Goal: Transaction & Acquisition: Purchase product/service

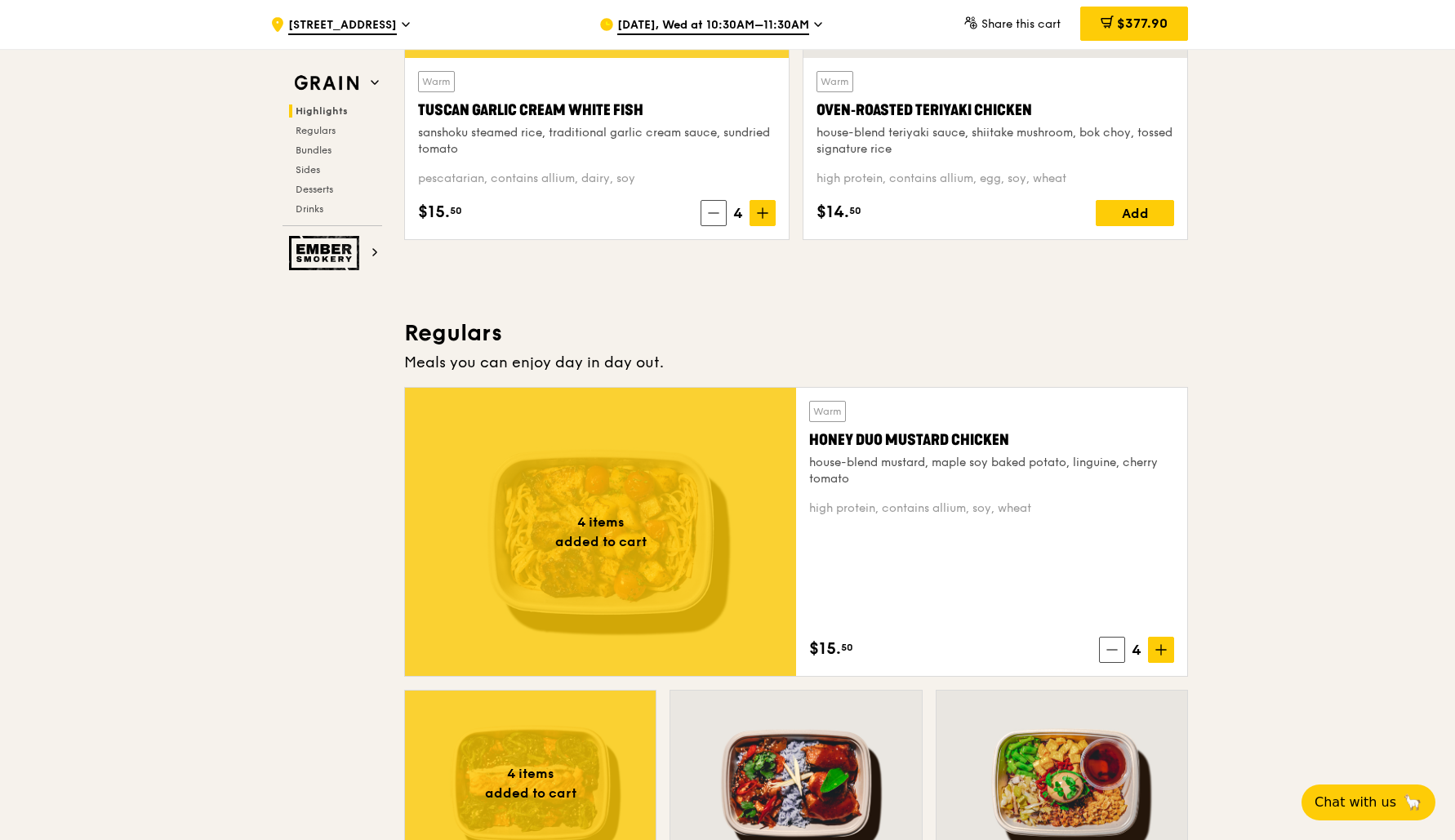
click at [1162, 19] on span "$377.90" at bounding box center [1142, 24] width 50 height 16
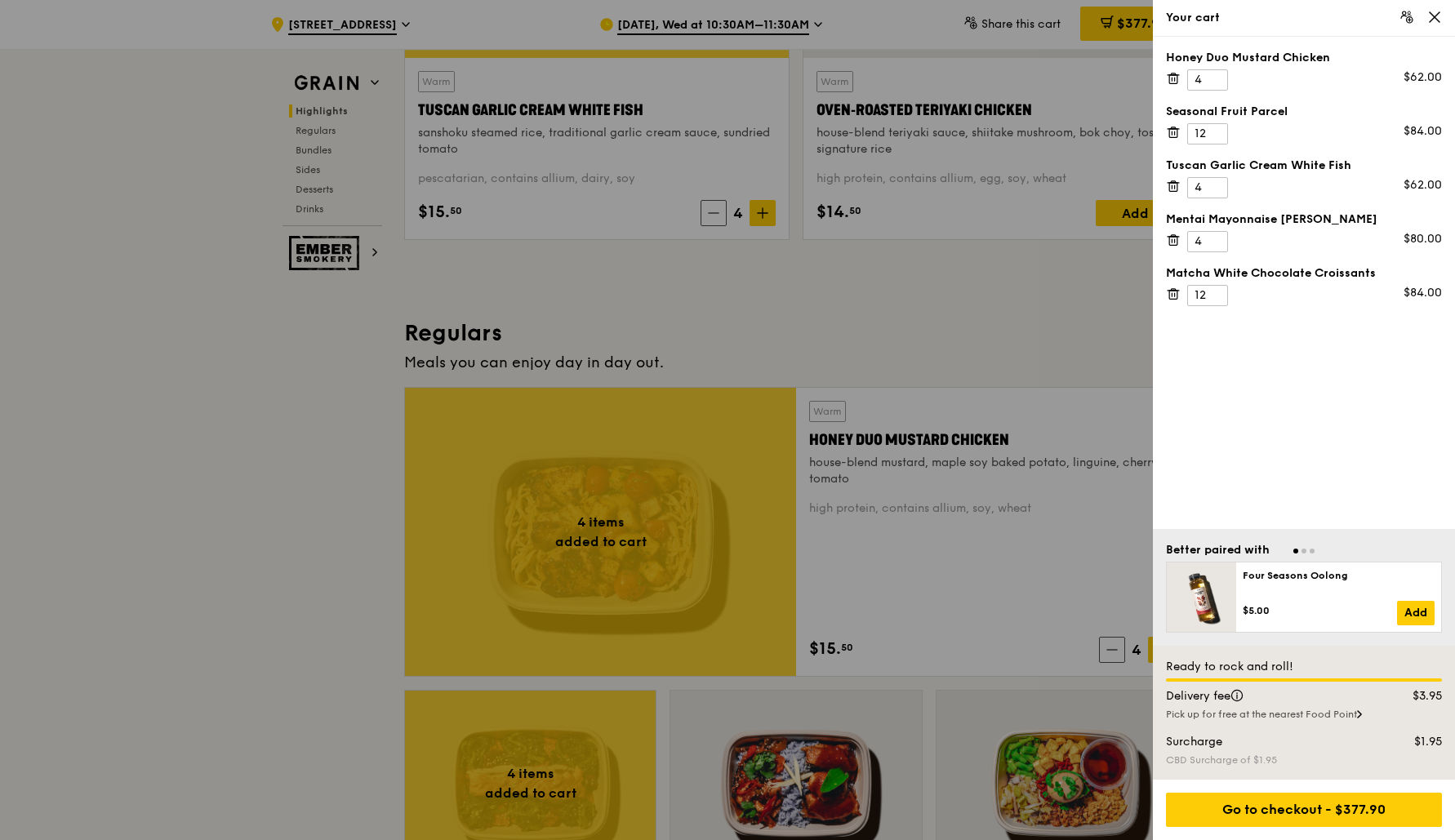
click at [1437, 19] on icon at bounding box center [1435, 17] width 15 height 15
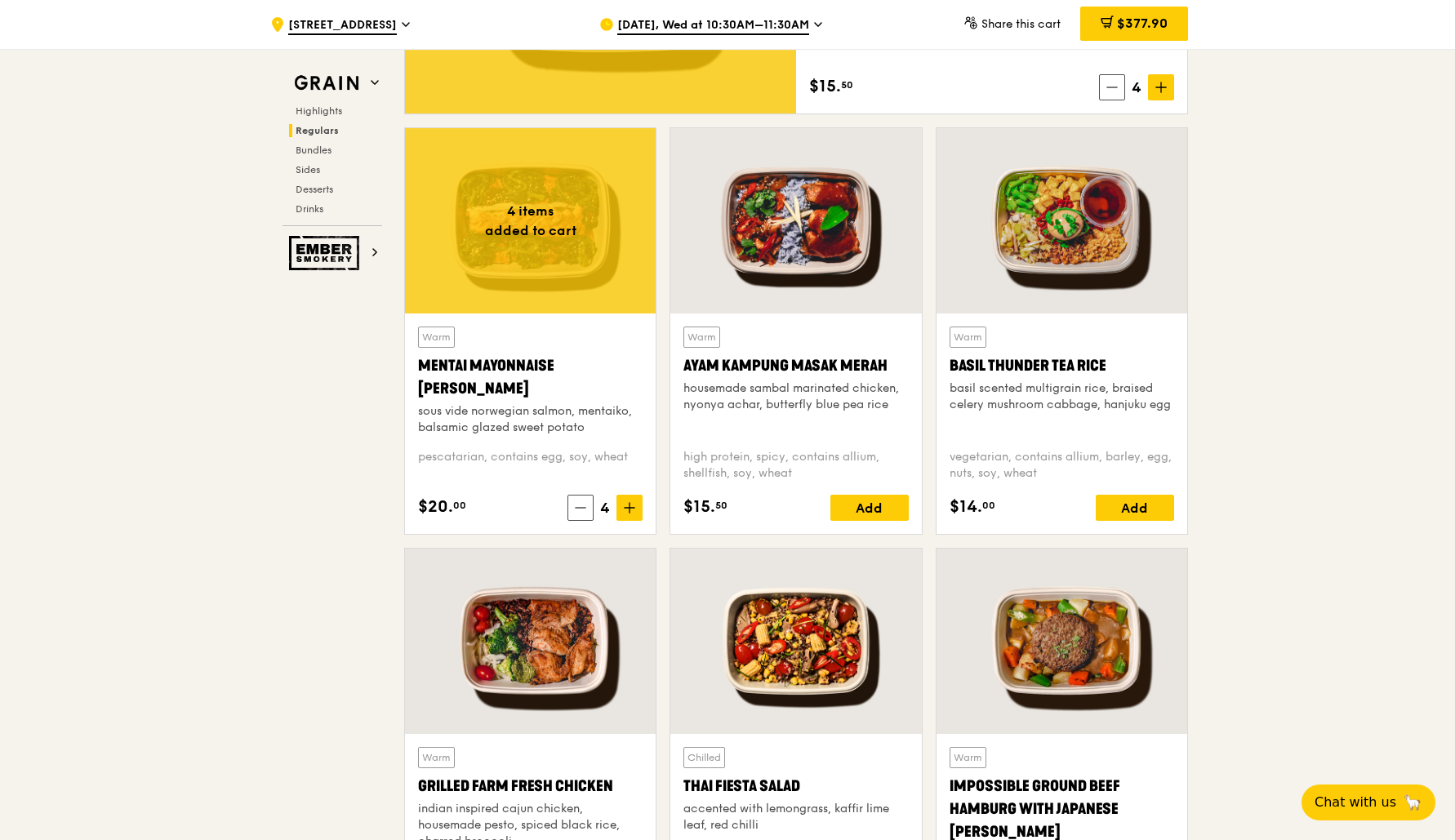
scroll to position [1323, 0]
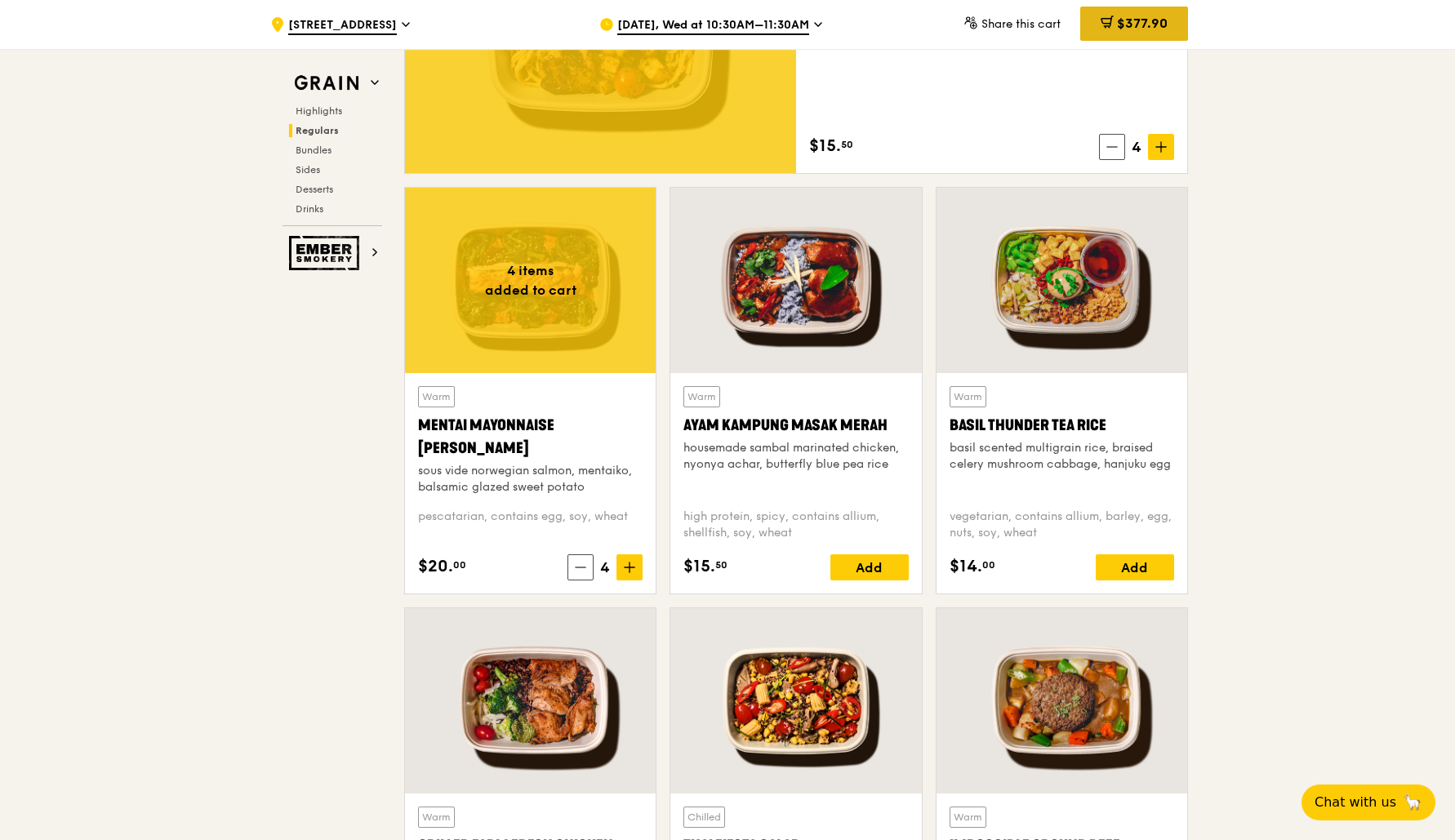
click at [1104, 26] on icon at bounding box center [1107, 22] width 13 height 13
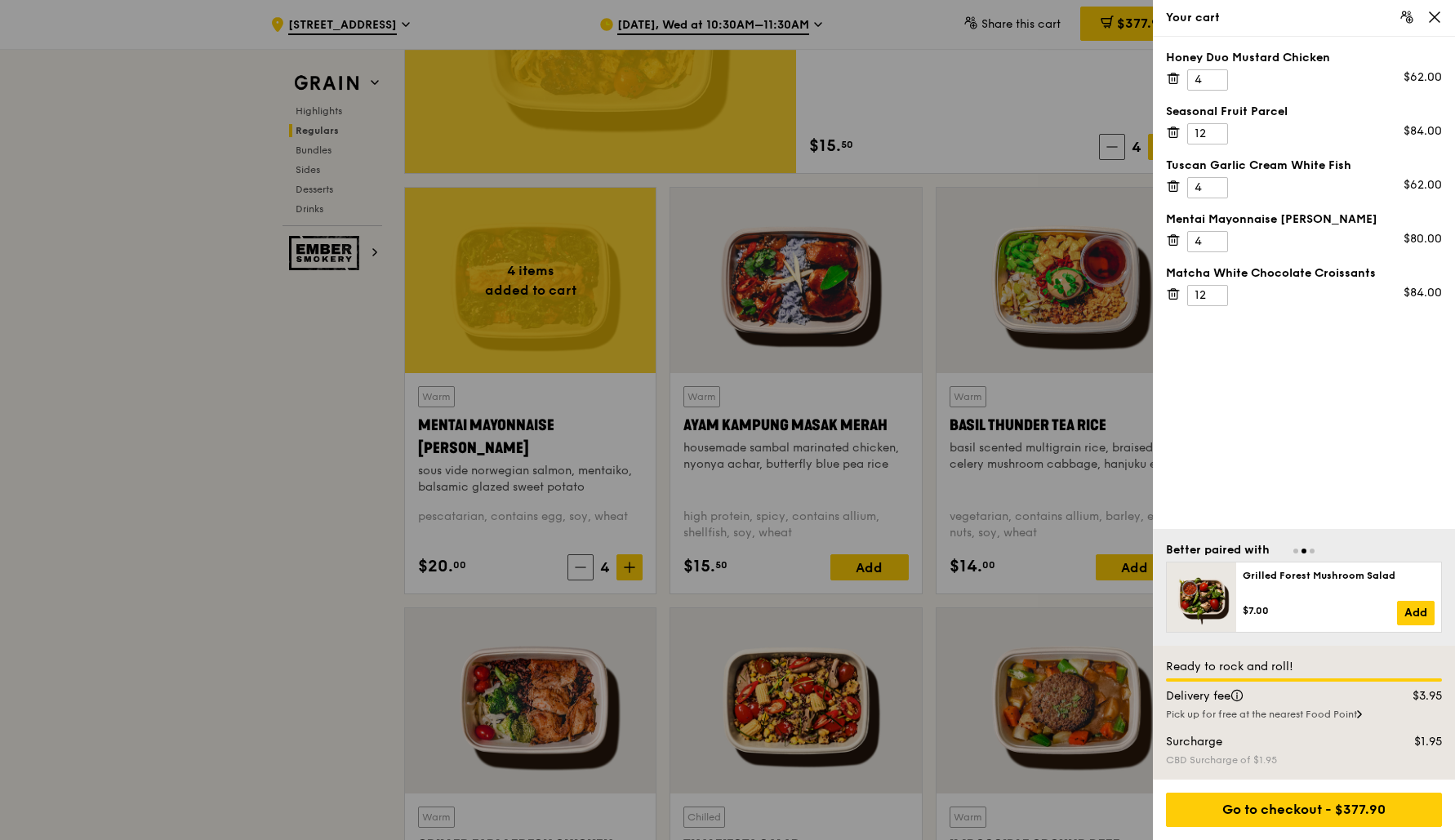
click at [1179, 78] on icon at bounding box center [1173, 78] width 15 height 15
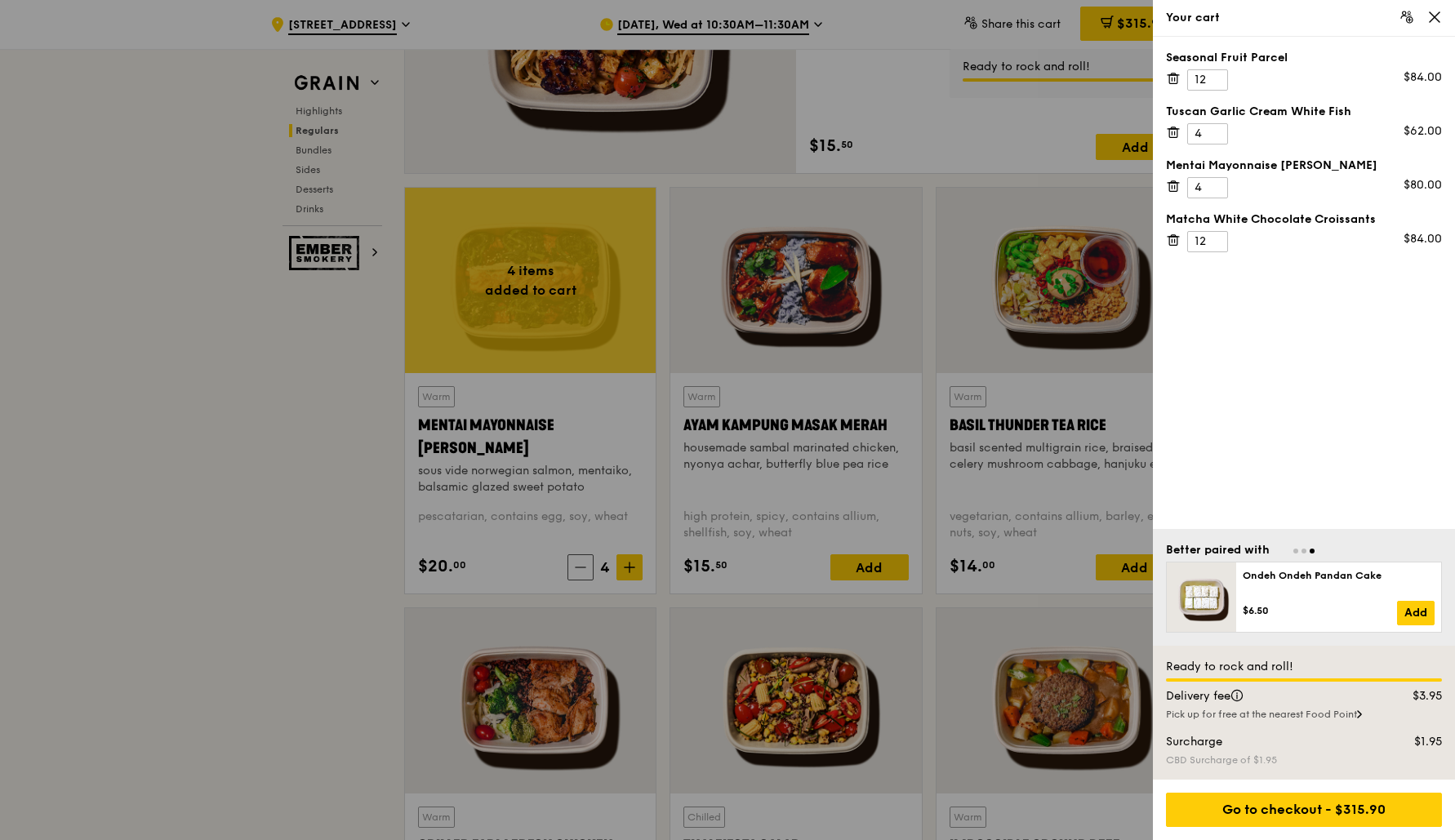
click at [1179, 78] on icon at bounding box center [1173, 78] width 15 height 15
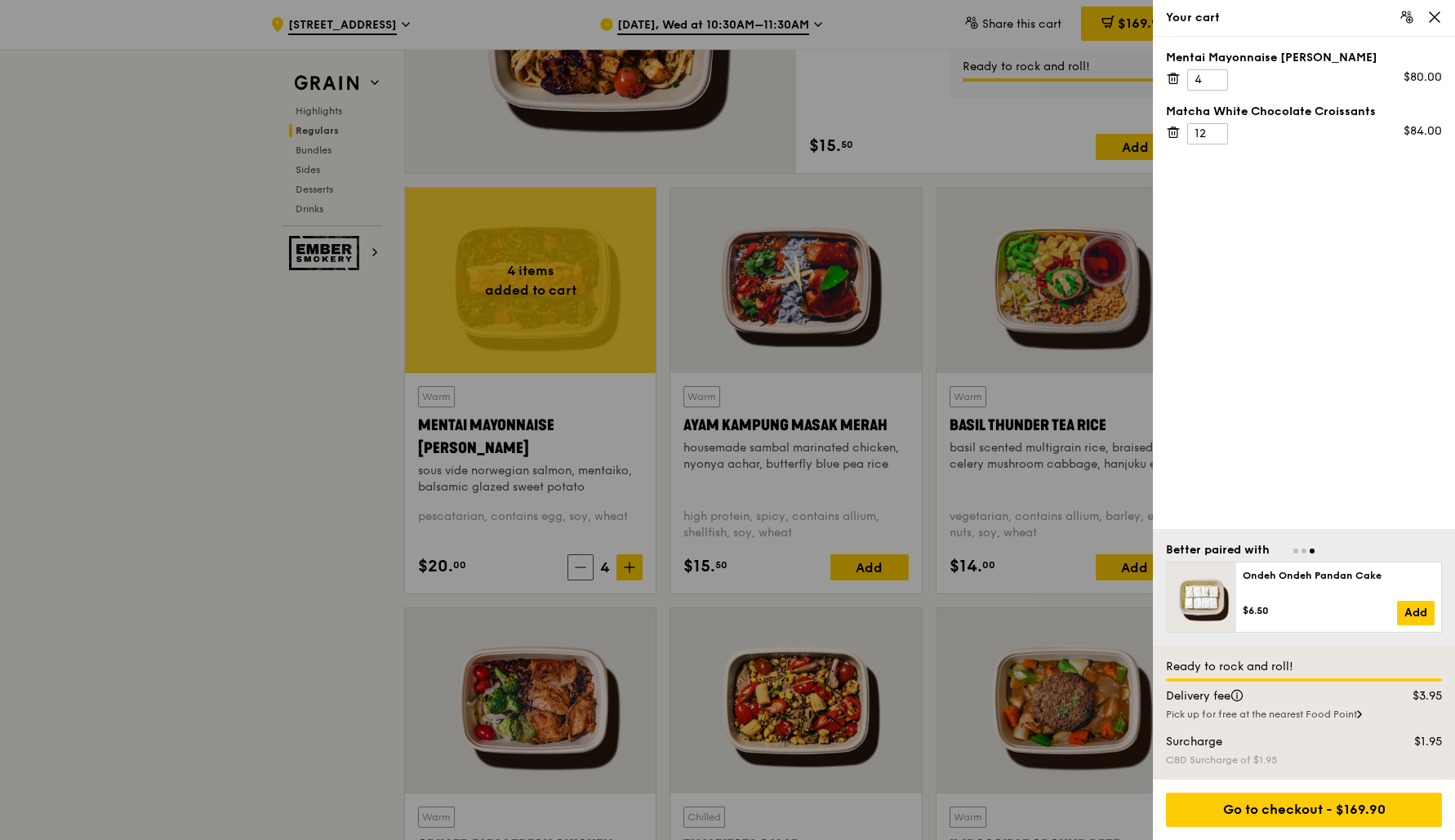
click at [1179, 78] on icon at bounding box center [1173, 78] width 15 height 15
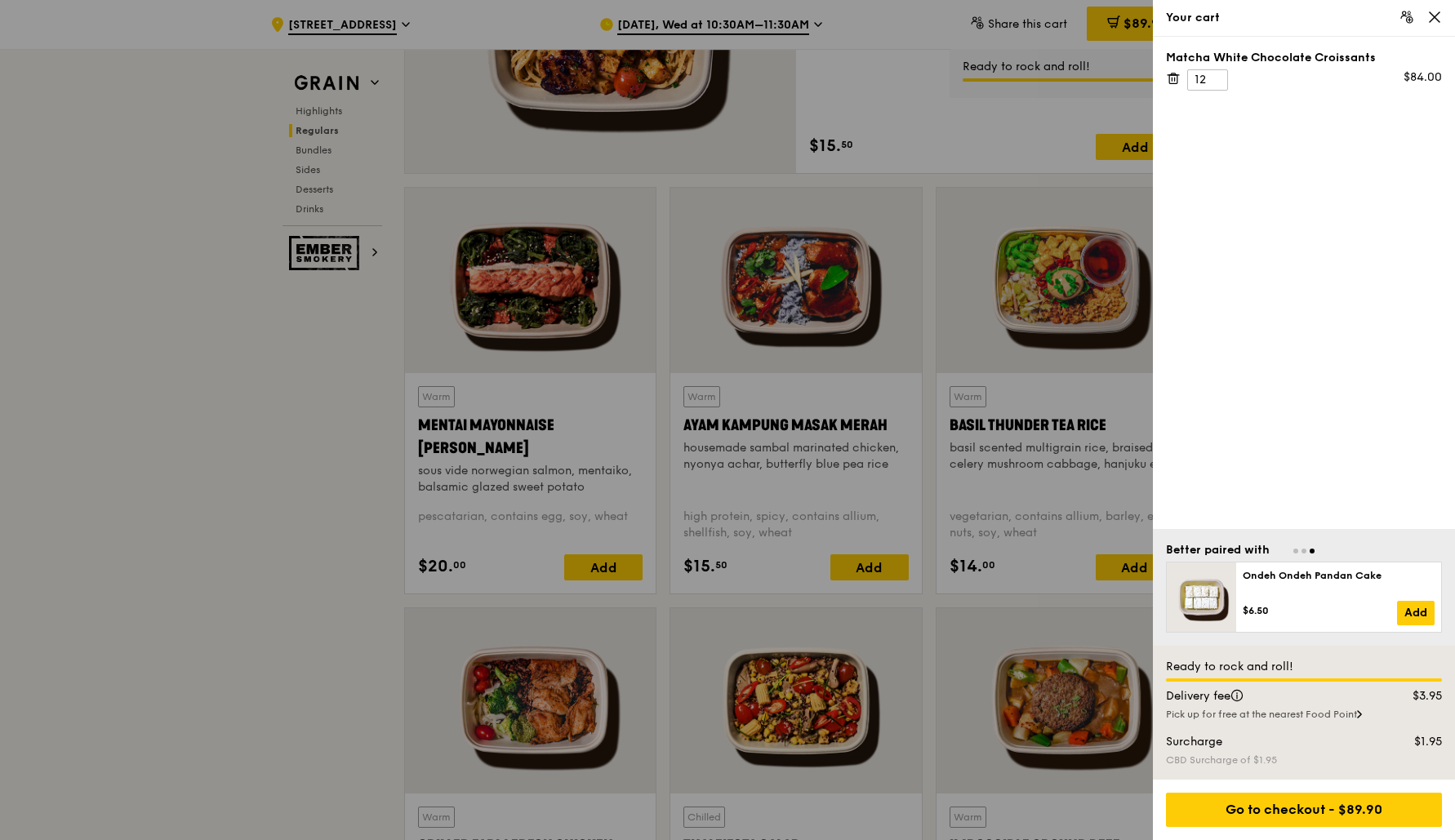
click at [1179, 78] on icon at bounding box center [1173, 78] width 15 height 15
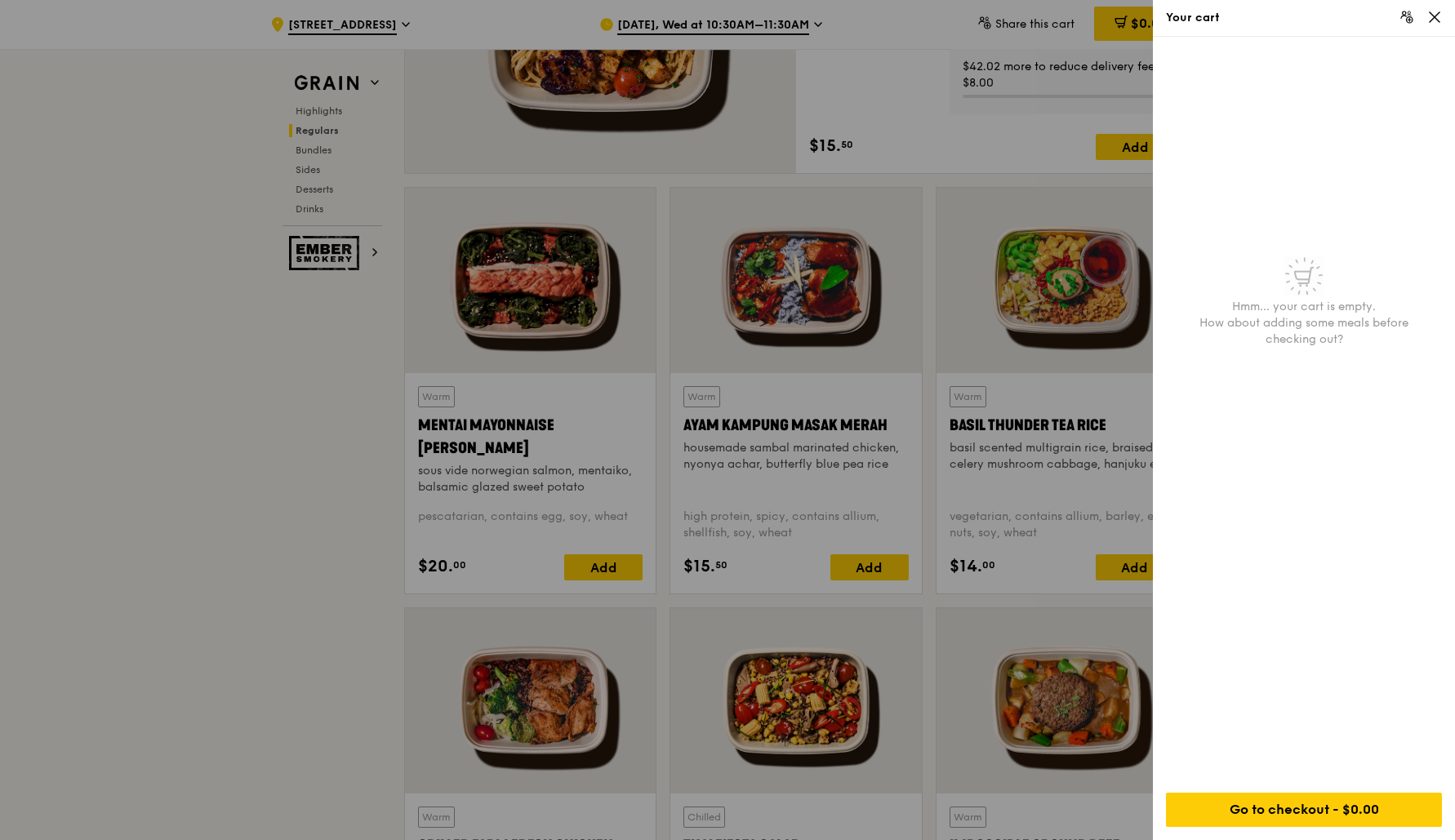
click at [280, 383] on div at bounding box center [728, 420] width 1455 height 840
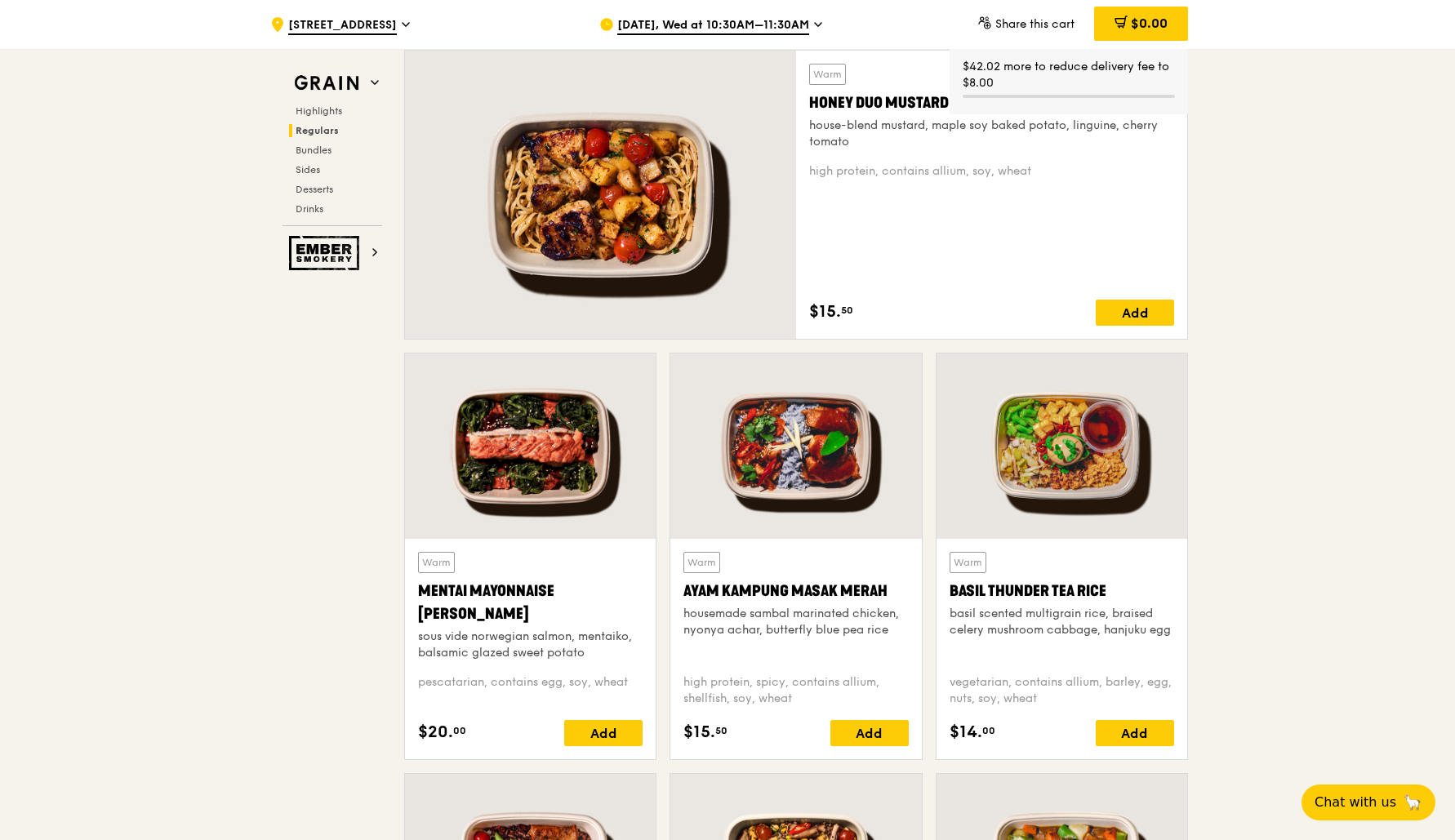
scroll to position [1072, 0]
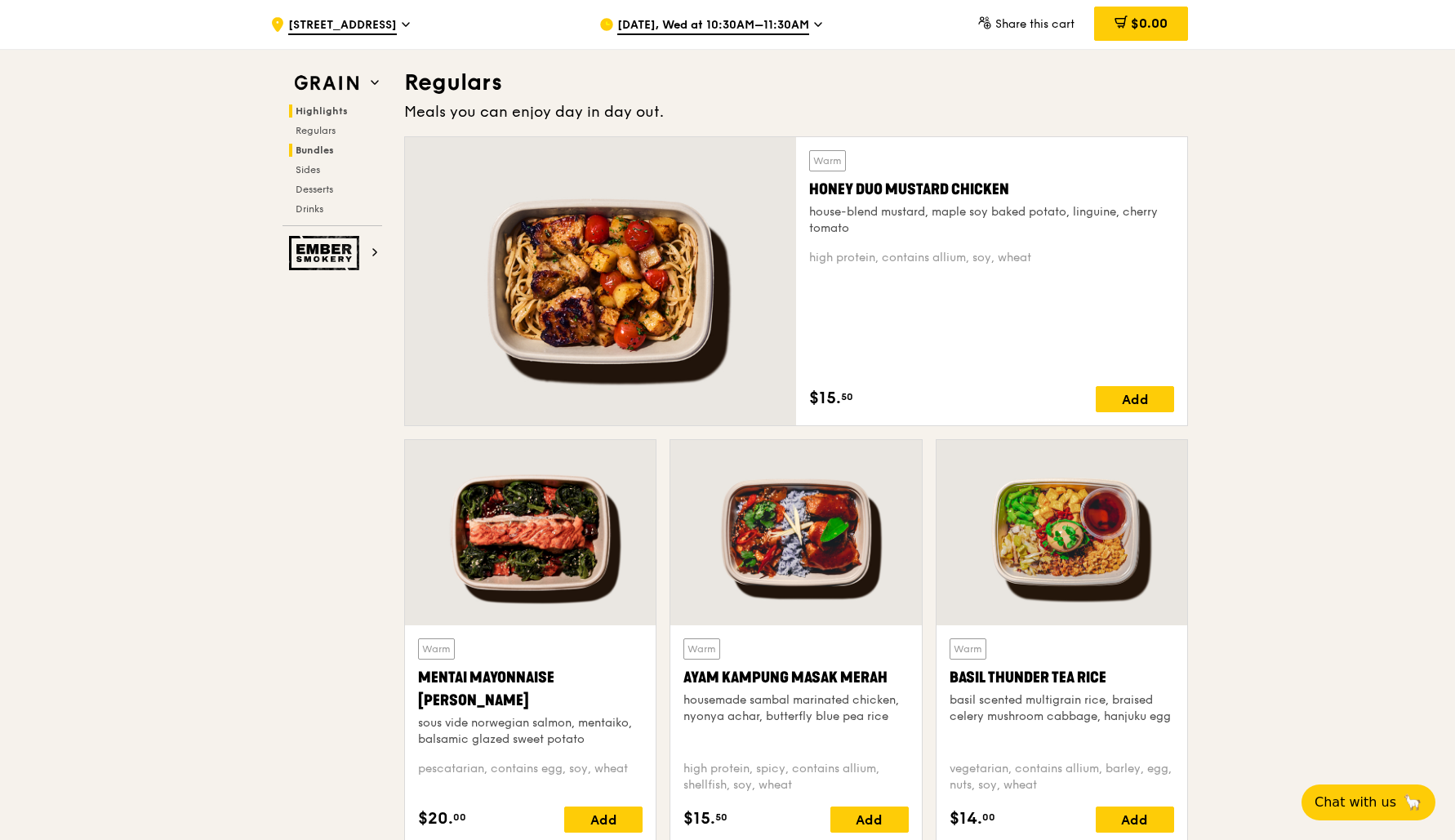
click at [320, 155] on h2 "Bundles" at bounding box center [336, 150] width 93 height 13
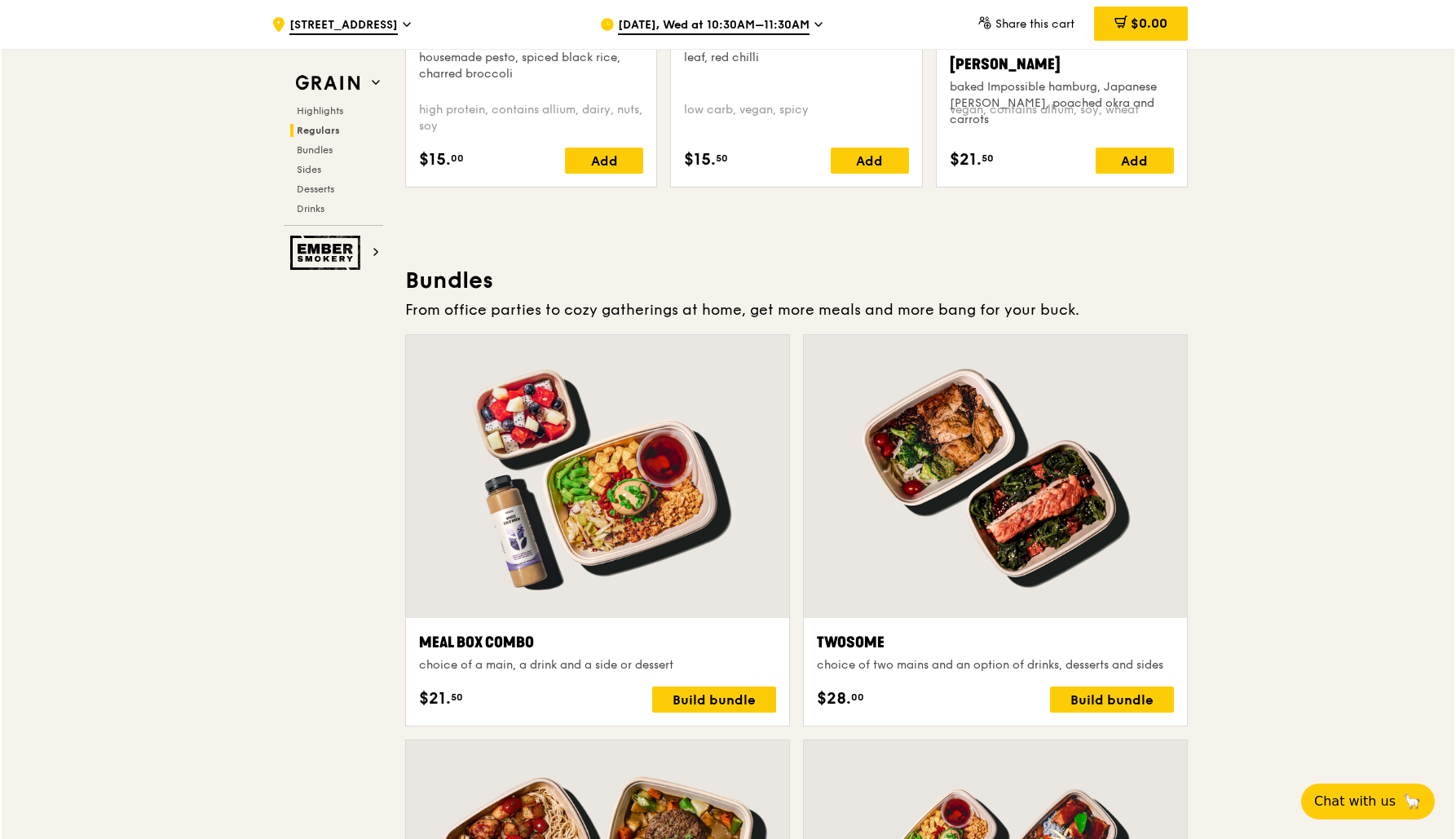
scroll to position [2151, 0]
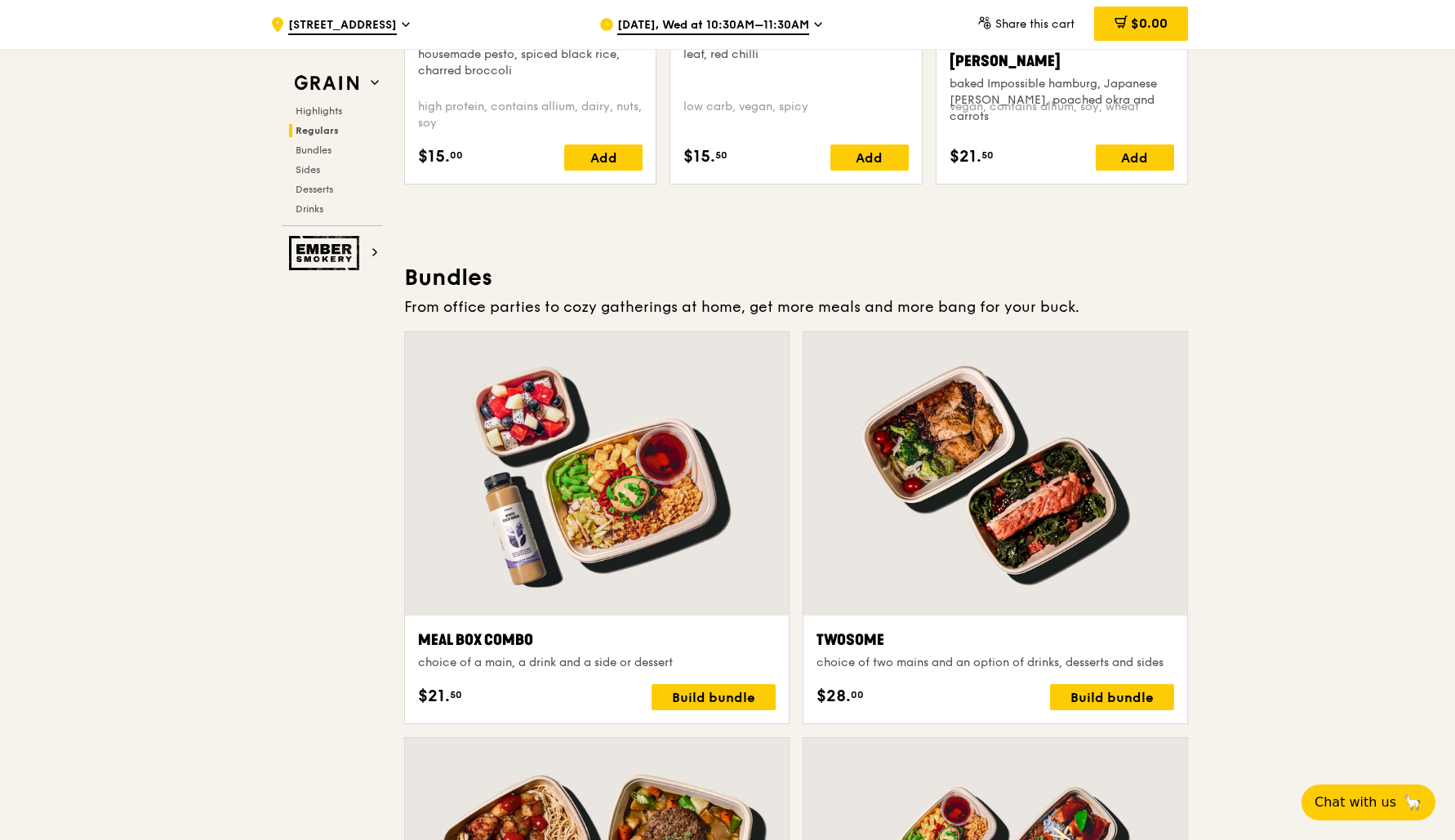
click at [1028, 562] on div at bounding box center [995, 474] width 384 height 284
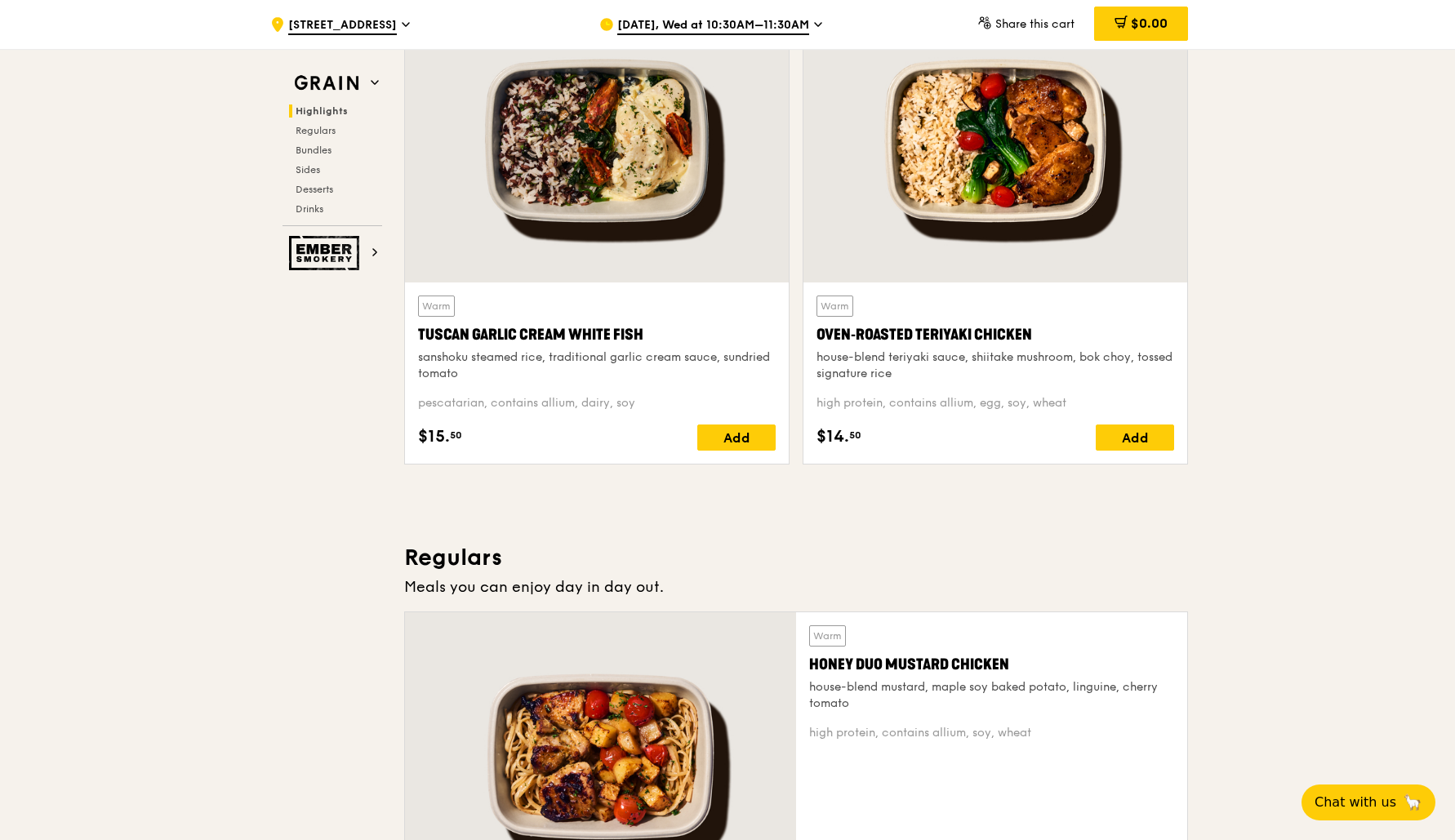
scroll to position [594, 0]
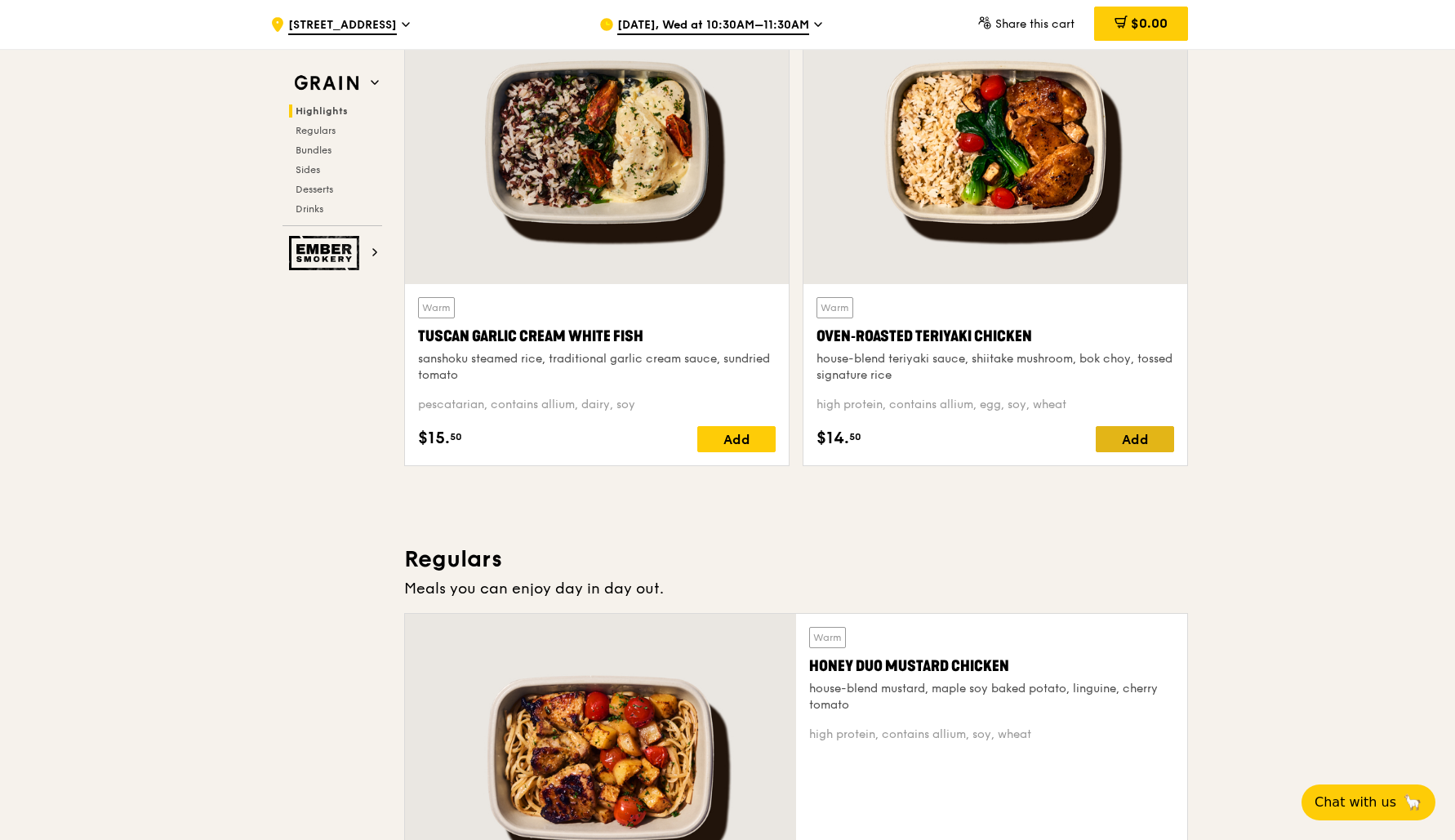
click at [1121, 436] on div "Add" at bounding box center [1134, 439] width 78 height 26
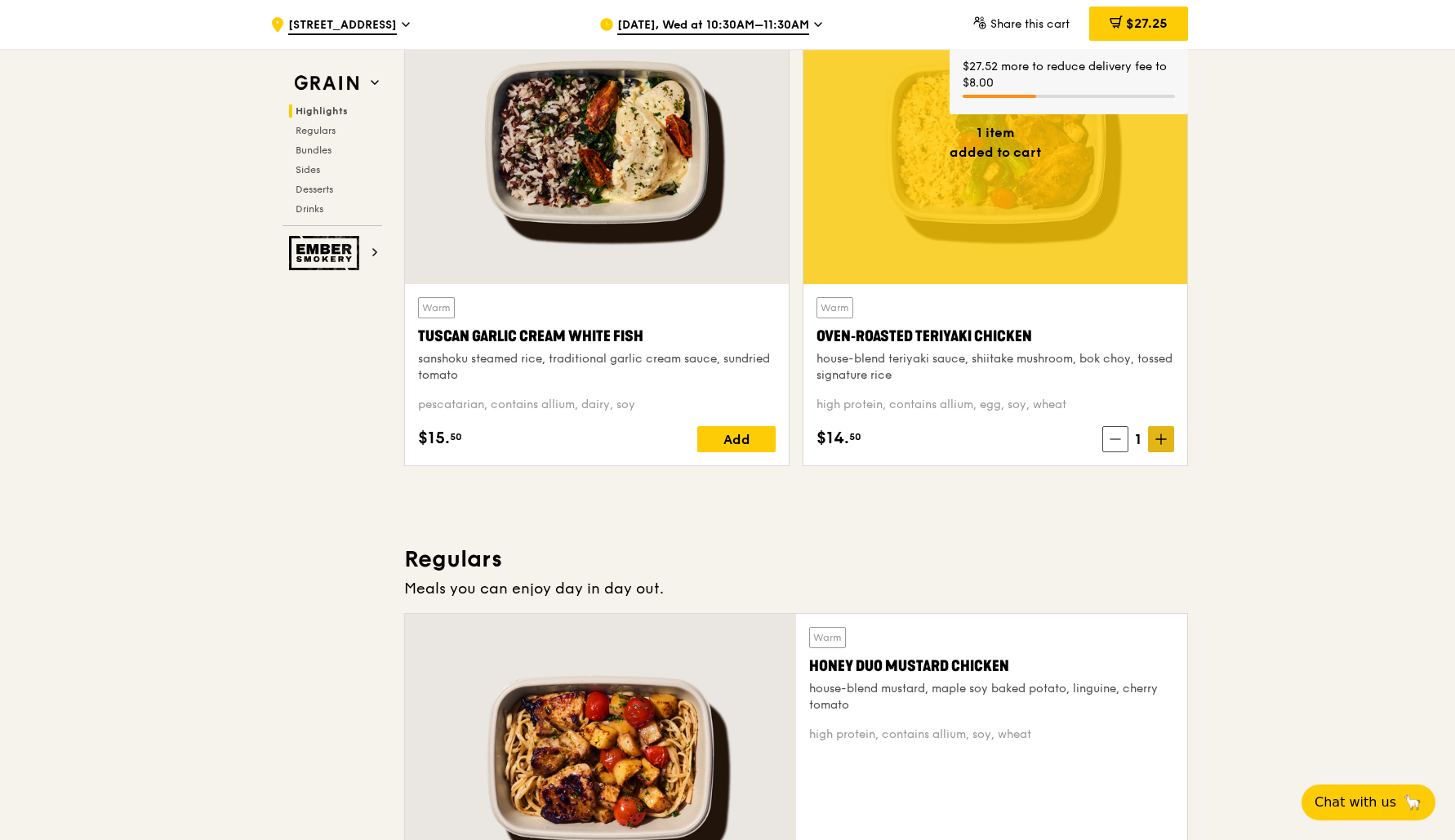
click at [1156, 439] on icon at bounding box center [1161, 439] width 10 height 0
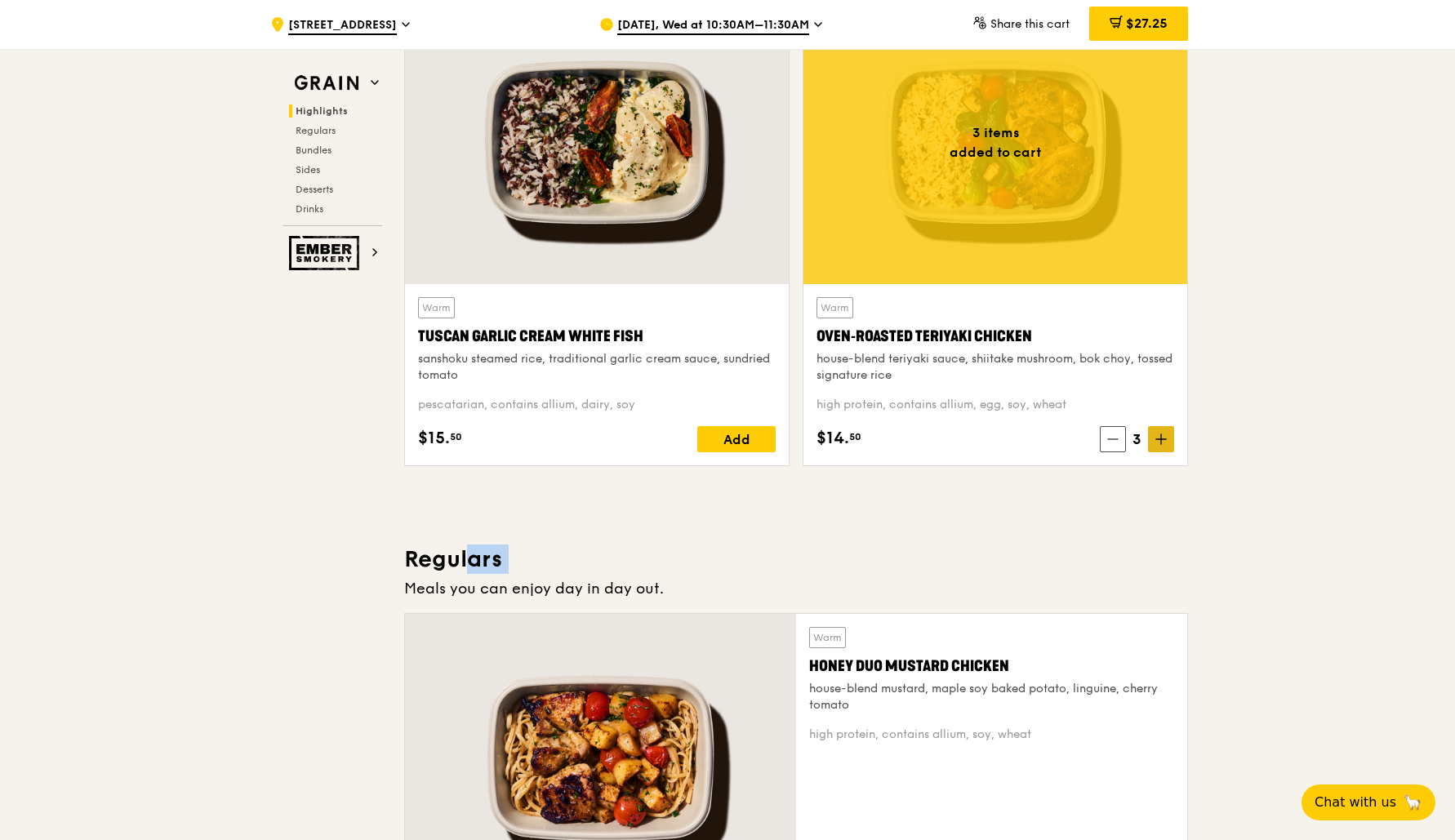
click at [1156, 439] on icon at bounding box center [1161, 439] width 10 height 0
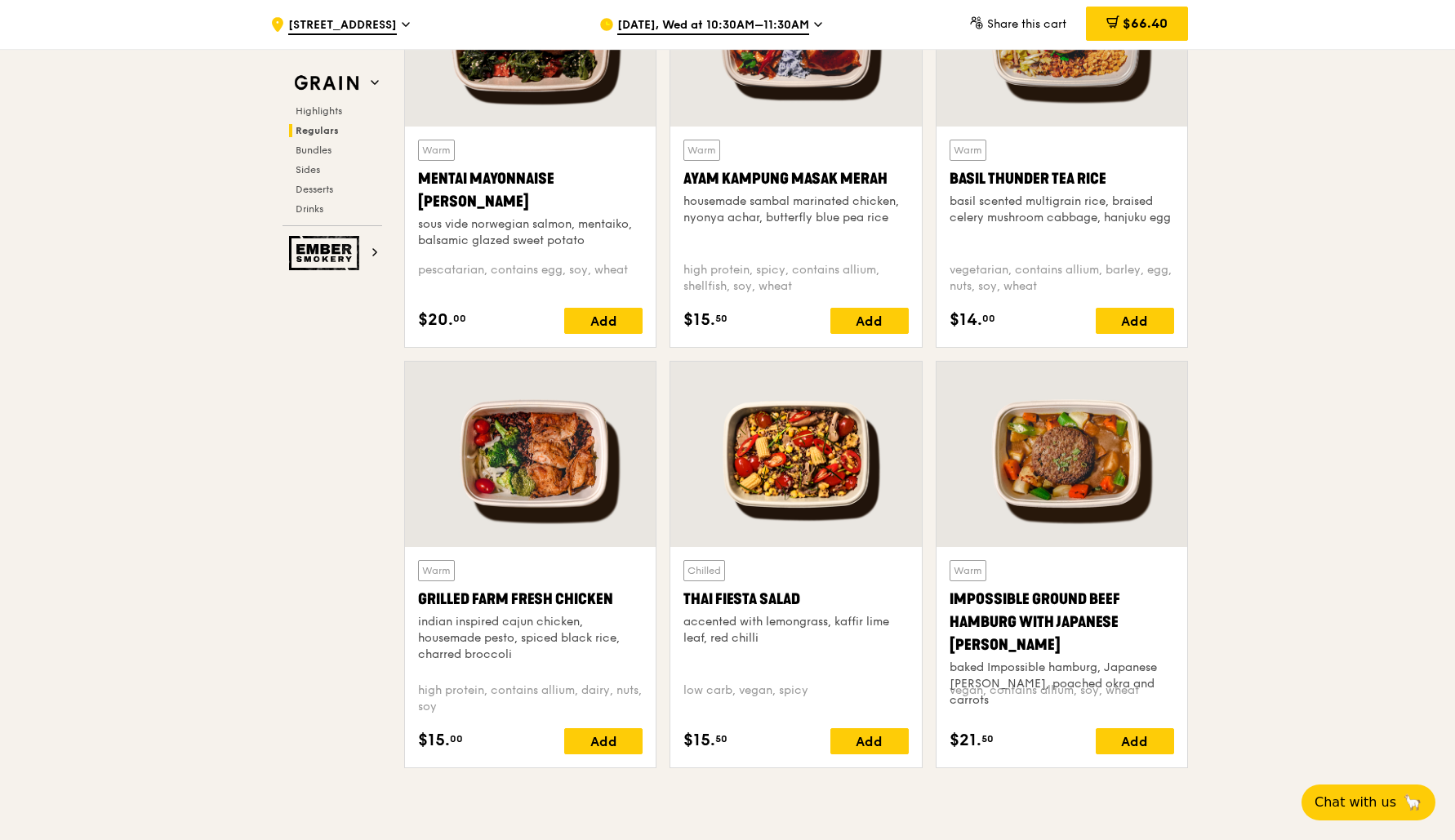
scroll to position [1569, 0]
click at [730, 575] on div "Chilled Thai Fiesta Salad accented with lemongrass, kaffir lime leaf, red chilli" at bounding box center [795, 615] width 225 height 109
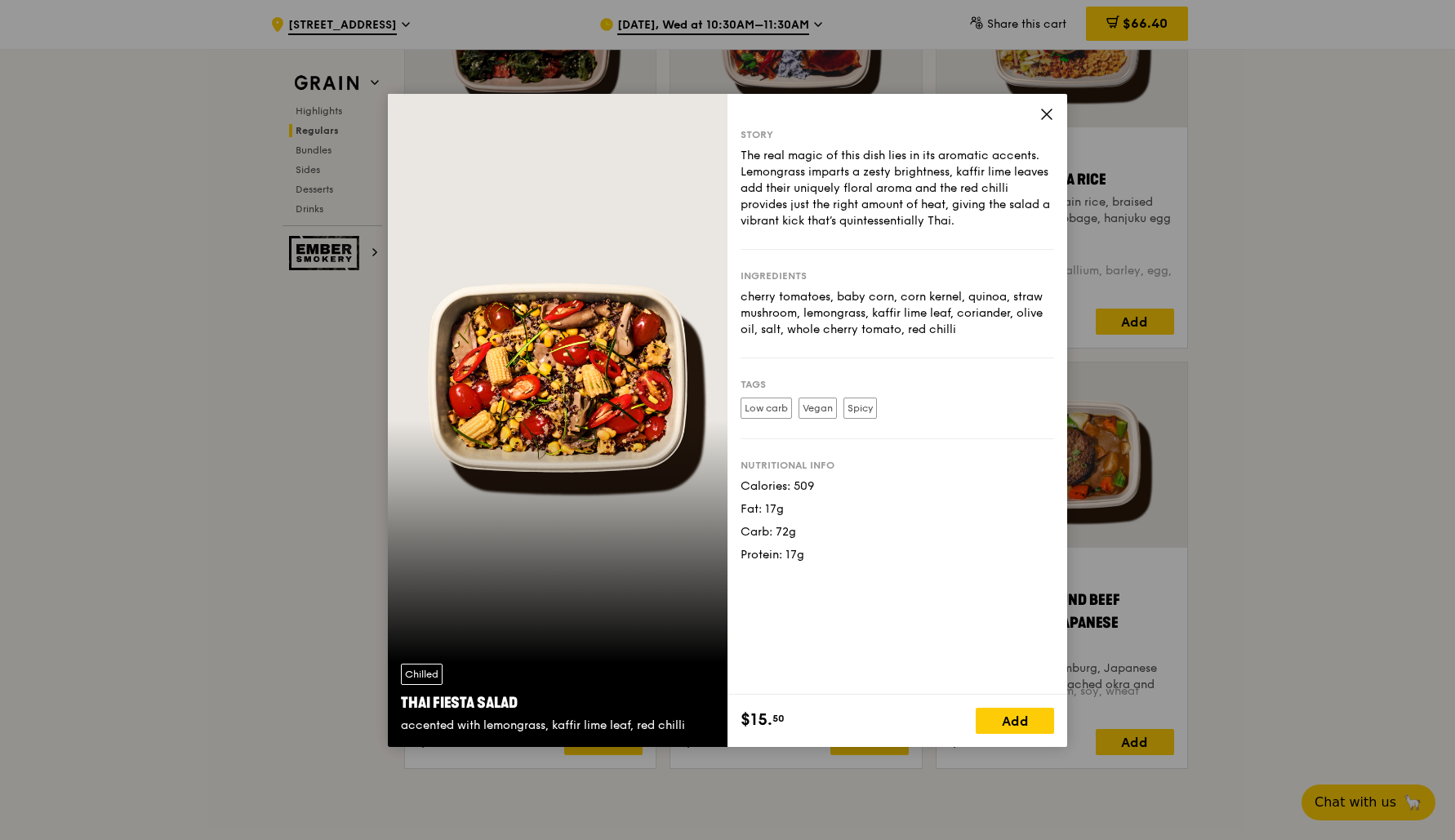
scroll to position [1572, 0]
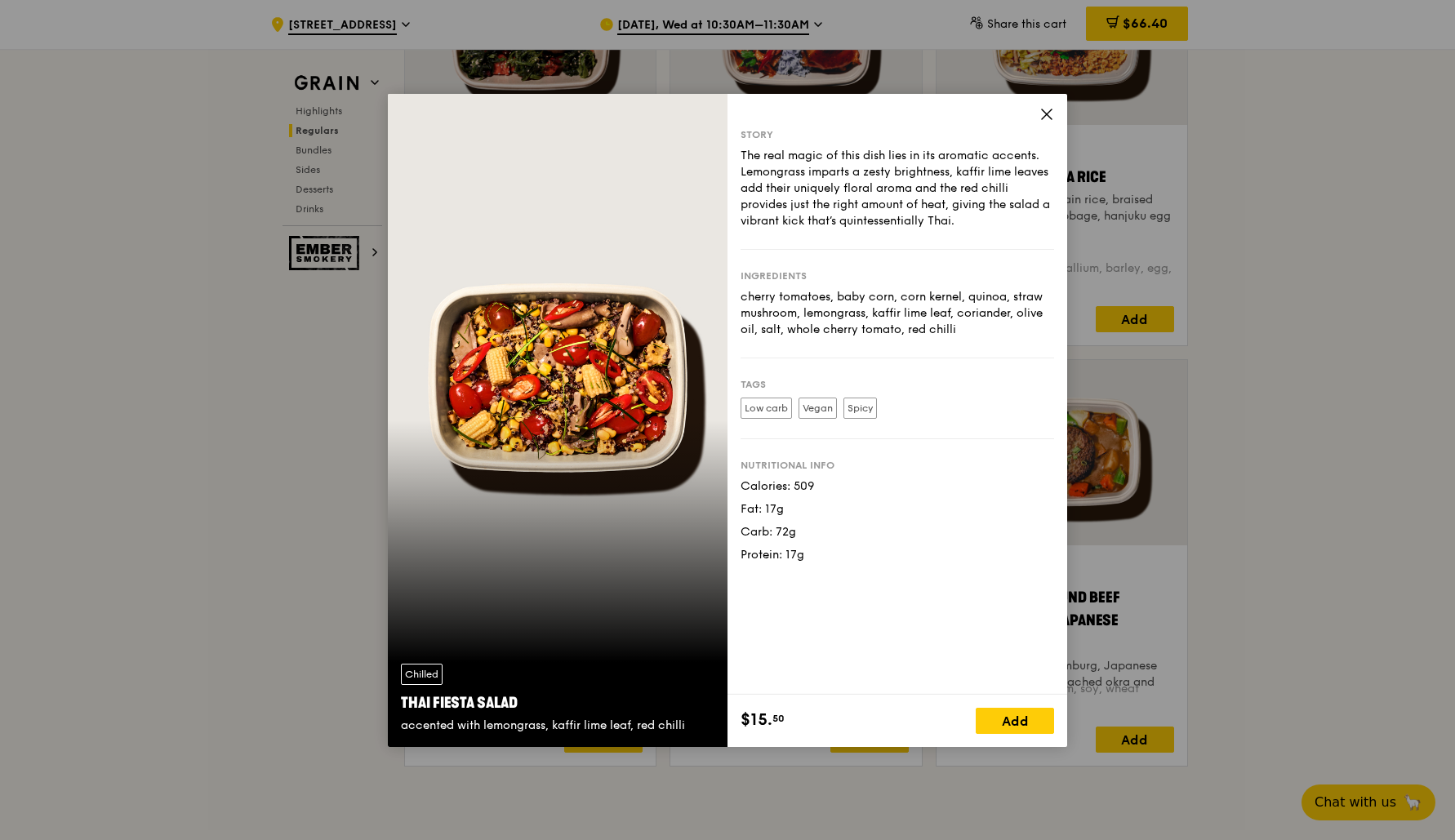
click at [1047, 111] on icon at bounding box center [1046, 114] width 15 height 15
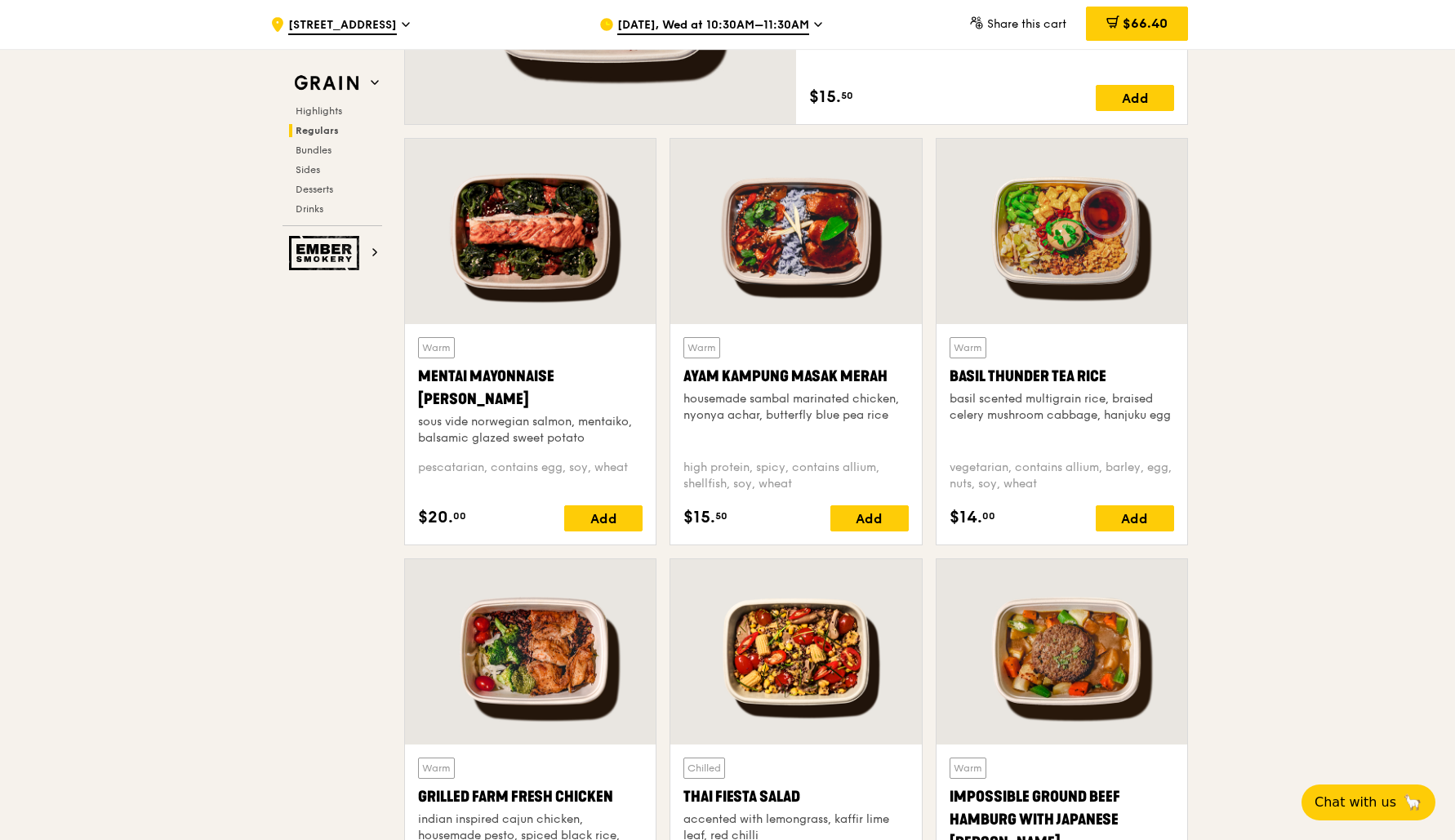
scroll to position [1370, 0]
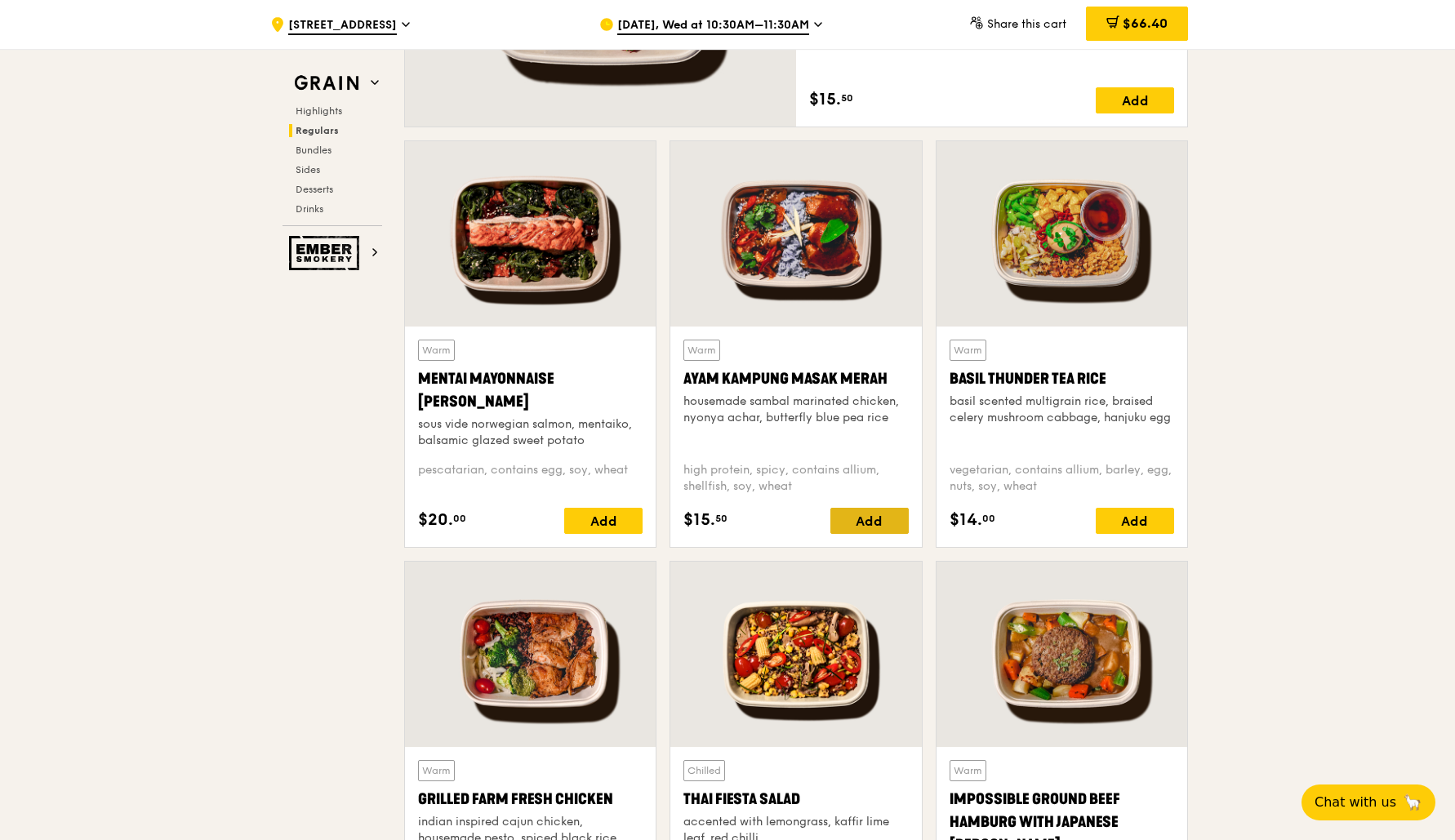
click at [842, 527] on div "Add" at bounding box center [869, 521] width 78 height 26
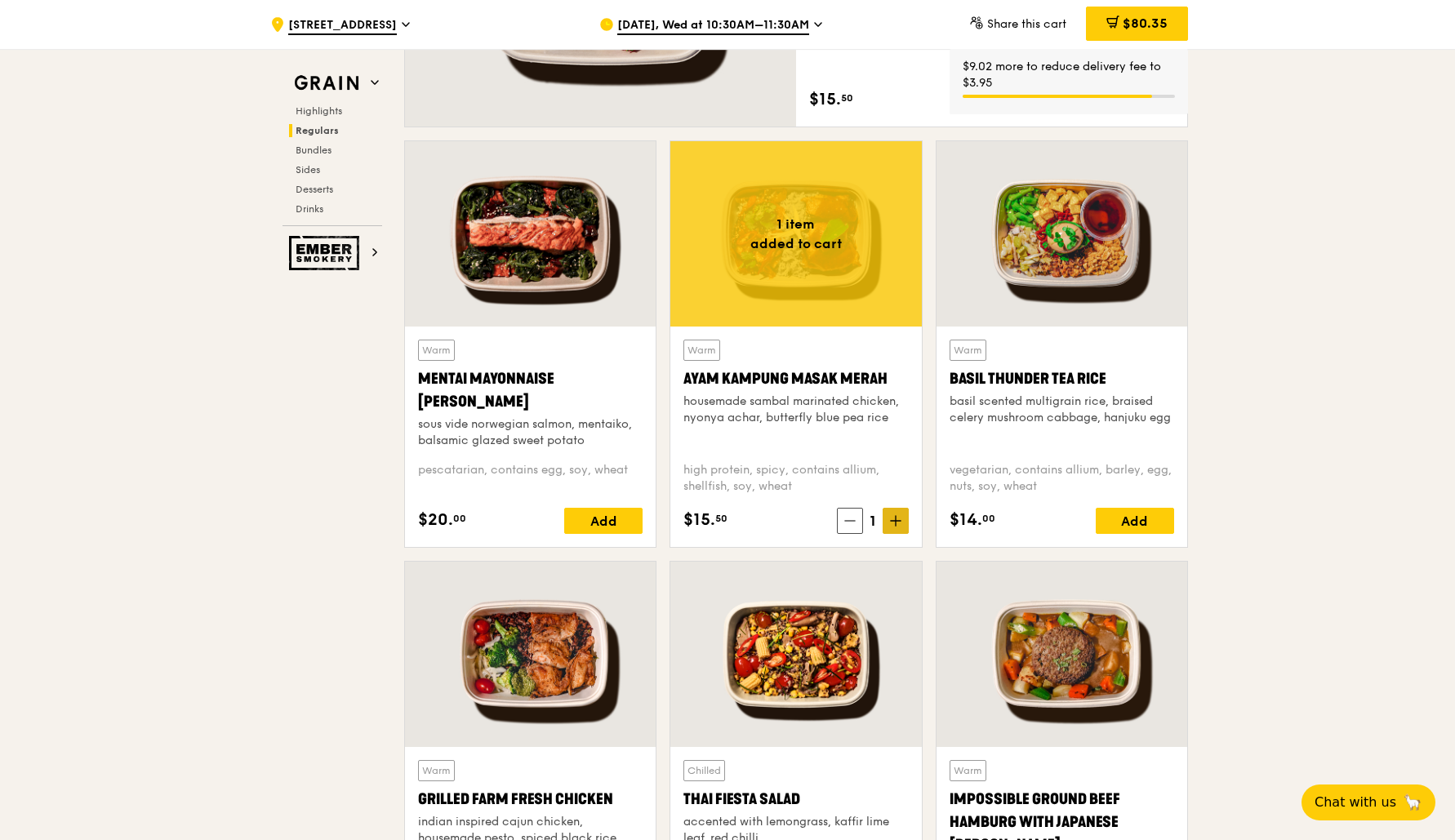
click at [888, 520] on span at bounding box center [896, 521] width 26 height 26
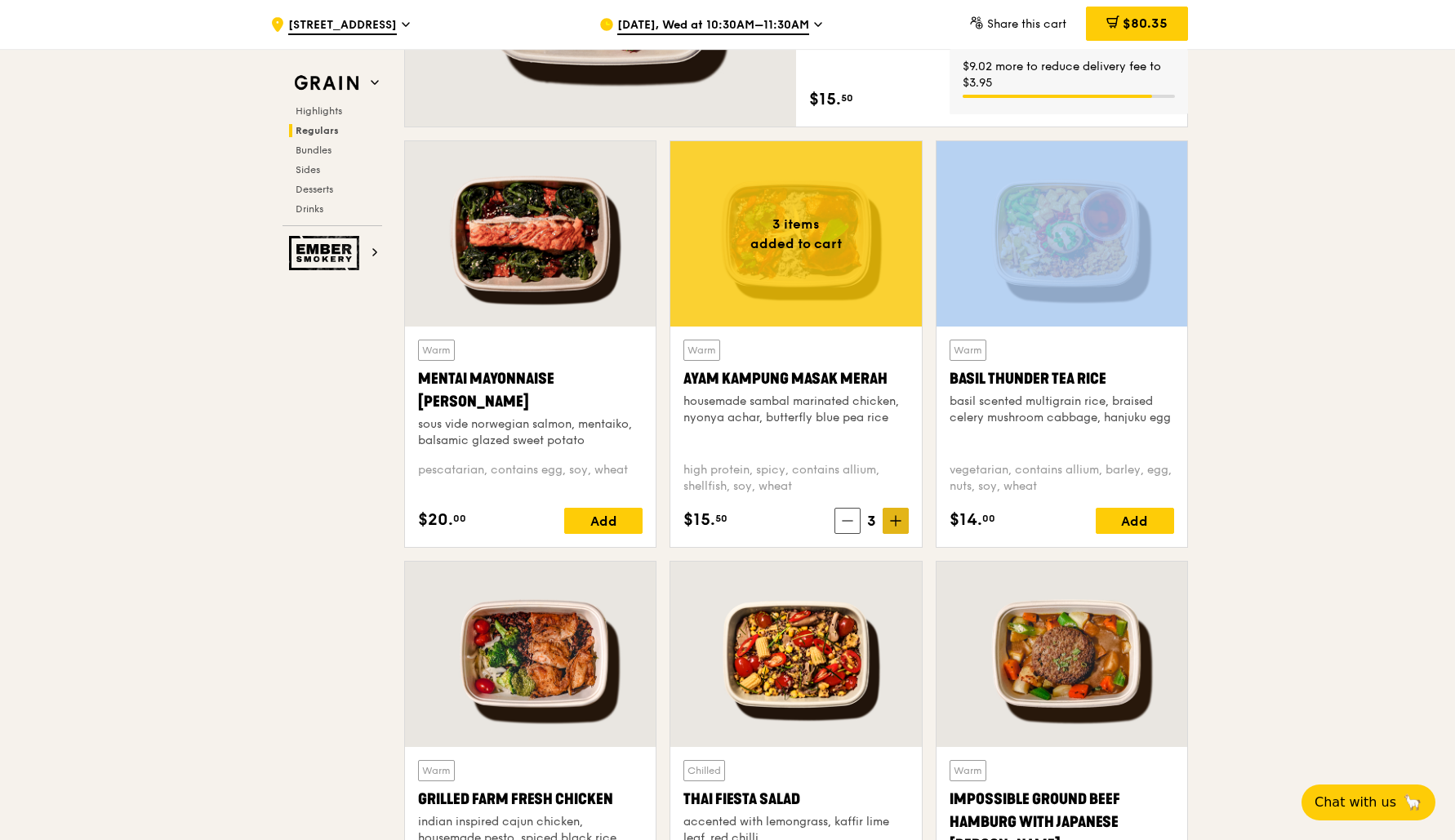
click at [887, 520] on span at bounding box center [896, 521] width 26 height 26
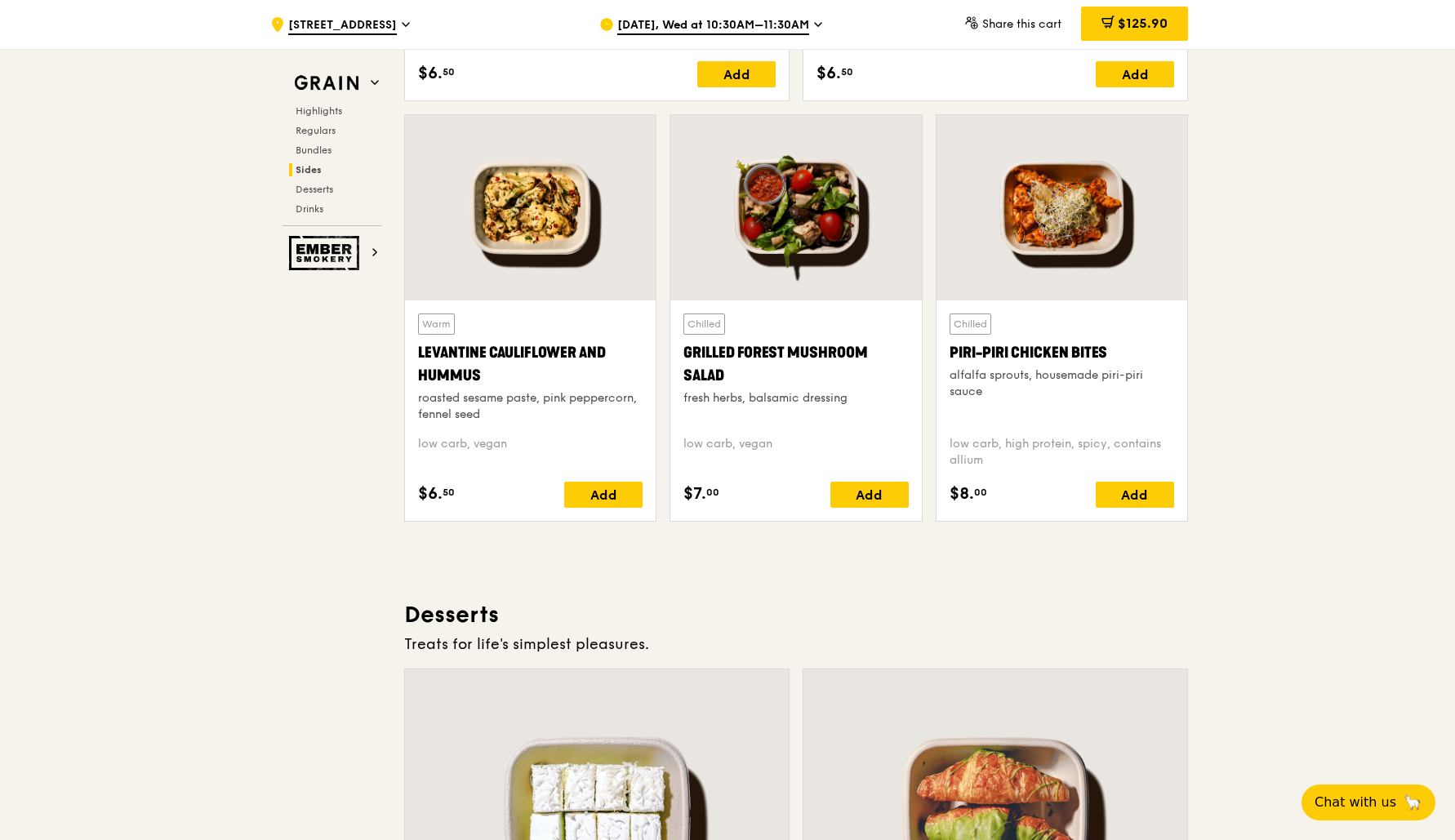
scroll to position [4121, 0]
click at [871, 497] on div "Add" at bounding box center [869, 494] width 78 height 26
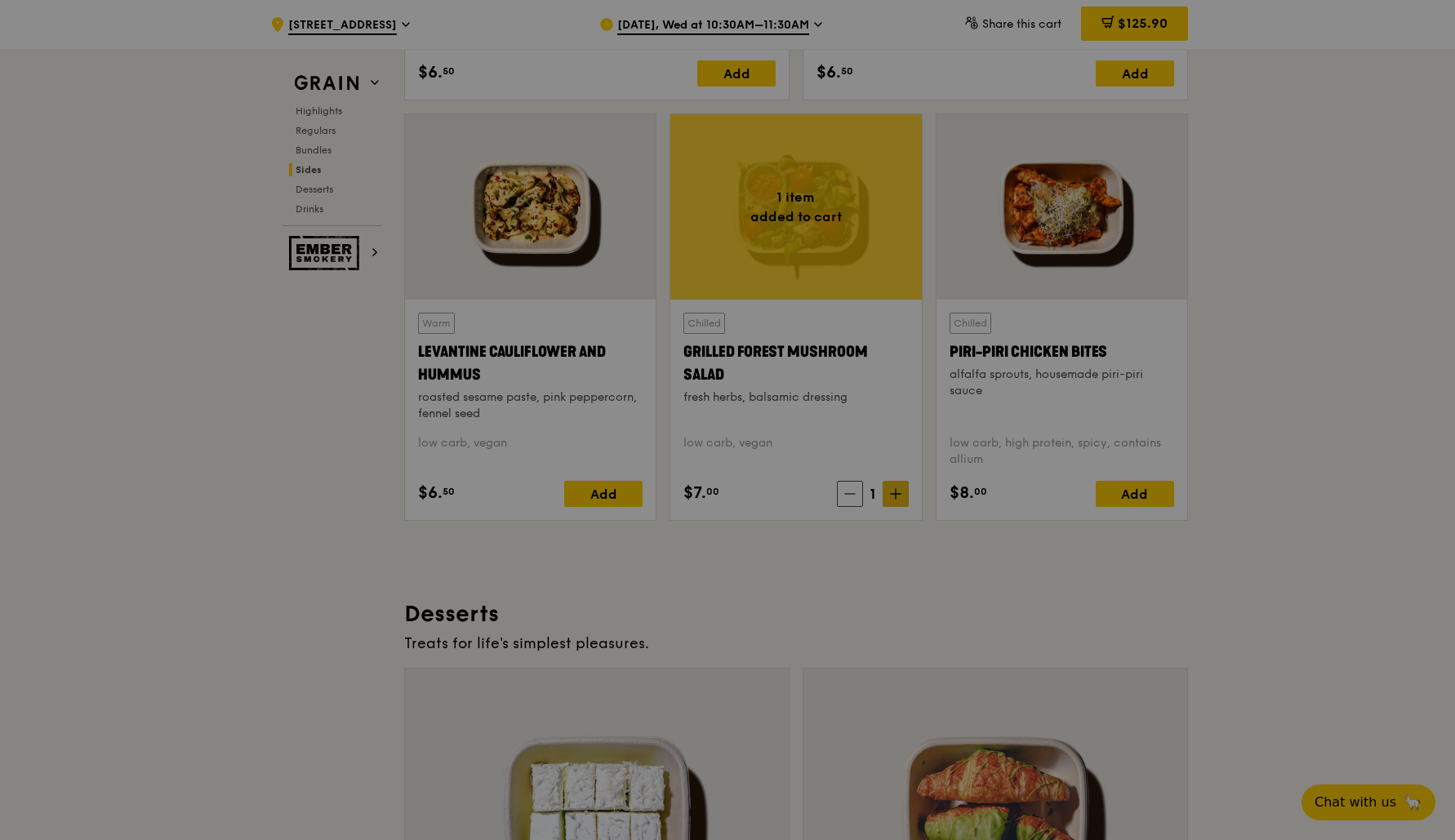
click at [892, 493] on div at bounding box center [728, 420] width 1455 height 840
click at [891, 493] on div at bounding box center [728, 420] width 1455 height 840
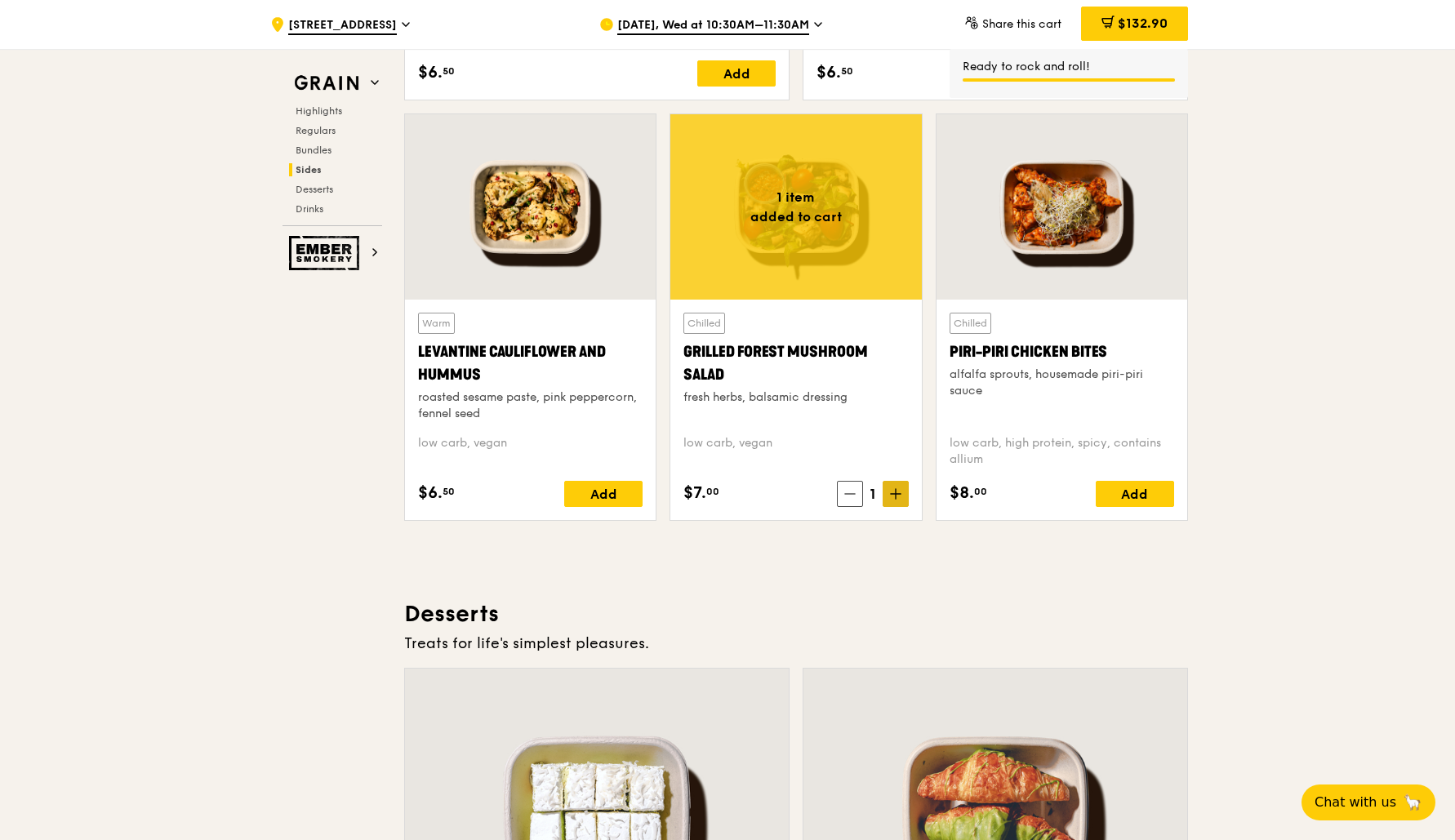
click at [904, 497] on span at bounding box center [896, 494] width 26 height 26
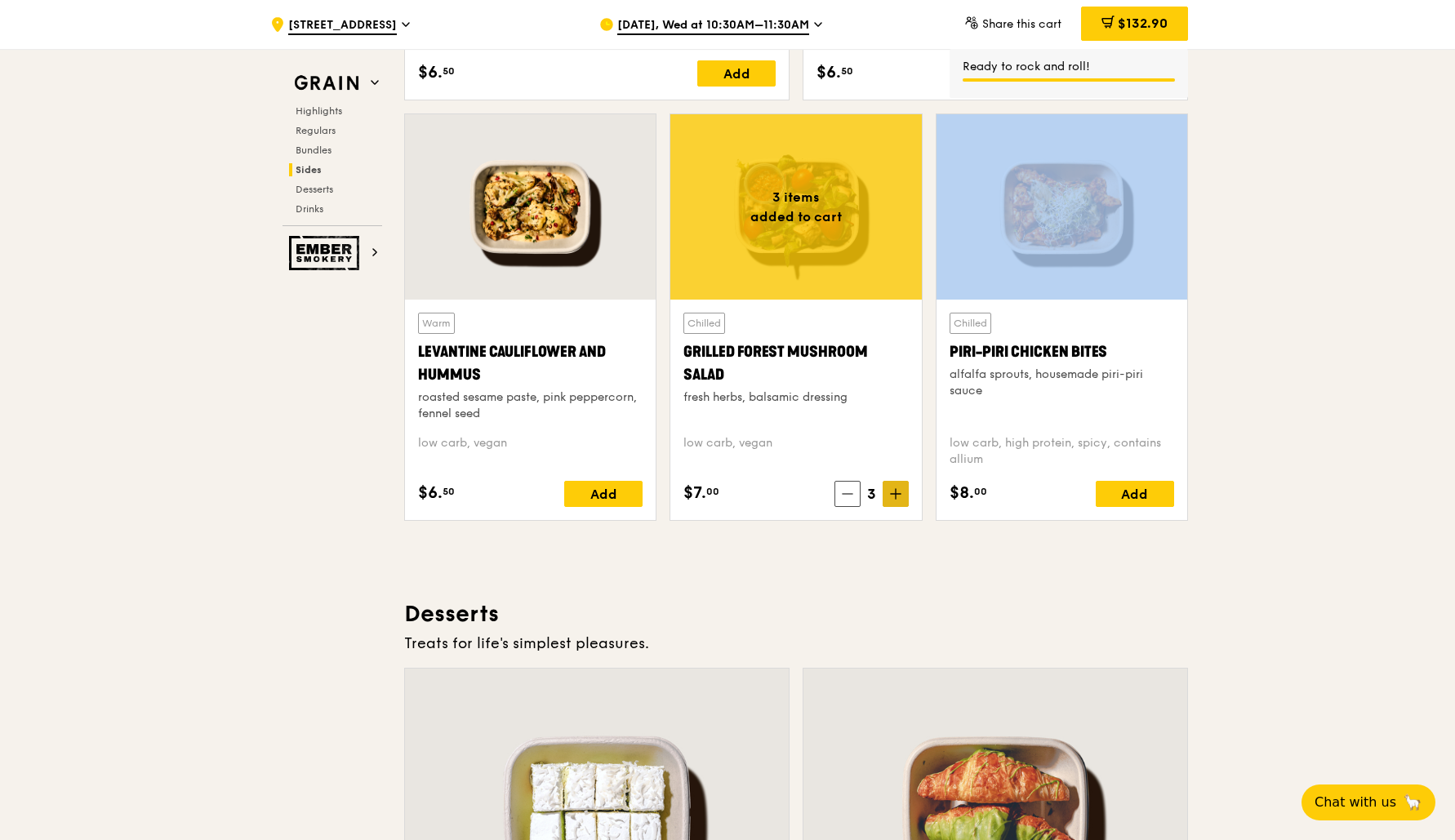
click at [904, 497] on span at bounding box center [896, 494] width 26 height 26
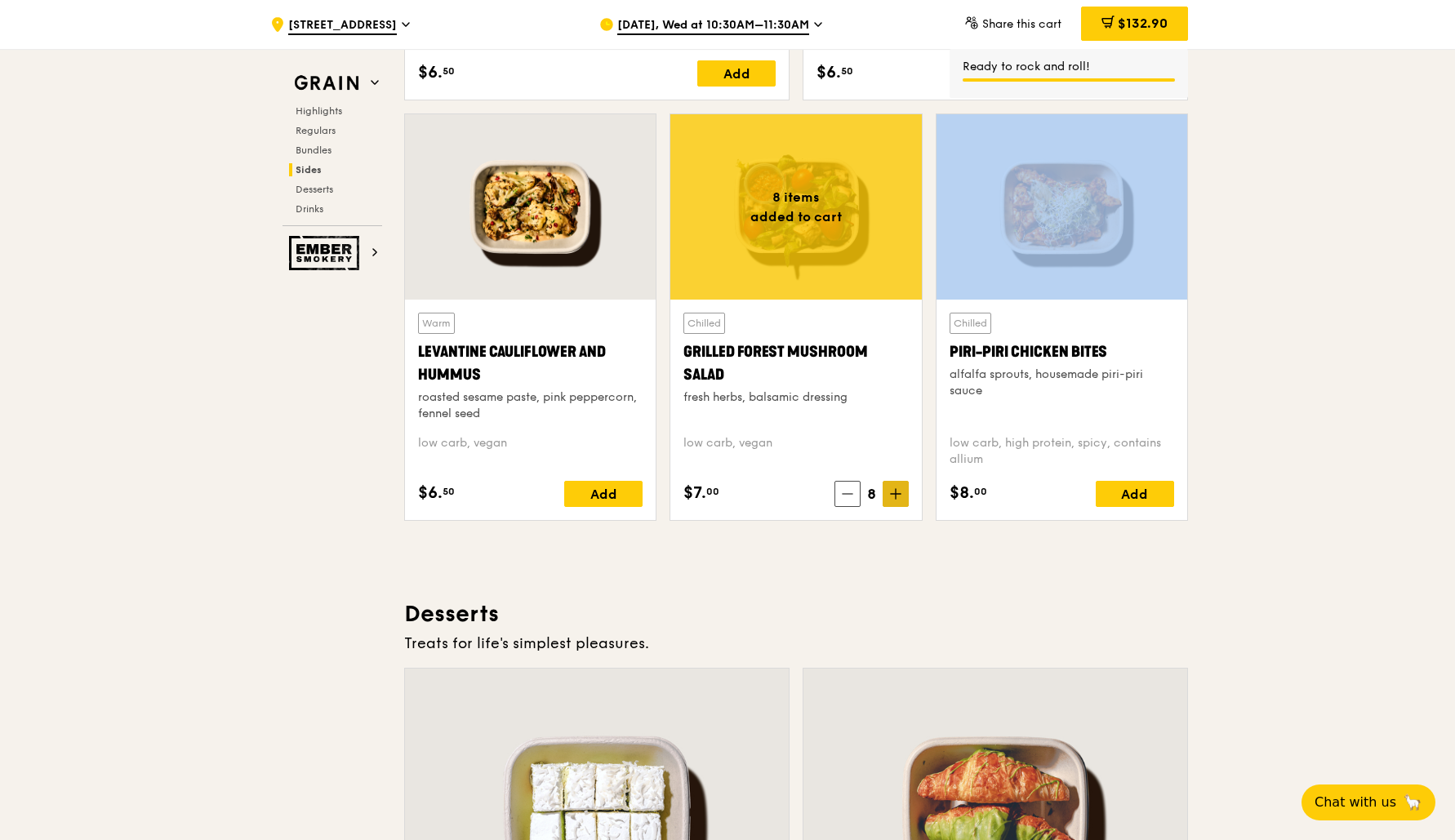
click at [905, 497] on span at bounding box center [896, 494] width 26 height 26
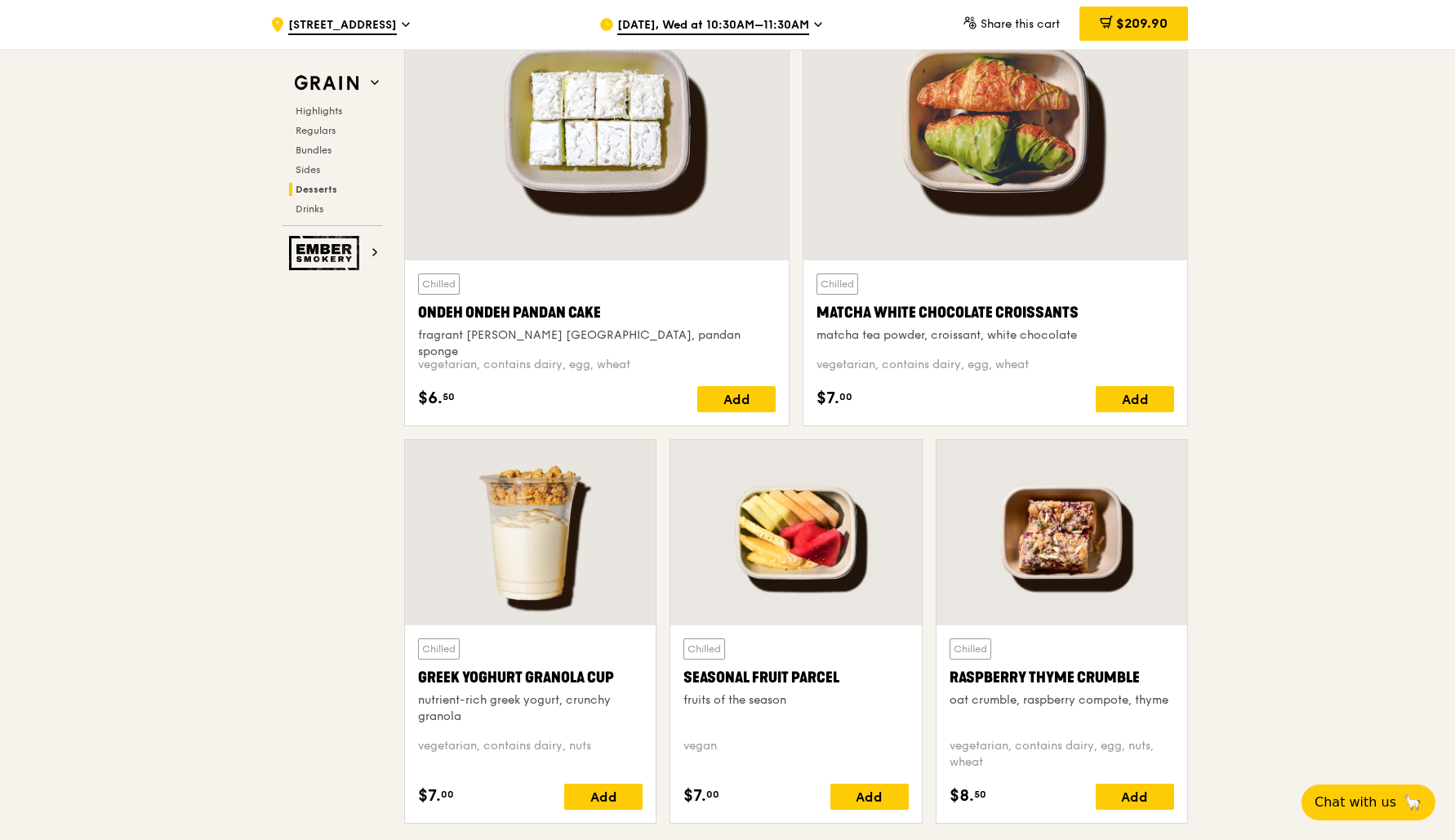
scroll to position [4744, 0]
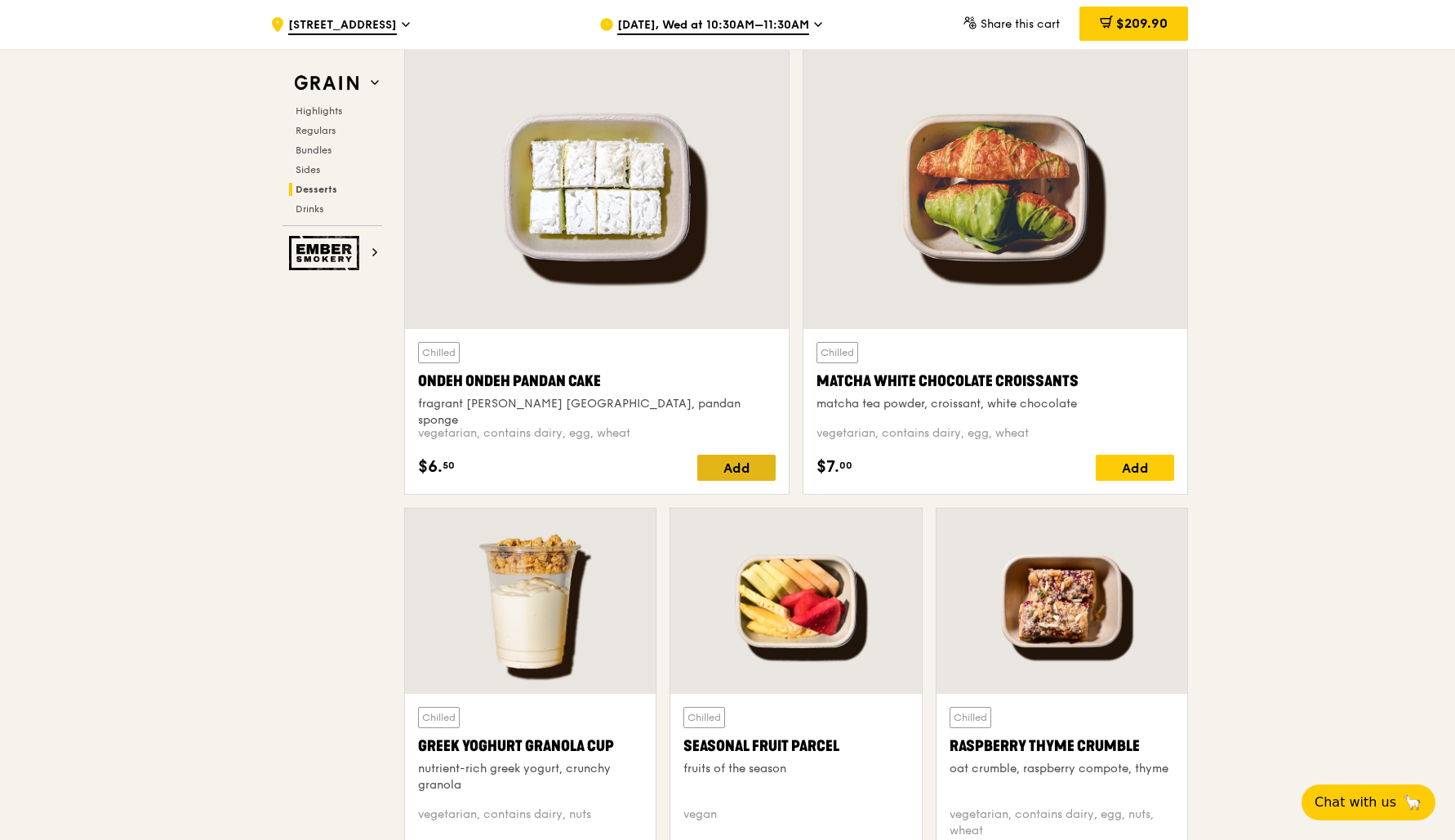
click at [741, 464] on div "Add" at bounding box center [736, 468] width 78 height 26
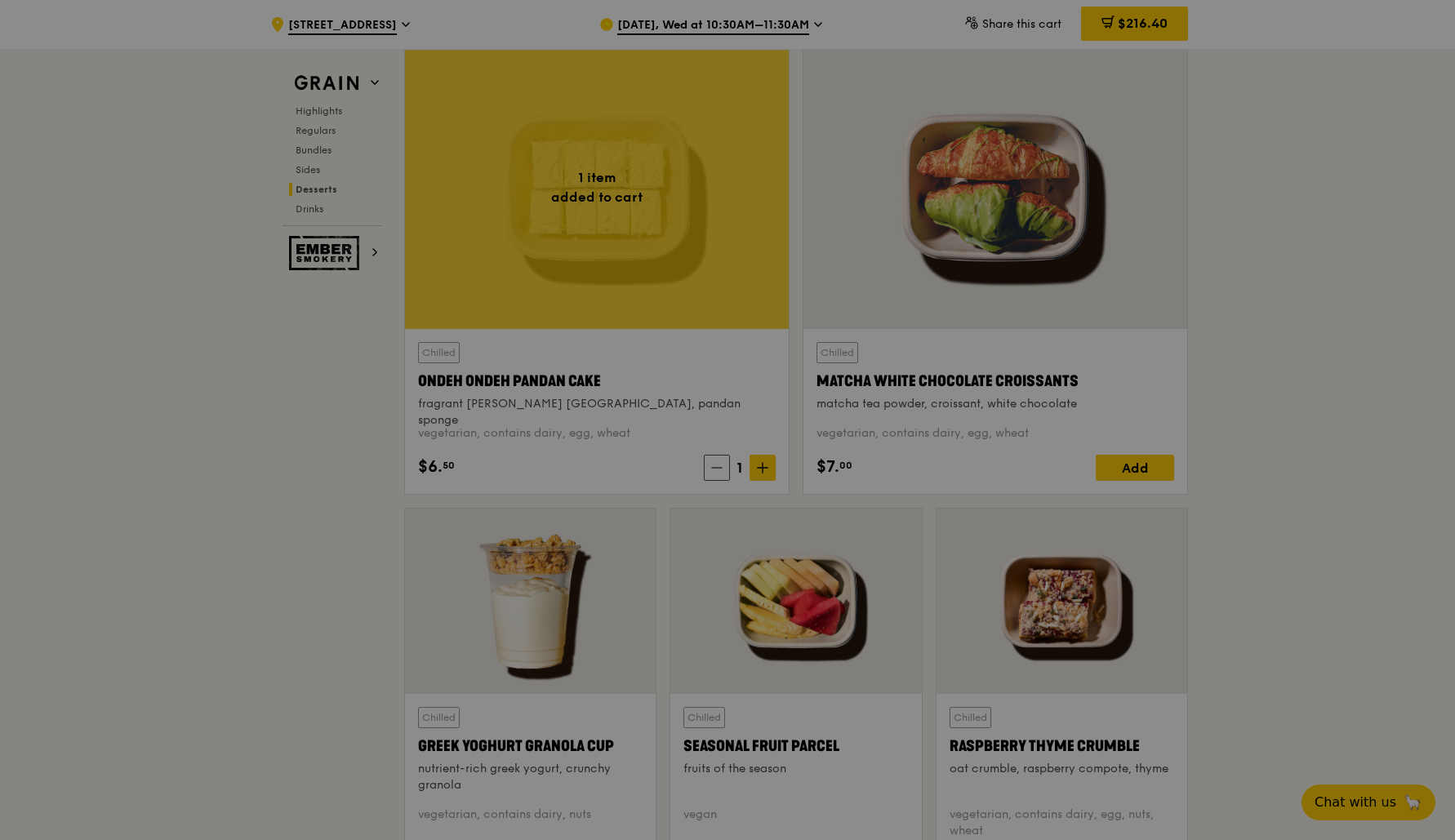
click at [764, 466] on div at bounding box center [728, 420] width 1455 height 840
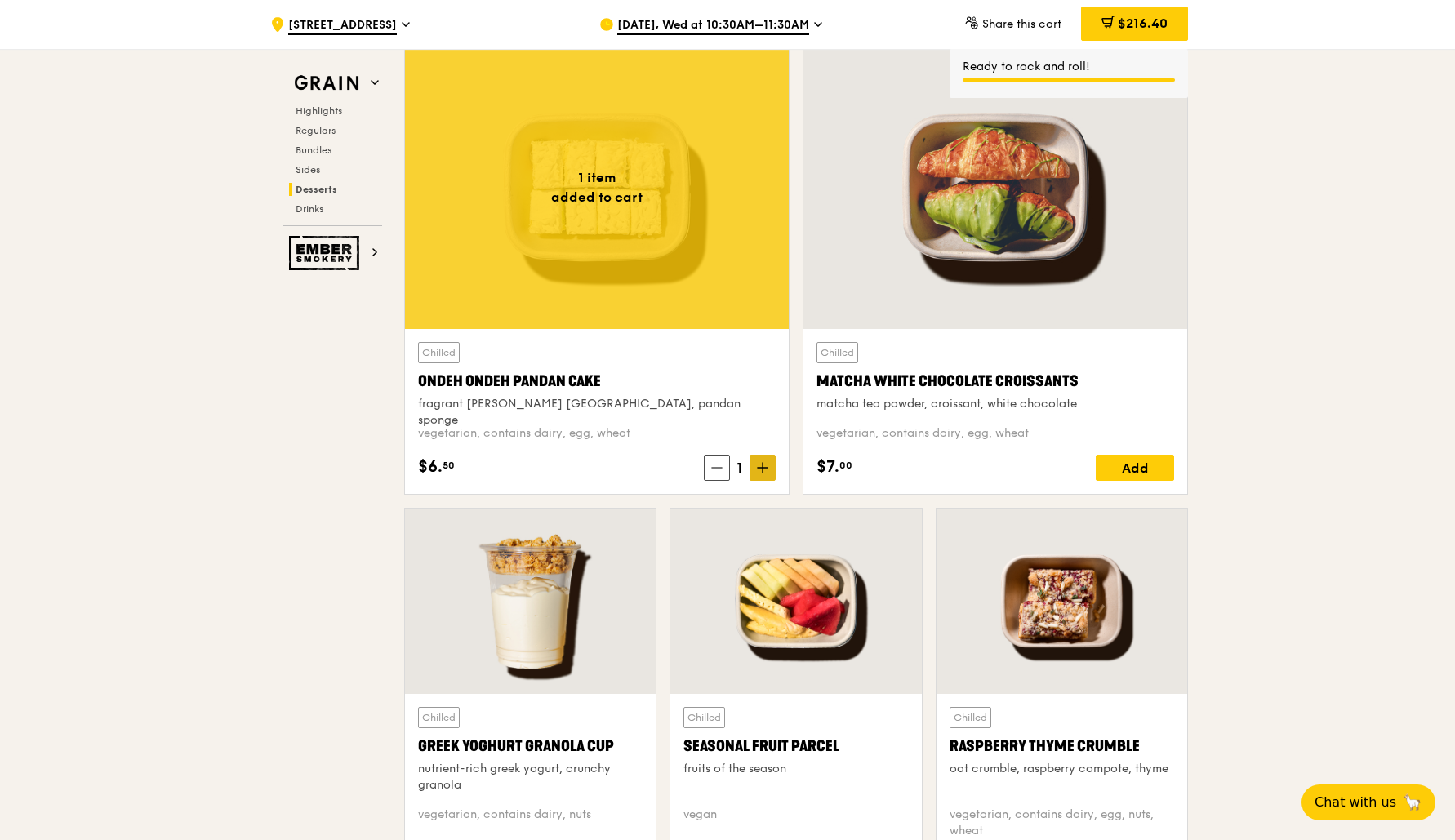
click at [764, 468] on icon at bounding box center [763, 468] width 11 height 11
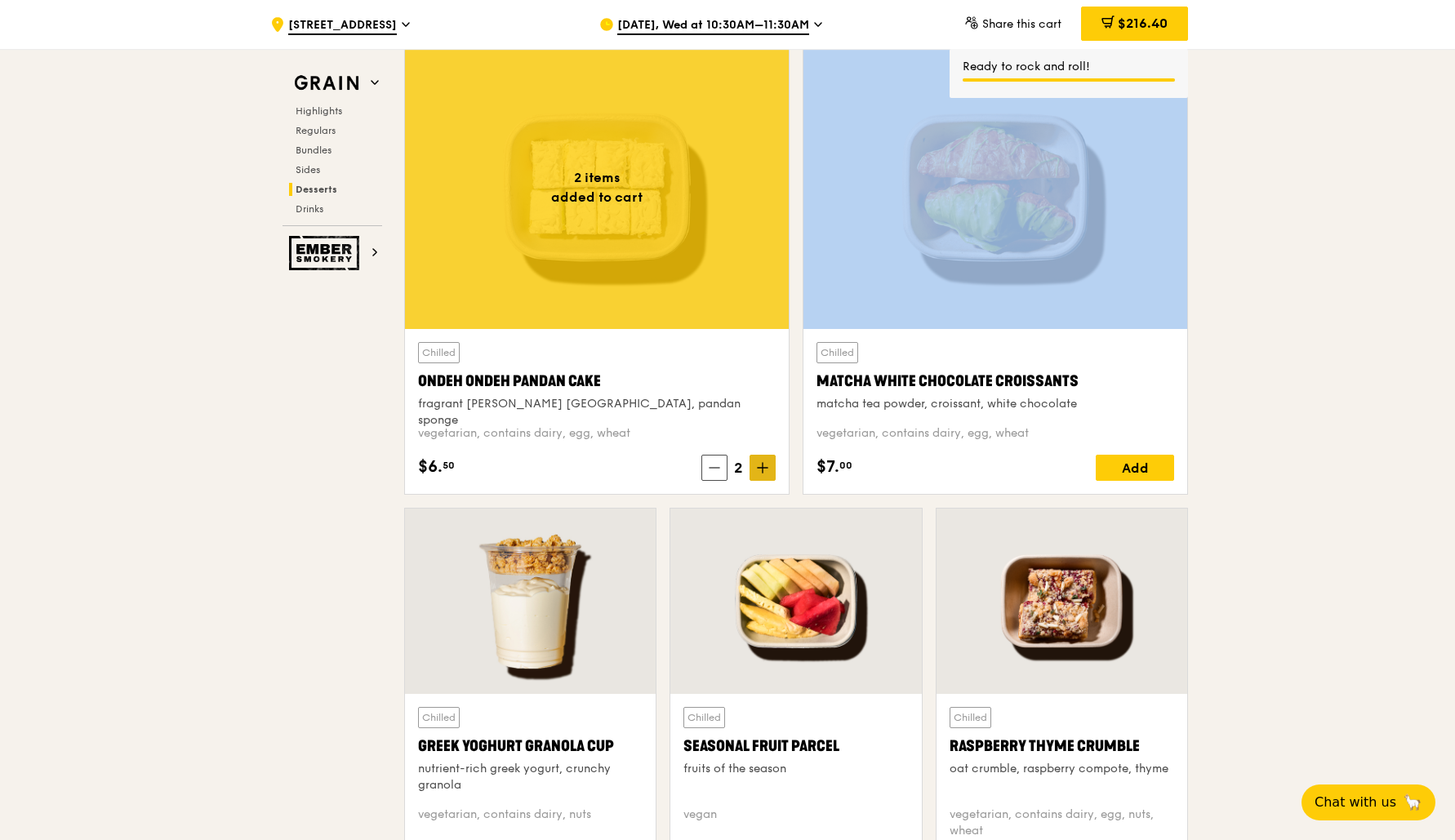
click at [764, 468] on icon at bounding box center [763, 468] width 11 height 11
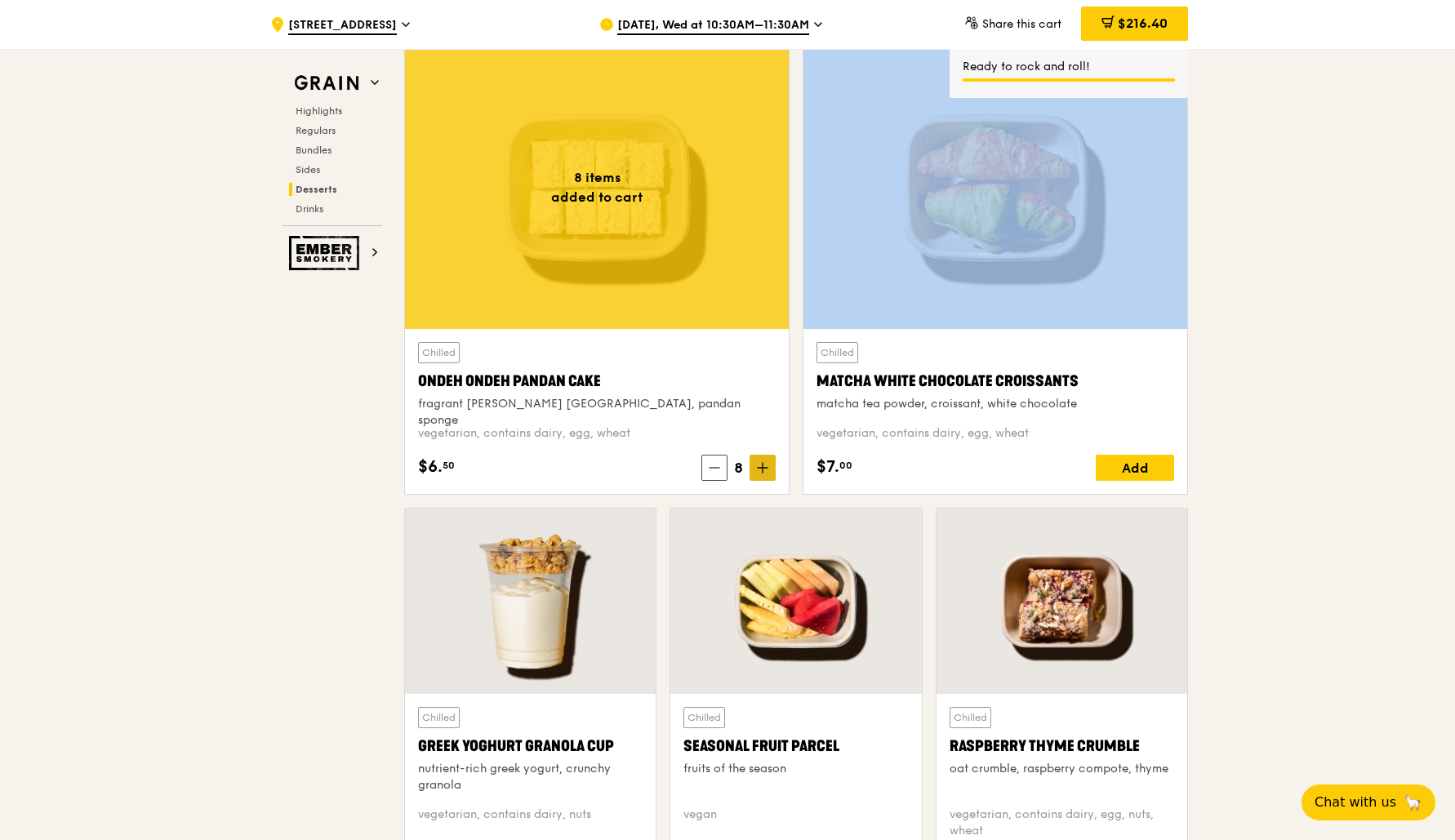
click at [764, 468] on icon at bounding box center [763, 468] width 11 height 11
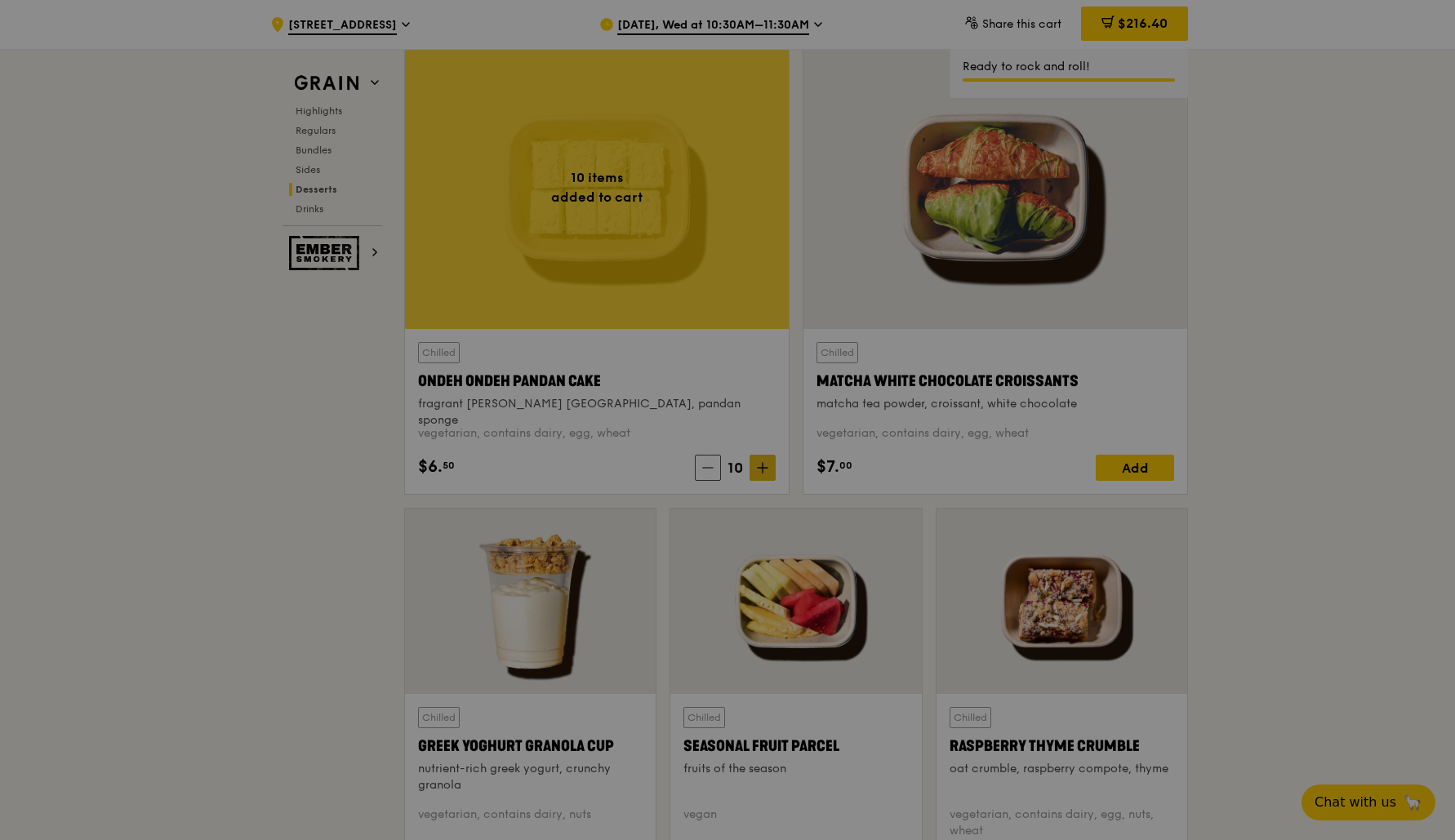
click at [764, 468] on div at bounding box center [728, 420] width 1455 height 840
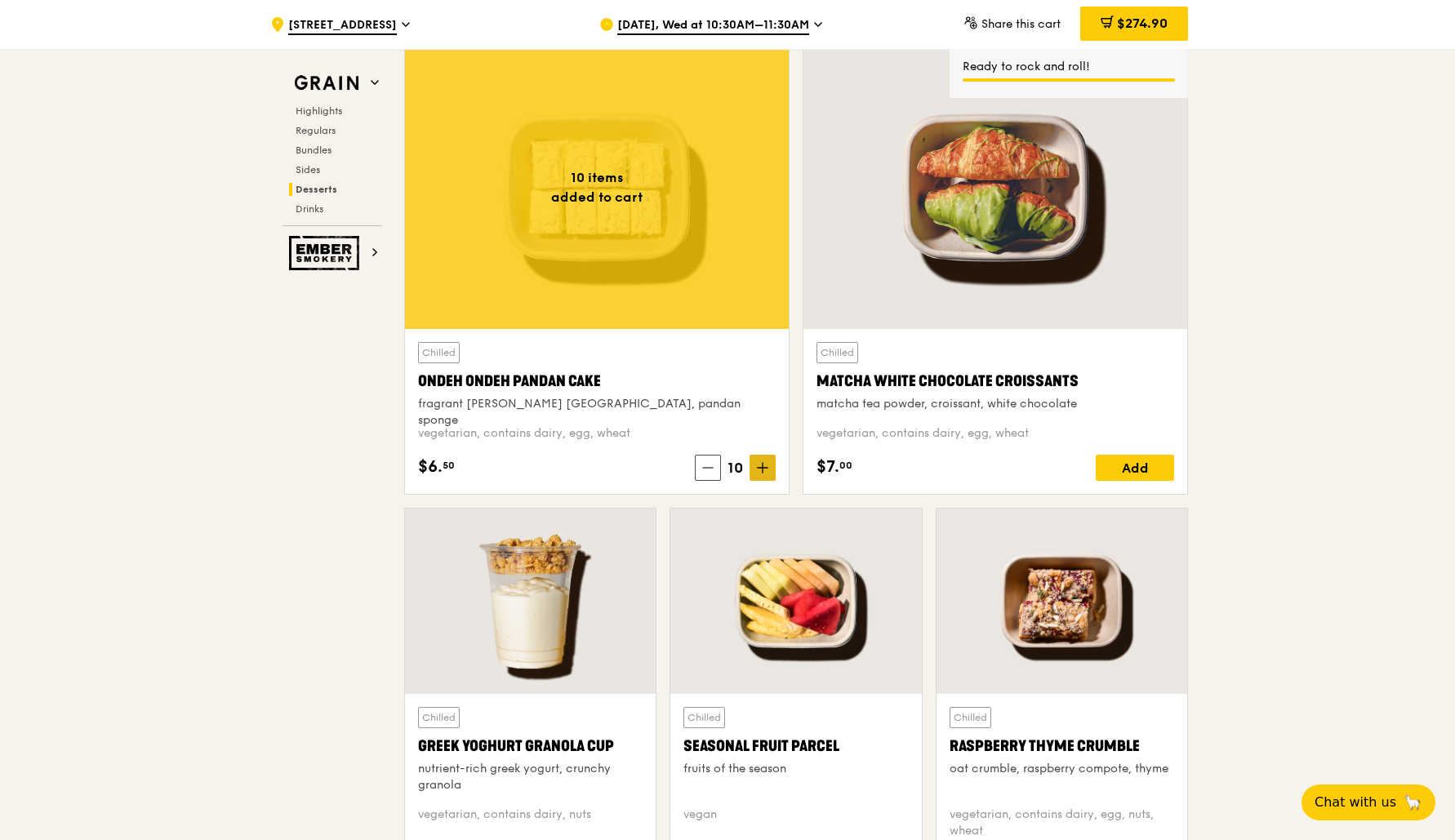
click at [764, 468] on icon at bounding box center [763, 468] width 11 height 11
drag, startPoint x: 1411, startPoint y: 376, endPoint x: 1227, endPoint y: 353, distance: 185.4
click at [1150, 26] on span "$287.90" at bounding box center [1142, 24] width 50 height 16
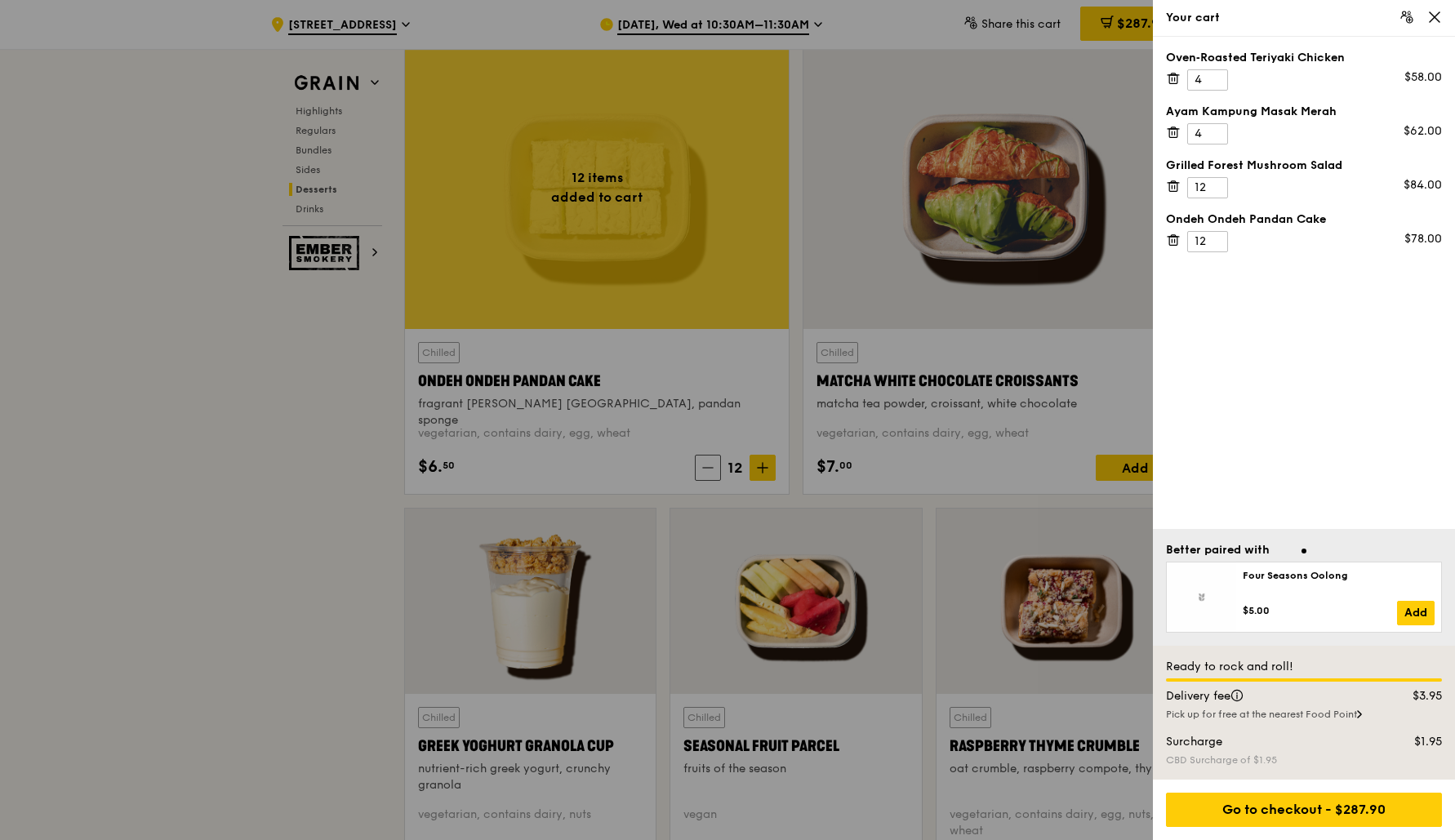
click at [276, 402] on div at bounding box center [728, 420] width 1455 height 840
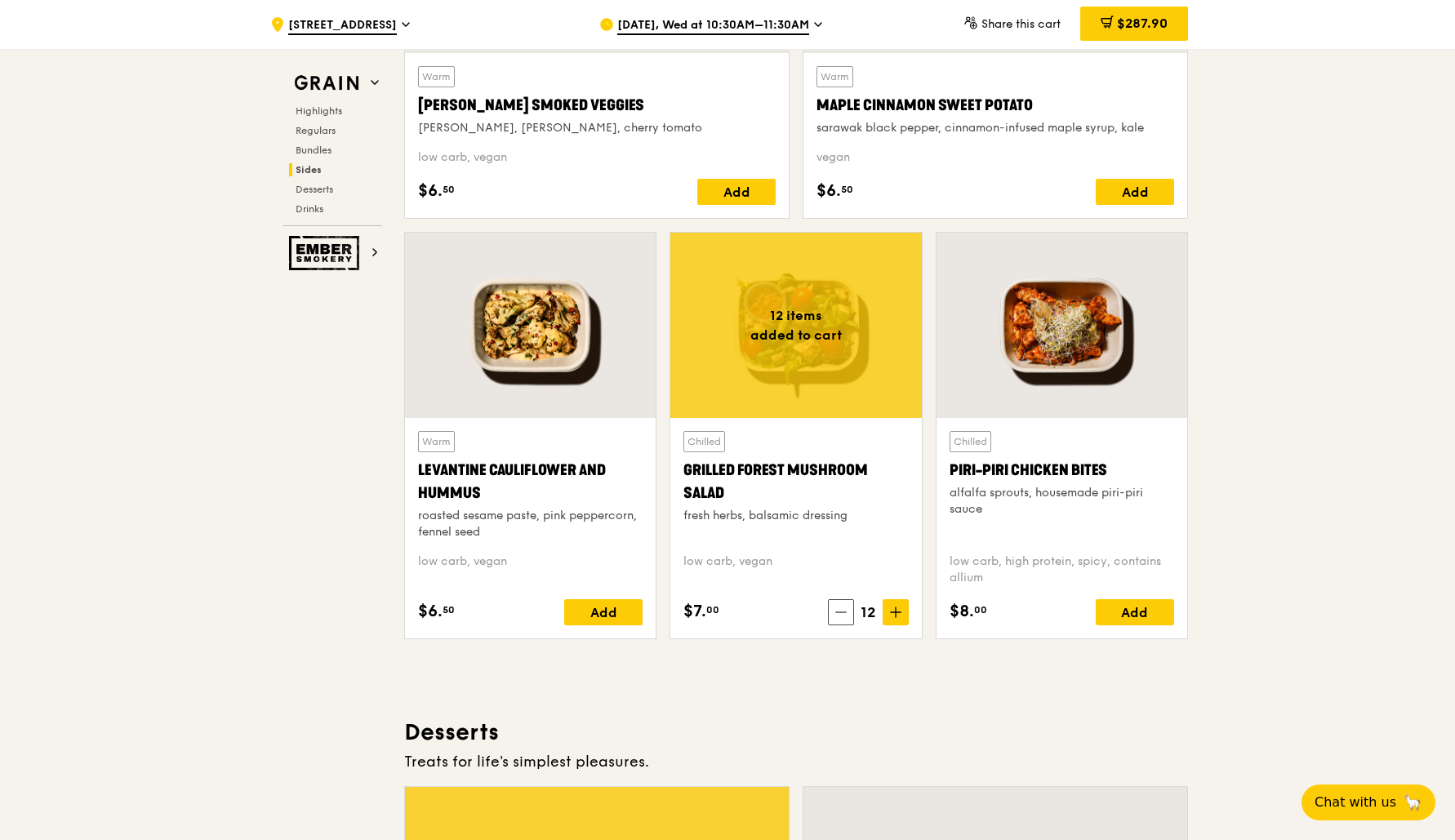
scroll to position [3679, 0]
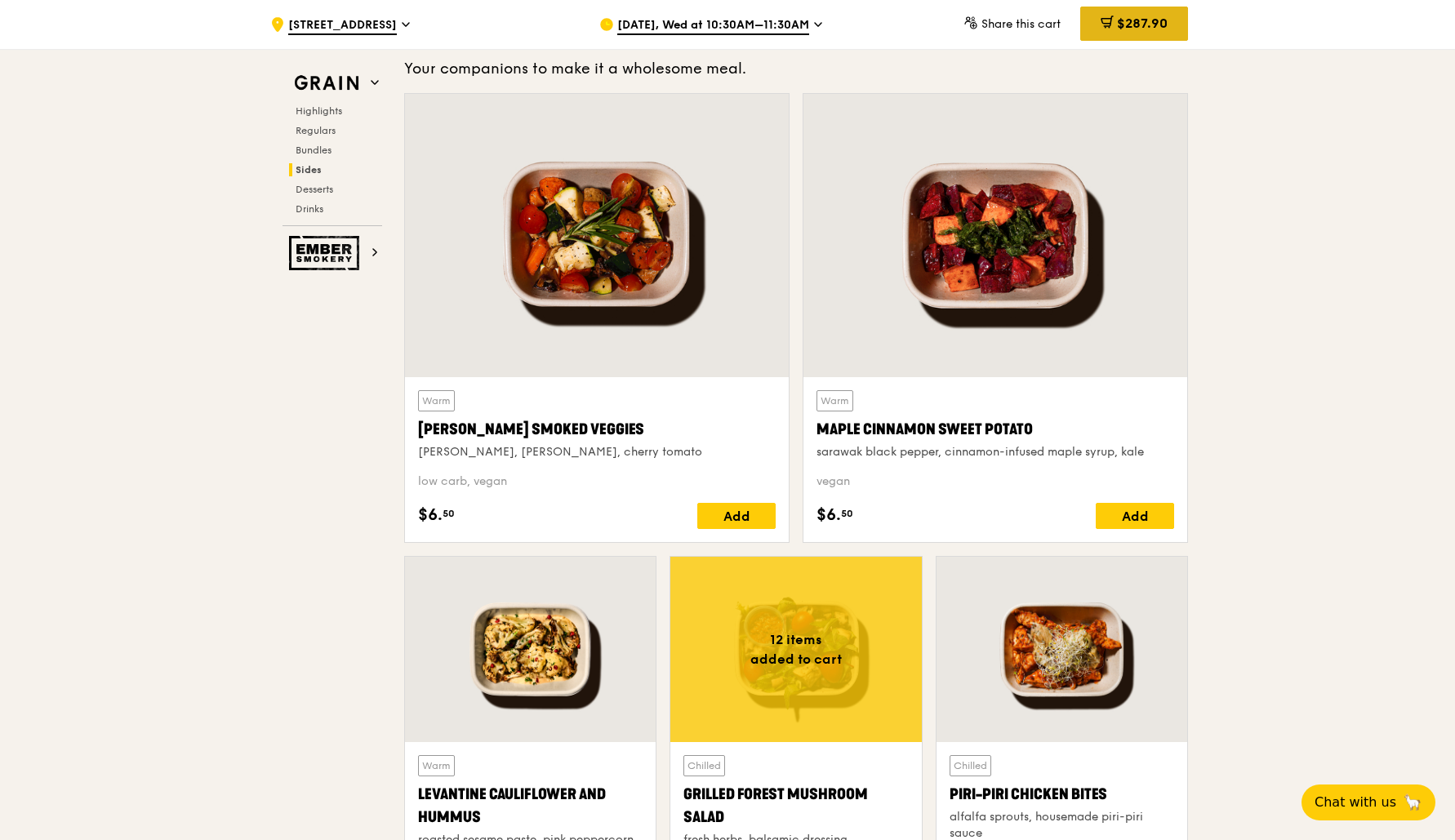
click at [1118, 28] on span "$287.90" at bounding box center [1142, 24] width 50 height 16
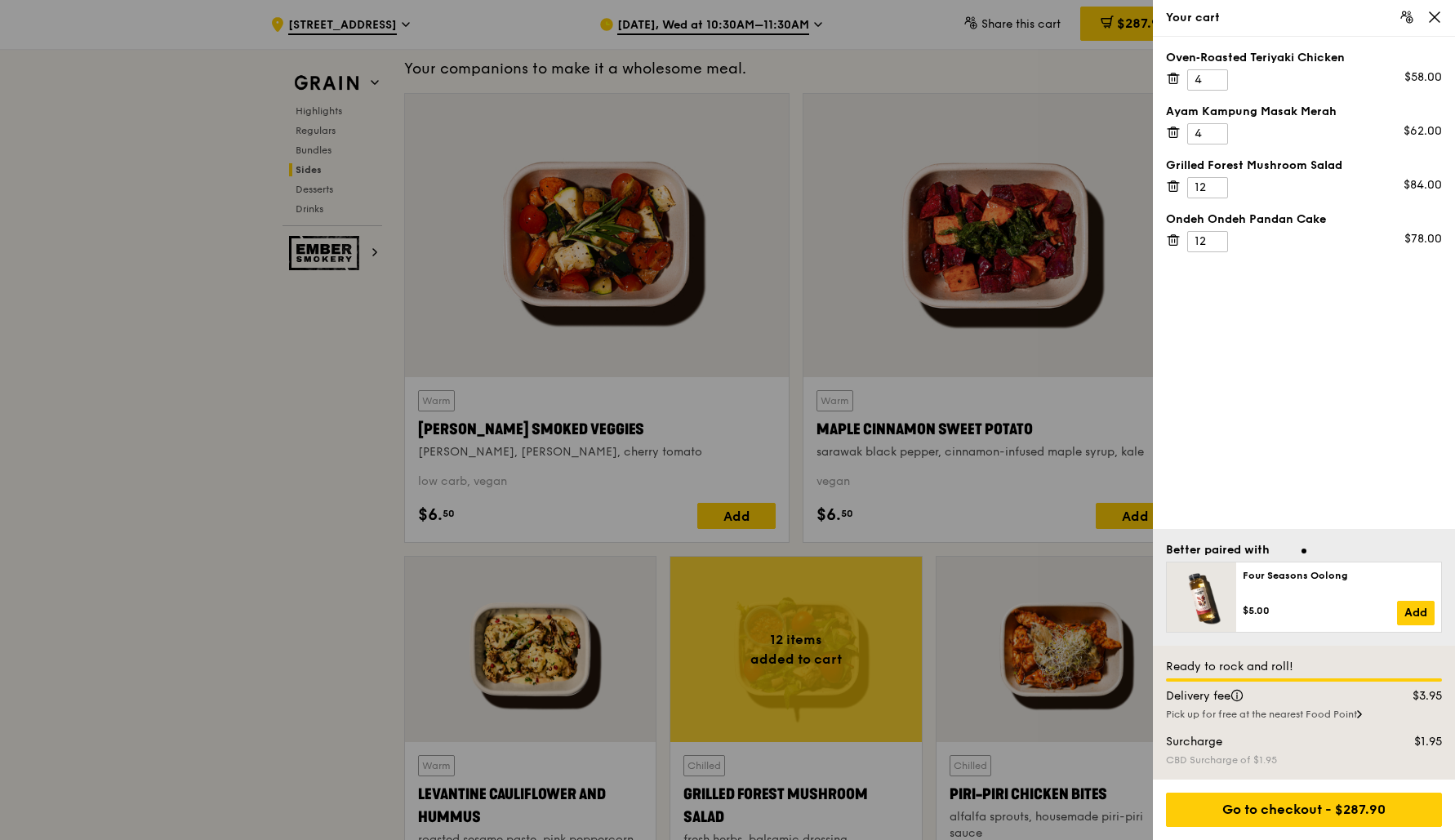
click at [113, 275] on div at bounding box center [728, 420] width 1455 height 840
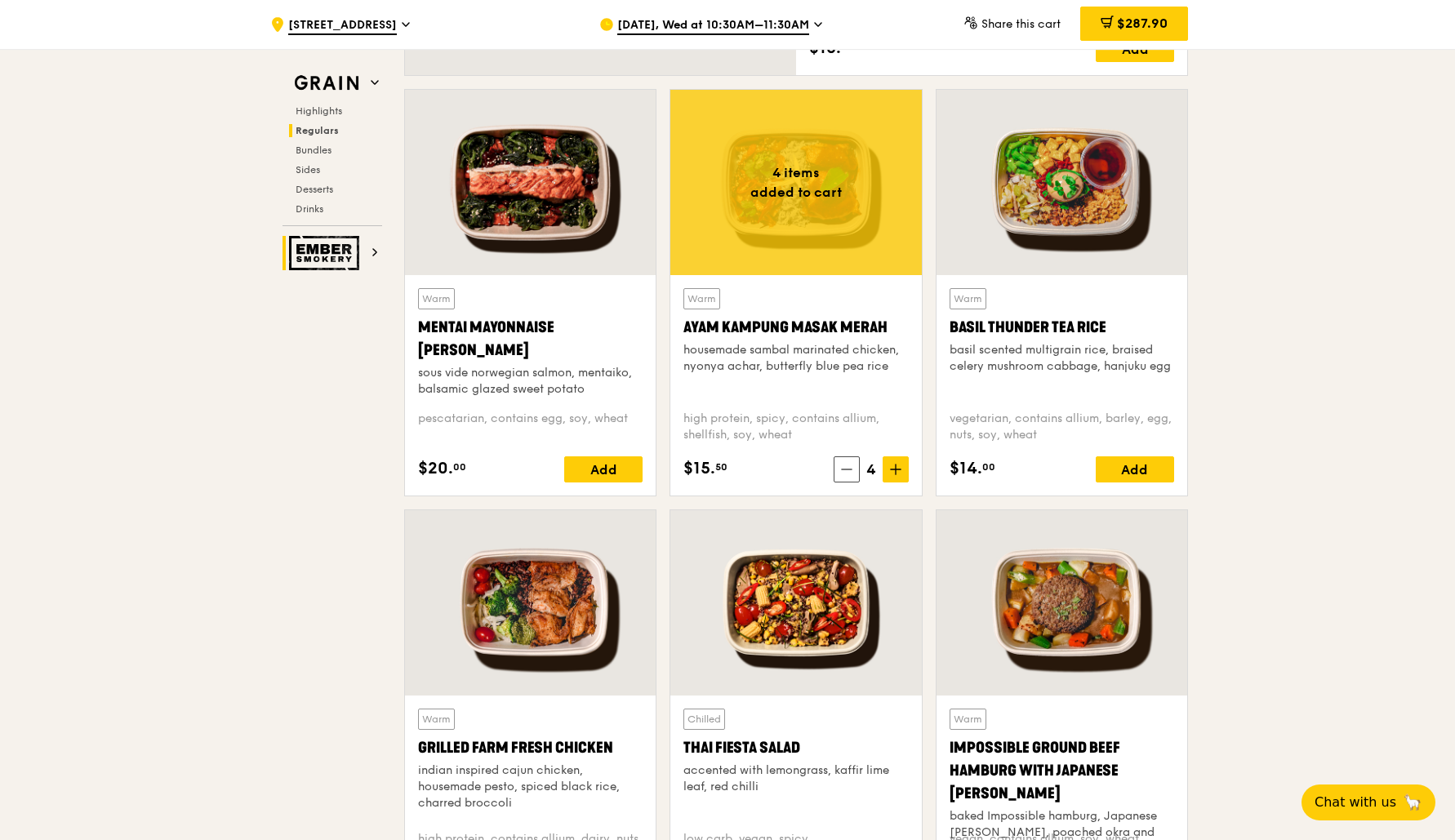
scroll to position [1416, 0]
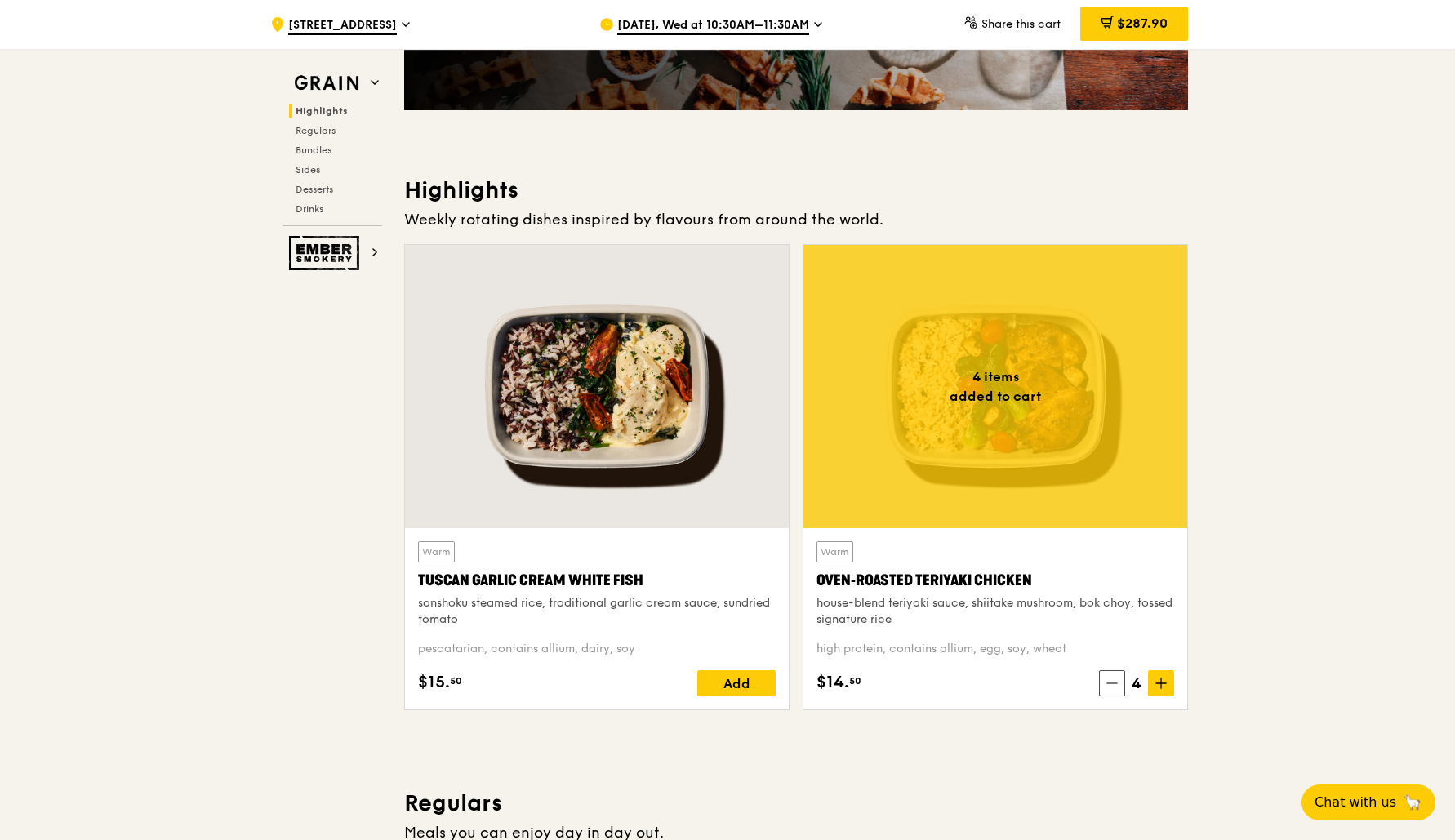
scroll to position [352, 0]
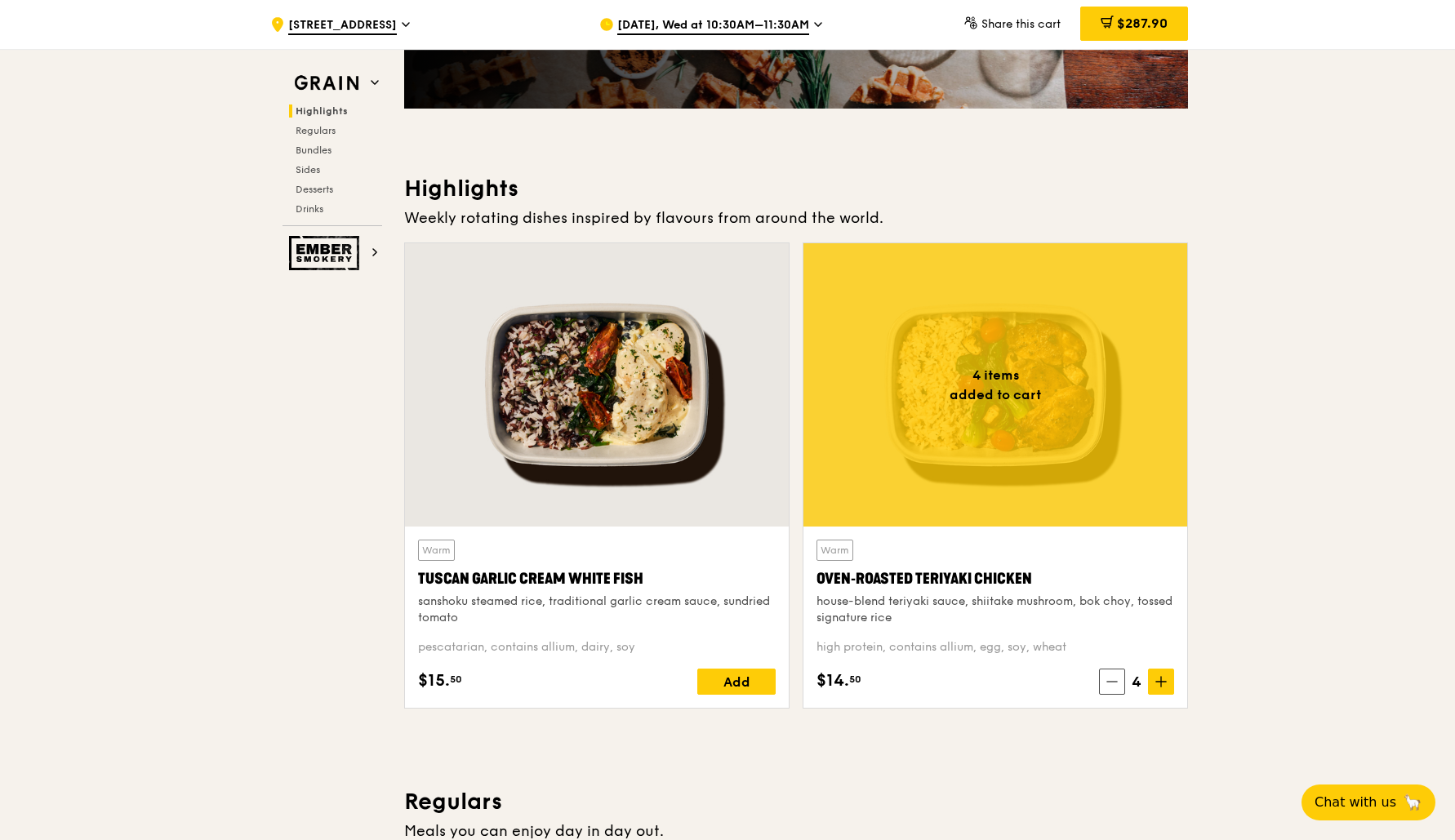
click at [673, 28] on span "[DATE], Wed at 10:30AM–11:30AM" at bounding box center [713, 26] width 192 height 18
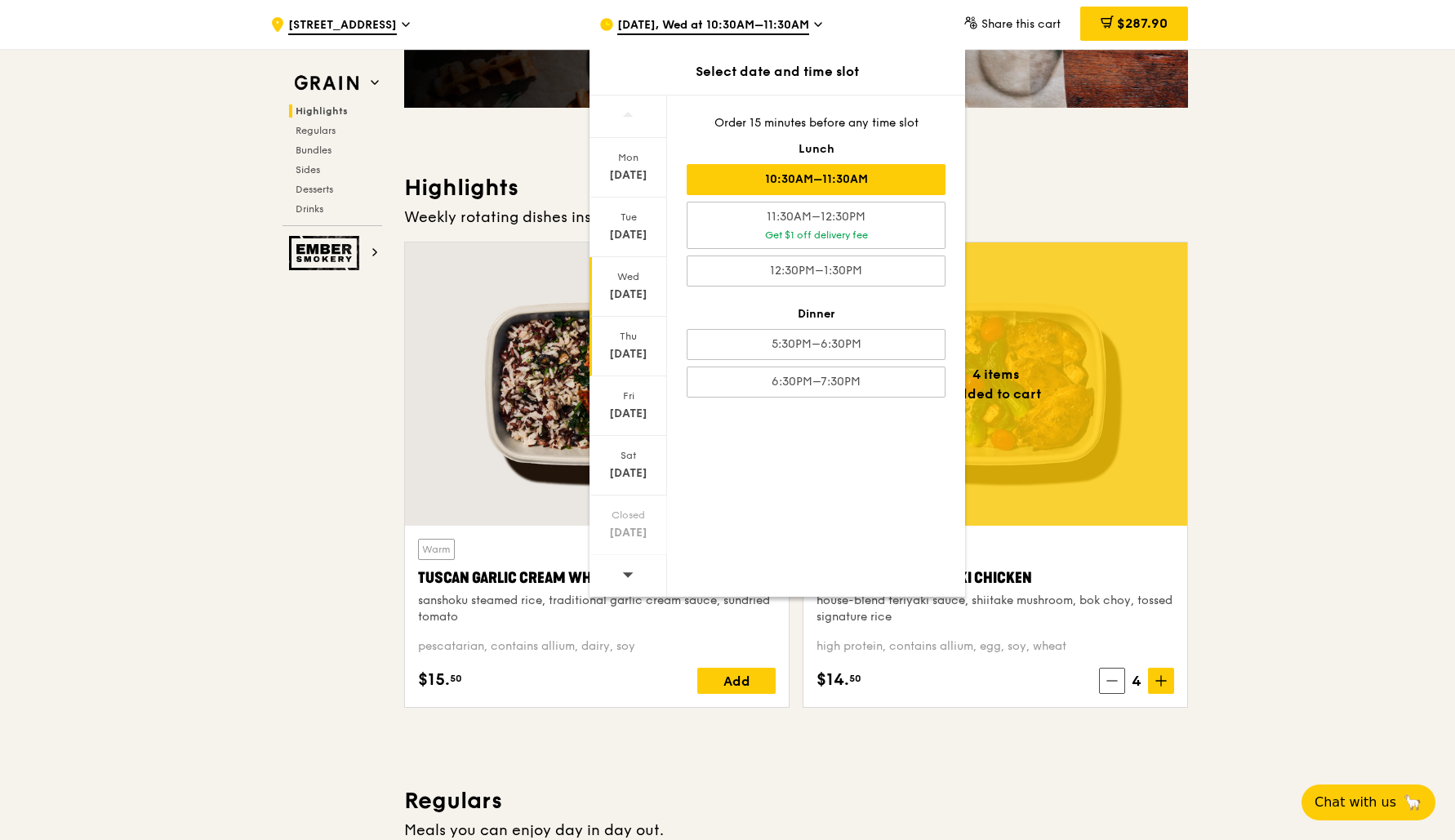
click at [643, 348] on div "[DATE]" at bounding box center [628, 354] width 73 height 17
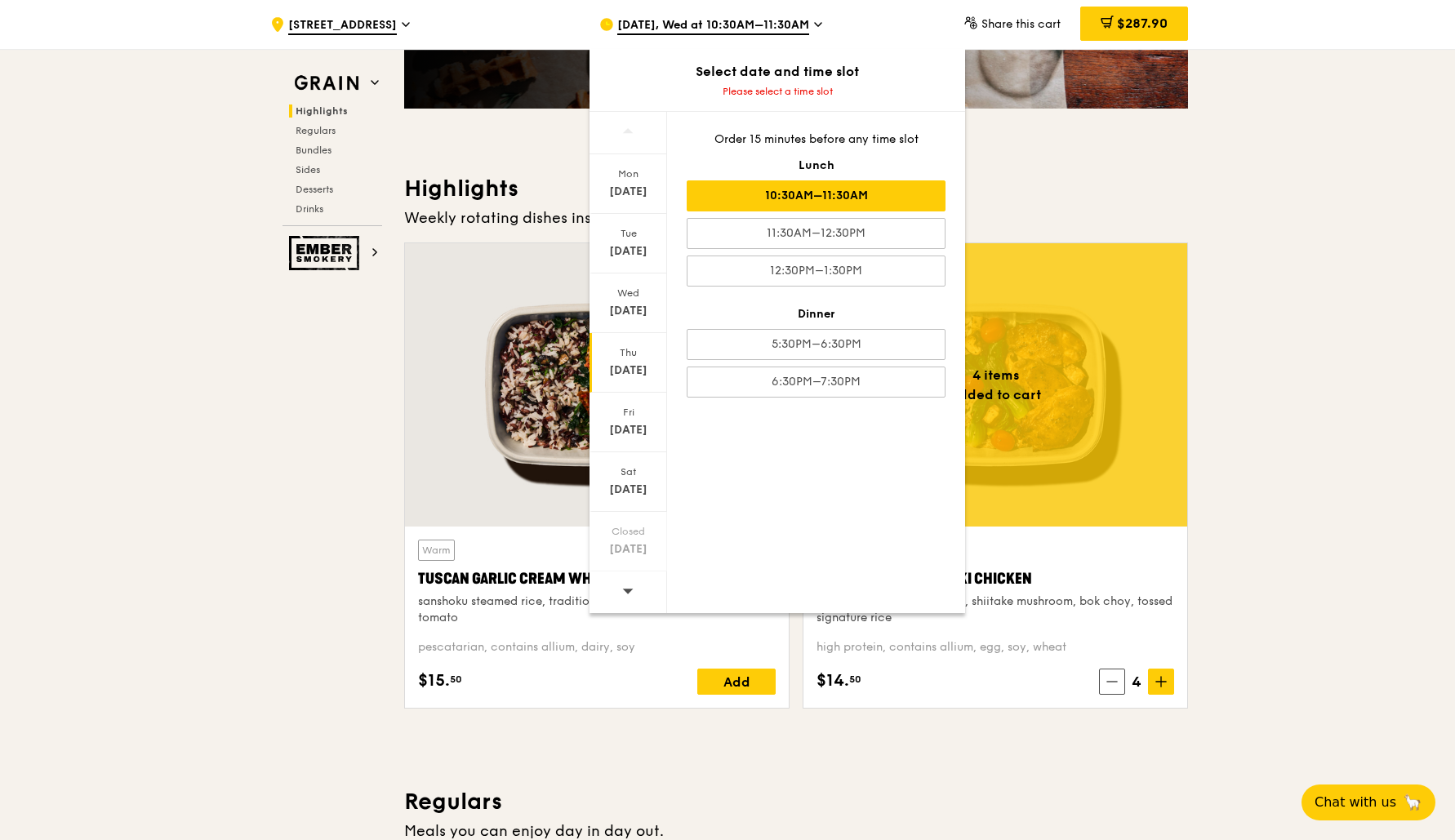
click at [767, 195] on div "10:30AM–11:30AM" at bounding box center [816, 195] width 259 height 31
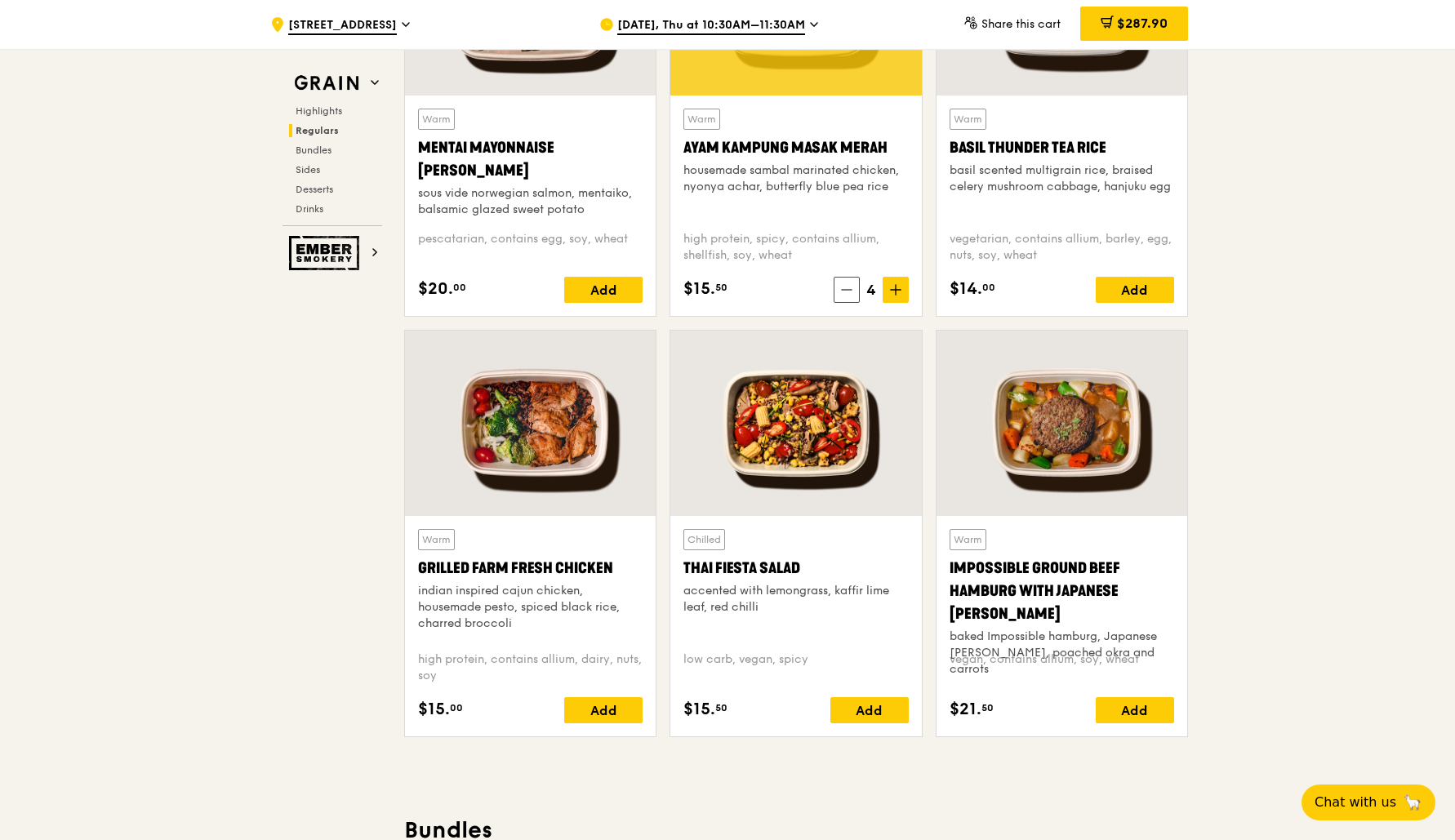
scroll to position [1603, 0]
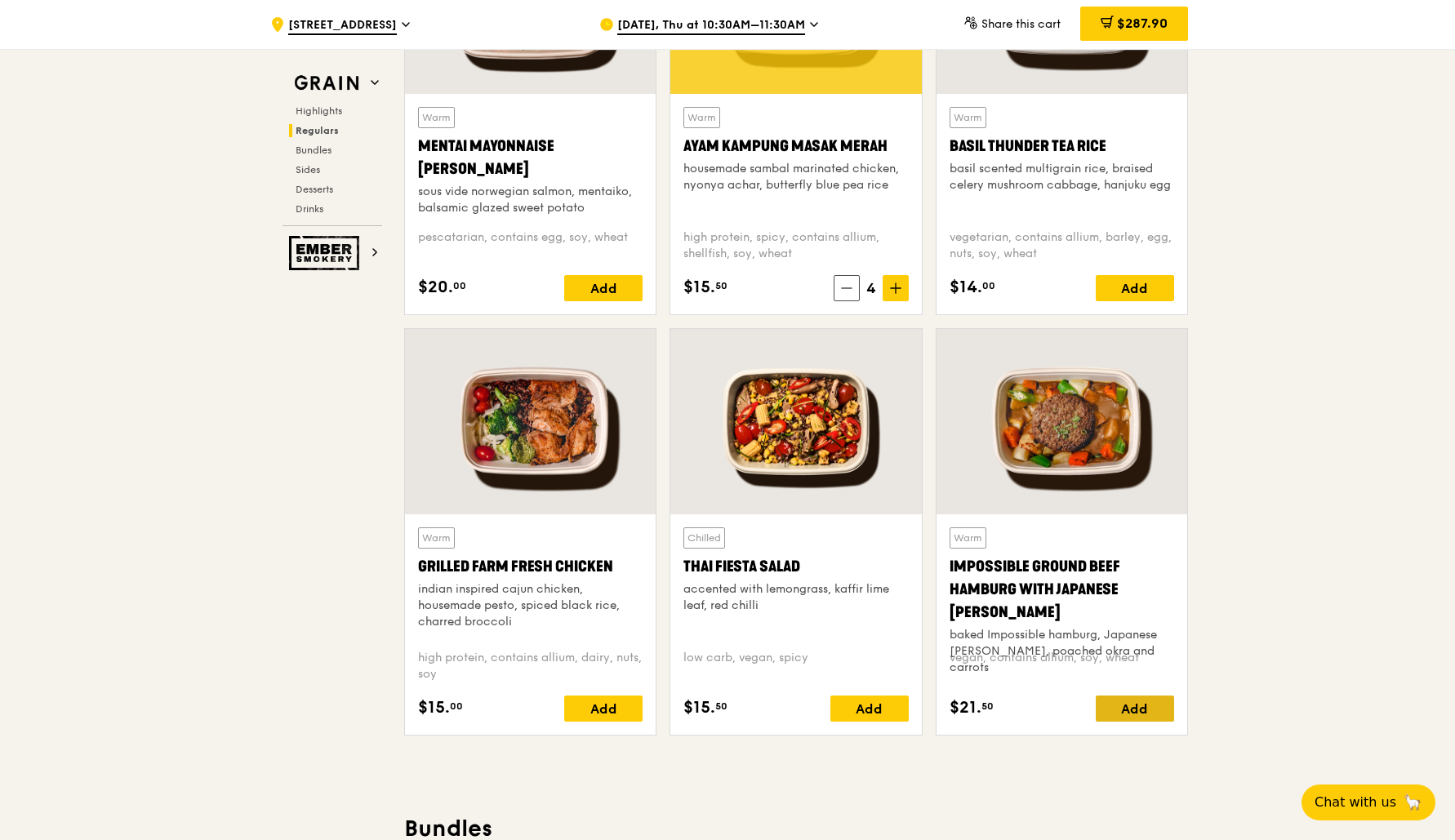
click at [1100, 711] on div "Add" at bounding box center [1134, 709] width 78 height 26
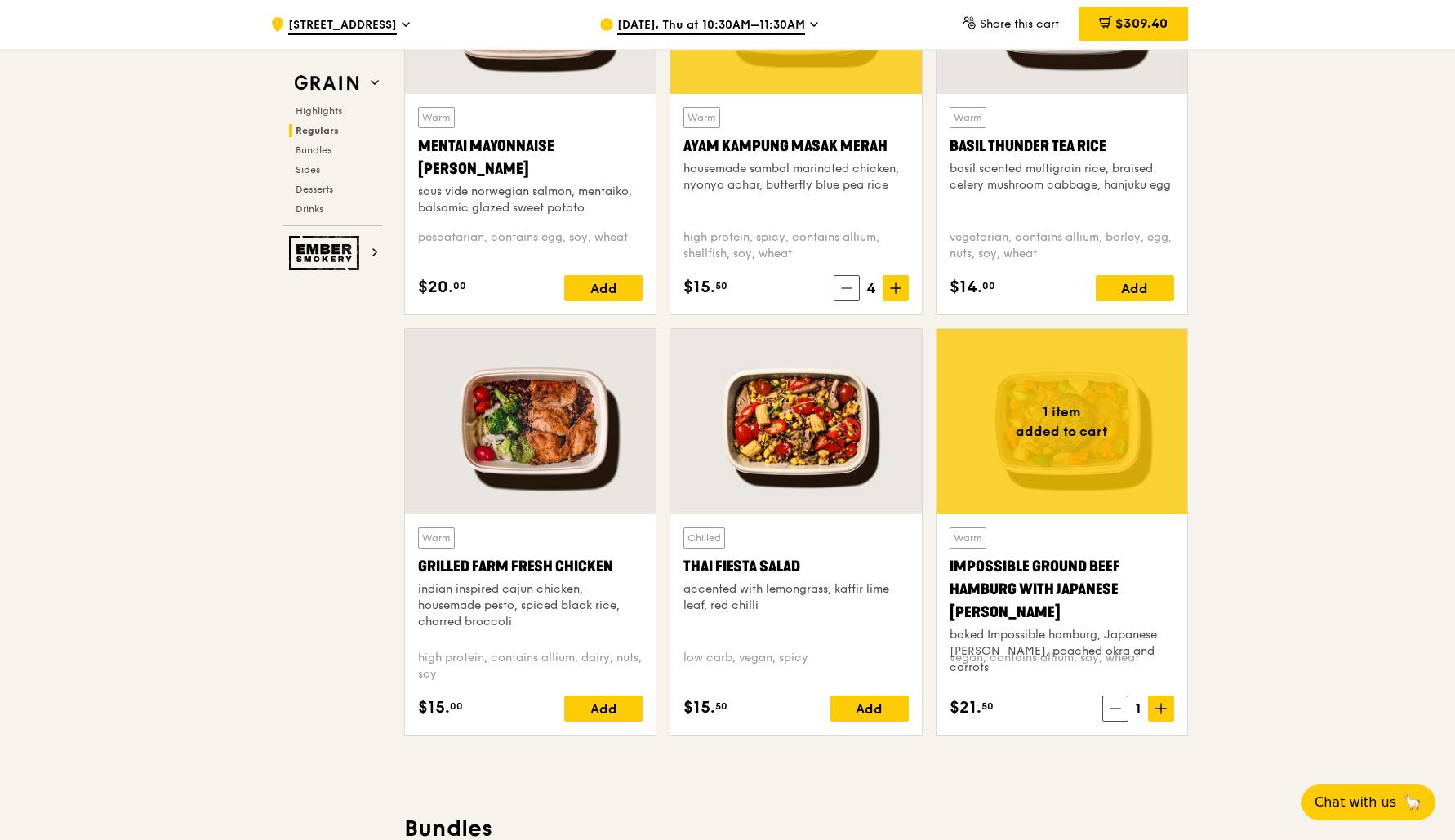
click at [1157, 710] on icon at bounding box center [1161, 708] width 11 height 11
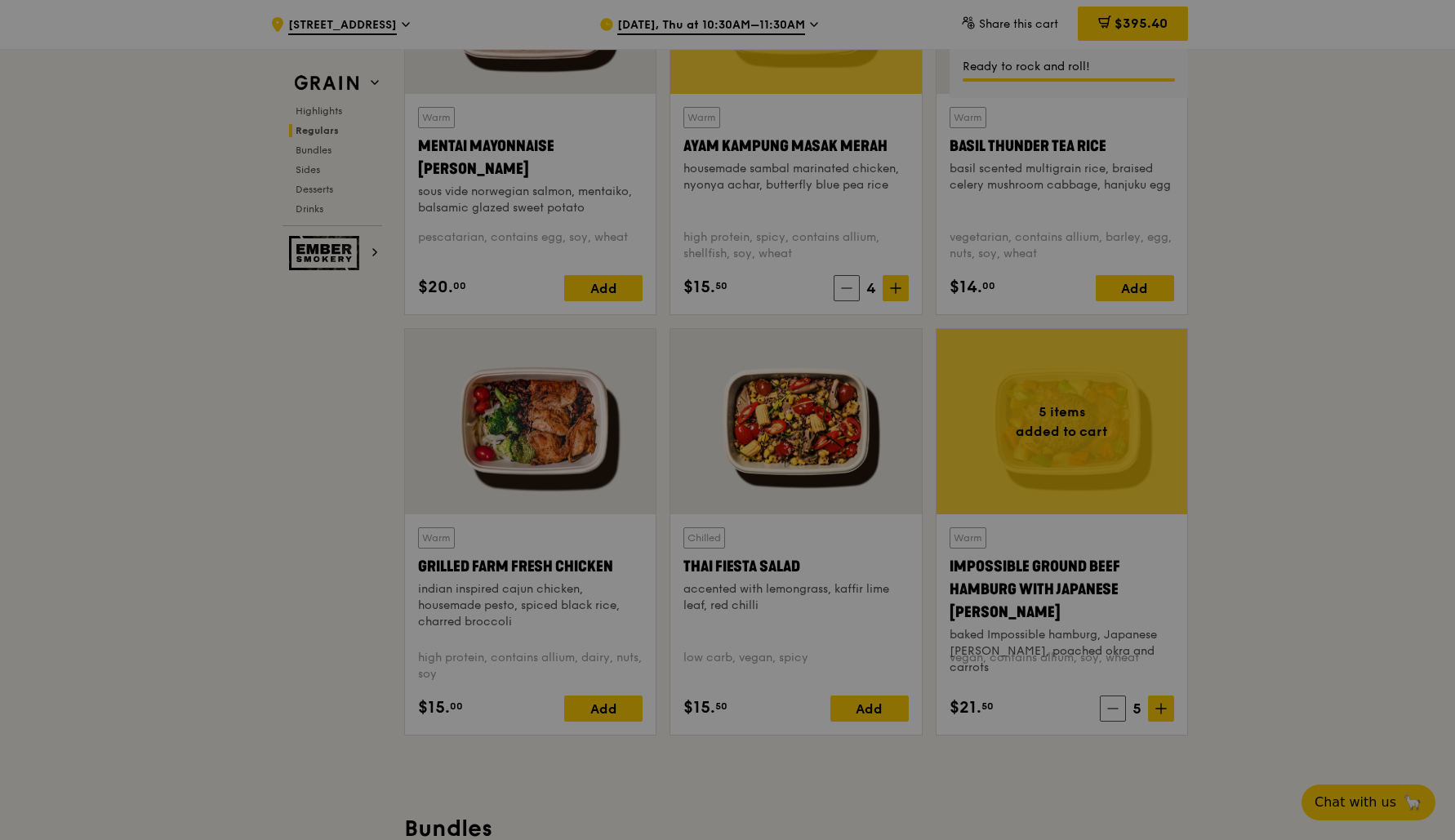
click at [1116, 715] on div at bounding box center [728, 420] width 1455 height 840
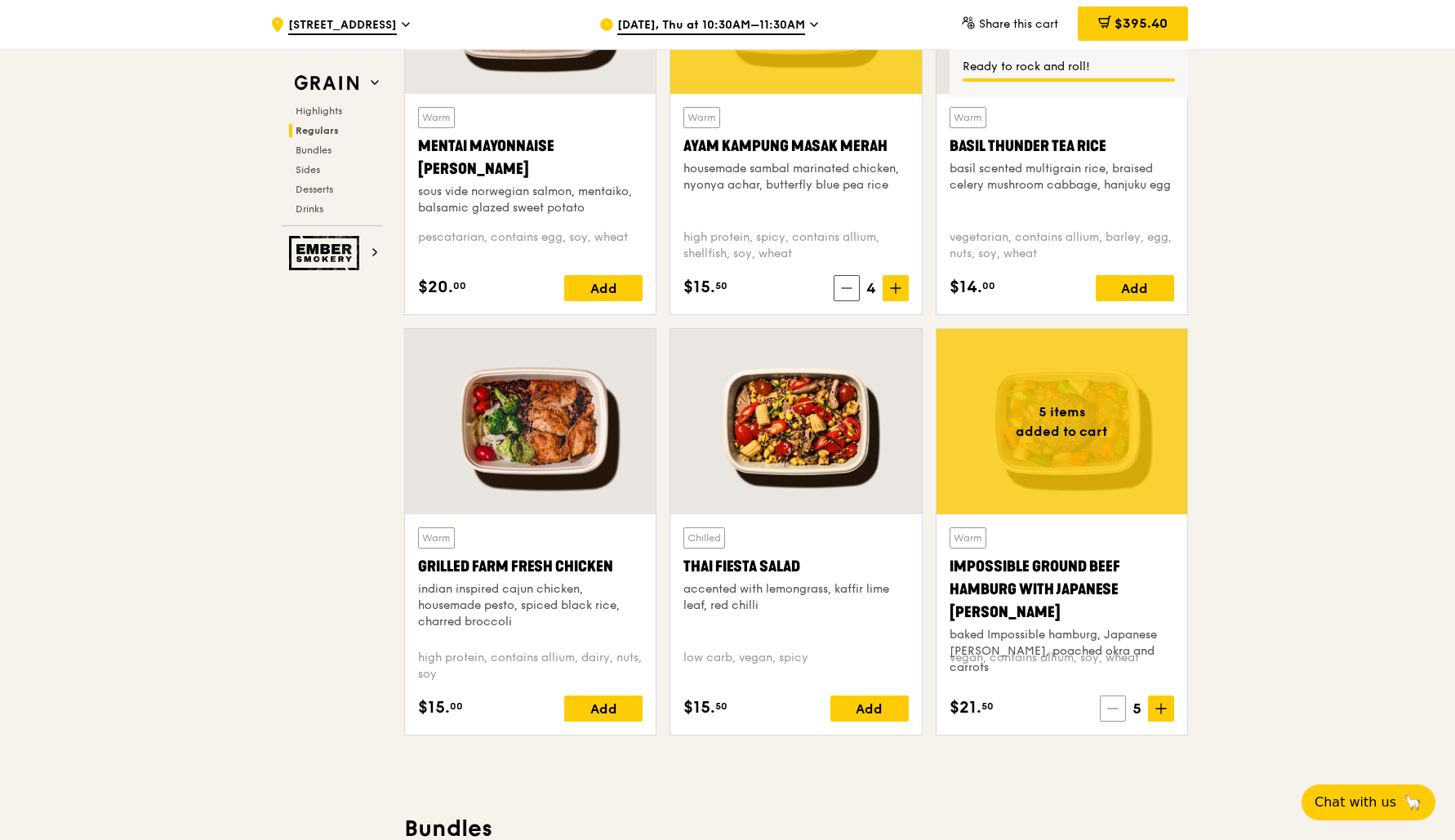
click at [1116, 712] on icon at bounding box center [1112, 708] width 11 height 11
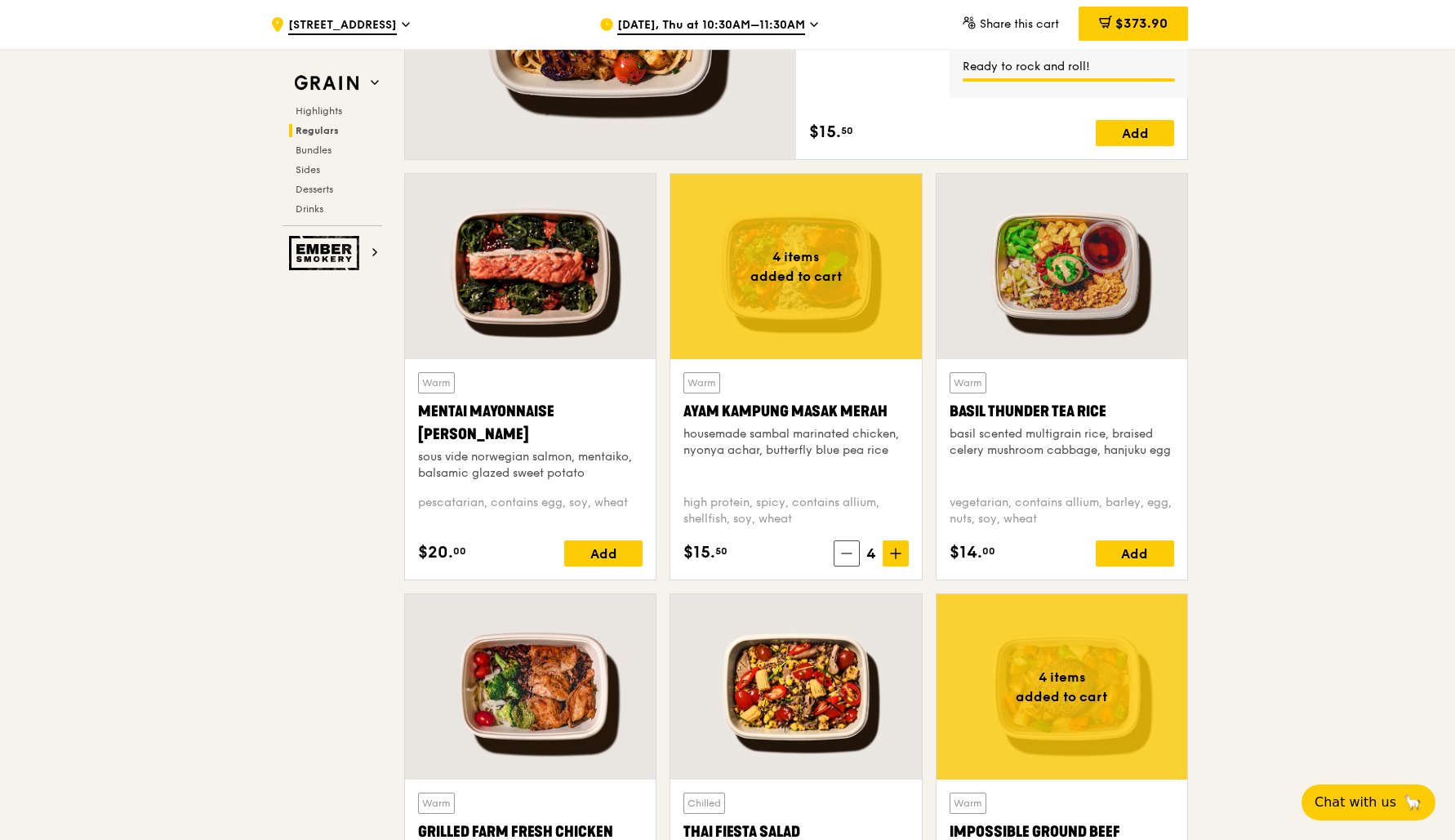
scroll to position [1212, 0]
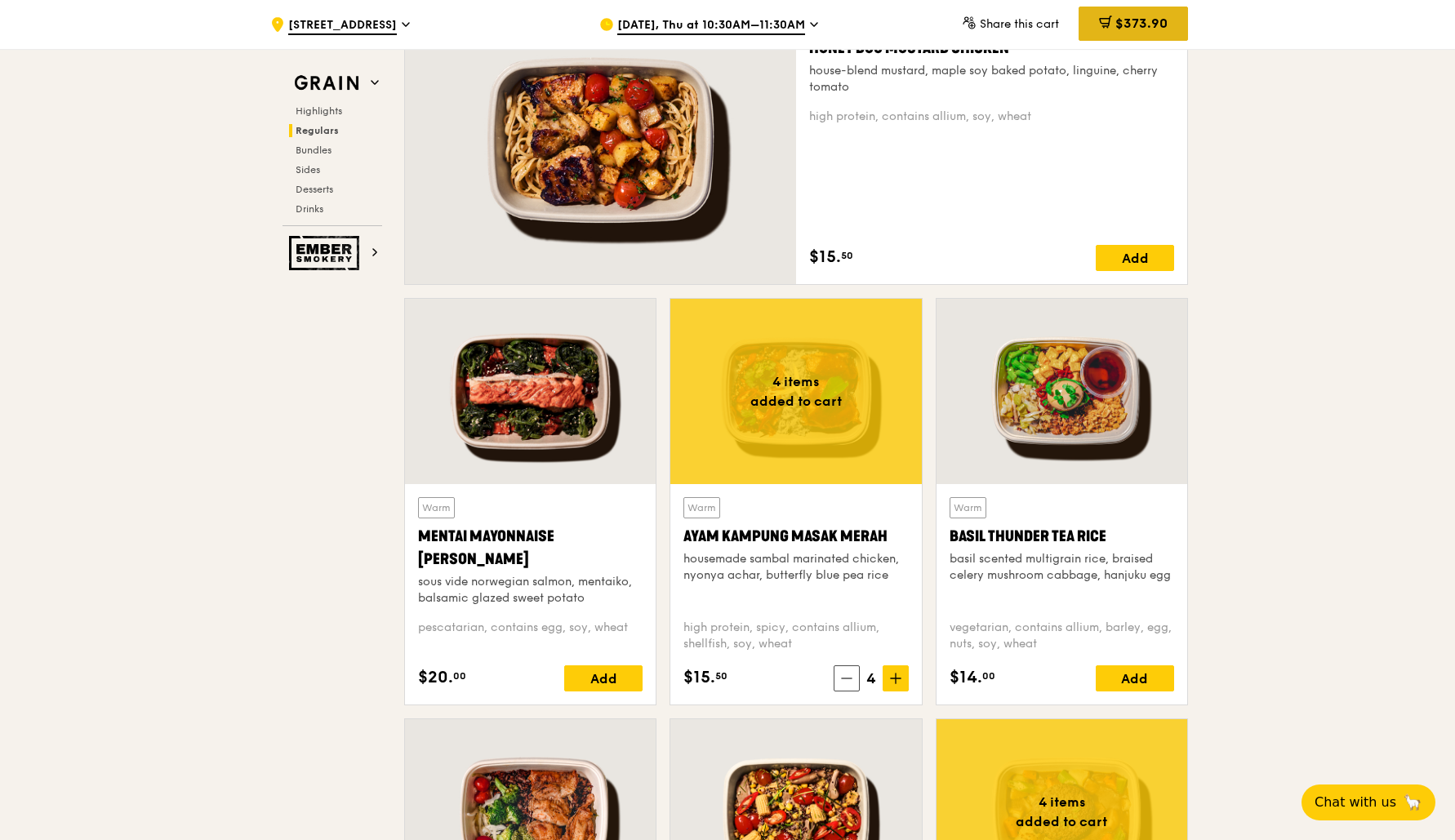
click at [1126, 10] on div "$373.90" at bounding box center [1134, 23] width 109 height 34
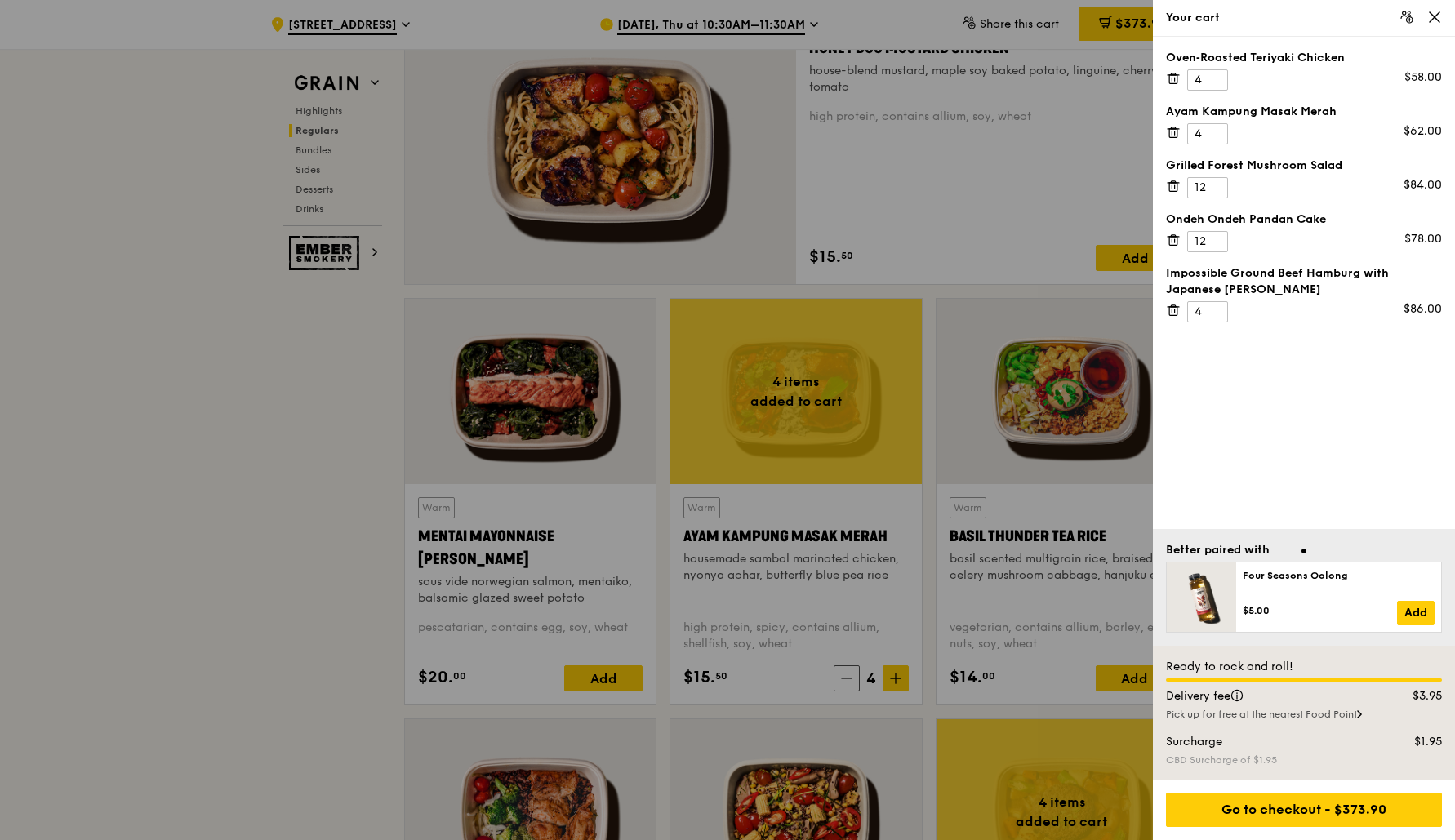
click at [961, 241] on div at bounding box center [728, 420] width 1455 height 840
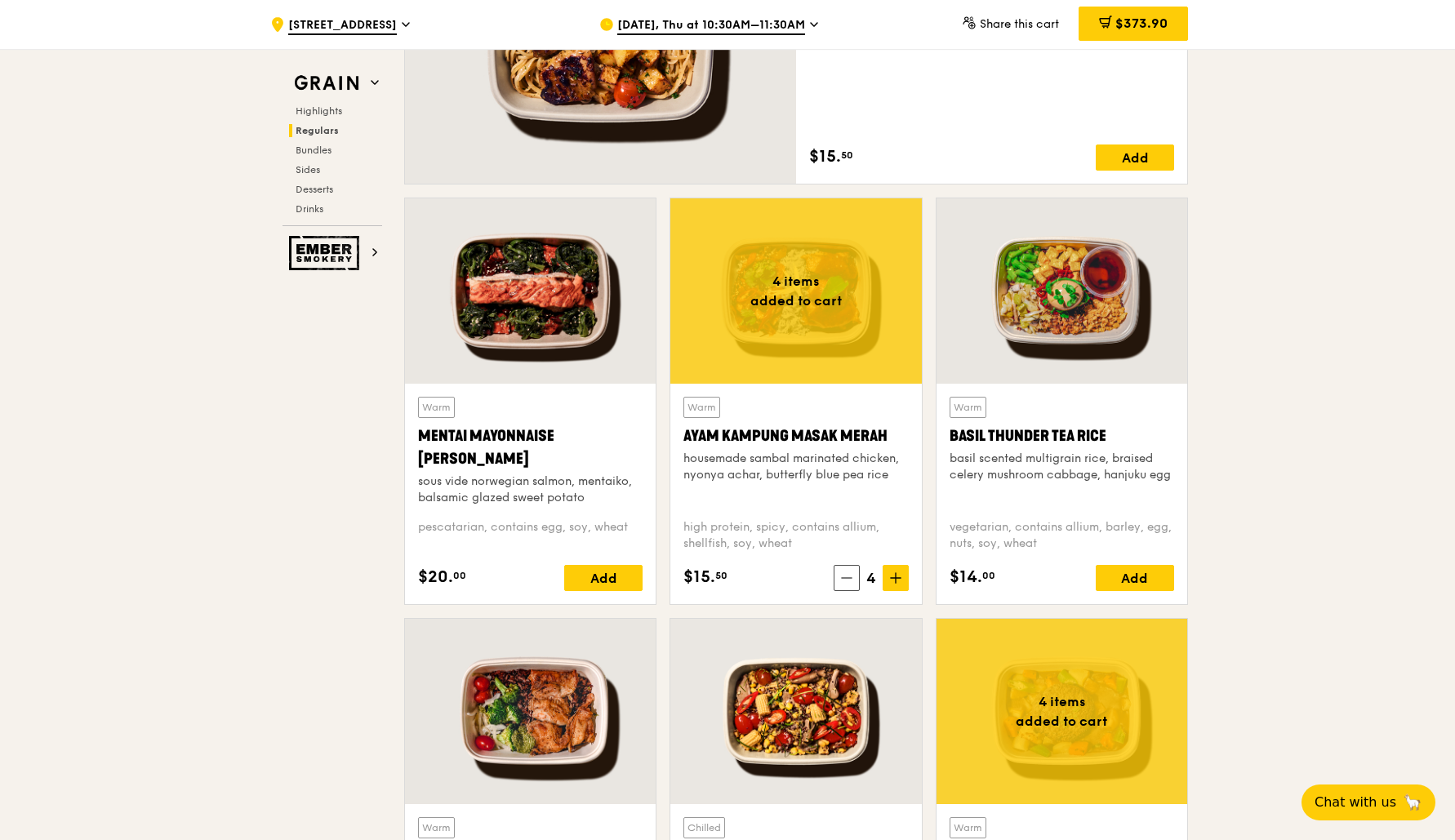
scroll to position [1315, 0]
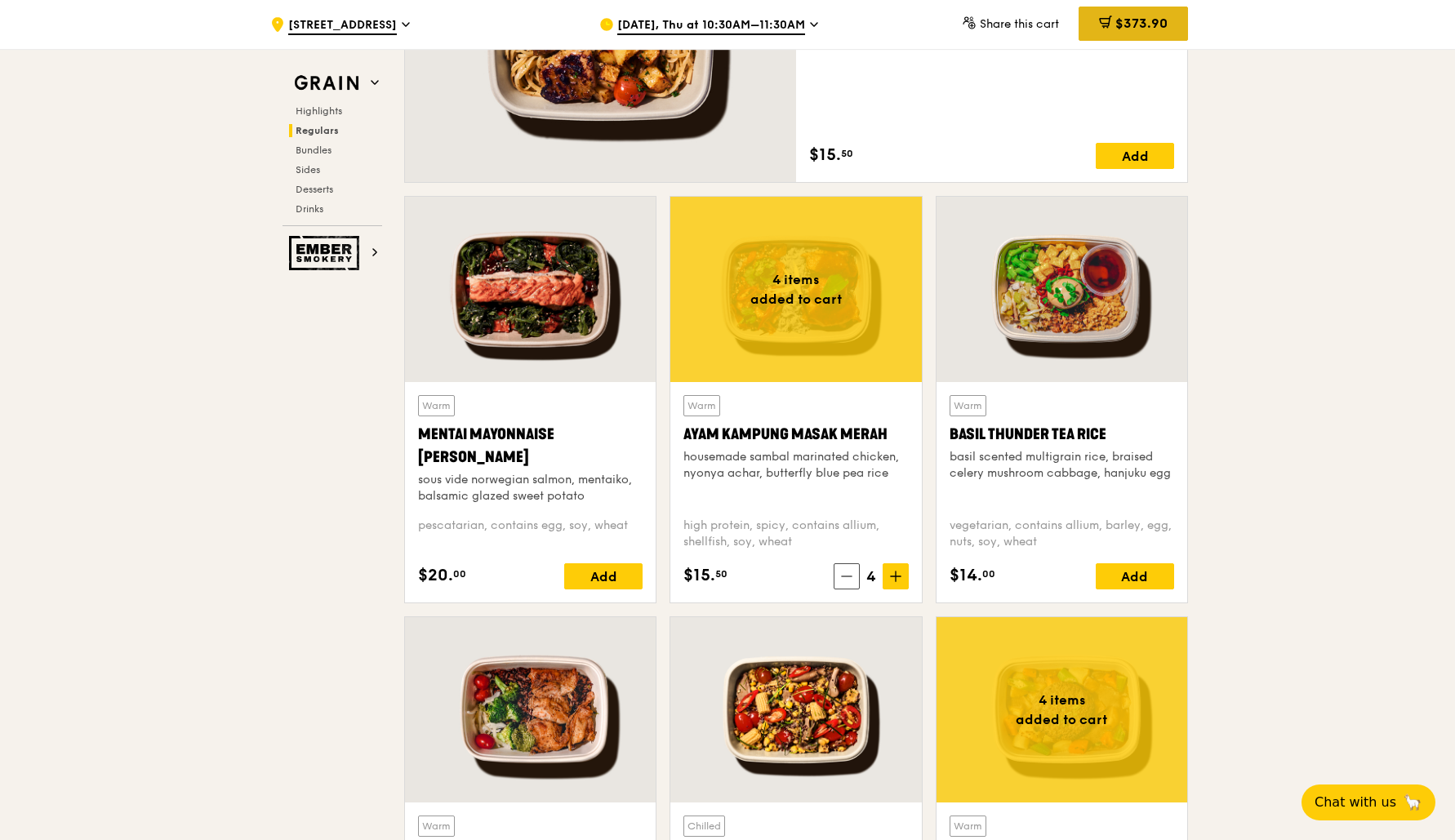
click at [1126, 28] on span "$373.90" at bounding box center [1141, 24] width 52 height 16
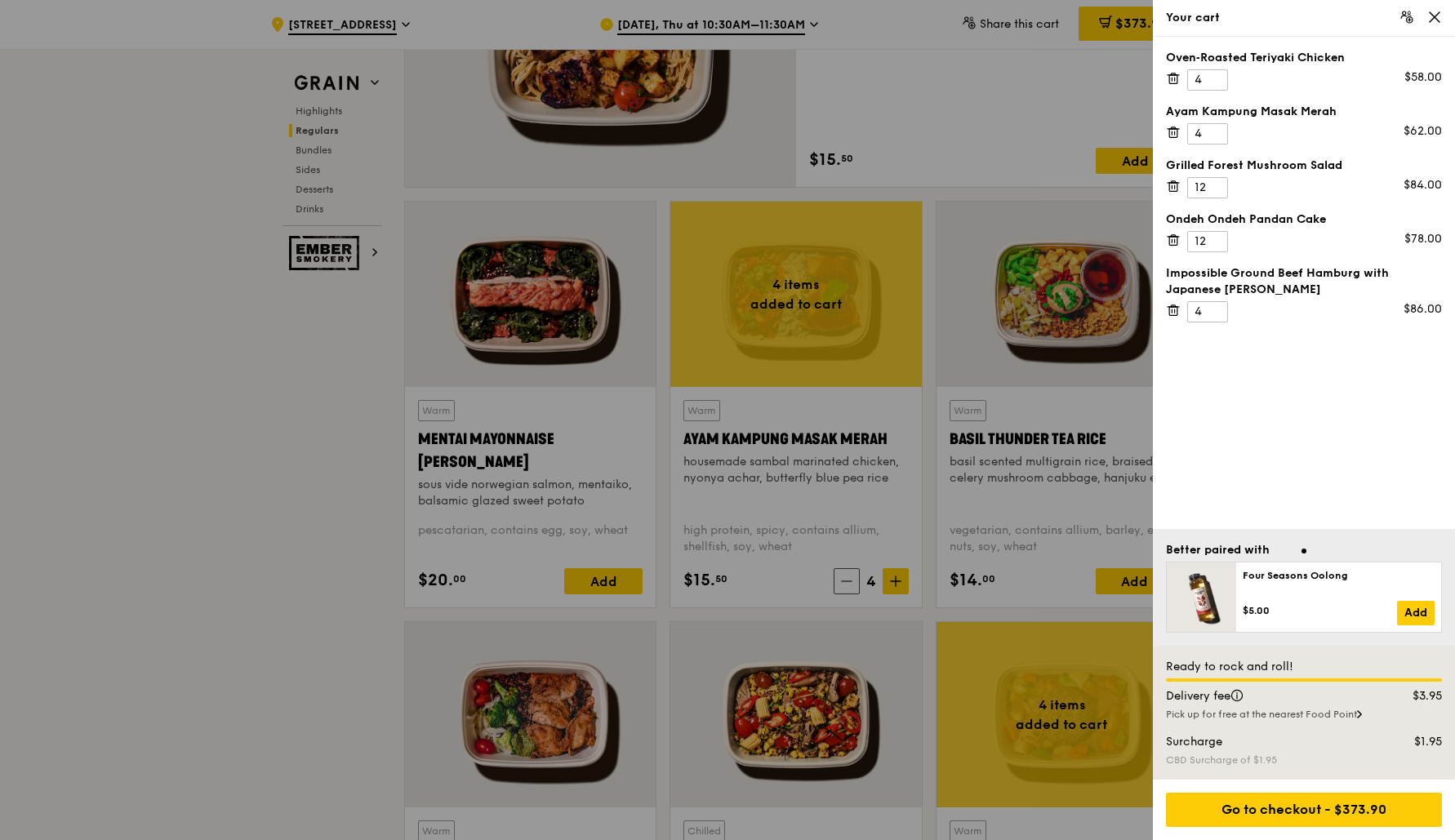
scroll to position [1325, 0]
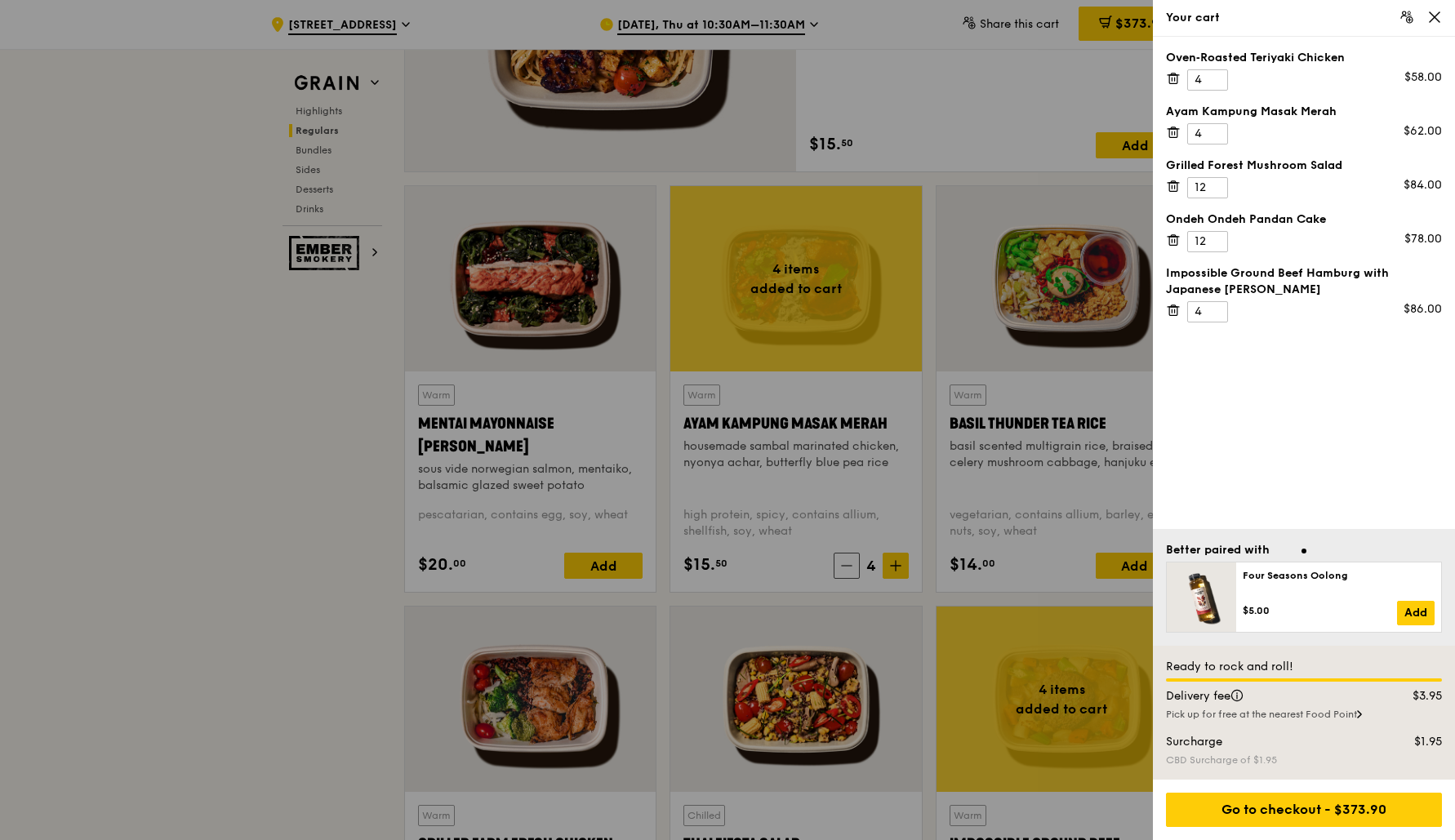
click at [1172, 136] on icon at bounding box center [1173, 132] width 15 height 15
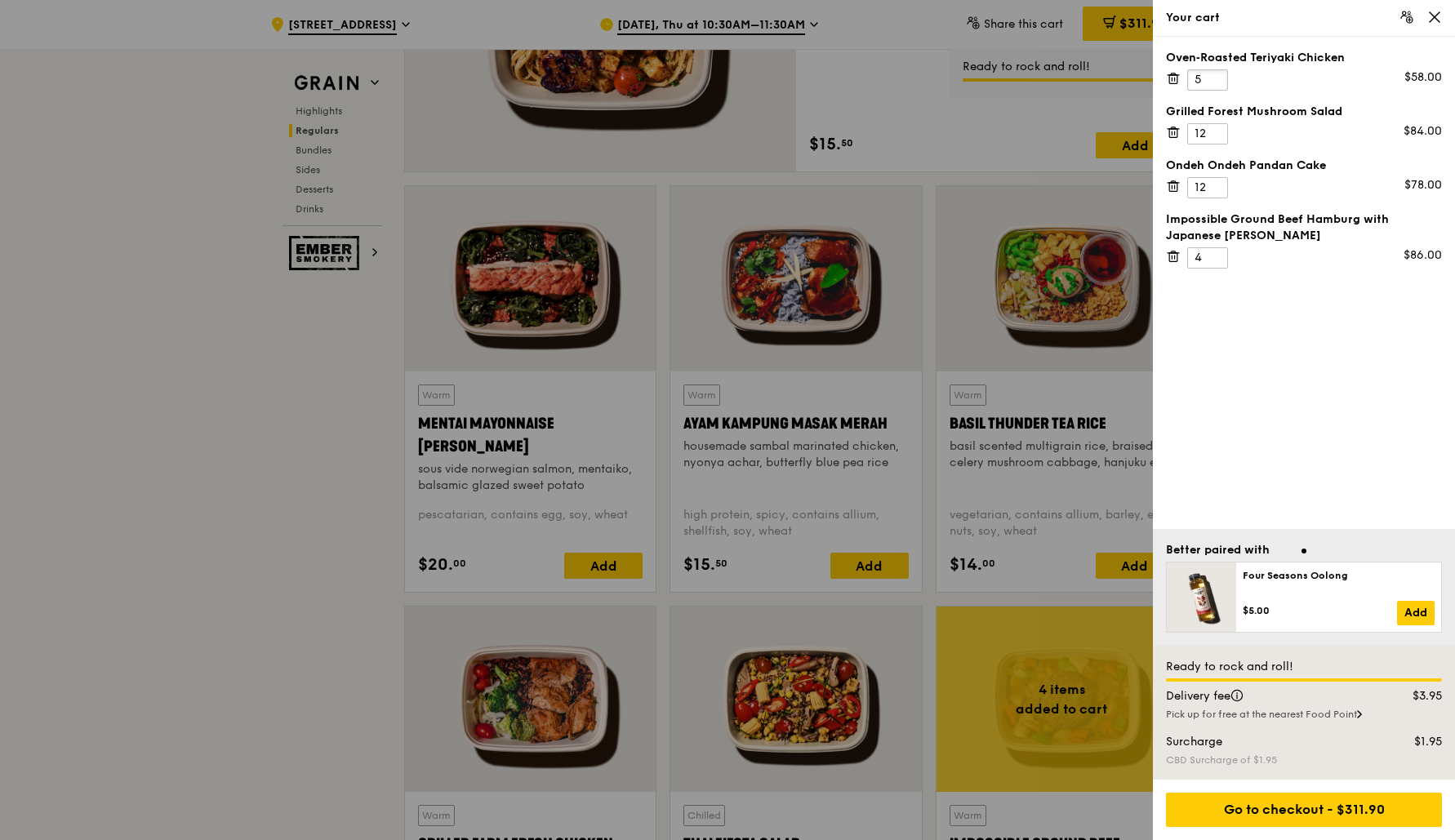
click at [1217, 77] on input "5" at bounding box center [1208, 80] width 41 height 21
type input "6"
click at [1217, 77] on input "6" at bounding box center [1208, 80] width 41 height 21
click at [1216, 257] on input "5" at bounding box center [1208, 258] width 41 height 21
type input "6"
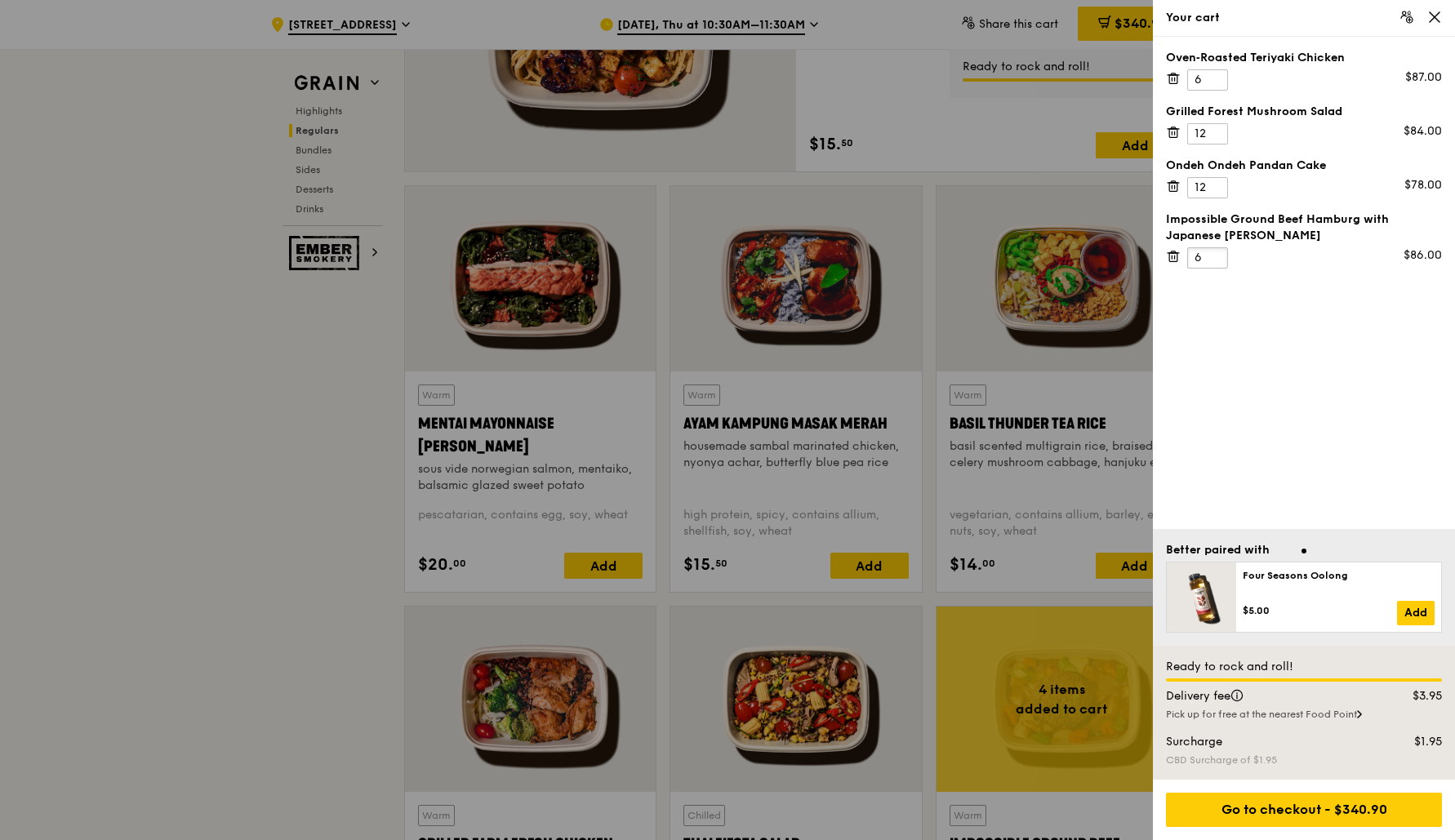
click at [1216, 257] on input "6" at bounding box center [1208, 258] width 41 height 21
click at [1255, 296] on div "Oven‑Roasted Teriyaki Chicken 6 $87.00 Grilled Forest Mushroom Salad 12 $84.00 …" at bounding box center [1304, 283] width 302 height 492
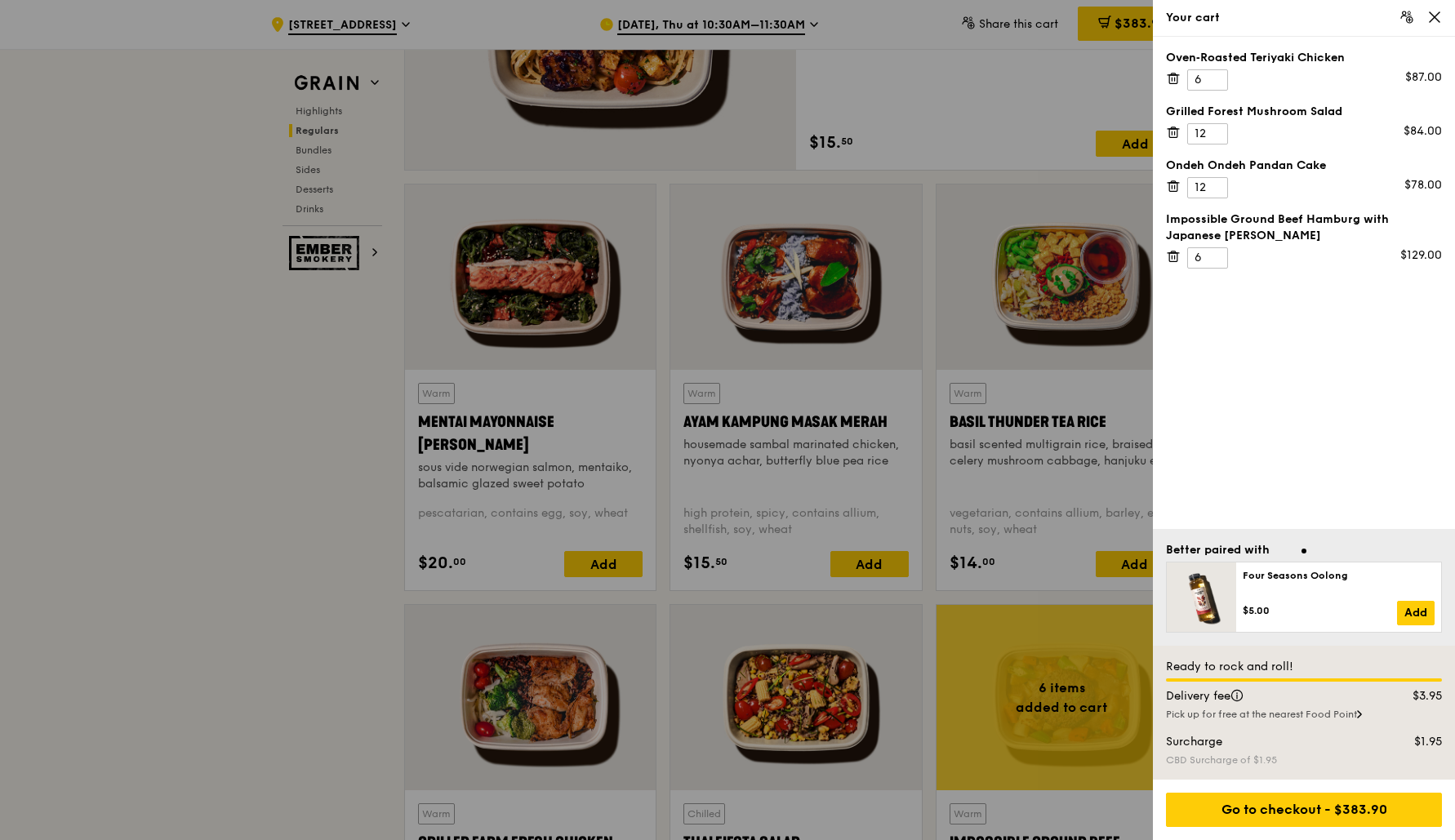
click at [758, 104] on div at bounding box center [728, 420] width 1455 height 840
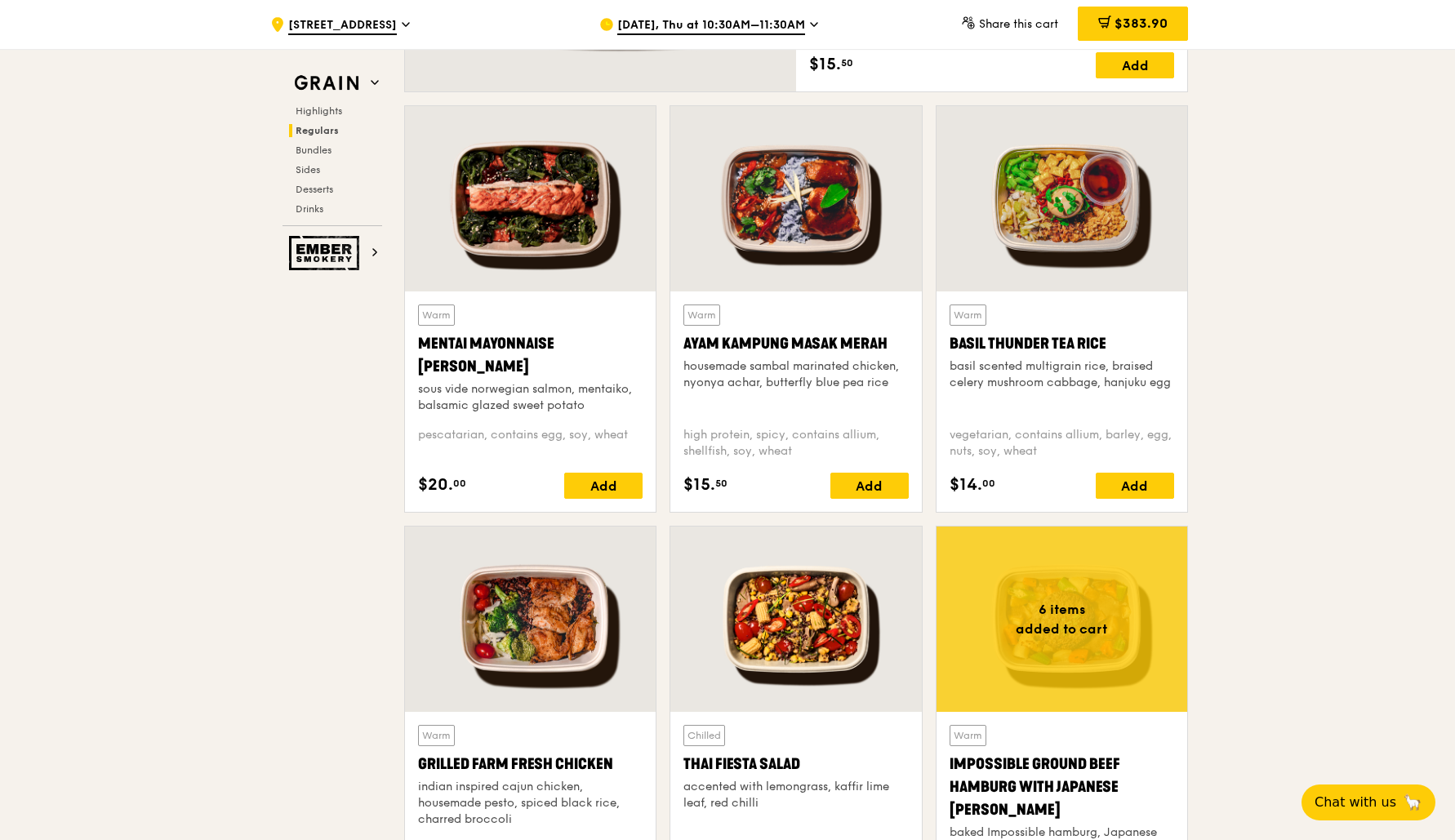
scroll to position [1393, 0]
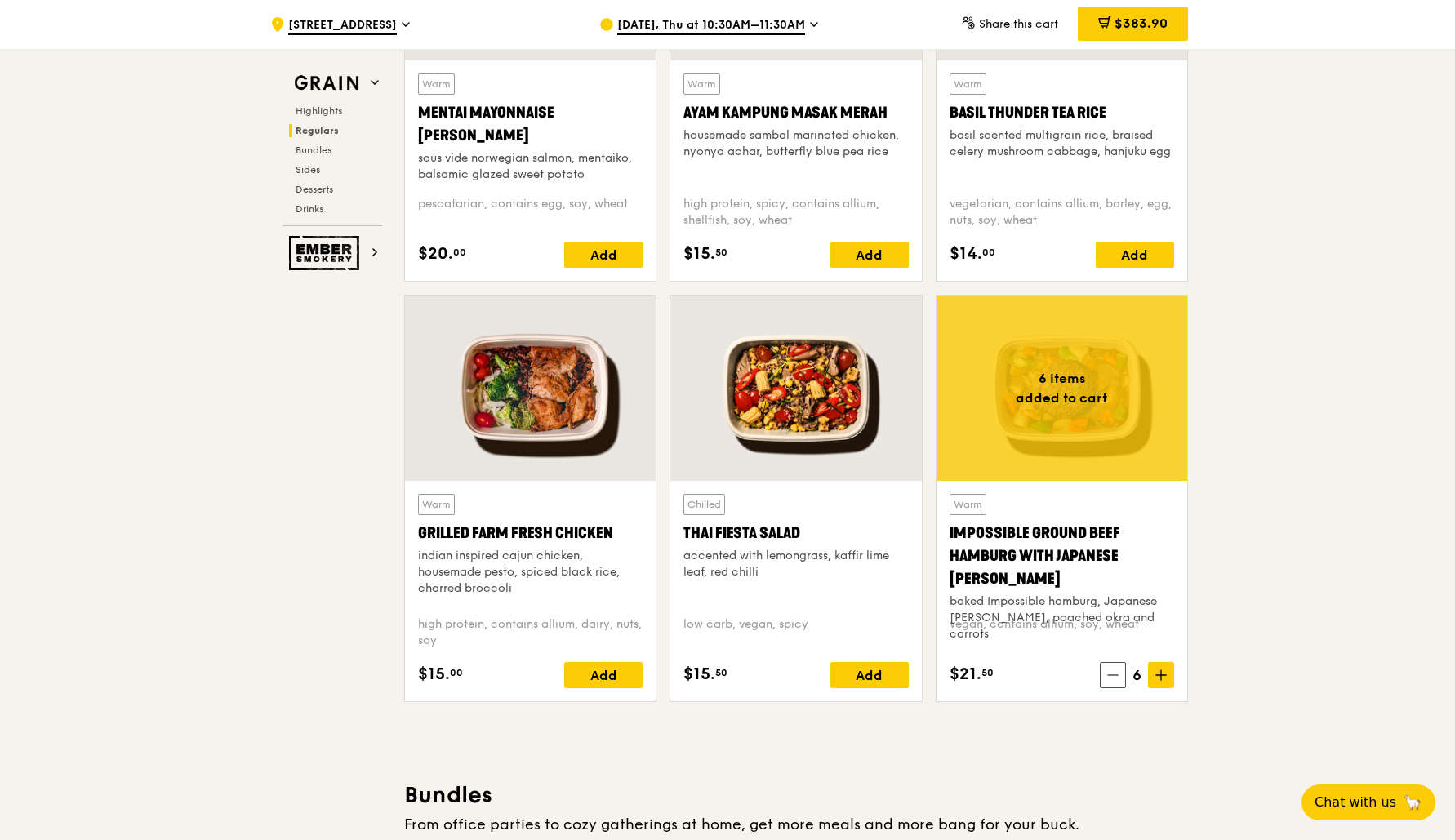
scroll to position [1638, 0]
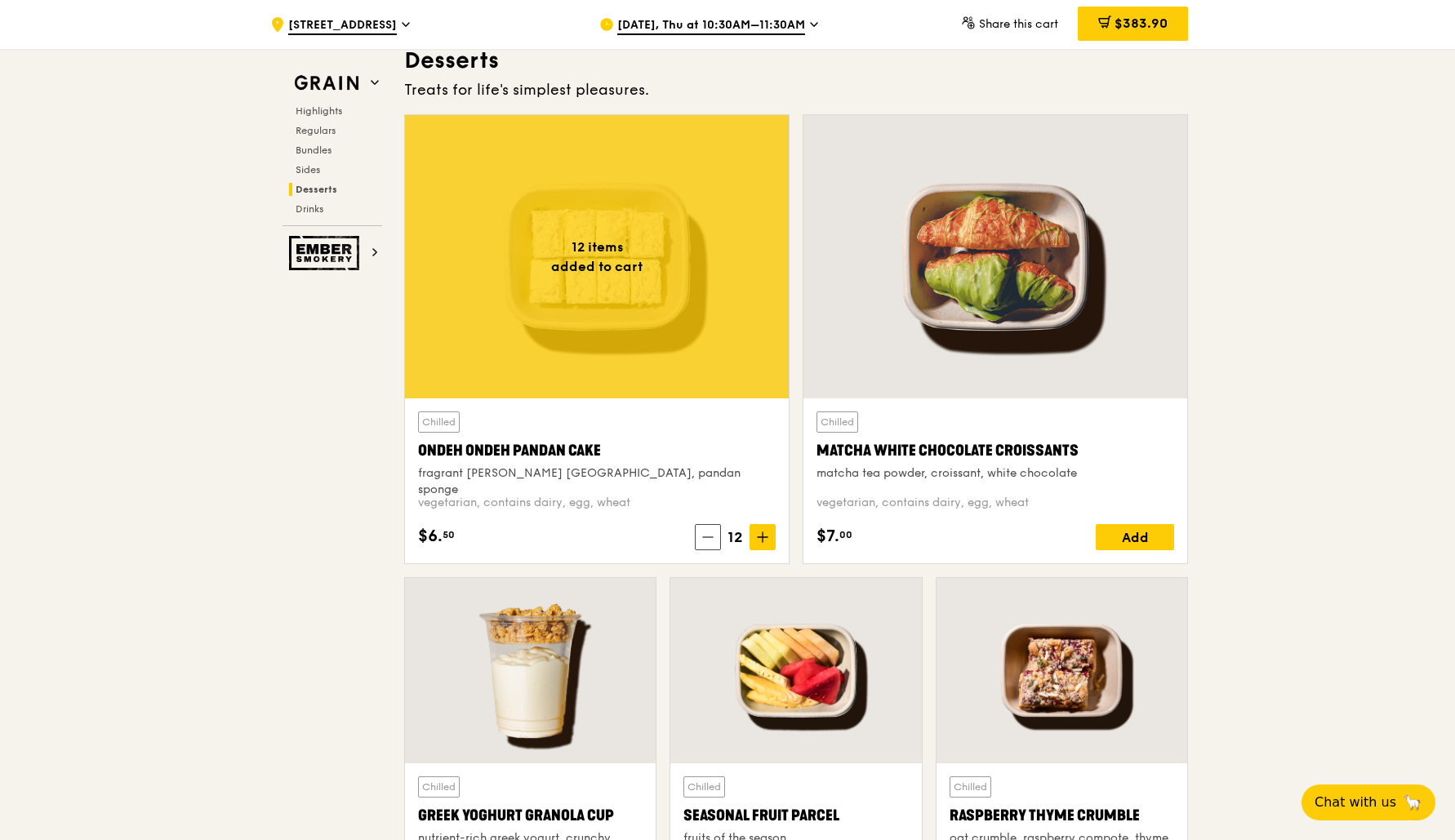
scroll to position [4667, 0]
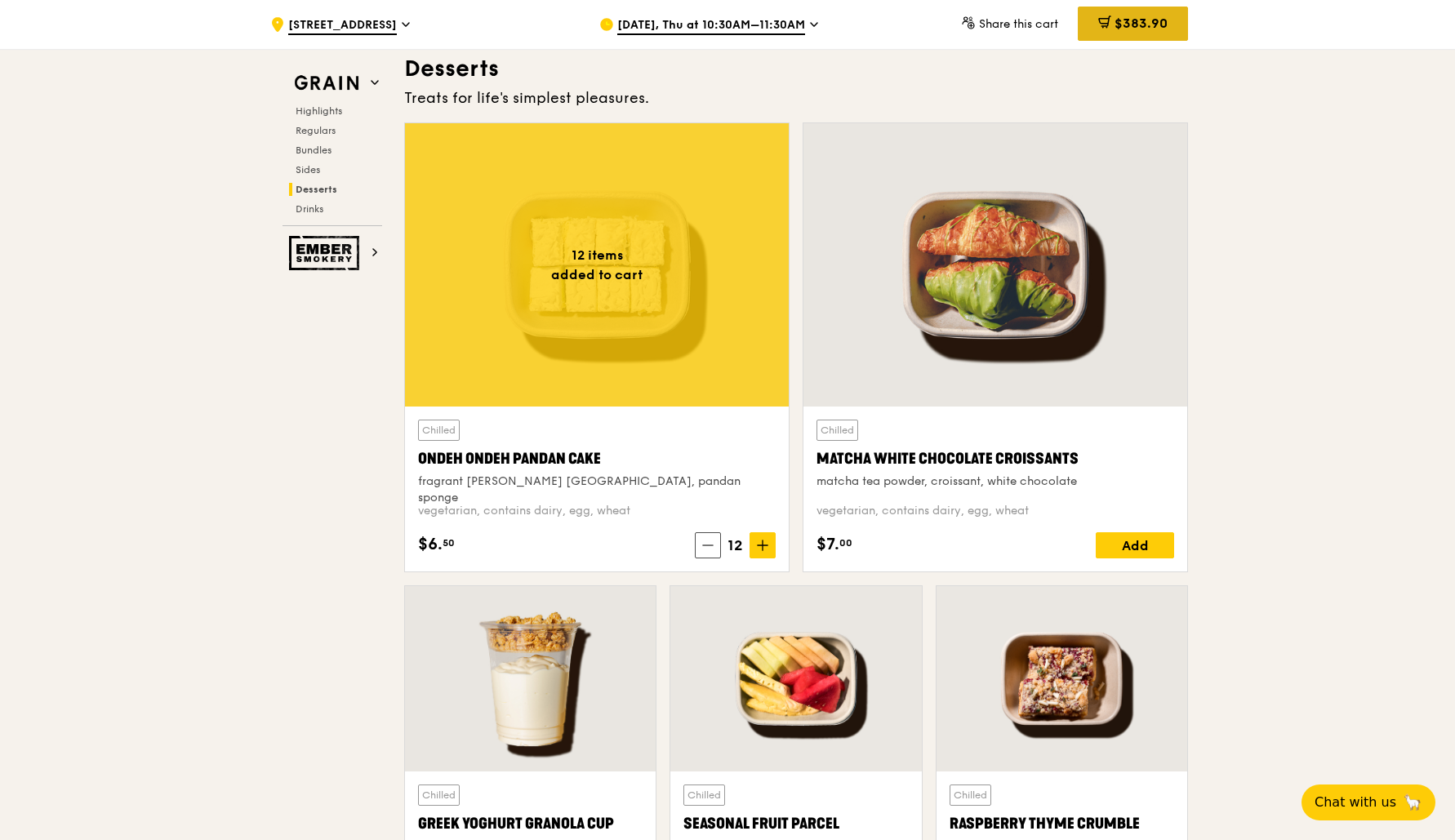
click at [1107, 24] on icon at bounding box center [1104, 21] width 10 height 5
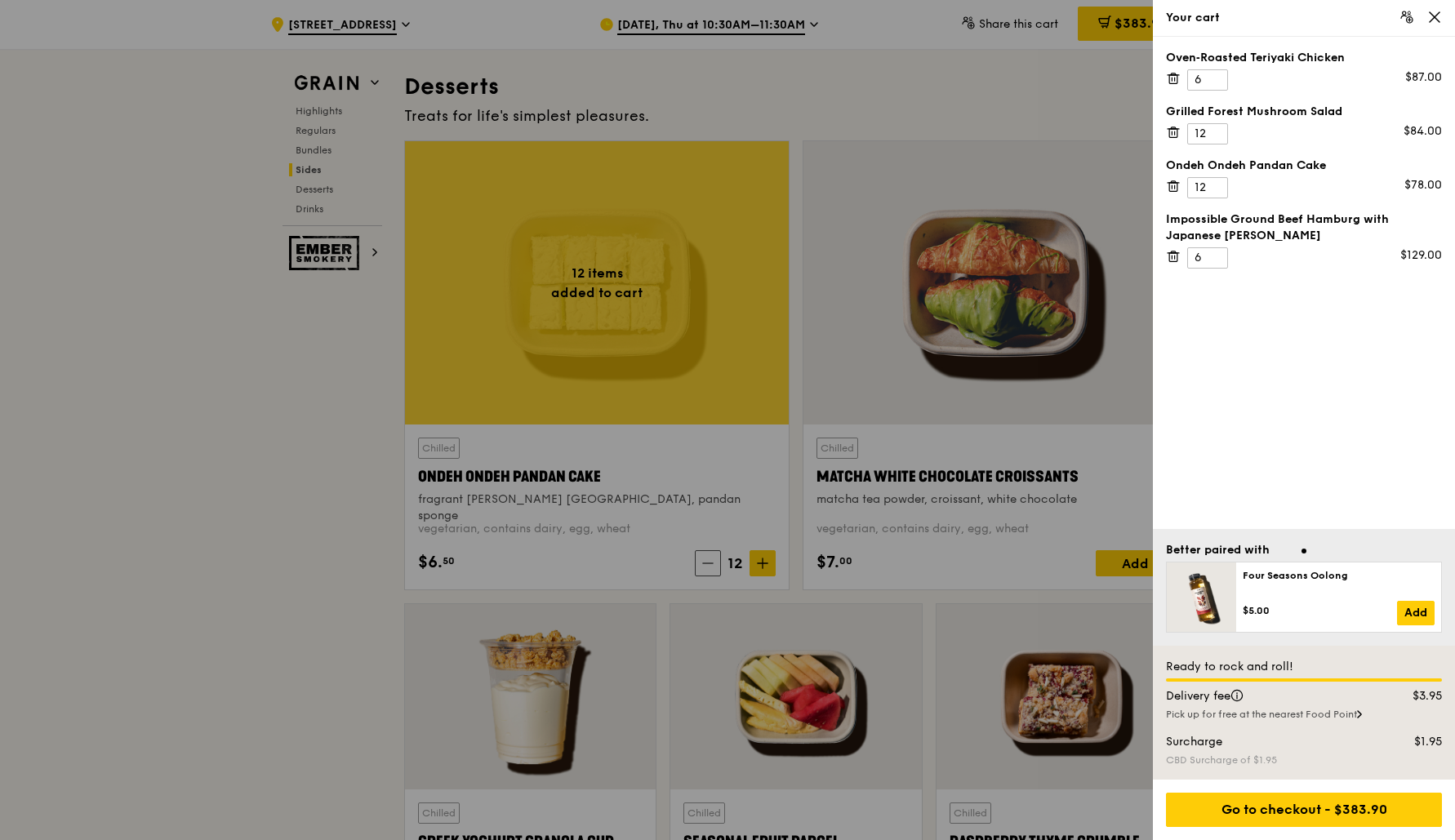
click at [1175, 133] on icon at bounding box center [1175, 133] width 0 height 4
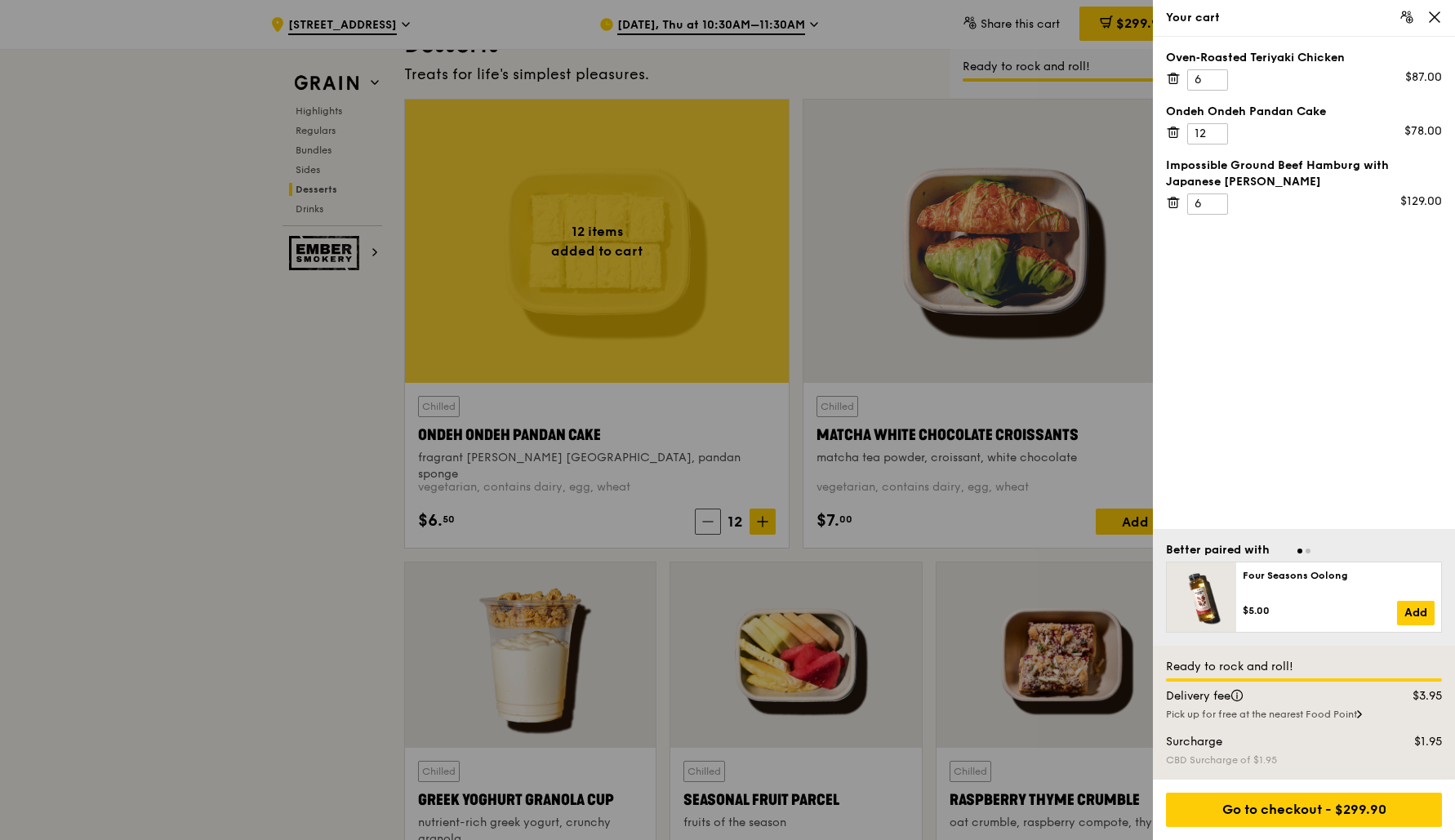
scroll to position [4690, 0]
click at [841, 270] on div at bounding box center [728, 420] width 1455 height 840
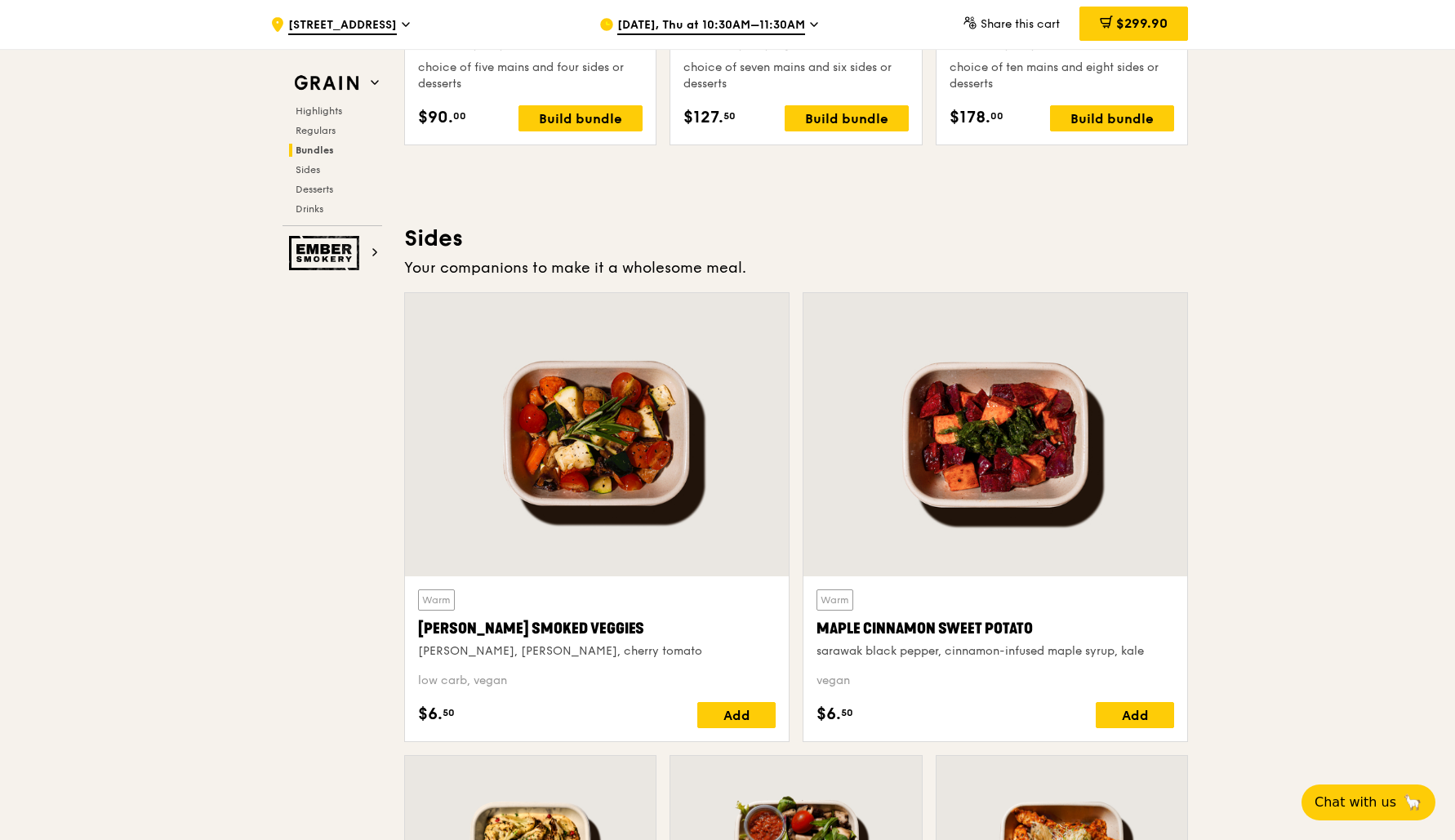
scroll to position [3501, 0]
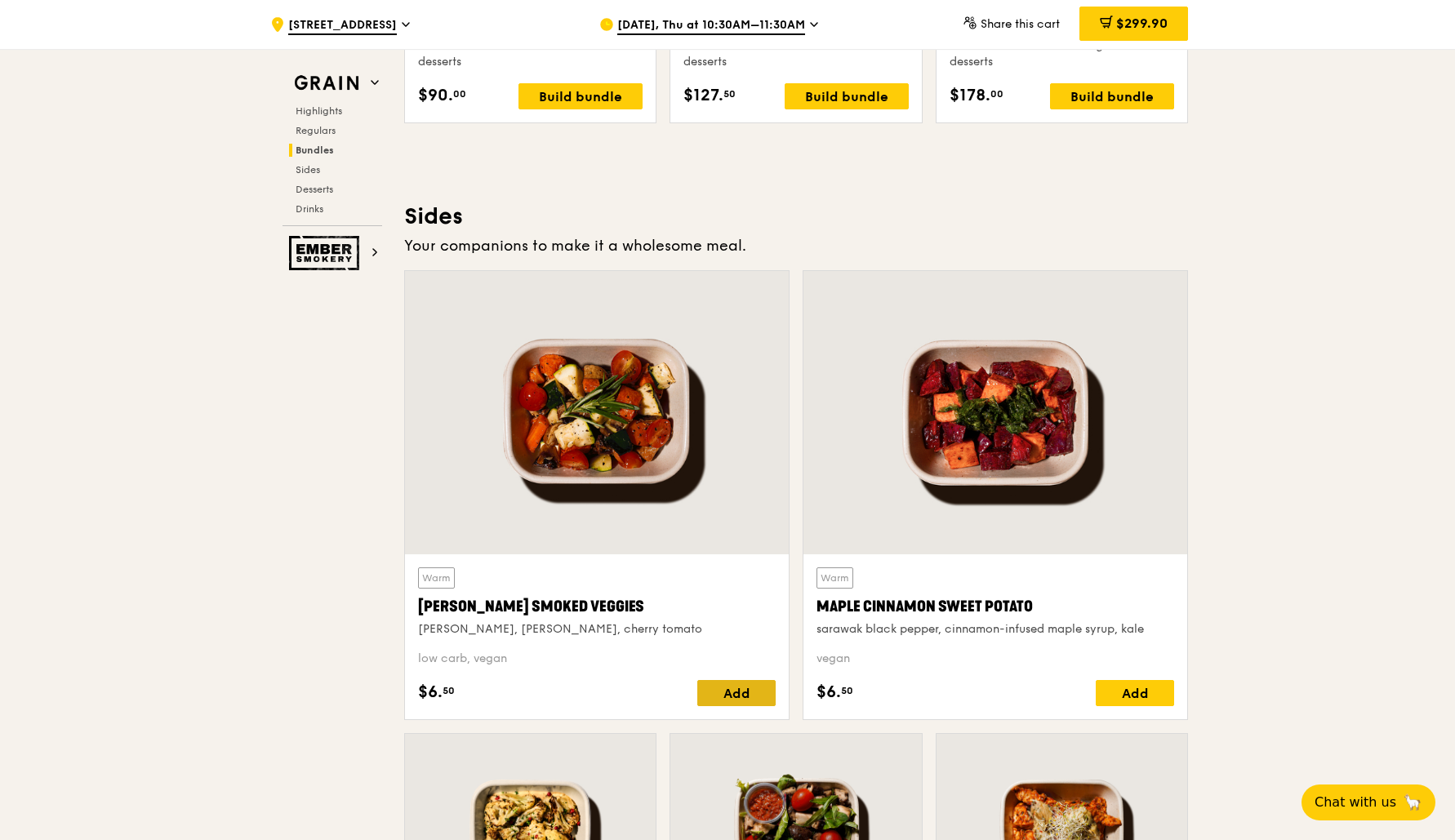
click at [742, 699] on div "Add" at bounding box center [736, 693] width 78 height 26
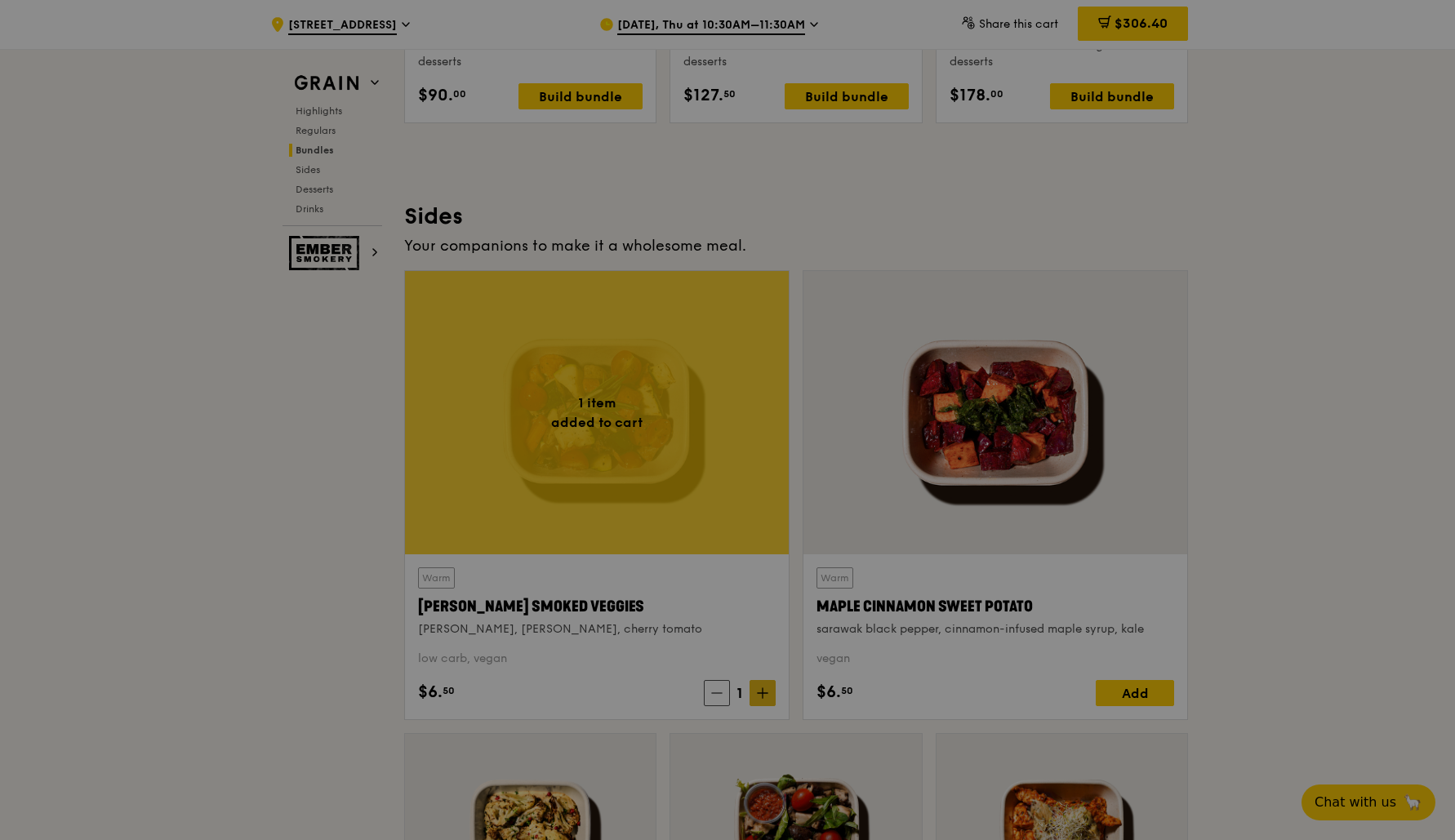
click at [759, 694] on div at bounding box center [728, 420] width 1455 height 840
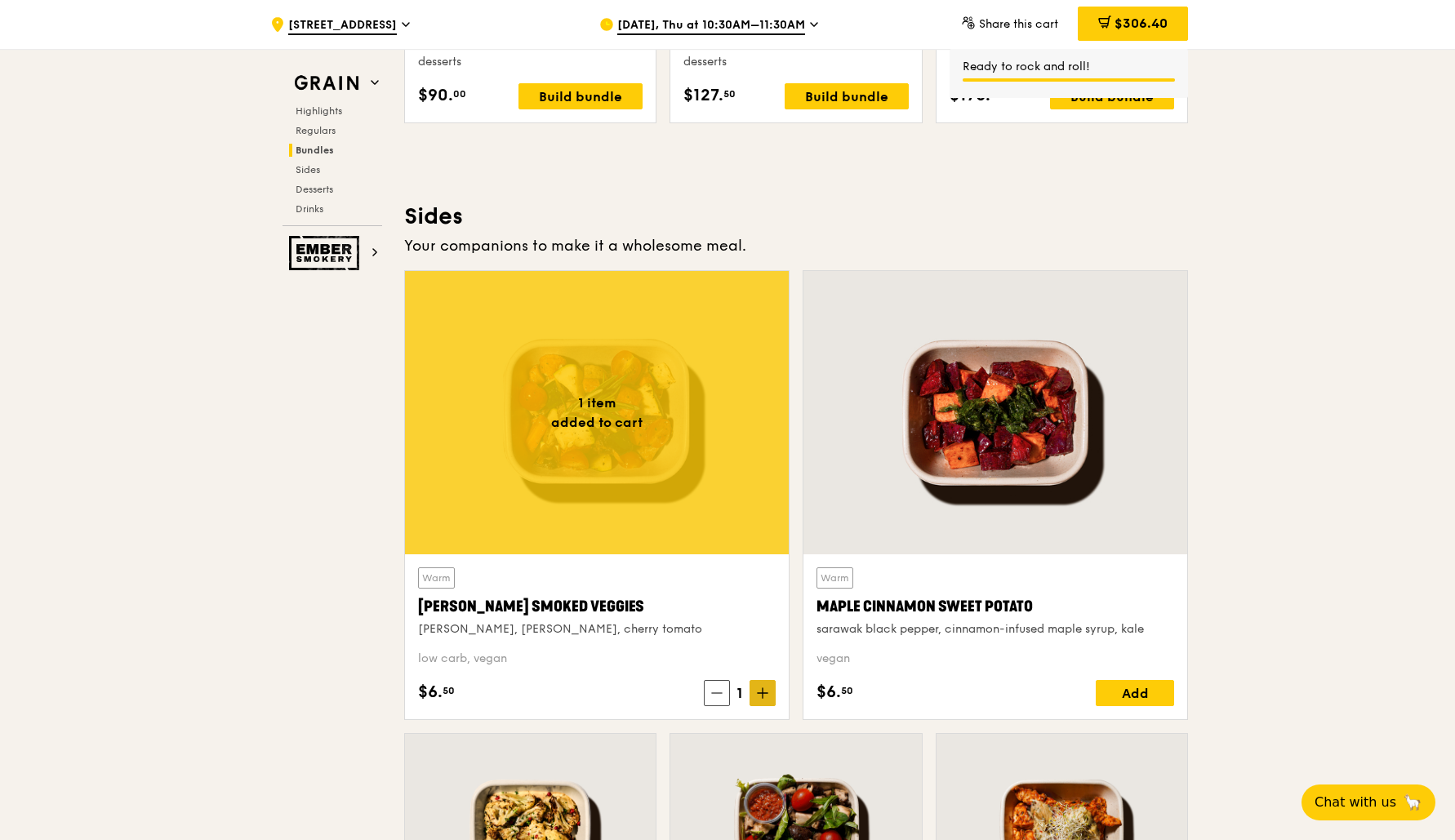
click at [766, 695] on icon at bounding box center [763, 693] width 11 height 11
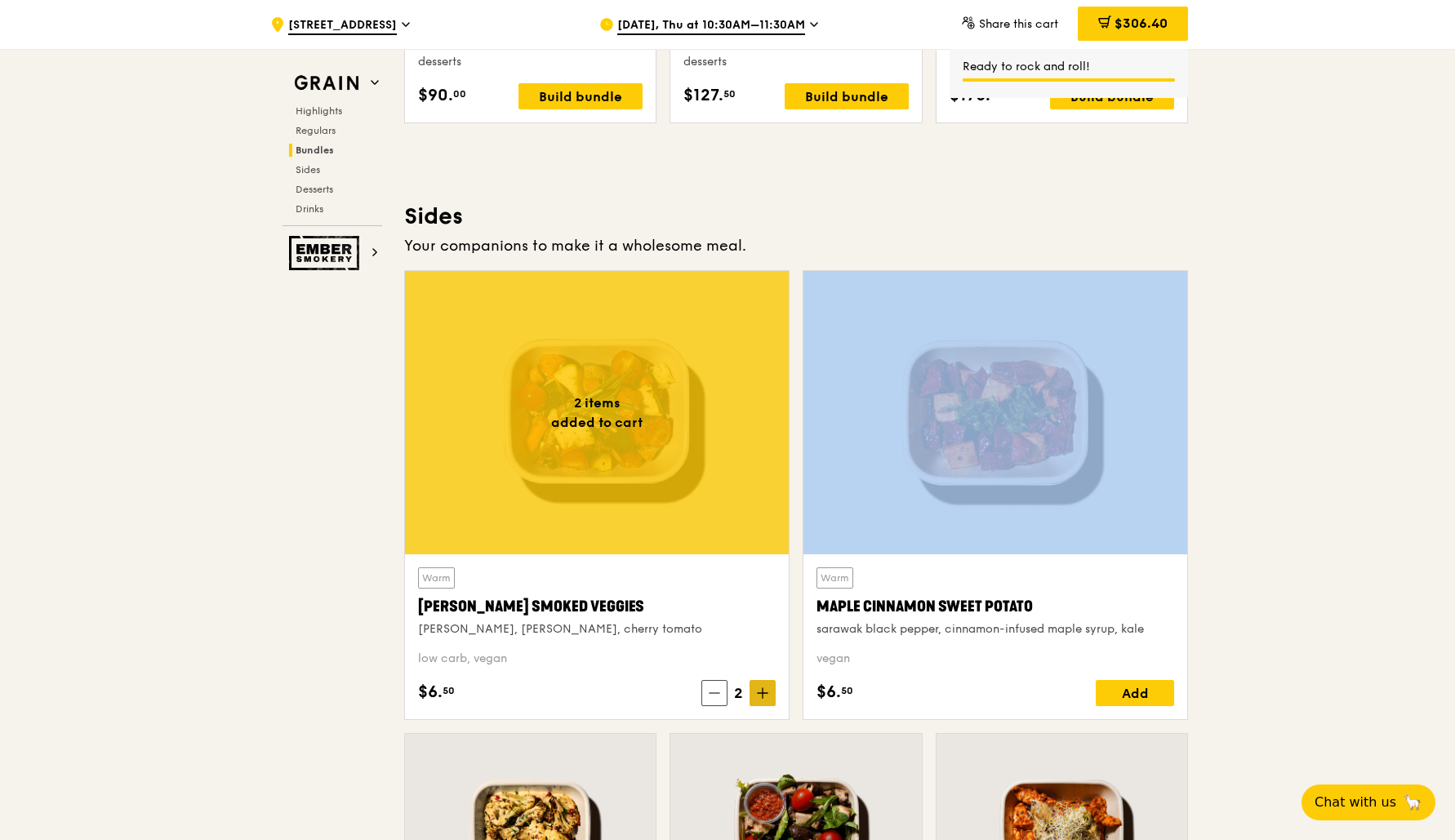
click at [766, 695] on icon at bounding box center [763, 693] width 11 height 11
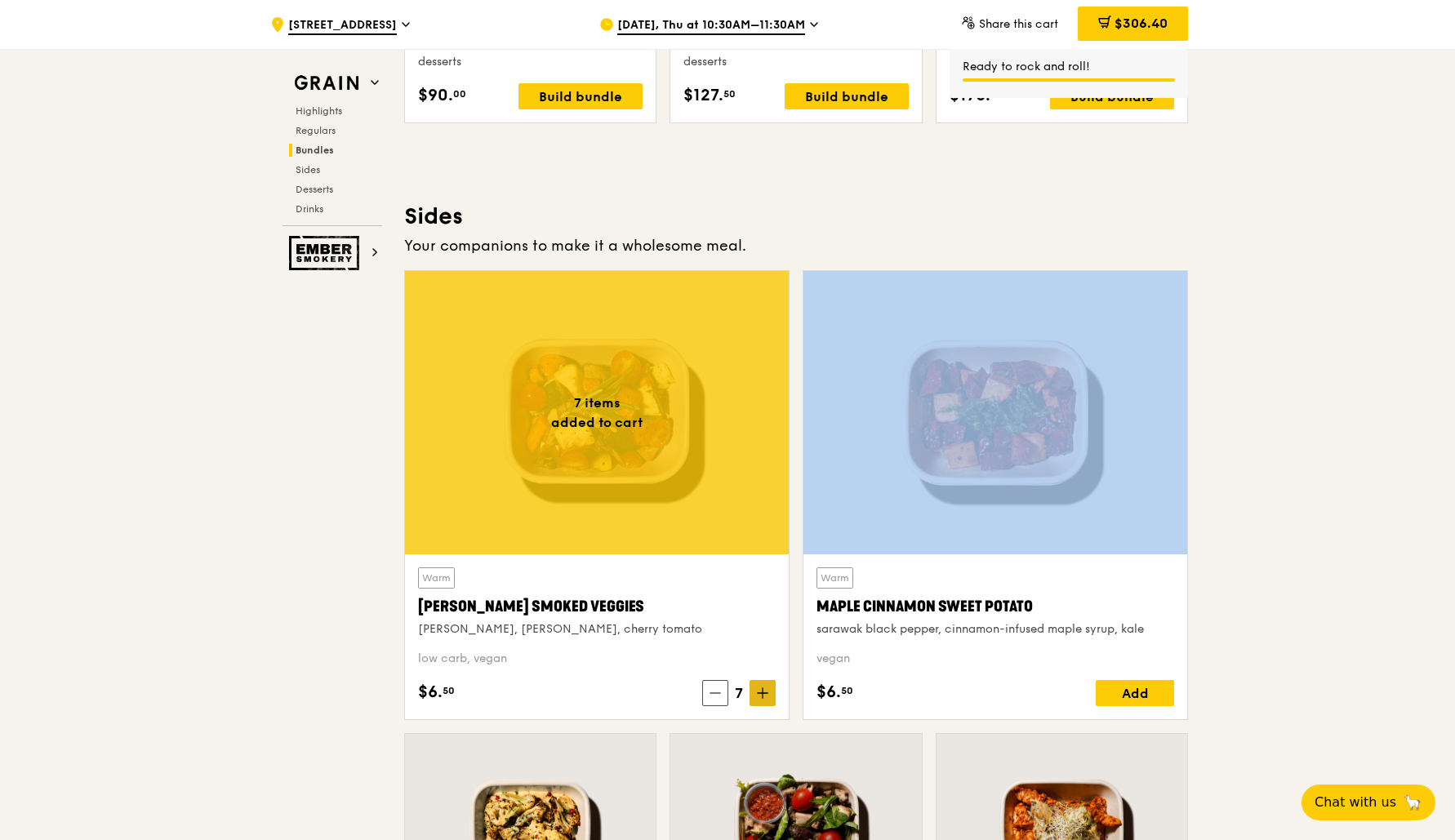
click at [766, 695] on icon at bounding box center [763, 693] width 11 height 11
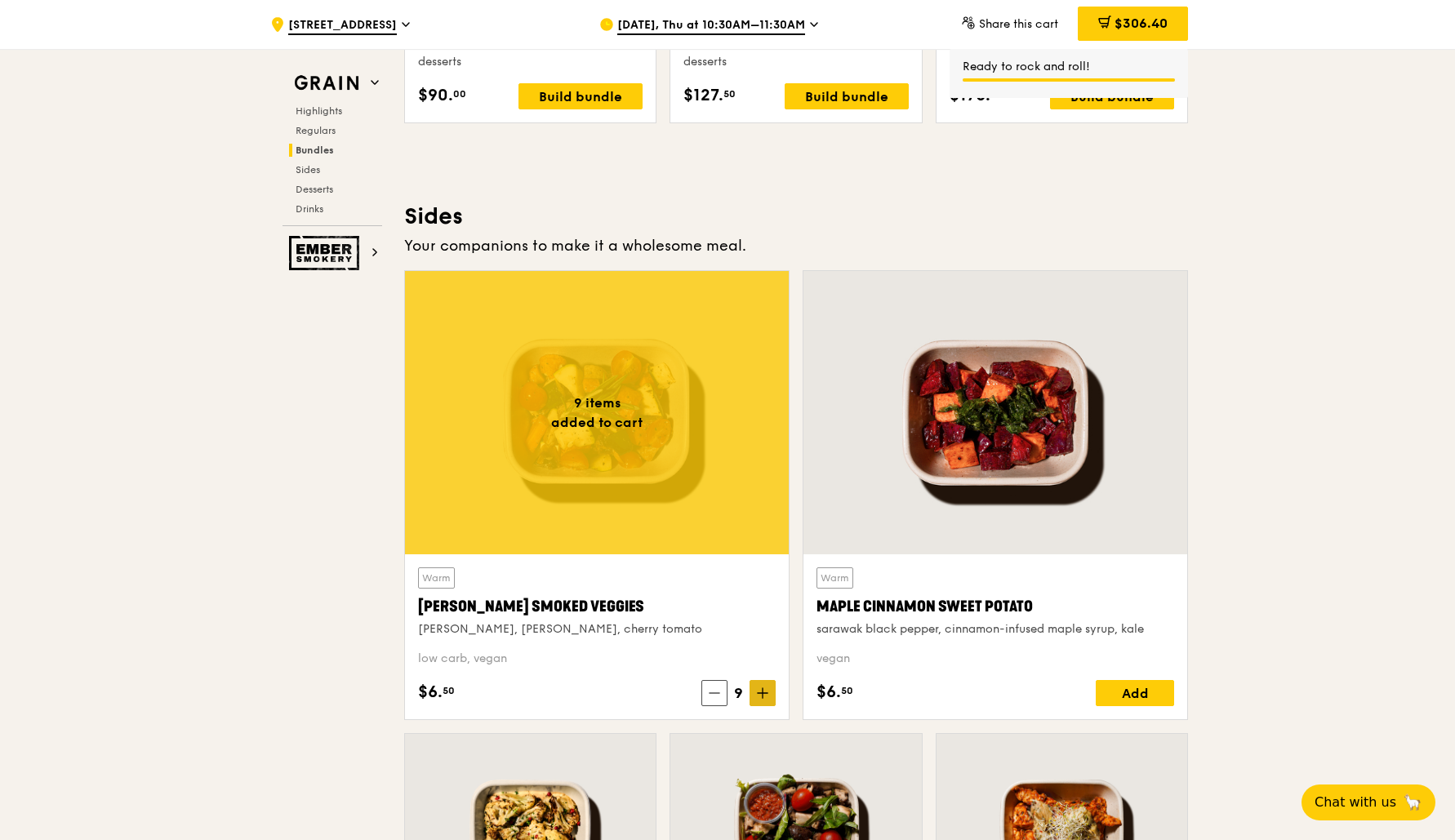
click at [766, 695] on icon at bounding box center [763, 693] width 11 height 11
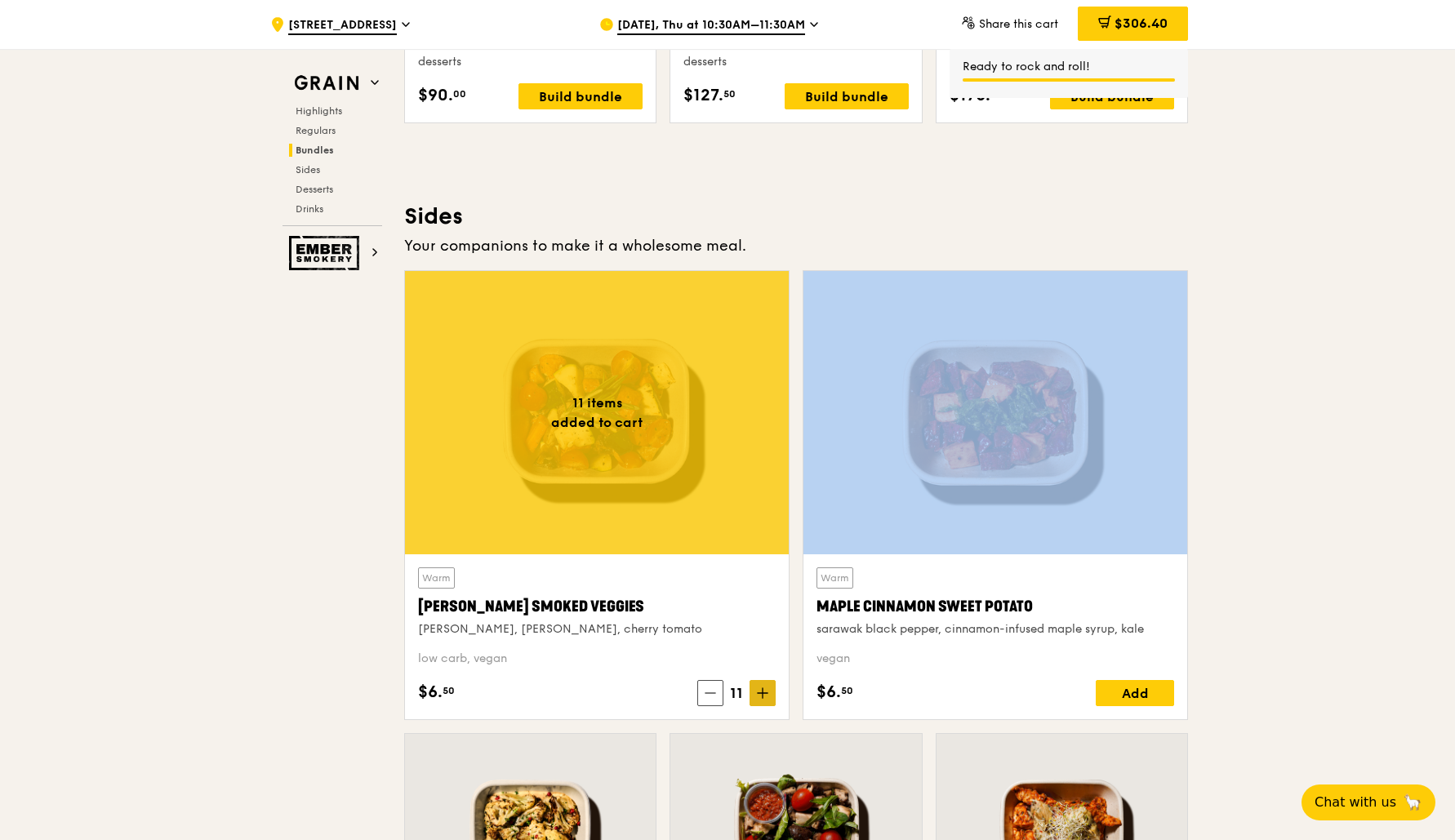
click at [766, 695] on icon at bounding box center [763, 693] width 11 height 11
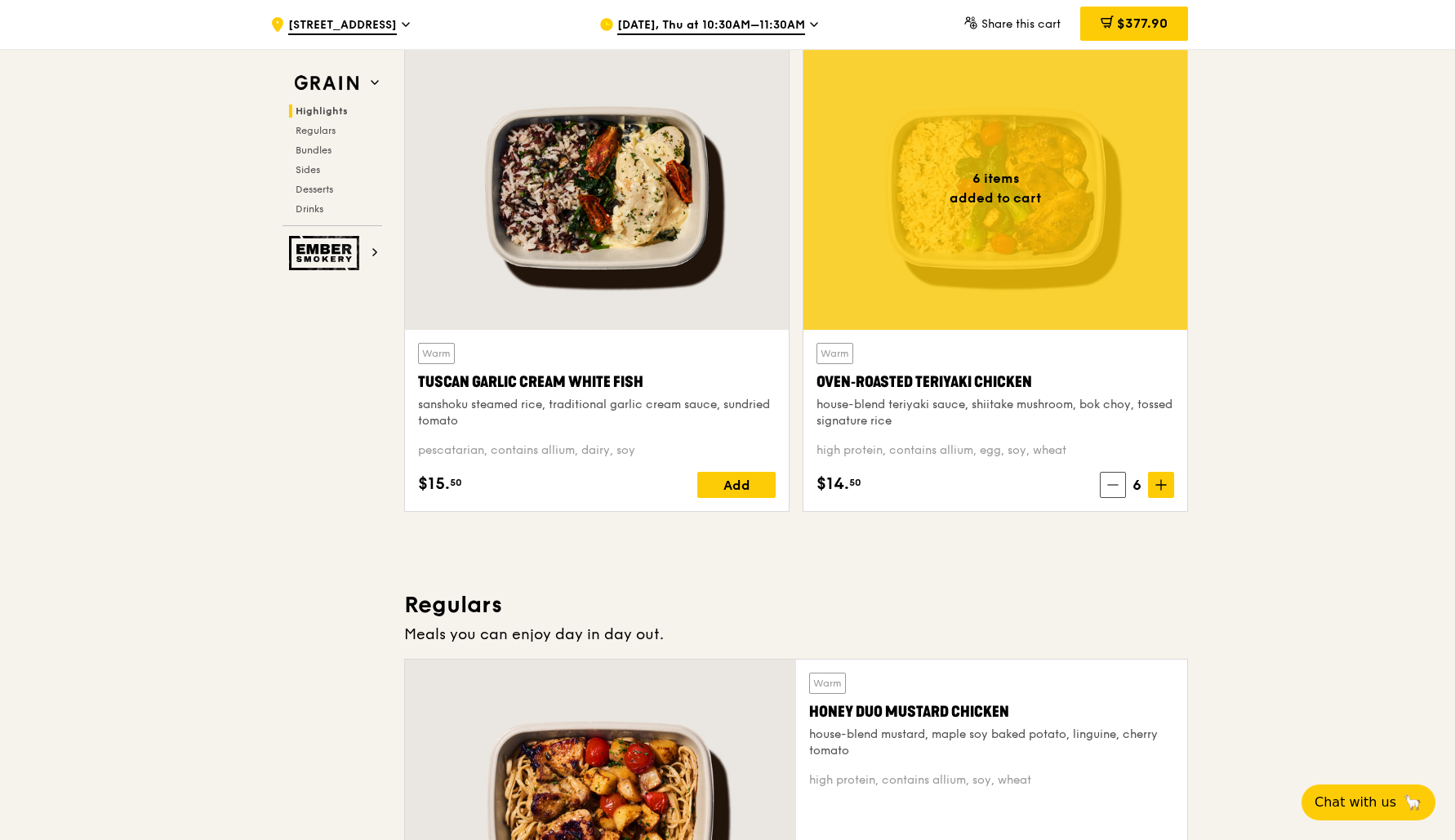
scroll to position [548, 0]
click at [1107, 19] on icon at bounding box center [1107, 22] width 13 height 13
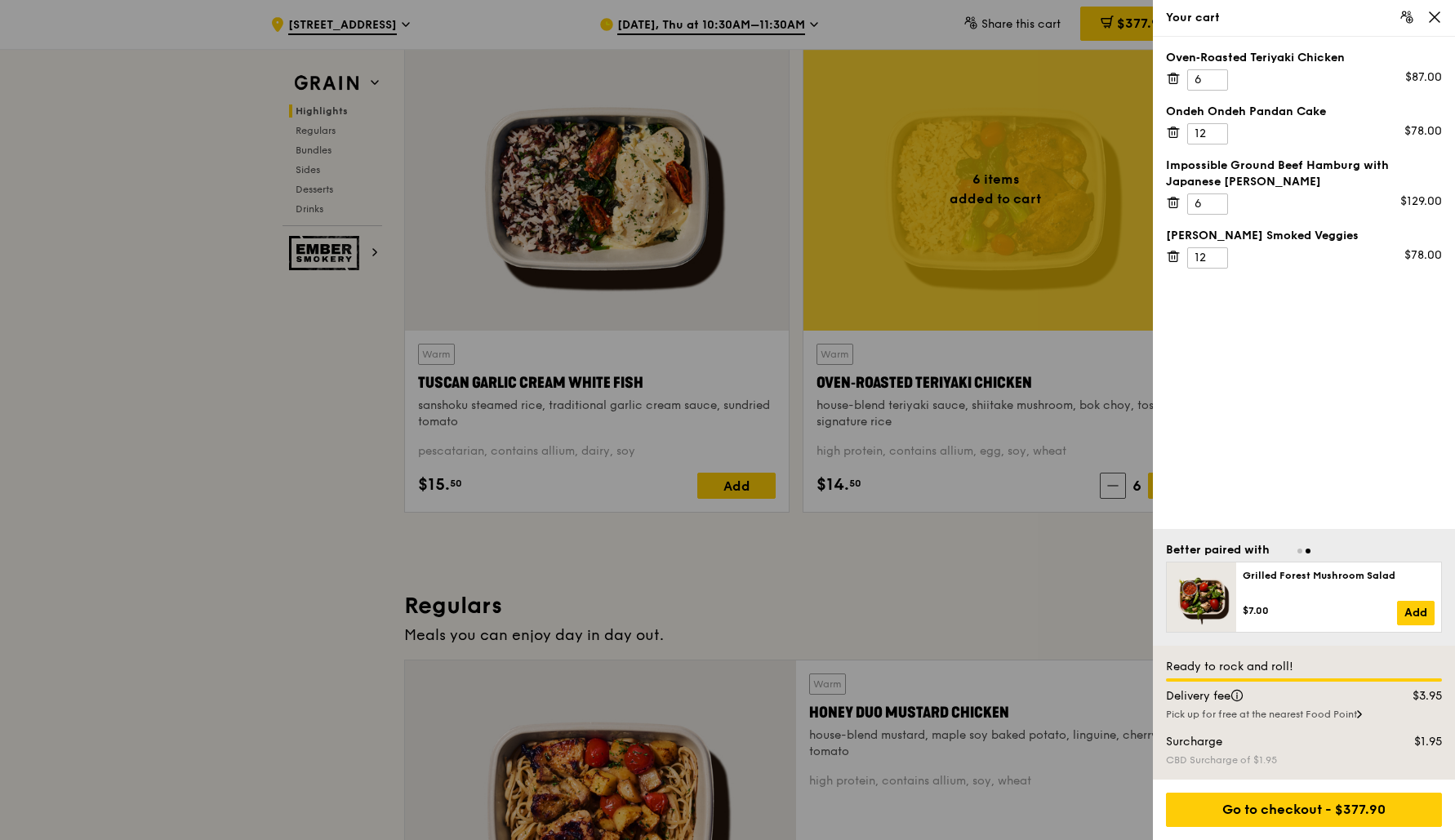
click at [939, 425] on div at bounding box center [728, 420] width 1455 height 840
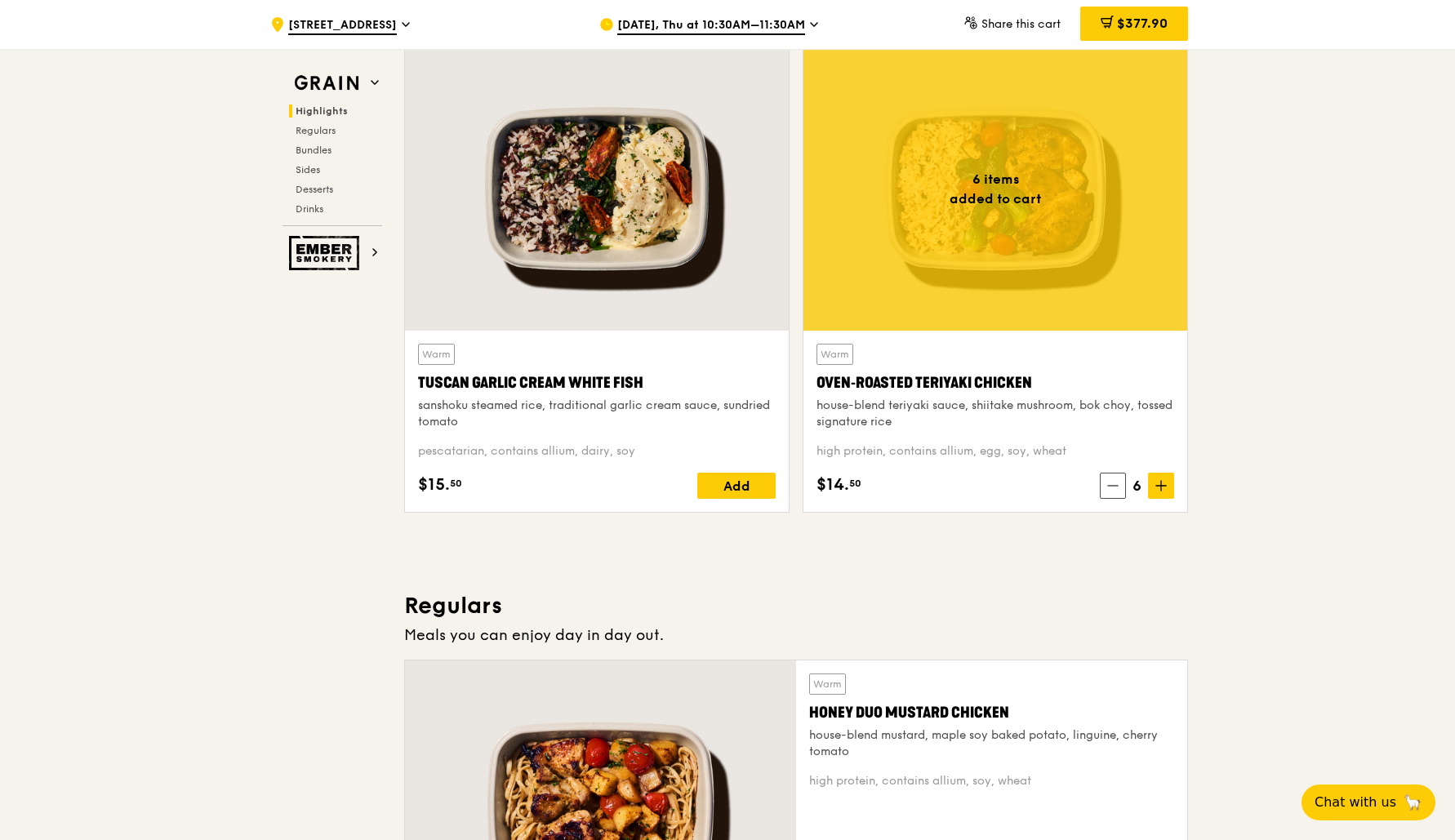
drag, startPoint x: 820, startPoint y: 403, endPoint x: 921, endPoint y: 423, distance: 103.0
click at [921, 423] on div "house-blend teriyaki sauce, shiitake mushroom, bok choy, tossed signature rice" at bounding box center [995, 414] width 358 height 33
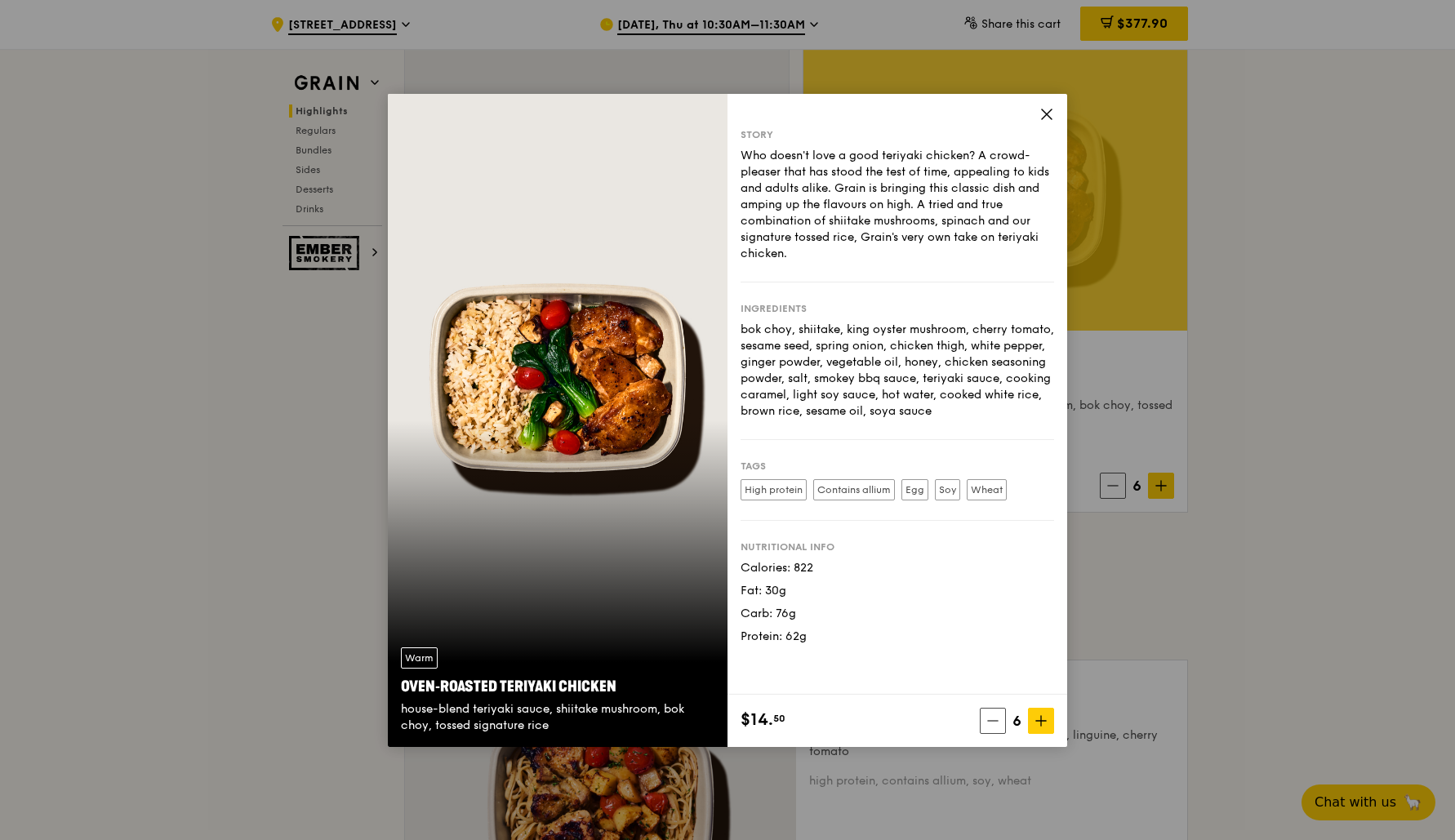
click at [1045, 112] on icon at bounding box center [1046, 114] width 10 height 10
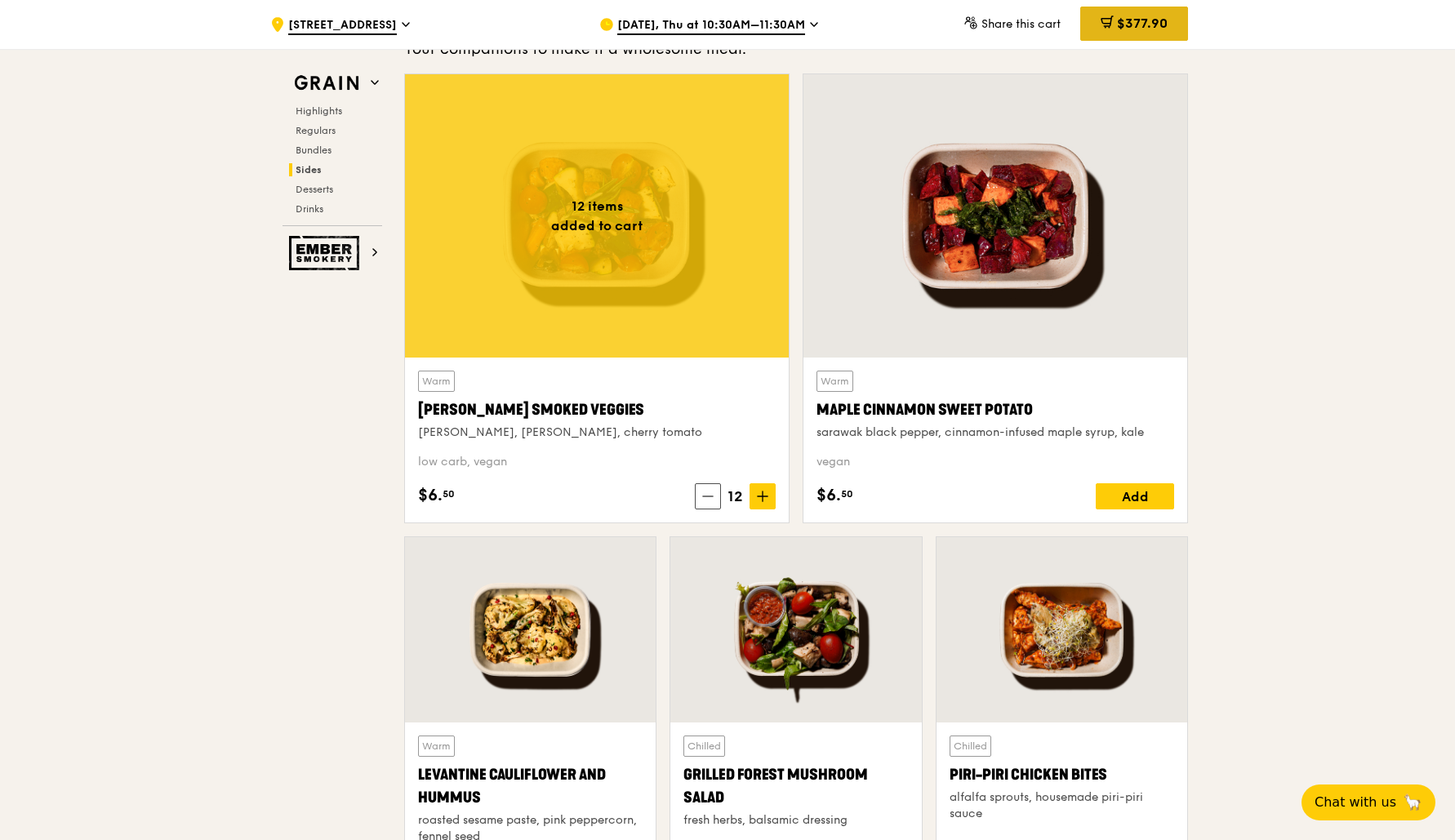
scroll to position [3687, 0]
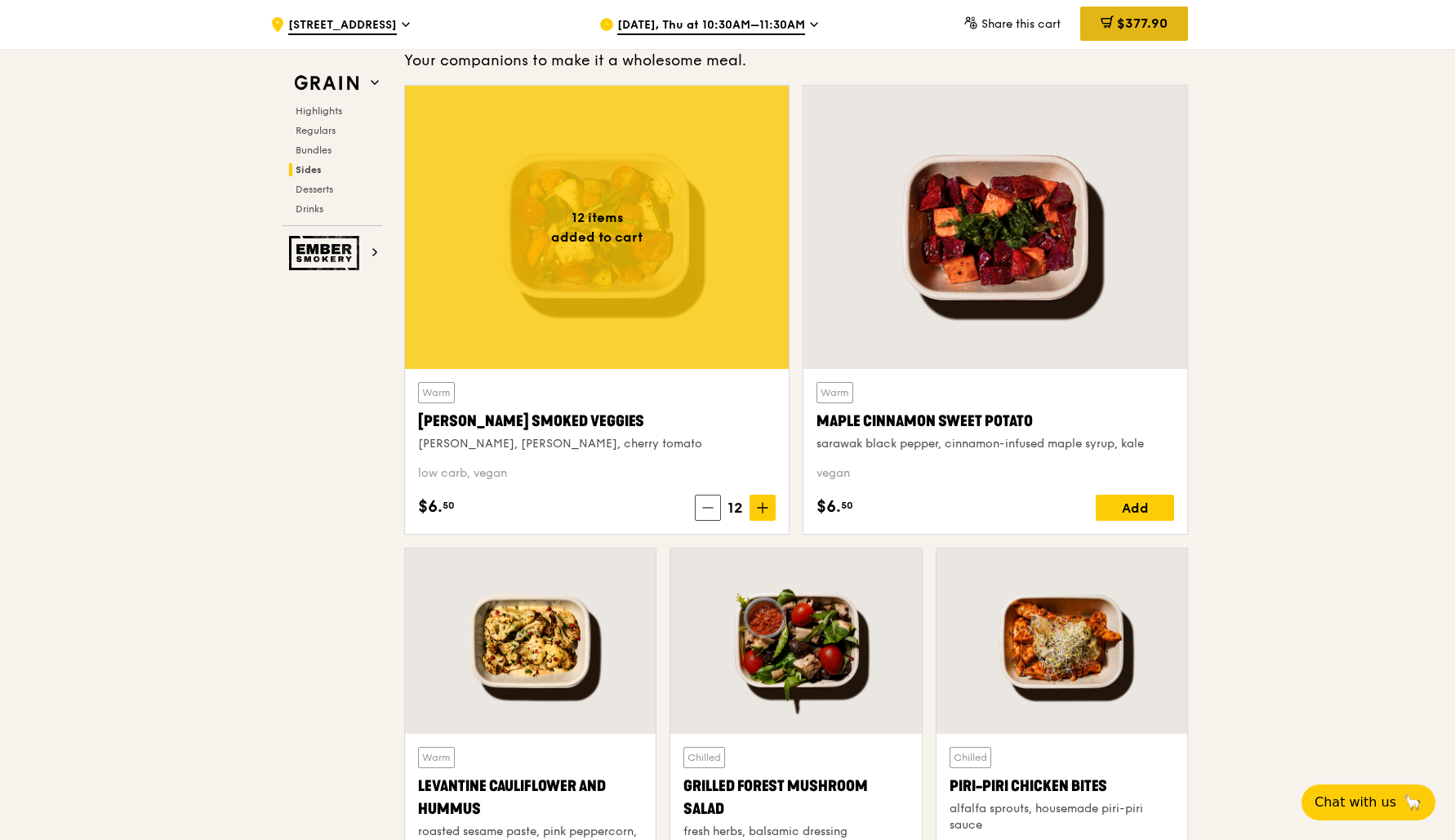
click at [1158, 23] on span "$377.90" at bounding box center [1142, 24] width 50 height 16
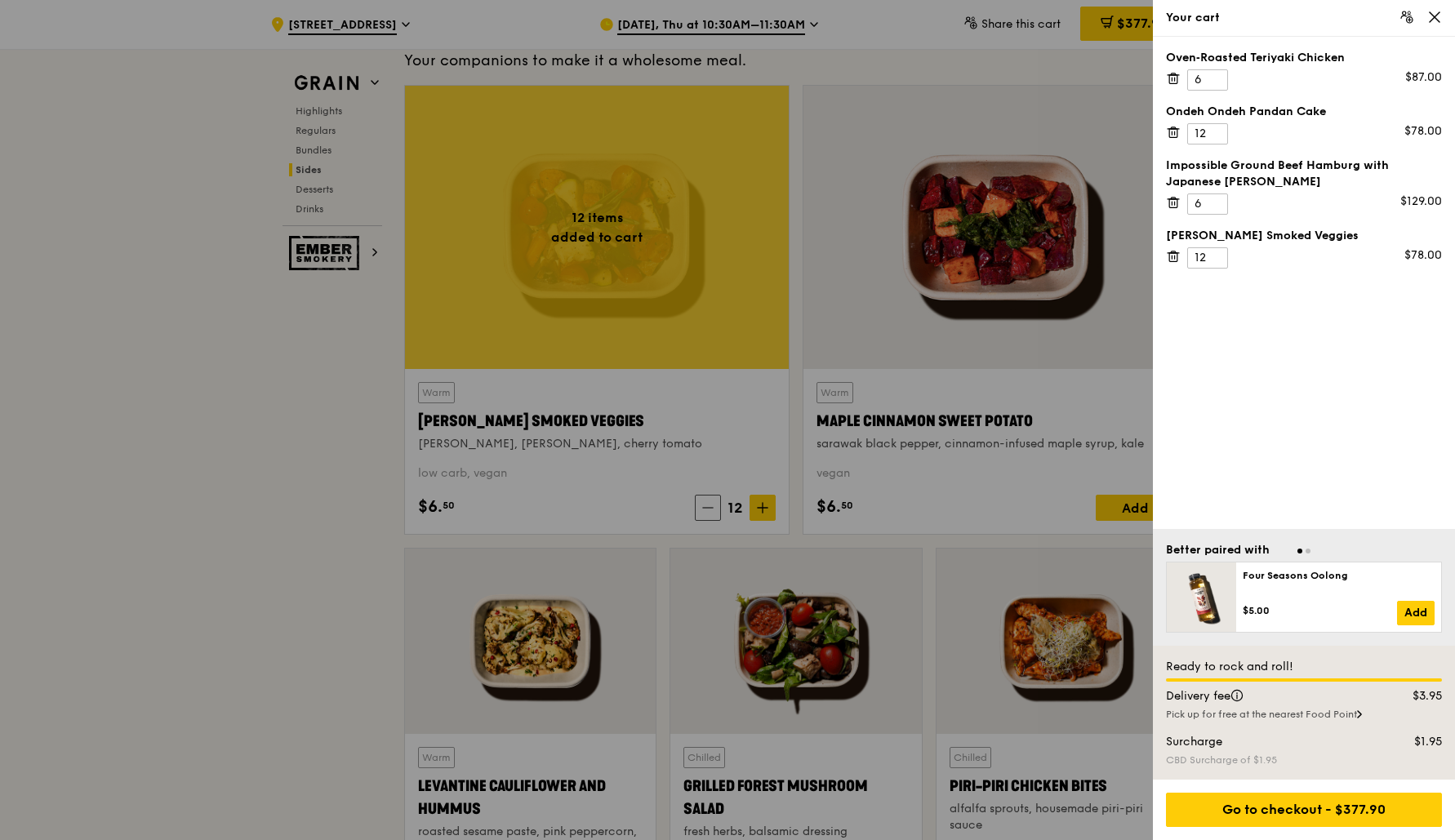
click at [929, 69] on div at bounding box center [728, 420] width 1455 height 840
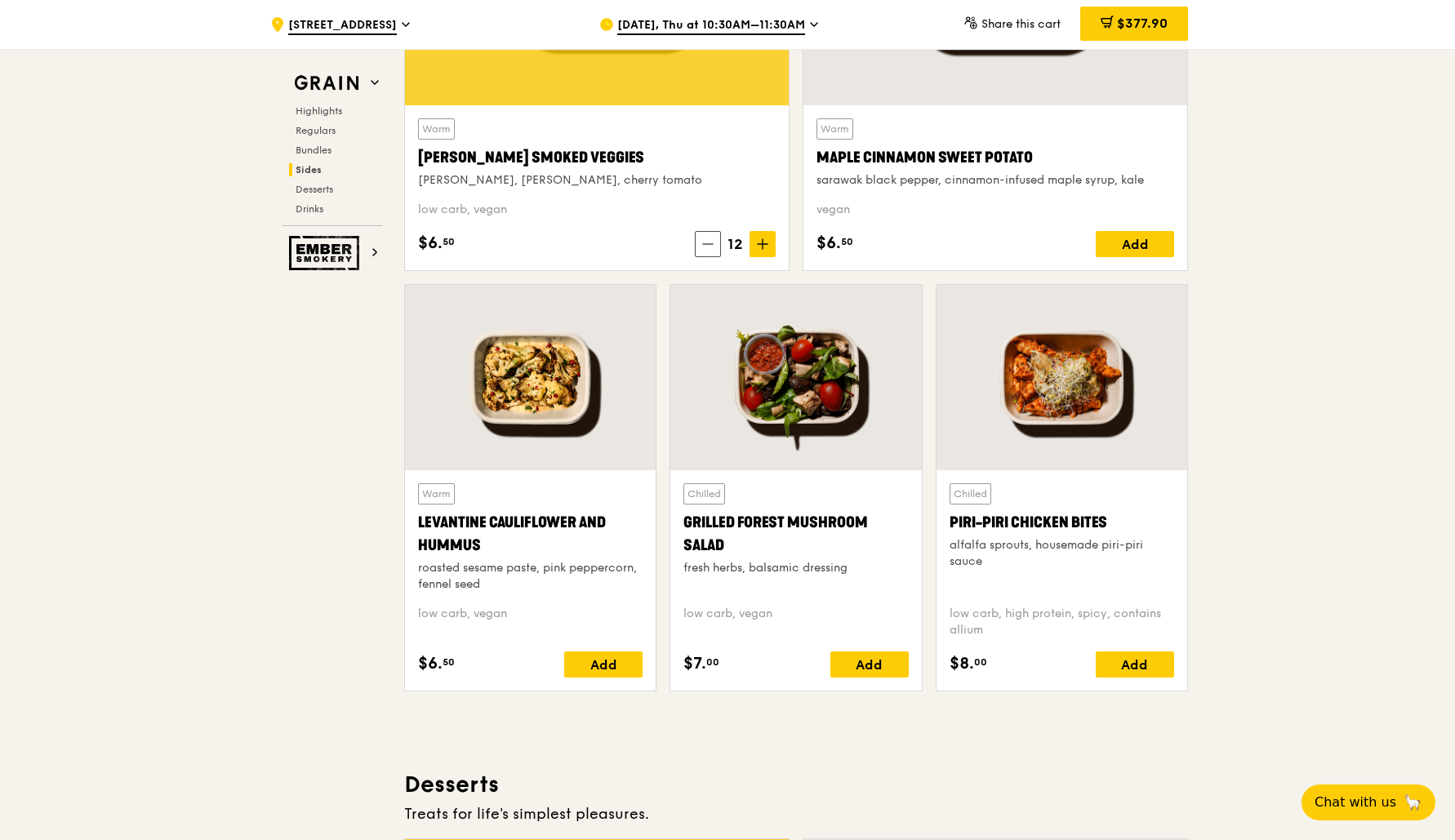
scroll to position [3947, 0]
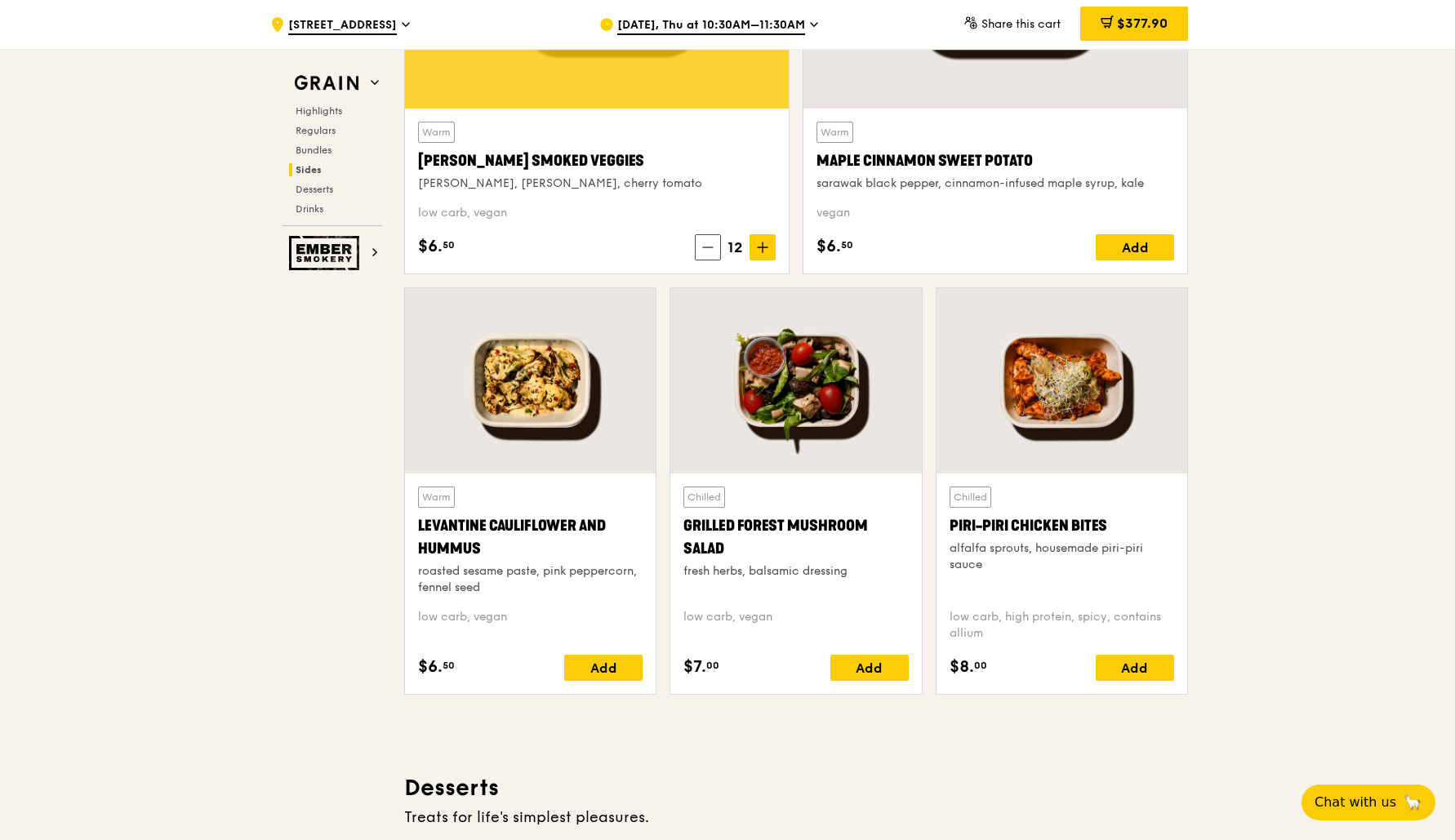
click at [1126, 23] on span "$377.90" at bounding box center [1142, 24] width 50 height 16
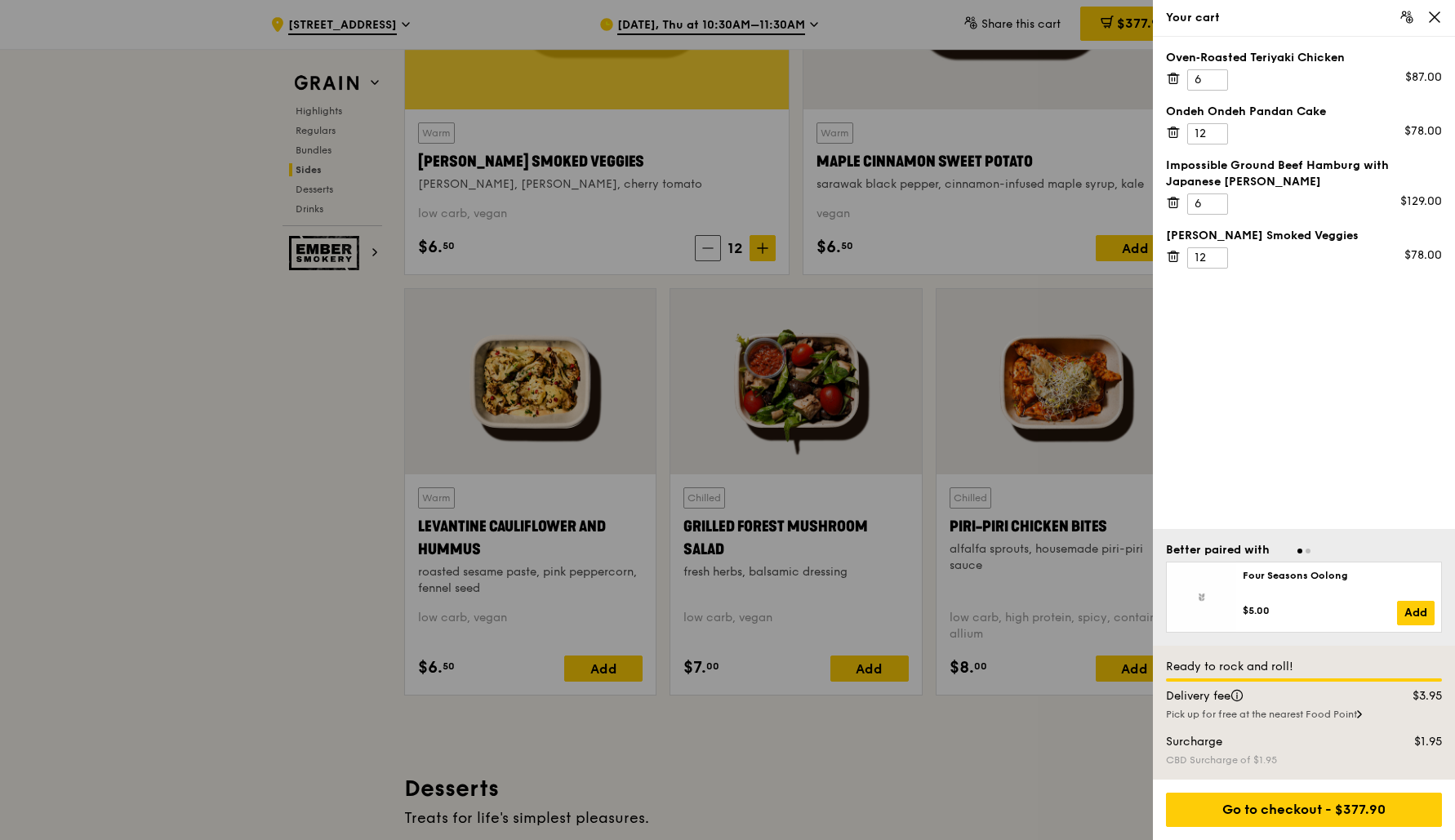
scroll to position [3946, 0]
click at [815, 14] on div at bounding box center [728, 420] width 1455 height 840
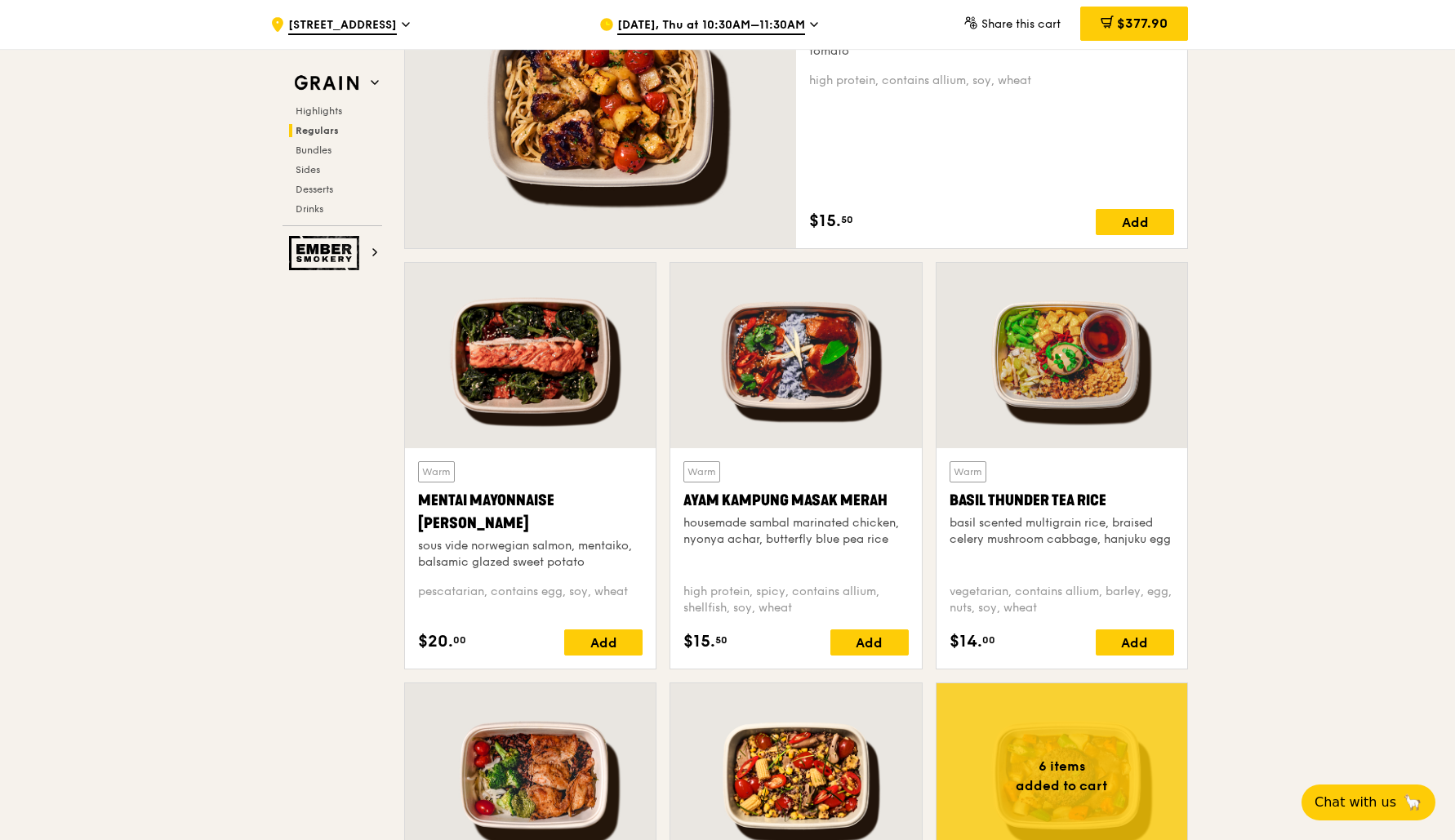
scroll to position [1287, 0]
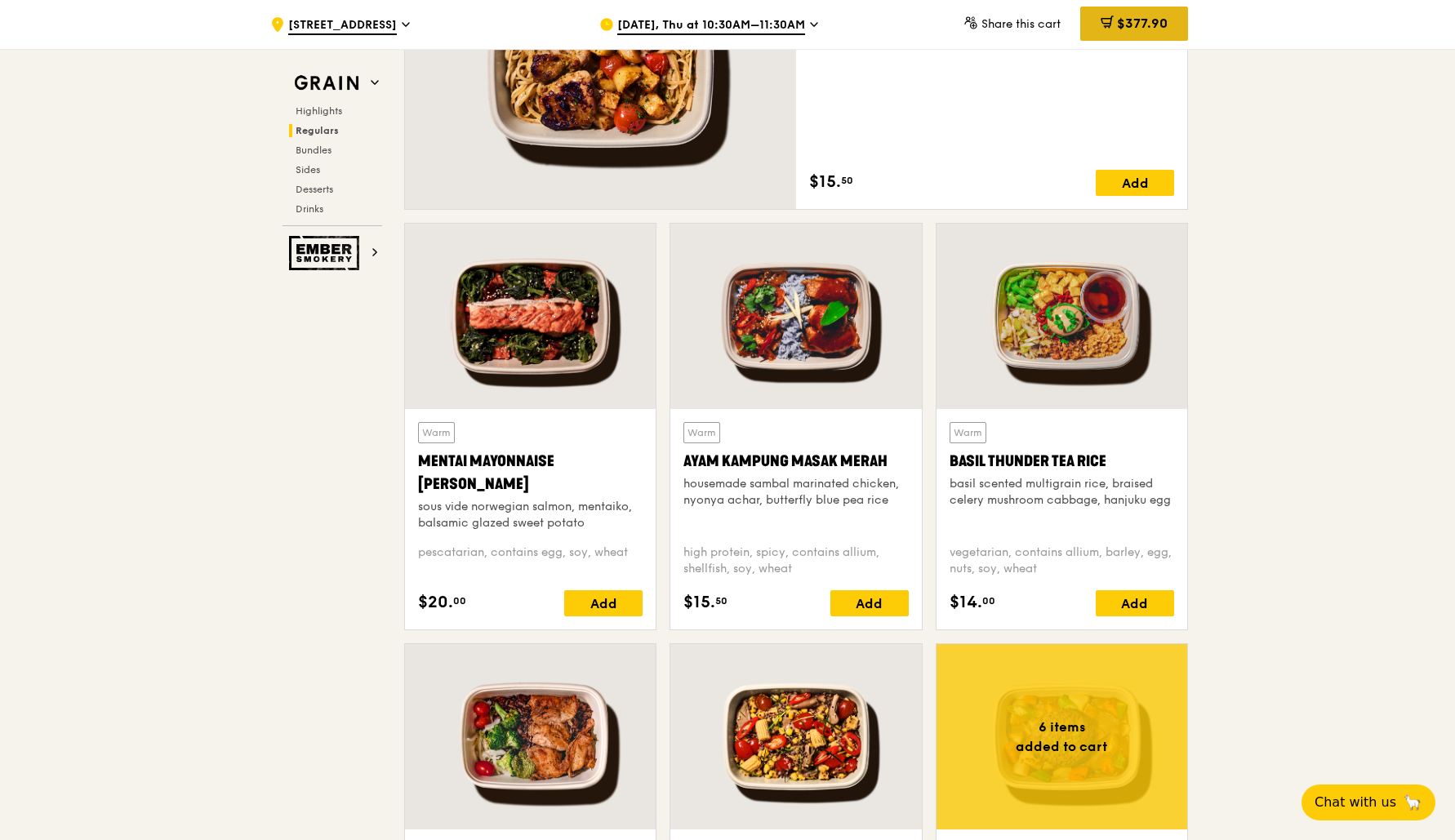
click at [1129, 36] on div "$377.90" at bounding box center [1134, 23] width 107 height 34
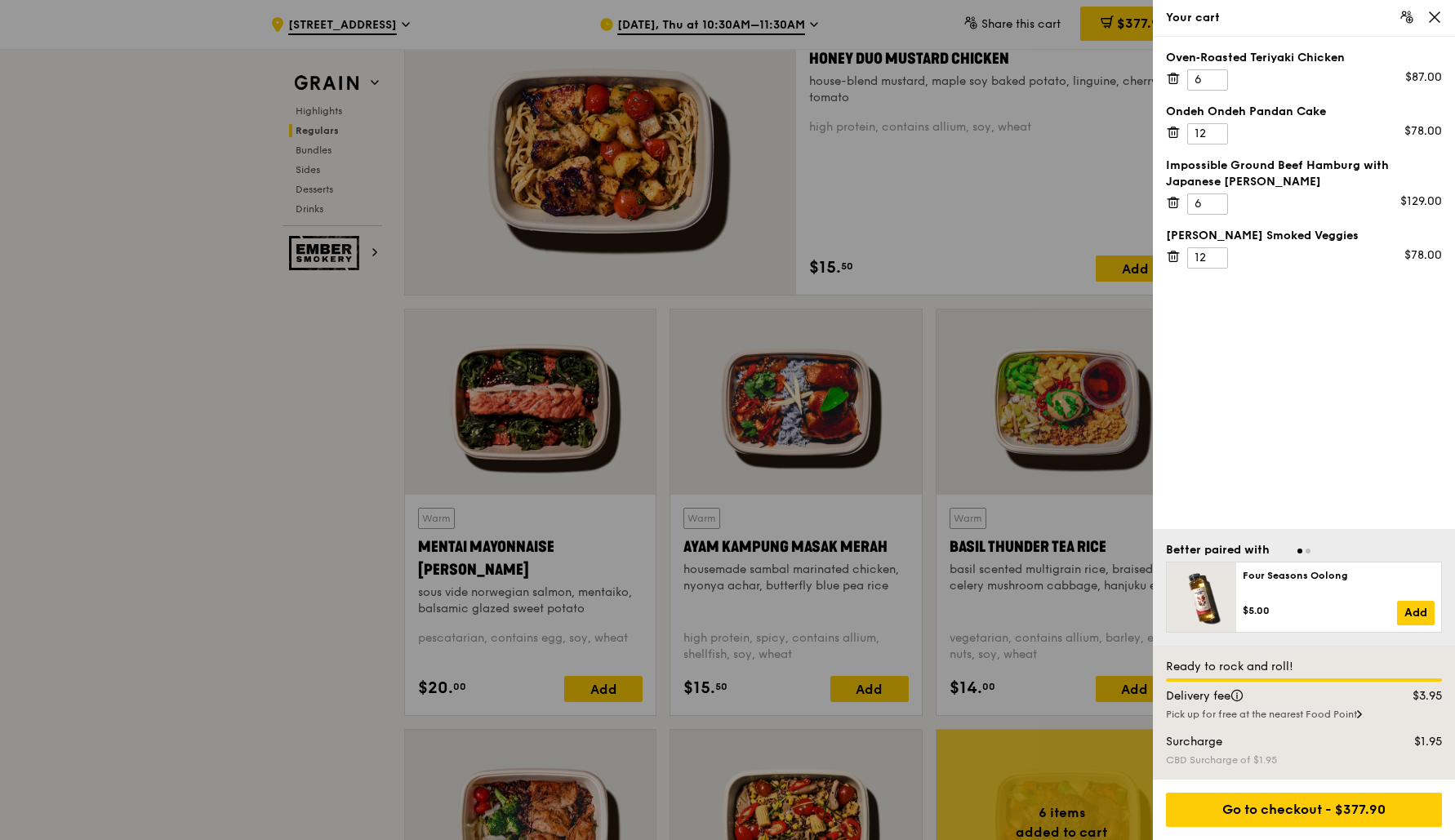
scroll to position [1200, 0]
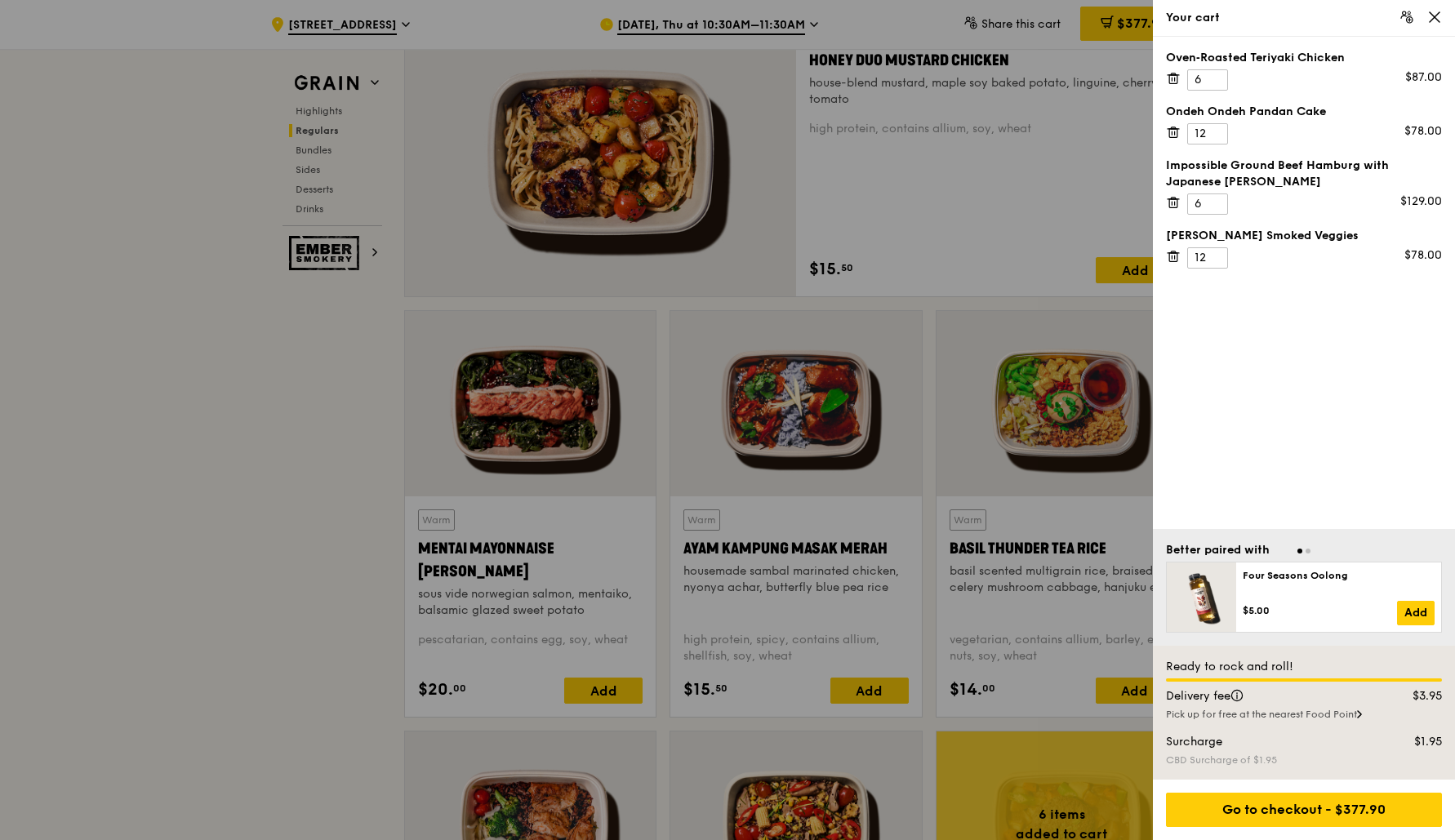
click at [358, 399] on div at bounding box center [728, 420] width 1455 height 840
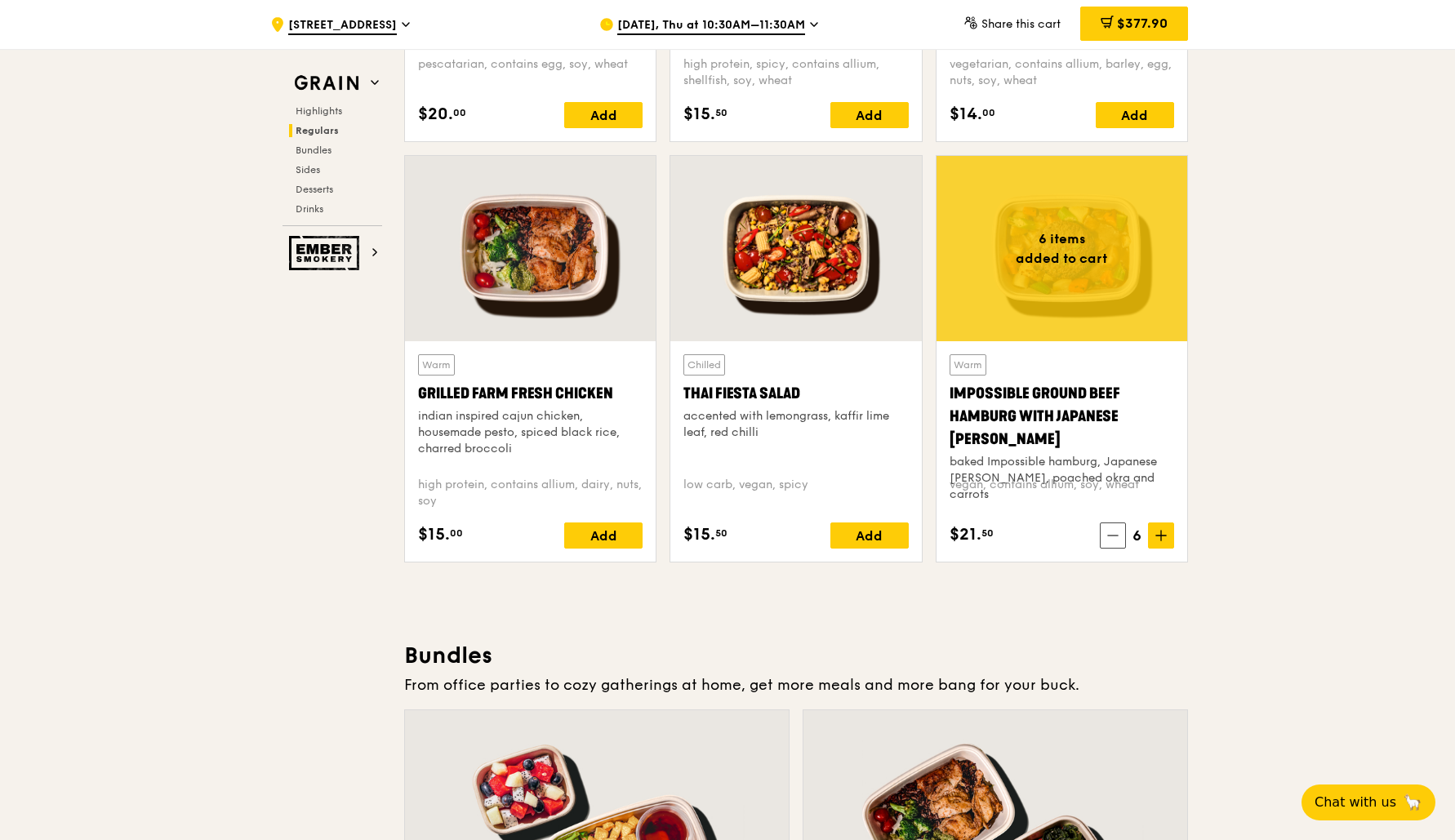
scroll to position [1779, 0]
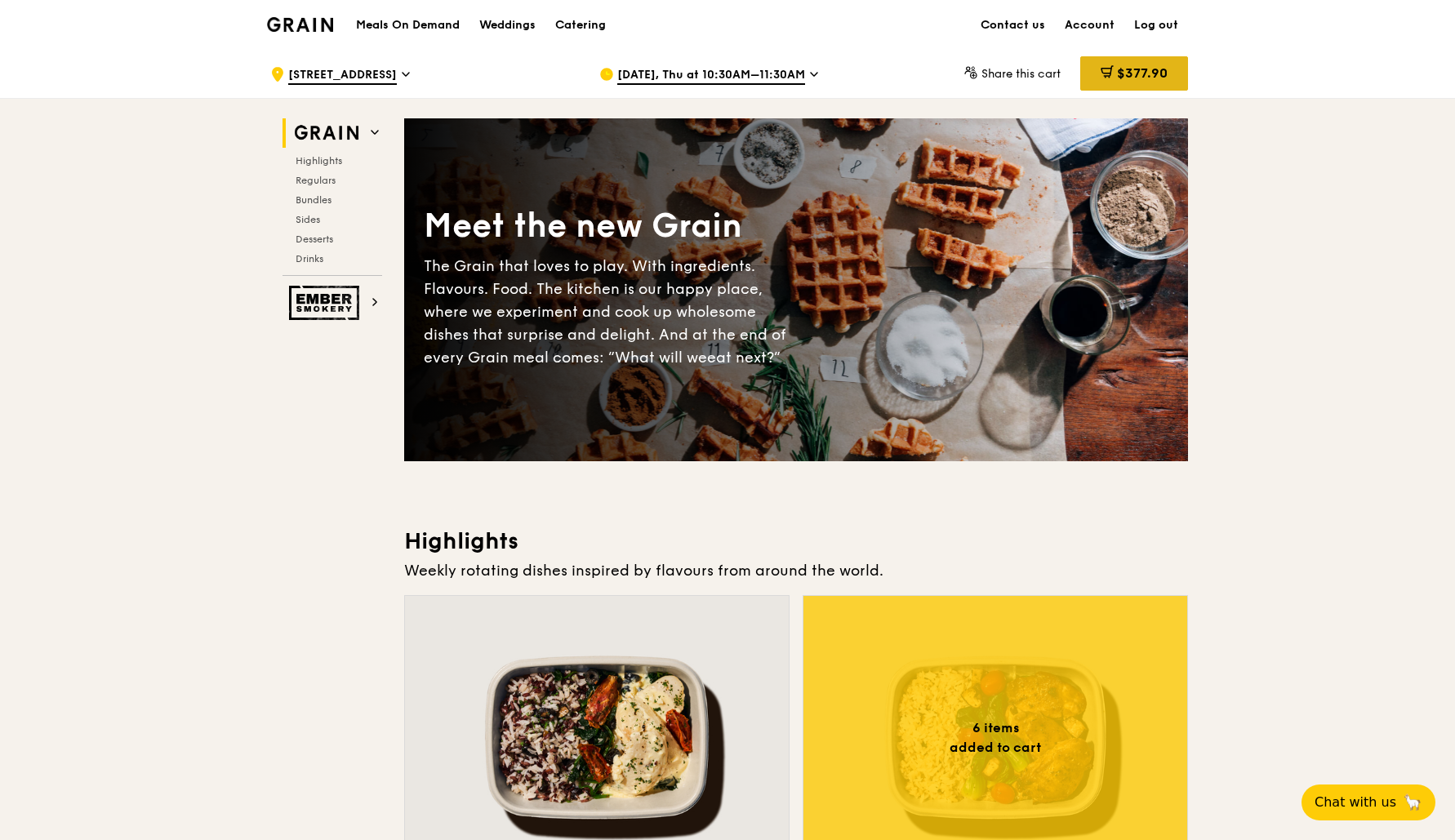
scroll to position [1, 0]
click at [1132, 63] on div "$377.90" at bounding box center [1134, 72] width 107 height 34
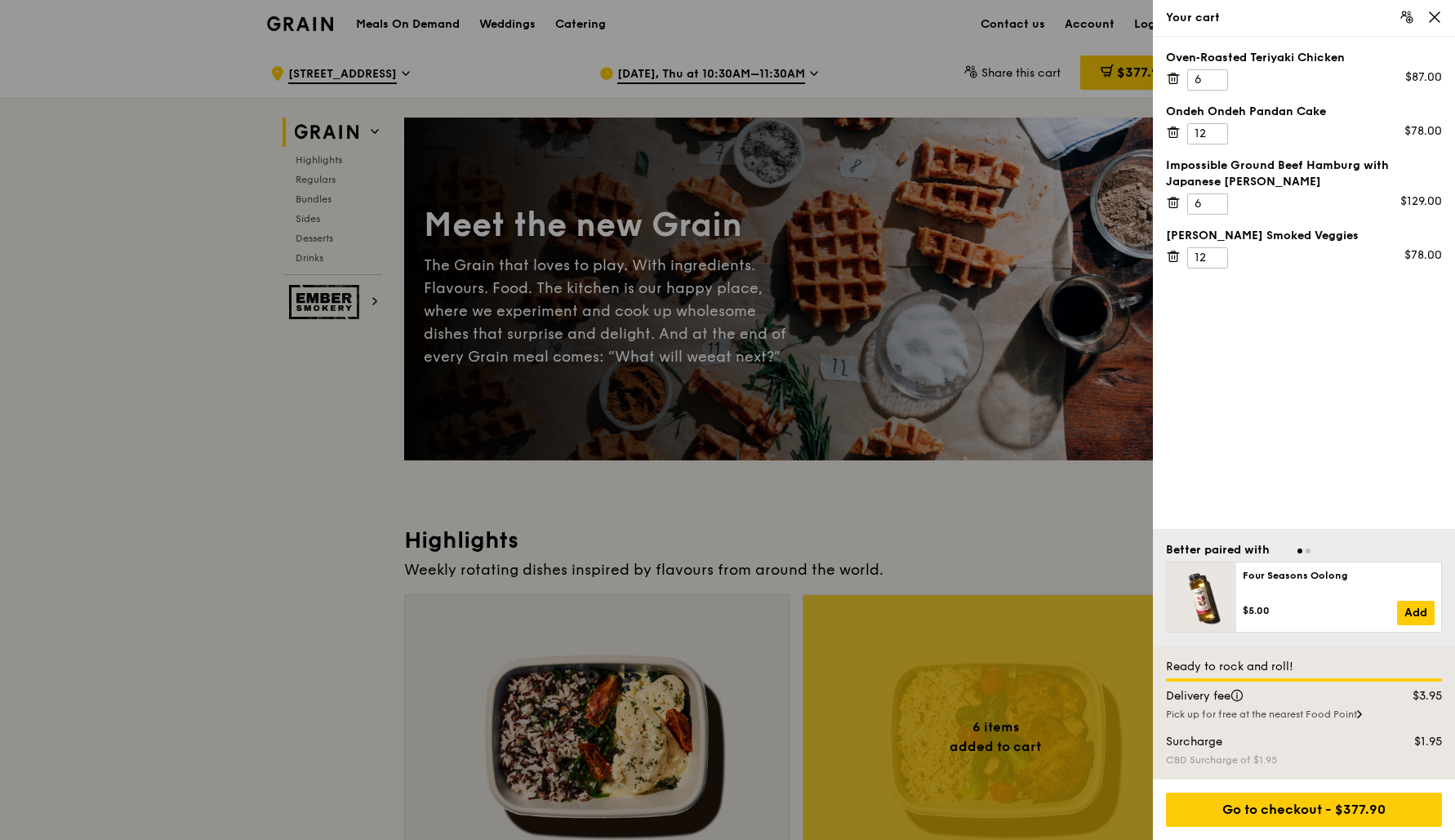
click at [1174, 79] on icon at bounding box center [1173, 78] width 15 height 15
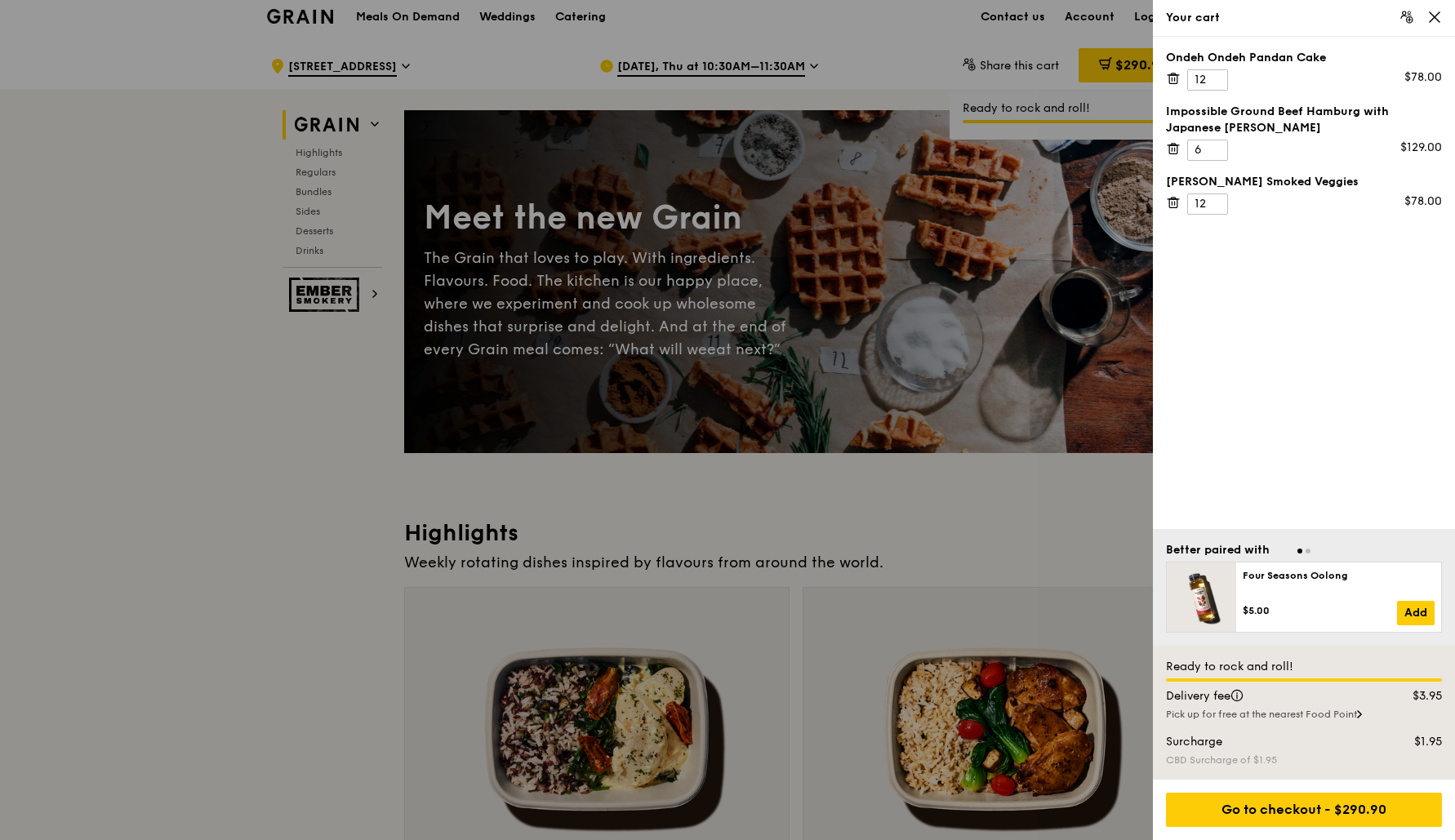
click at [1174, 79] on icon at bounding box center [1173, 78] width 15 height 15
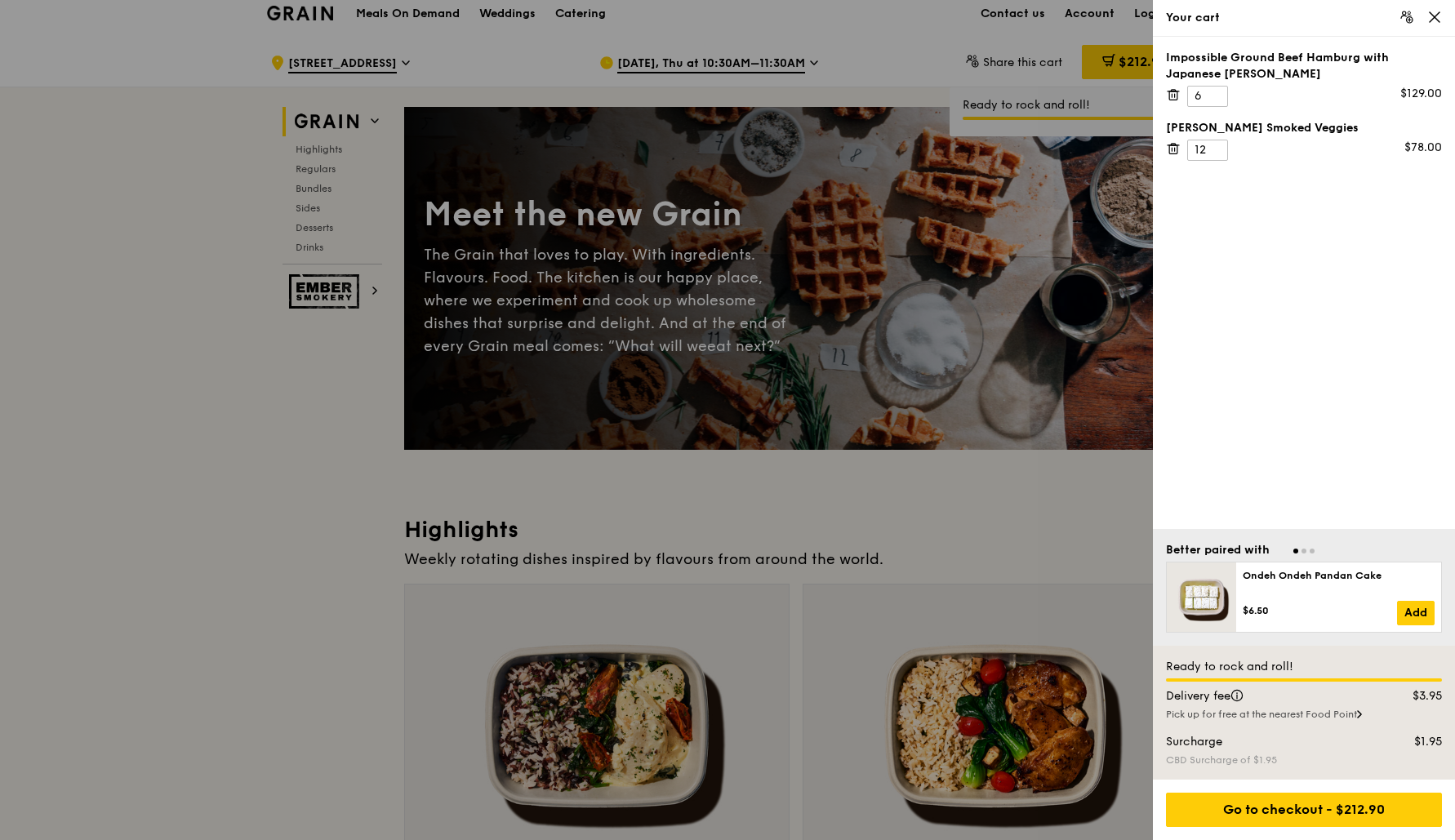
click at [1174, 79] on div "Impossible Ground Beef Hamburg with Japanese [PERSON_NAME]" at bounding box center [1304, 66] width 276 height 33
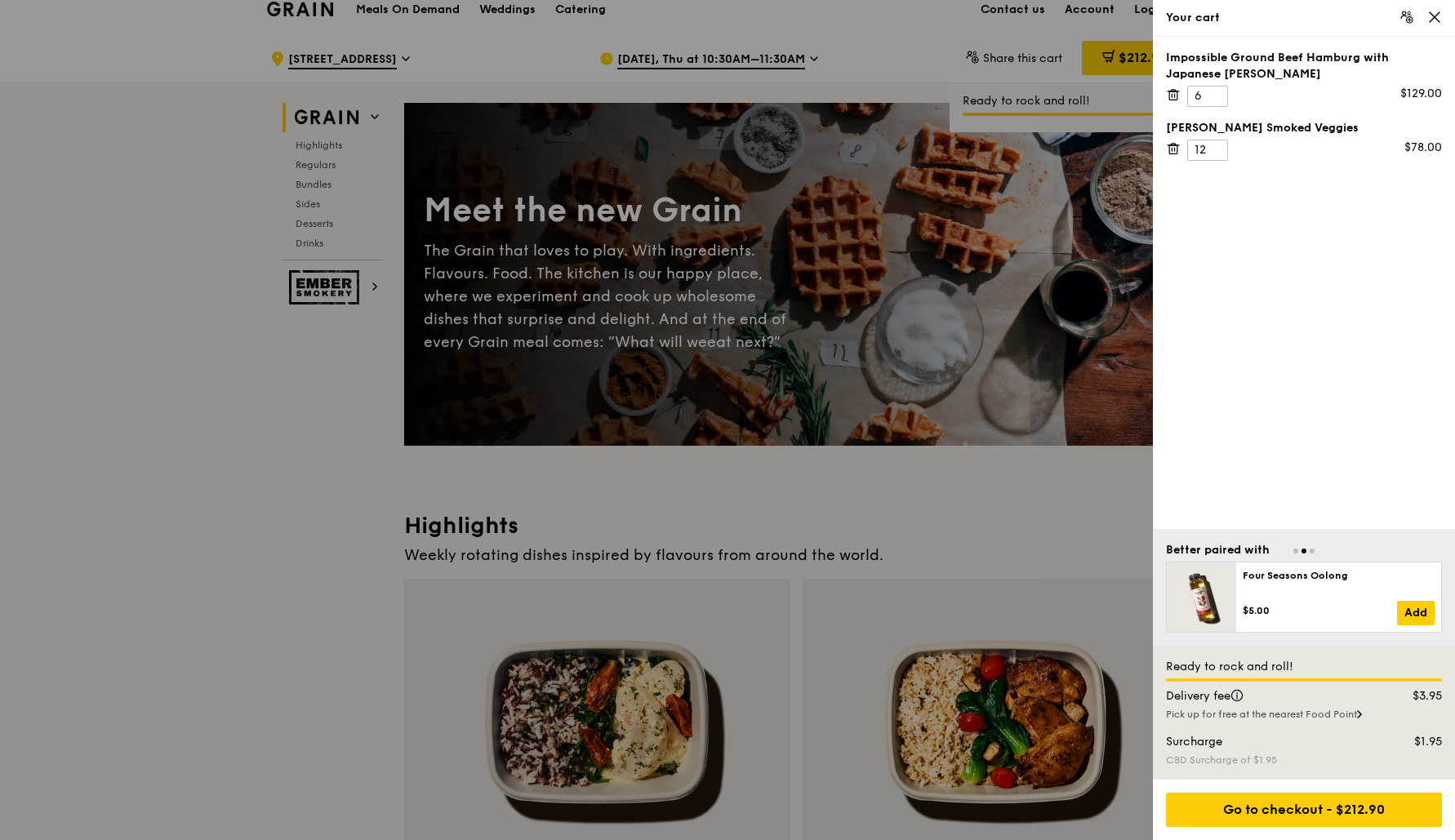
click at [1169, 89] on icon at bounding box center [1173, 94] width 15 height 15
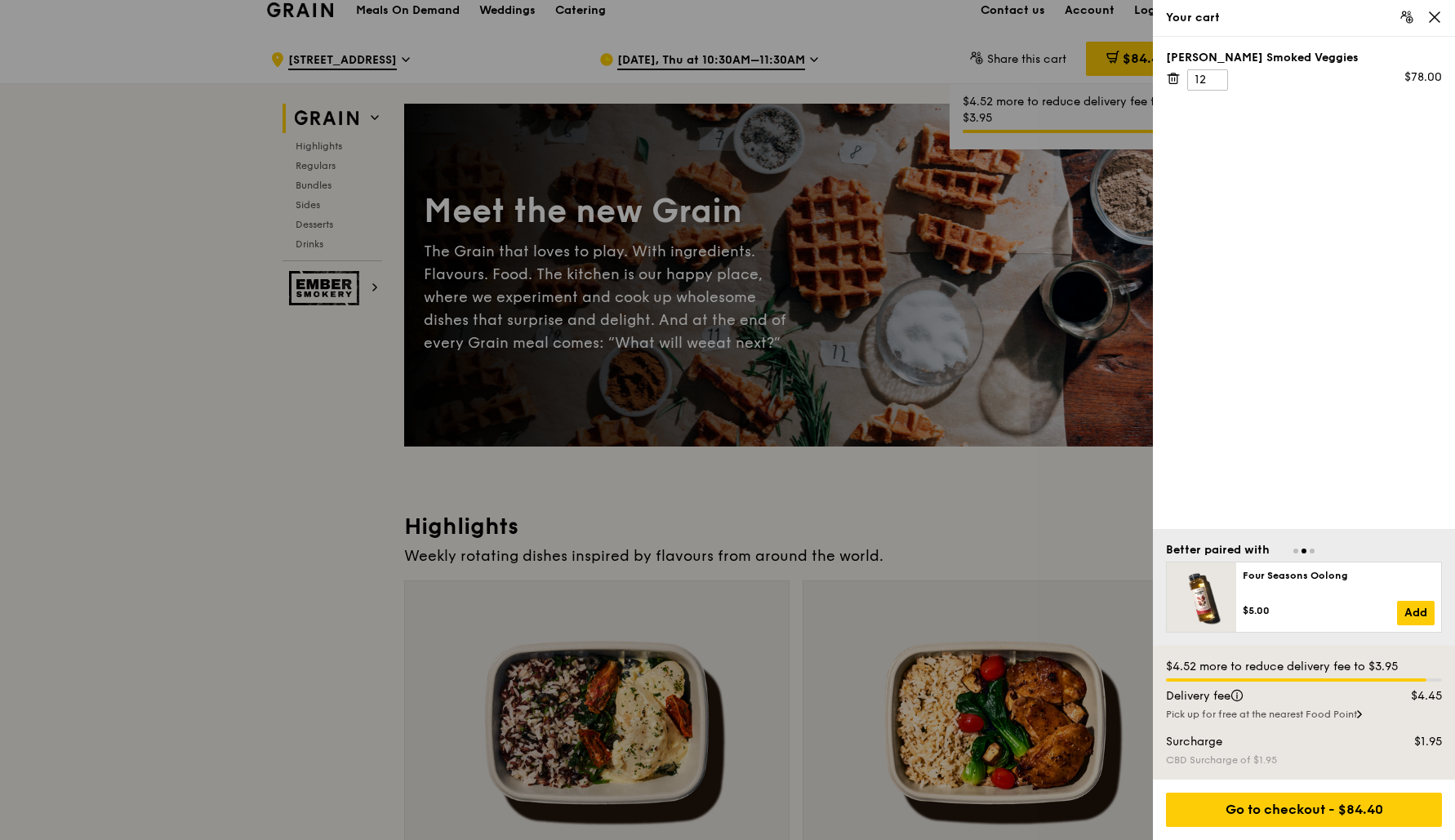
click at [1169, 89] on div "Rosemary Smoked Veggies 12 $78.00" at bounding box center [1304, 70] width 276 height 41
click at [1176, 71] on icon at bounding box center [1173, 78] width 15 height 15
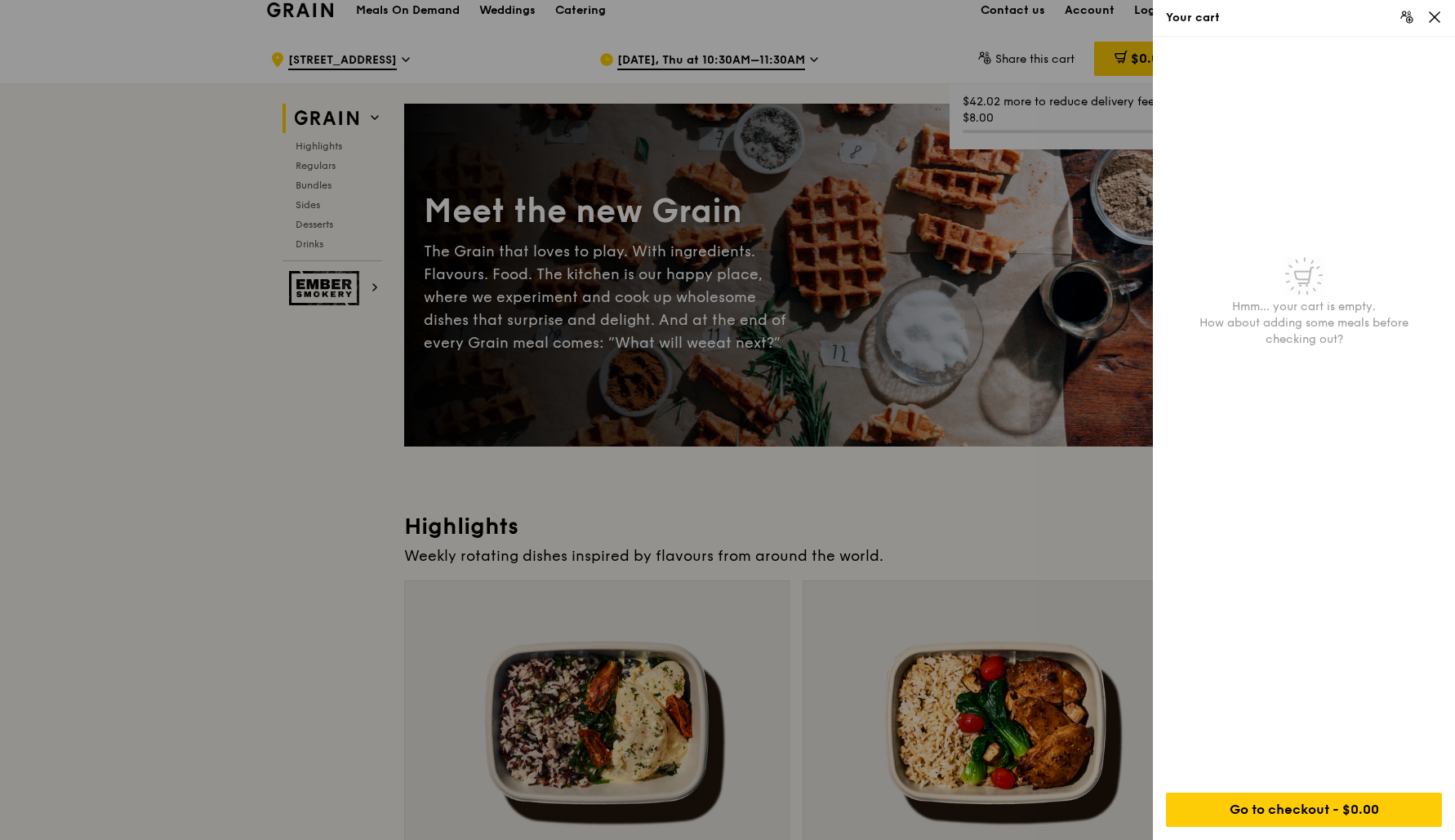
drag, startPoint x: 491, startPoint y: 52, endPoint x: 507, endPoint y: 55, distance: 16.3
click at [491, 52] on div at bounding box center [728, 420] width 1455 height 840
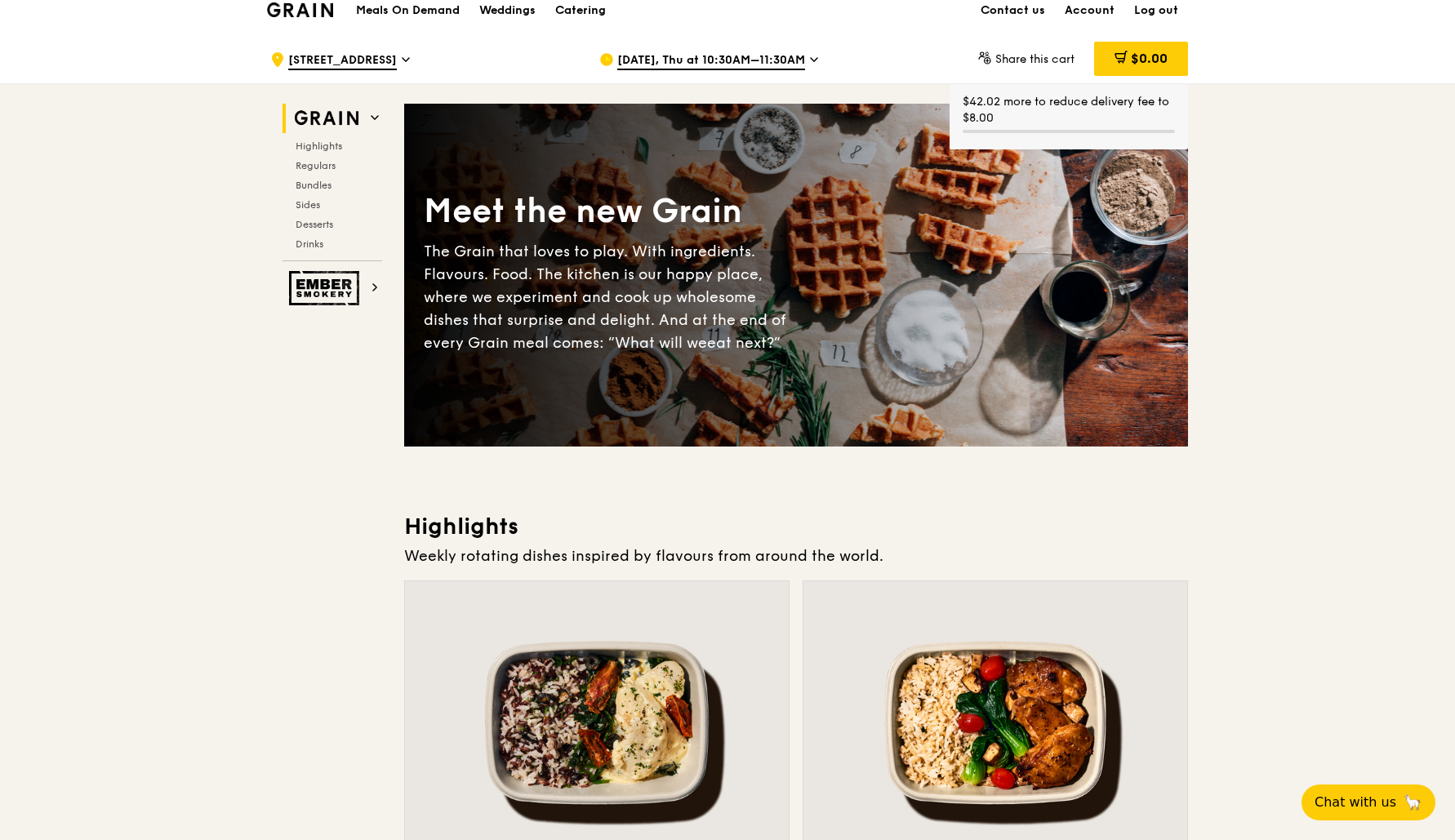
click at [690, 63] on span "[DATE], Thu at 10:30AM–11:30AM" at bounding box center [711, 61] width 188 height 18
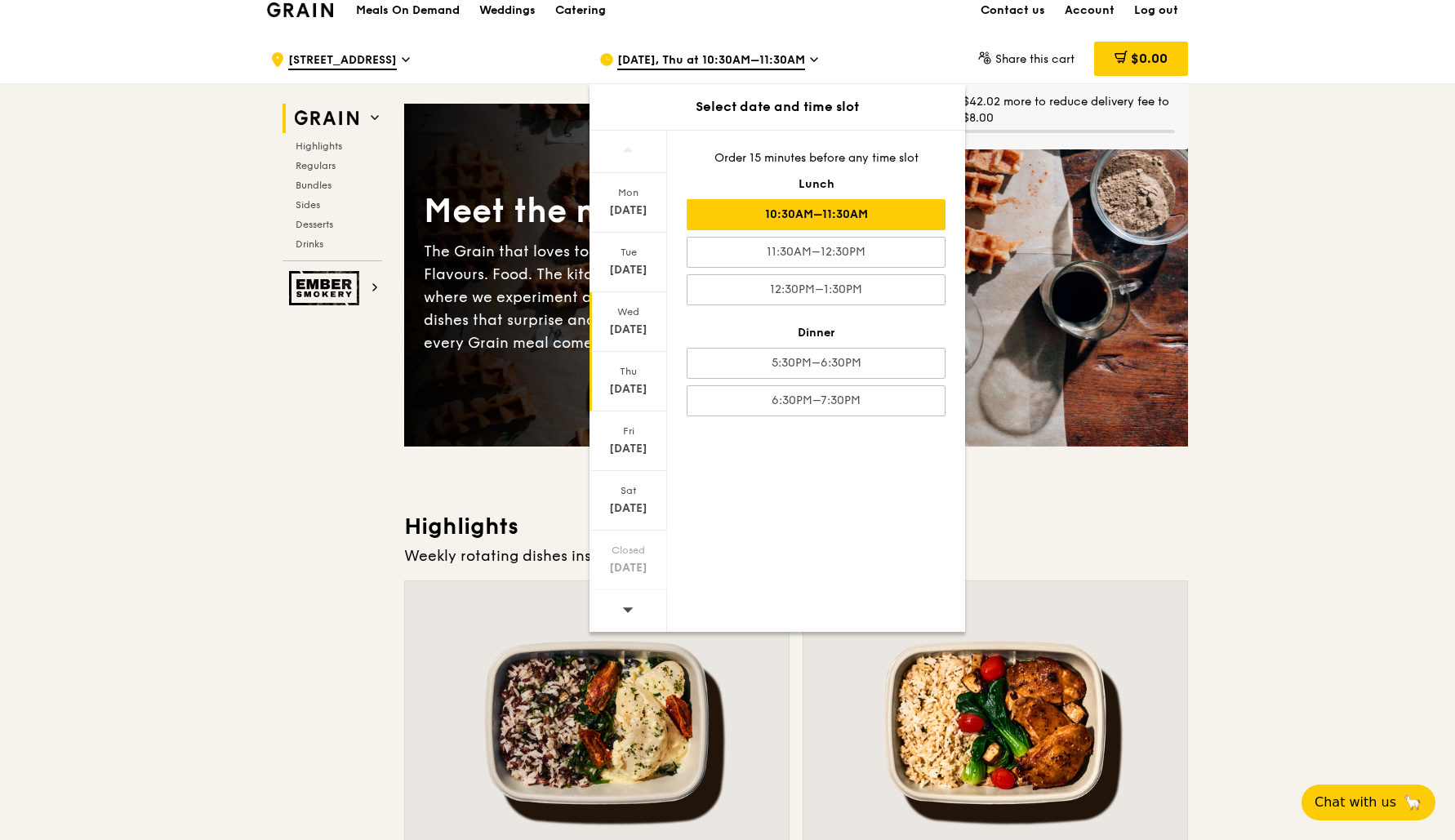
click at [635, 335] on div "[DATE]" at bounding box center [628, 329] width 73 height 17
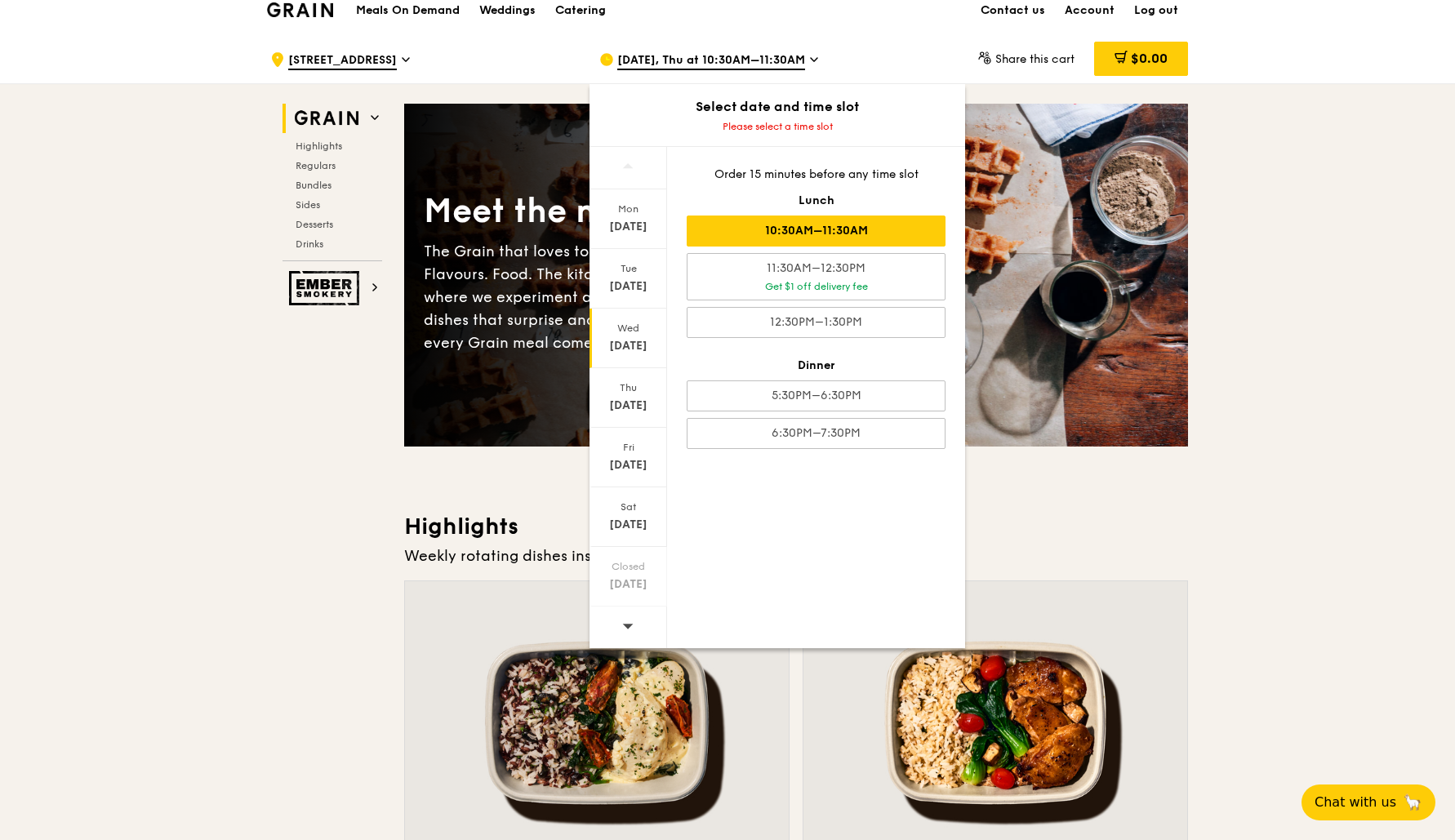
click at [796, 217] on div "10:30AM–11:30AM" at bounding box center [816, 231] width 259 height 31
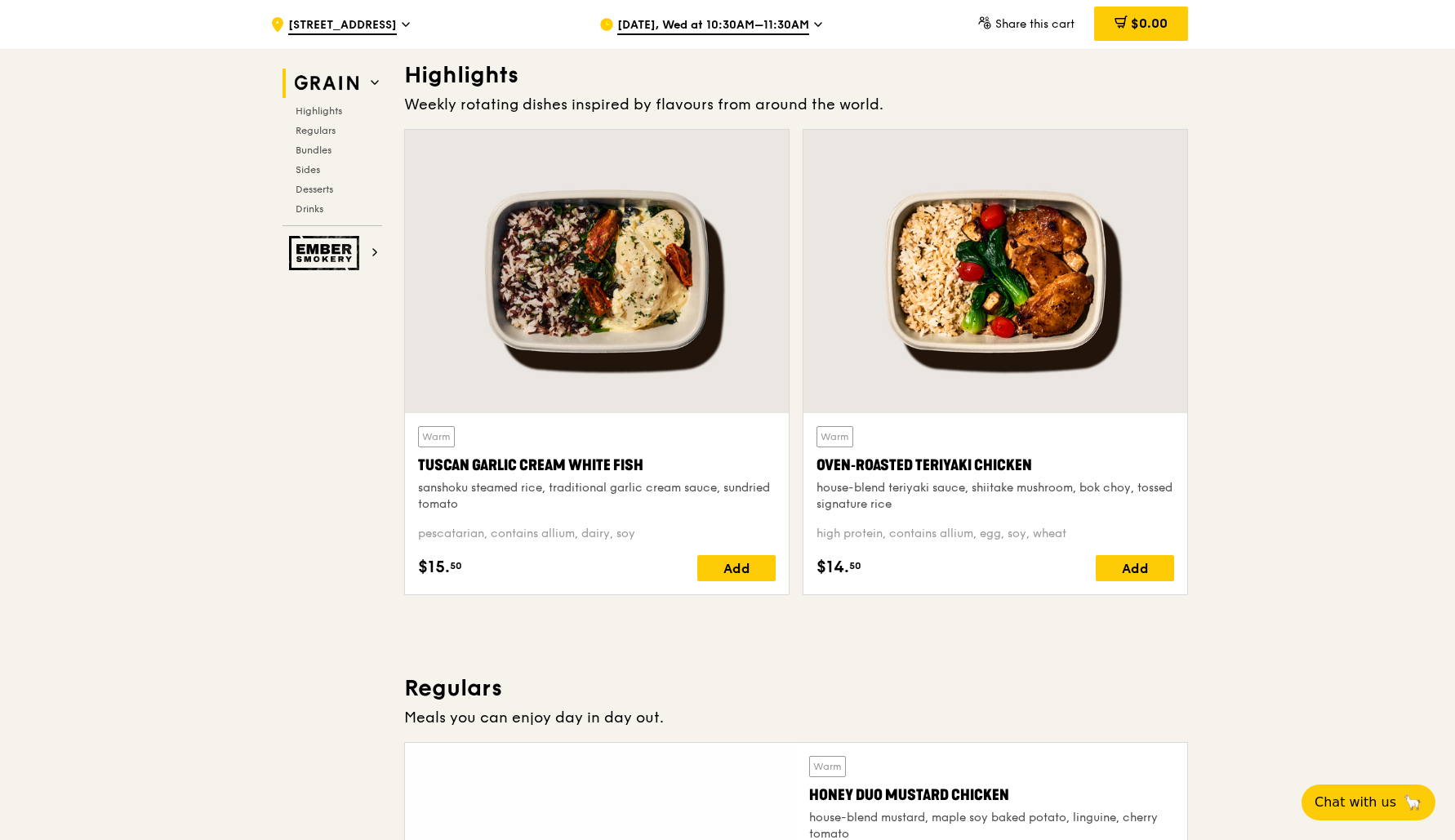
scroll to position [512, 0]
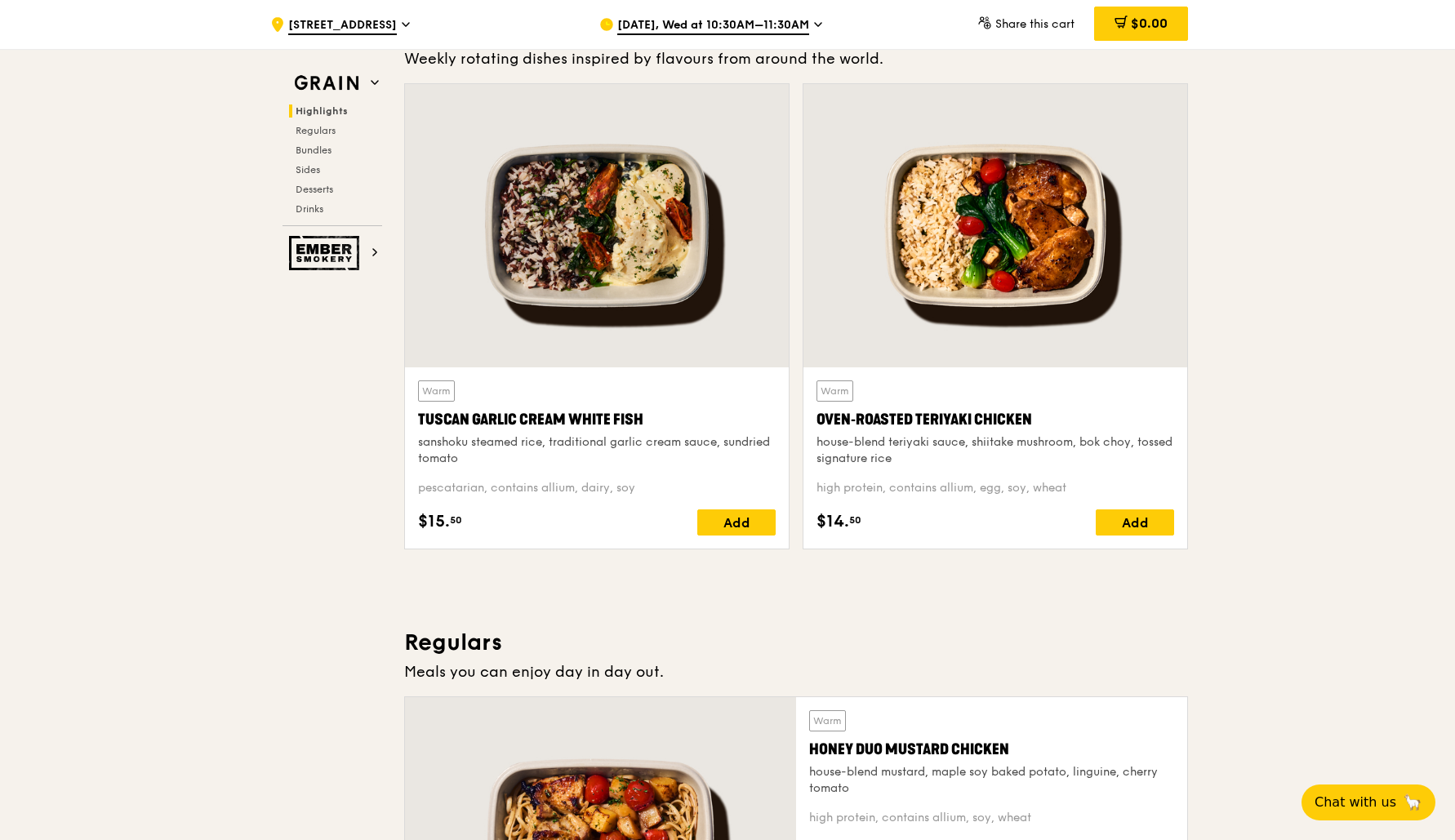
click at [718, 537] on div "Warm Tuscan Garlic Cream White Fish sanshoku steamed rice, traditional garlic c…" at bounding box center [597, 458] width 384 height 181
click at [735, 524] on div "Add" at bounding box center [736, 523] width 78 height 26
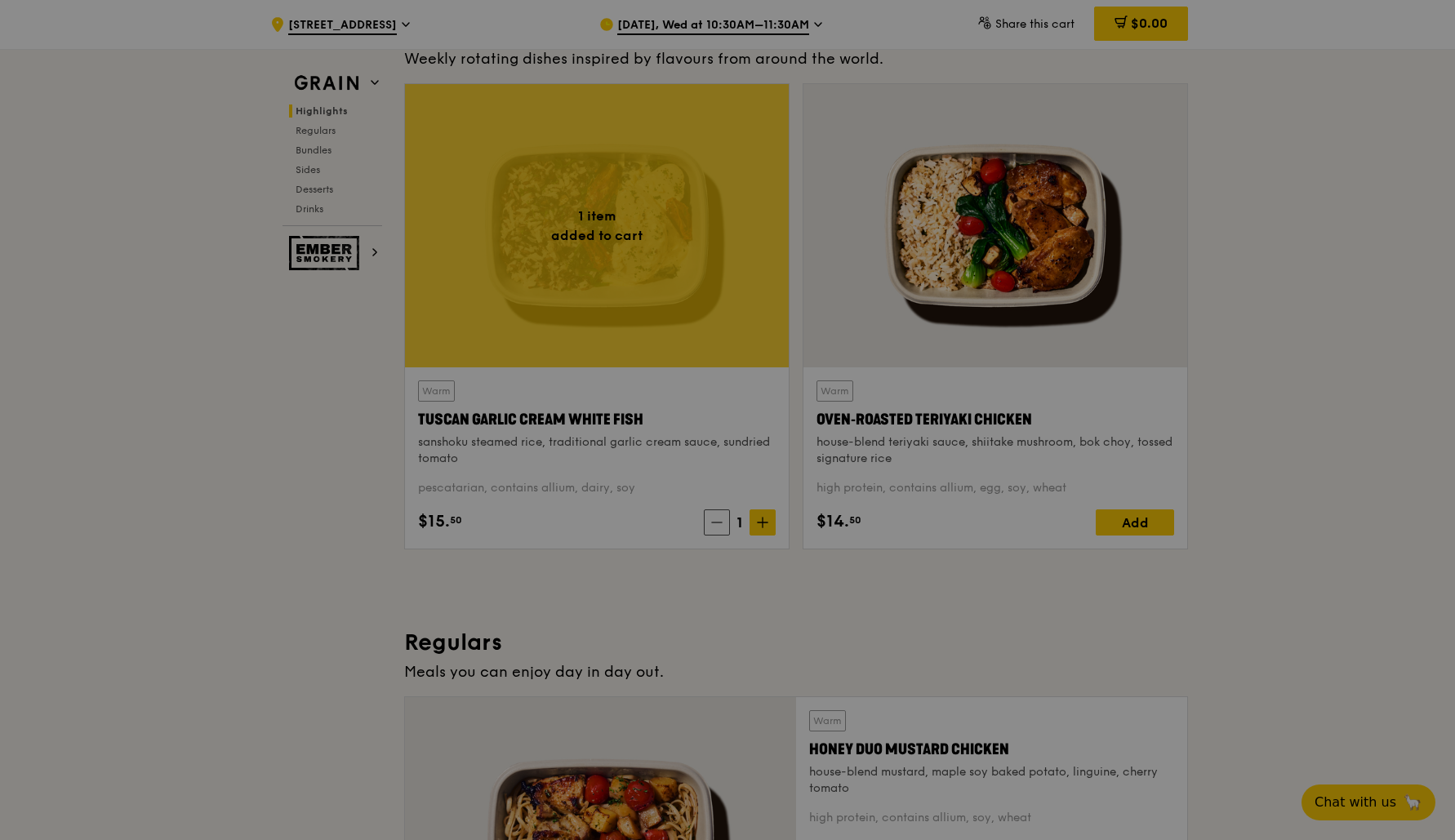
click at [758, 521] on div at bounding box center [728, 420] width 1455 height 840
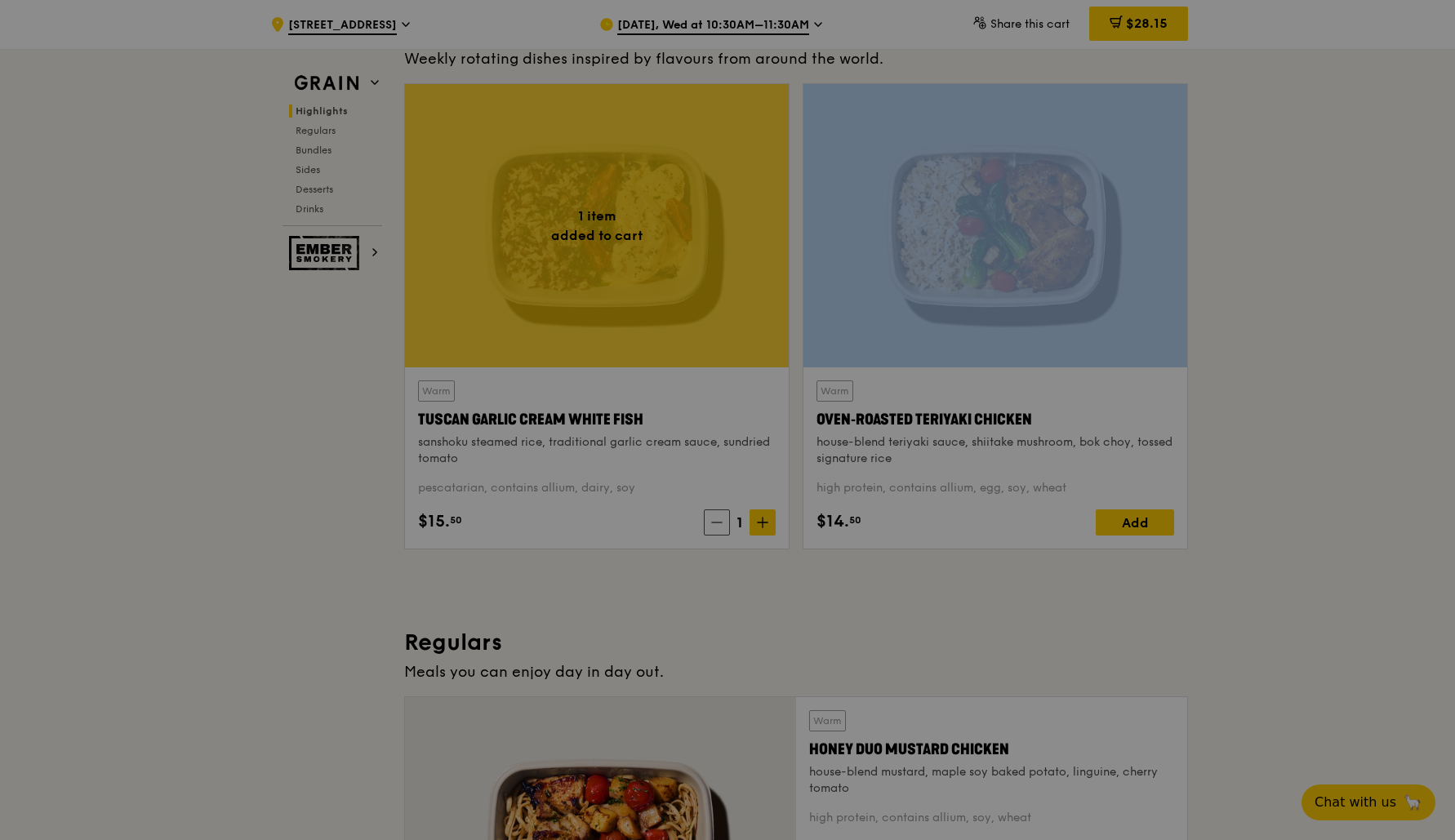
click at [758, 521] on icon at bounding box center [763, 522] width 11 height 11
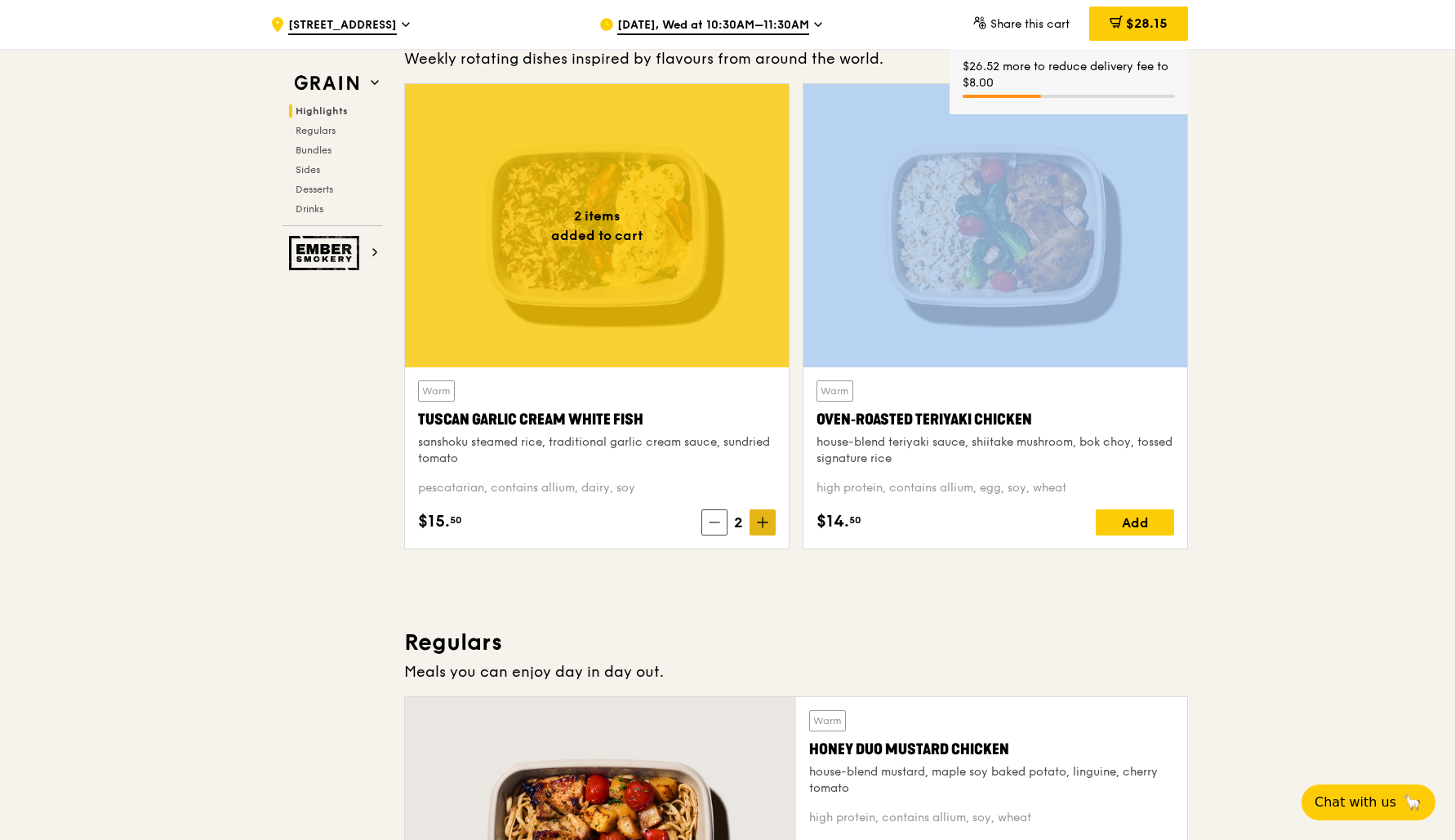
click at [759, 521] on icon at bounding box center [763, 522] width 11 height 11
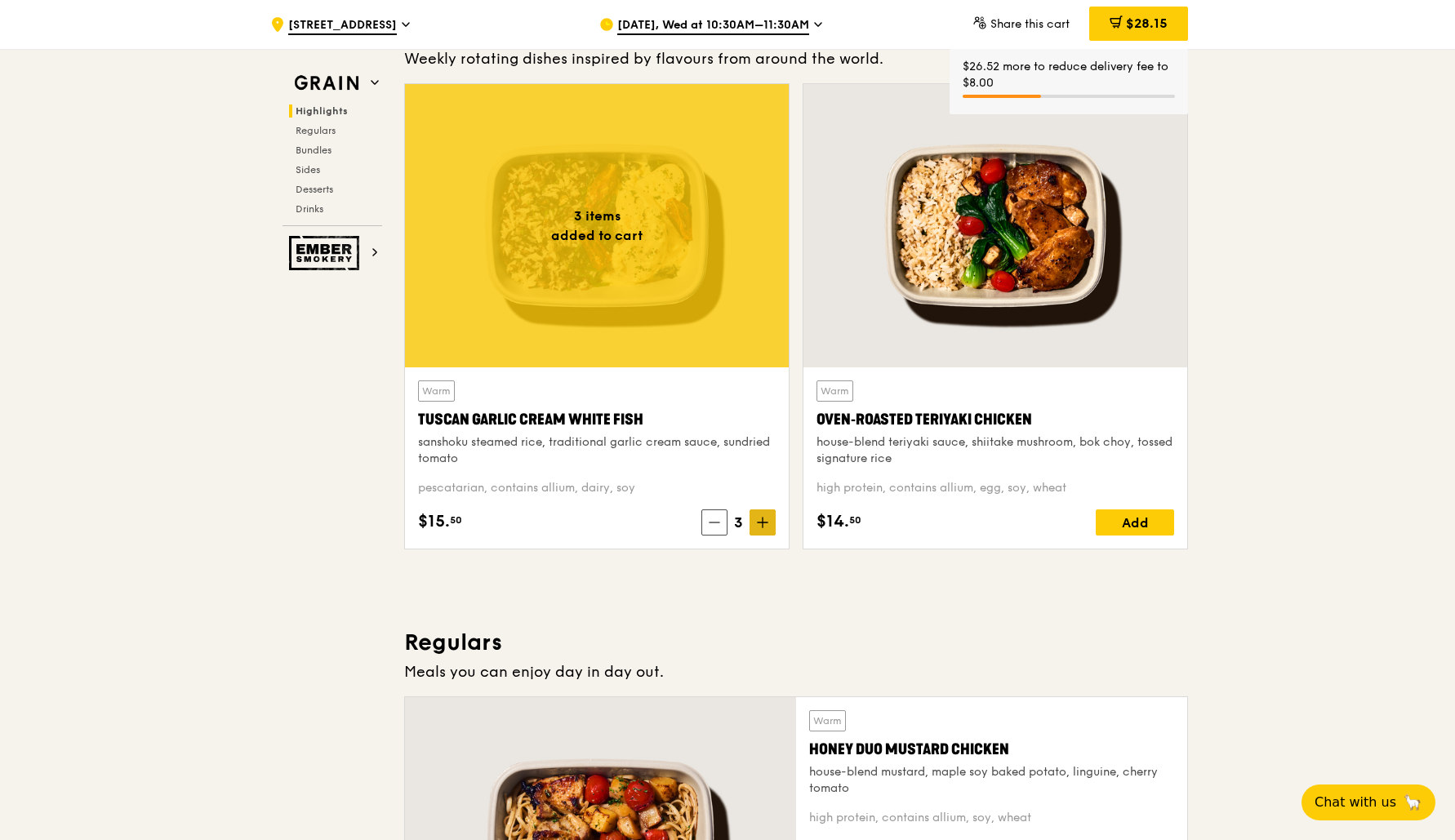
click at [760, 521] on icon at bounding box center [763, 522] width 11 height 11
click at [758, 522] on icon at bounding box center [763, 522] width 11 height 11
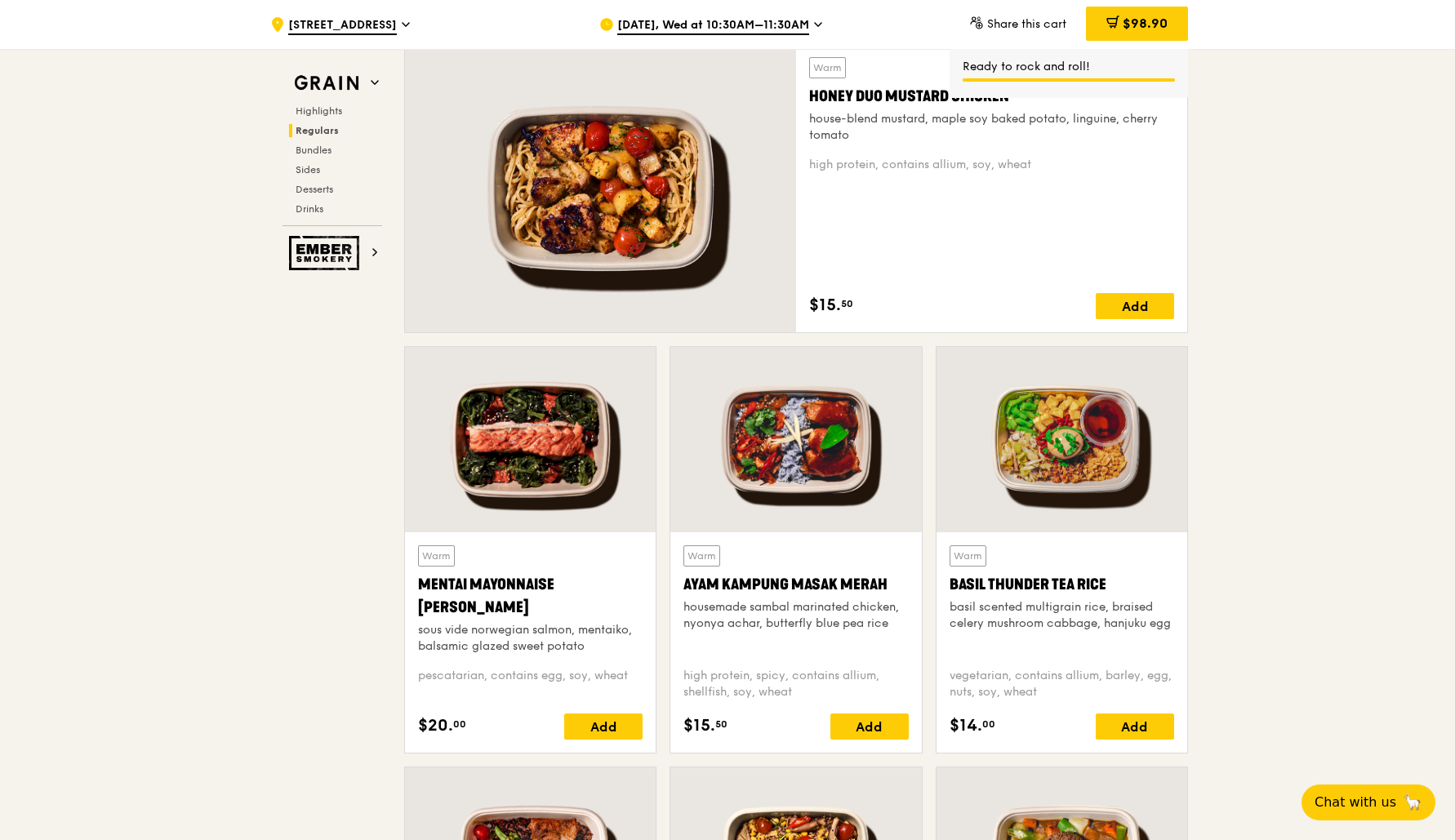
scroll to position [1222, 0]
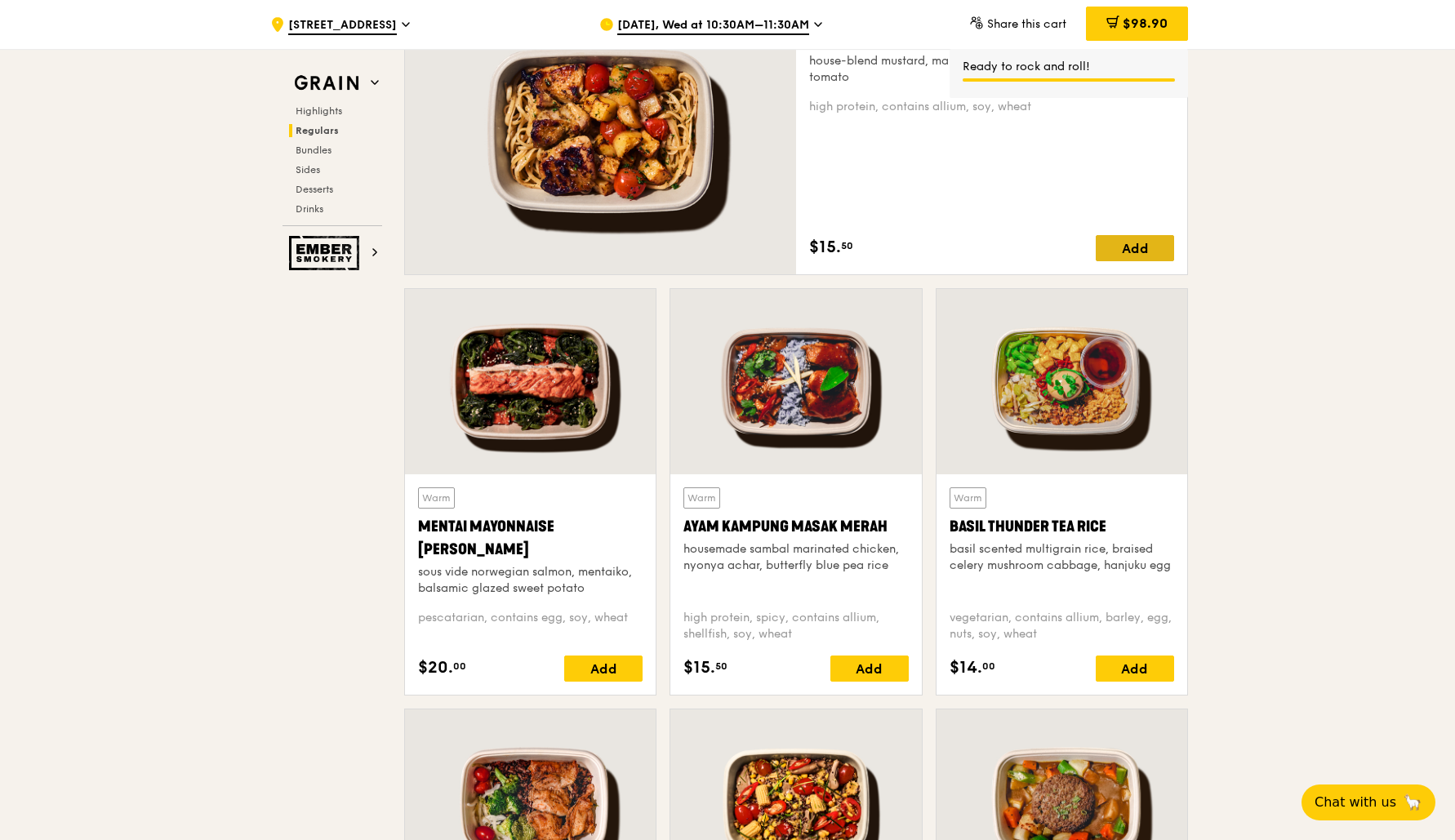
click at [1127, 253] on div "Add" at bounding box center [1134, 248] width 78 height 26
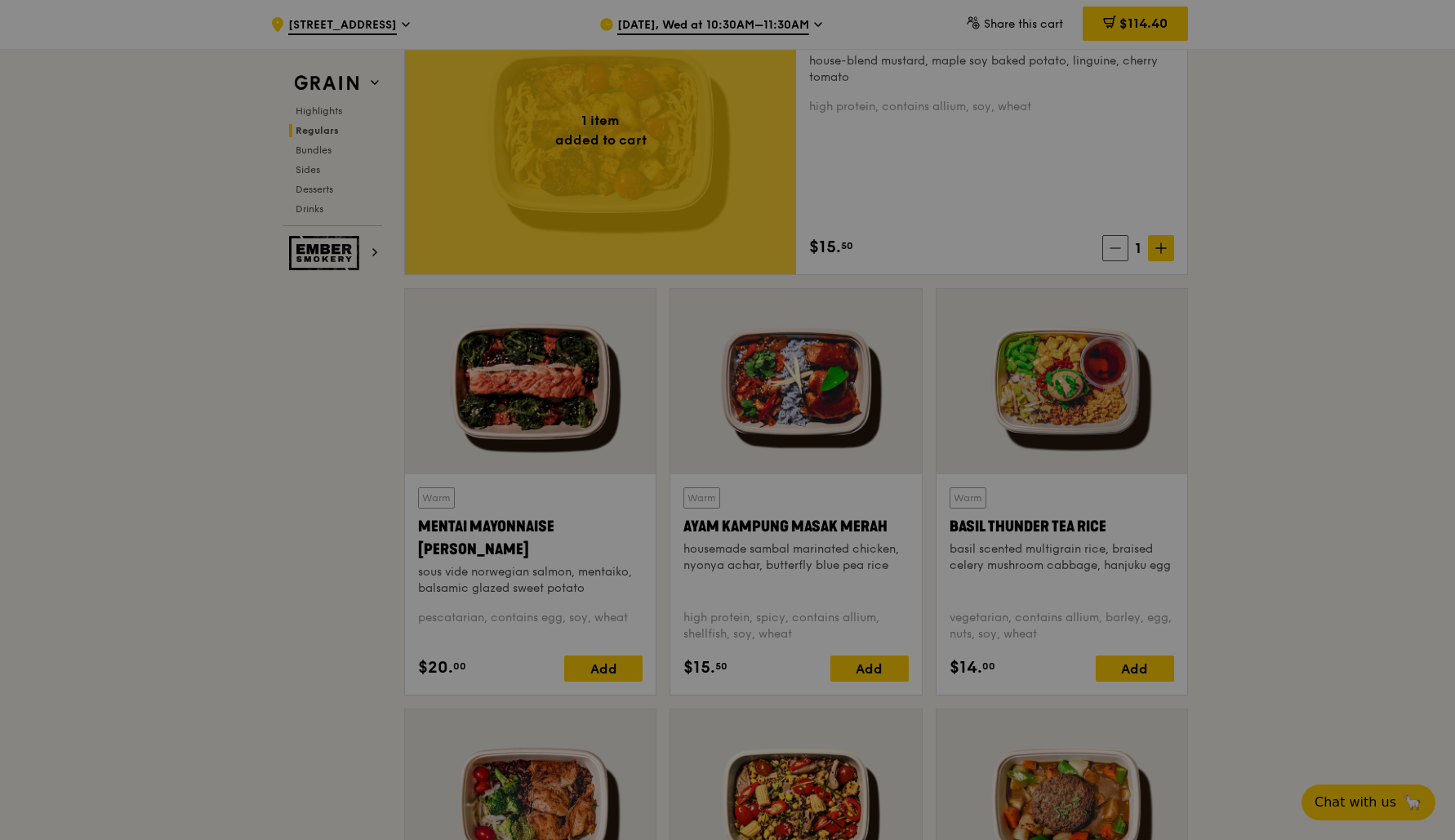
click at [1163, 250] on icon at bounding box center [1161, 247] width 11 height 11
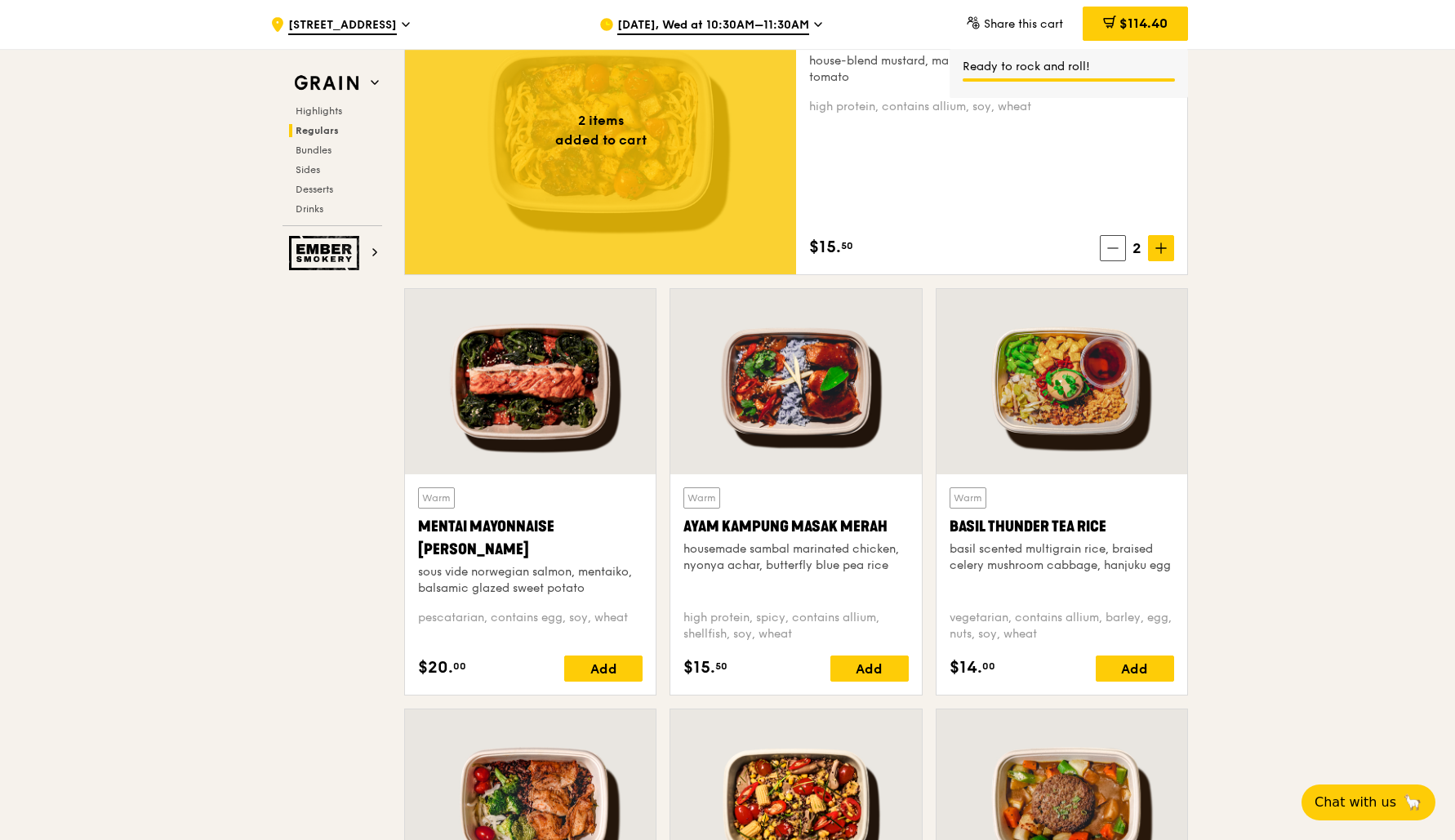
click at [1163, 250] on icon at bounding box center [1161, 247] width 11 height 11
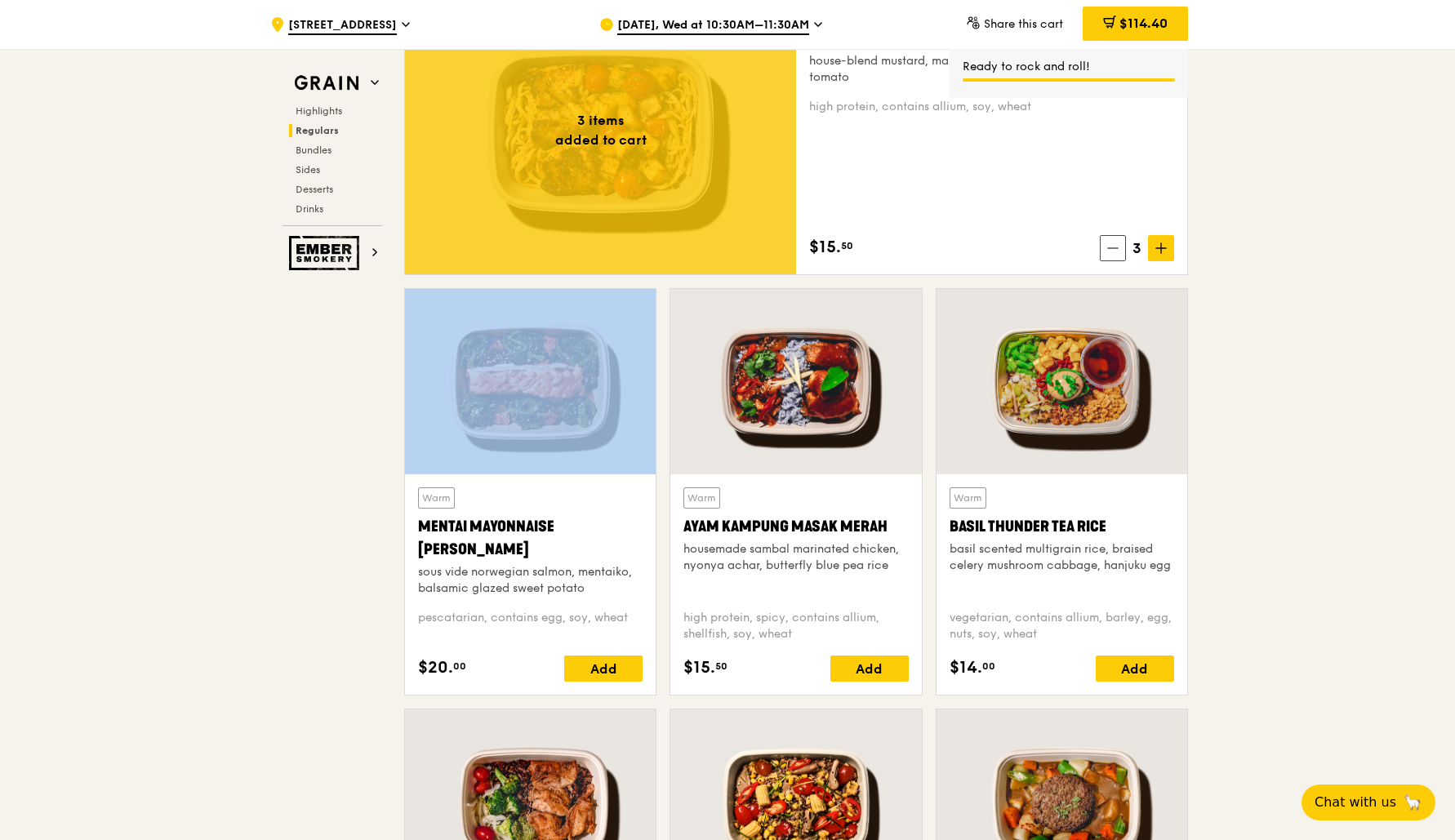
click at [1163, 250] on icon at bounding box center [1161, 247] width 11 height 11
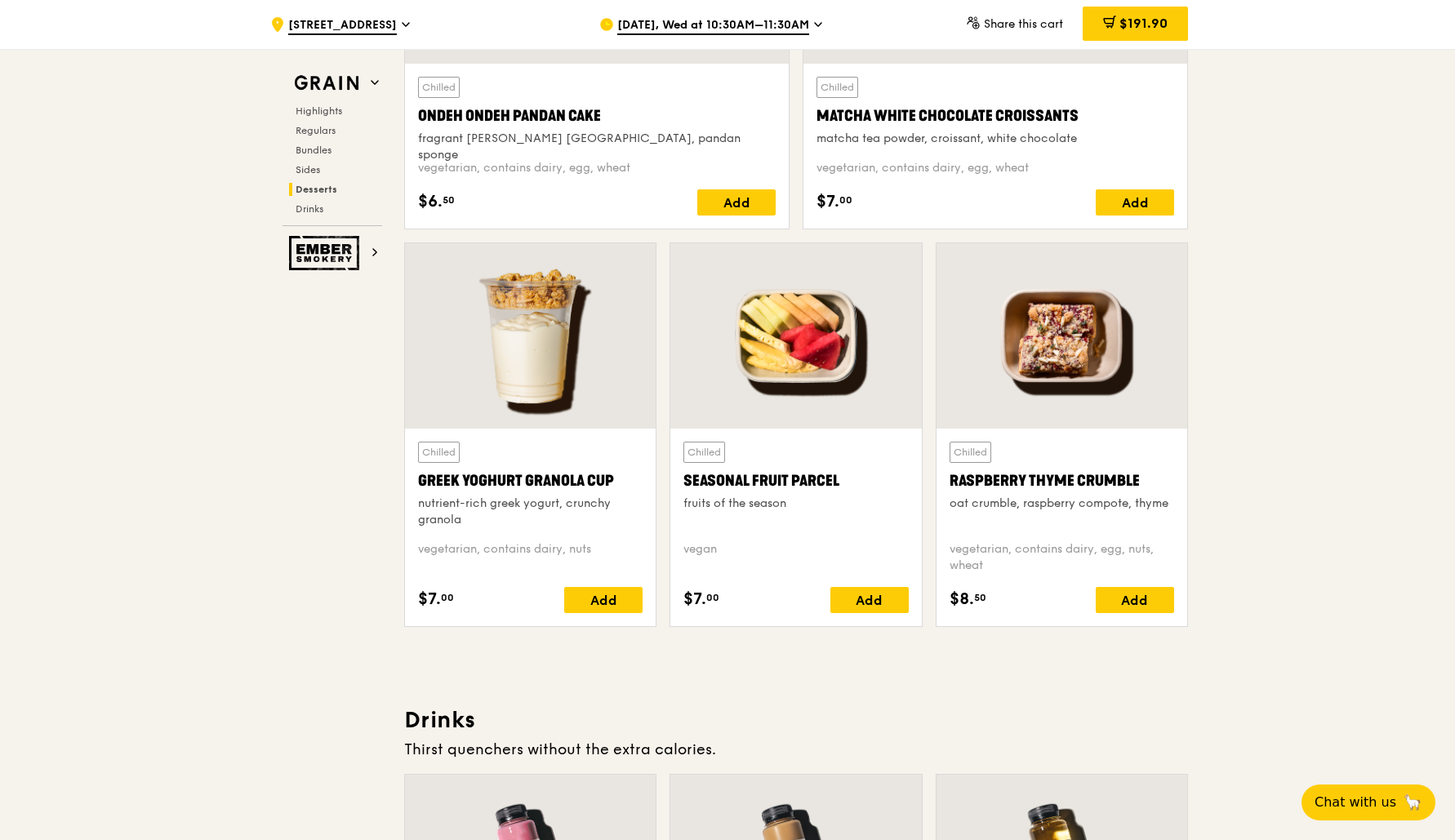
scroll to position [5010, 0]
click at [1141, 212] on div "Add" at bounding box center [1134, 202] width 78 height 26
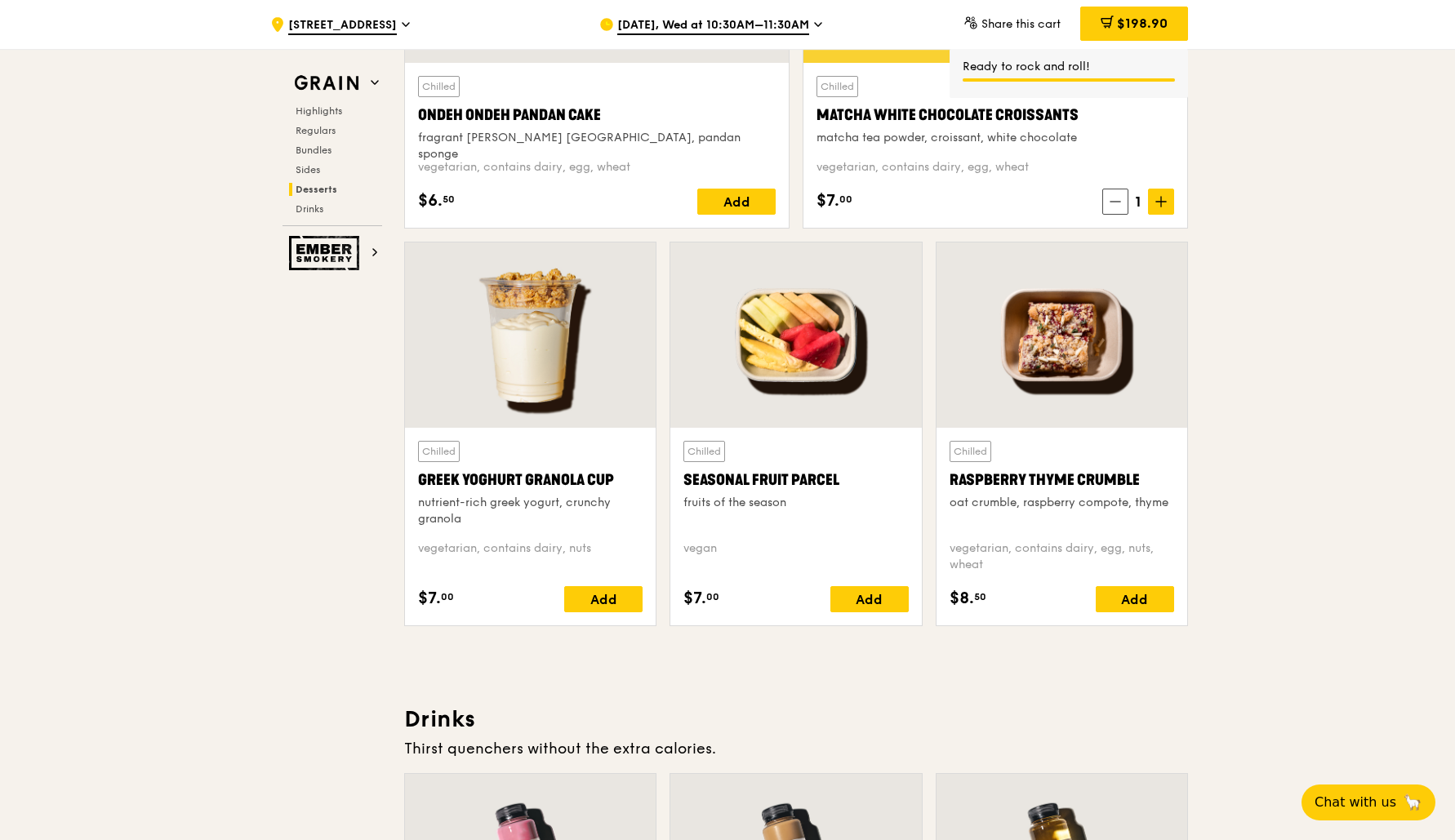
click at [1163, 208] on span at bounding box center [1162, 202] width 26 height 26
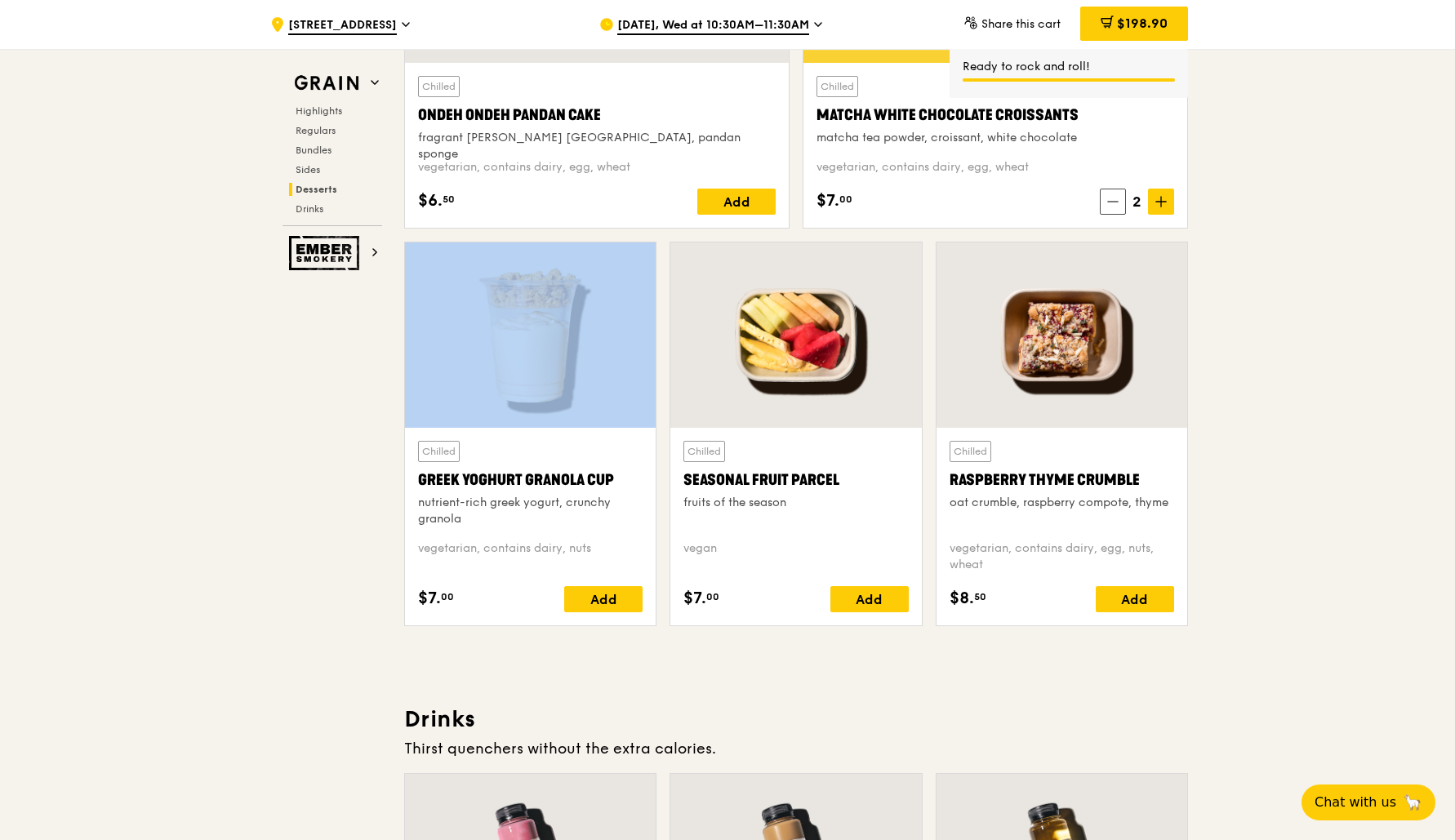
click at [1163, 208] on span at bounding box center [1162, 202] width 26 height 26
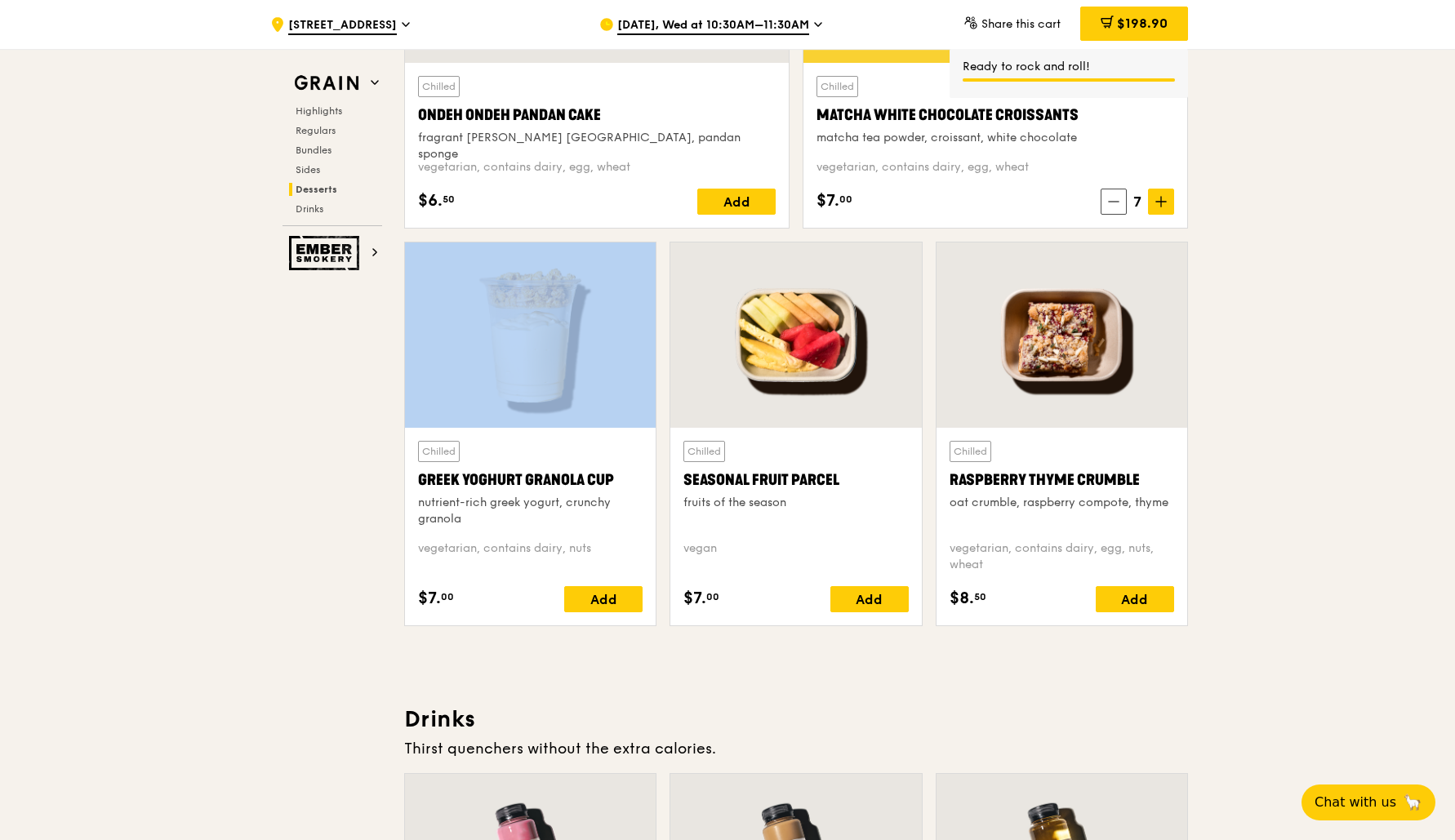
click at [1163, 208] on span at bounding box center [1162, 202] width 26 height 26
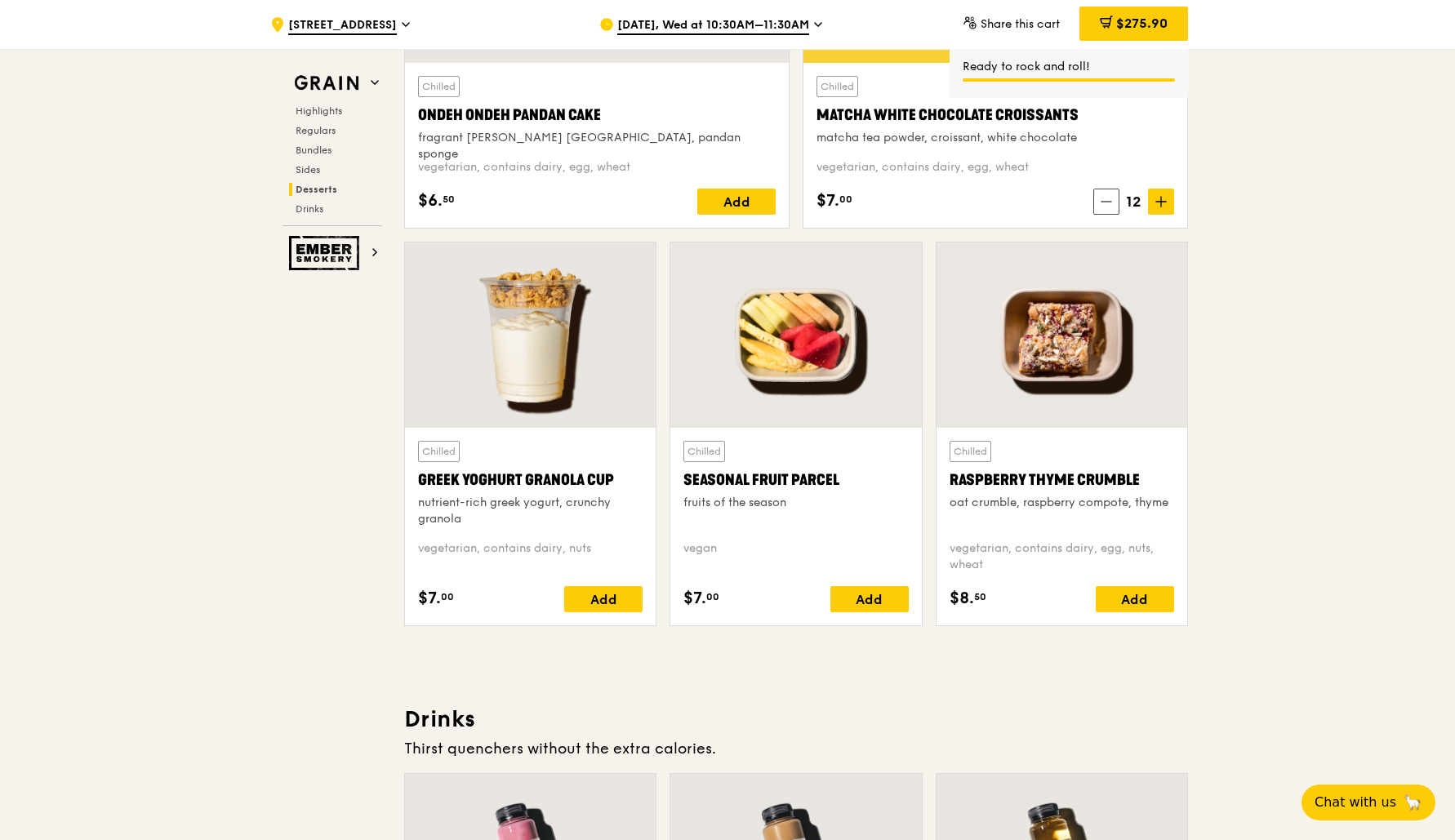
click at [859, 600] on div "Add" at bounding box center [869, 600] width 78 height 26
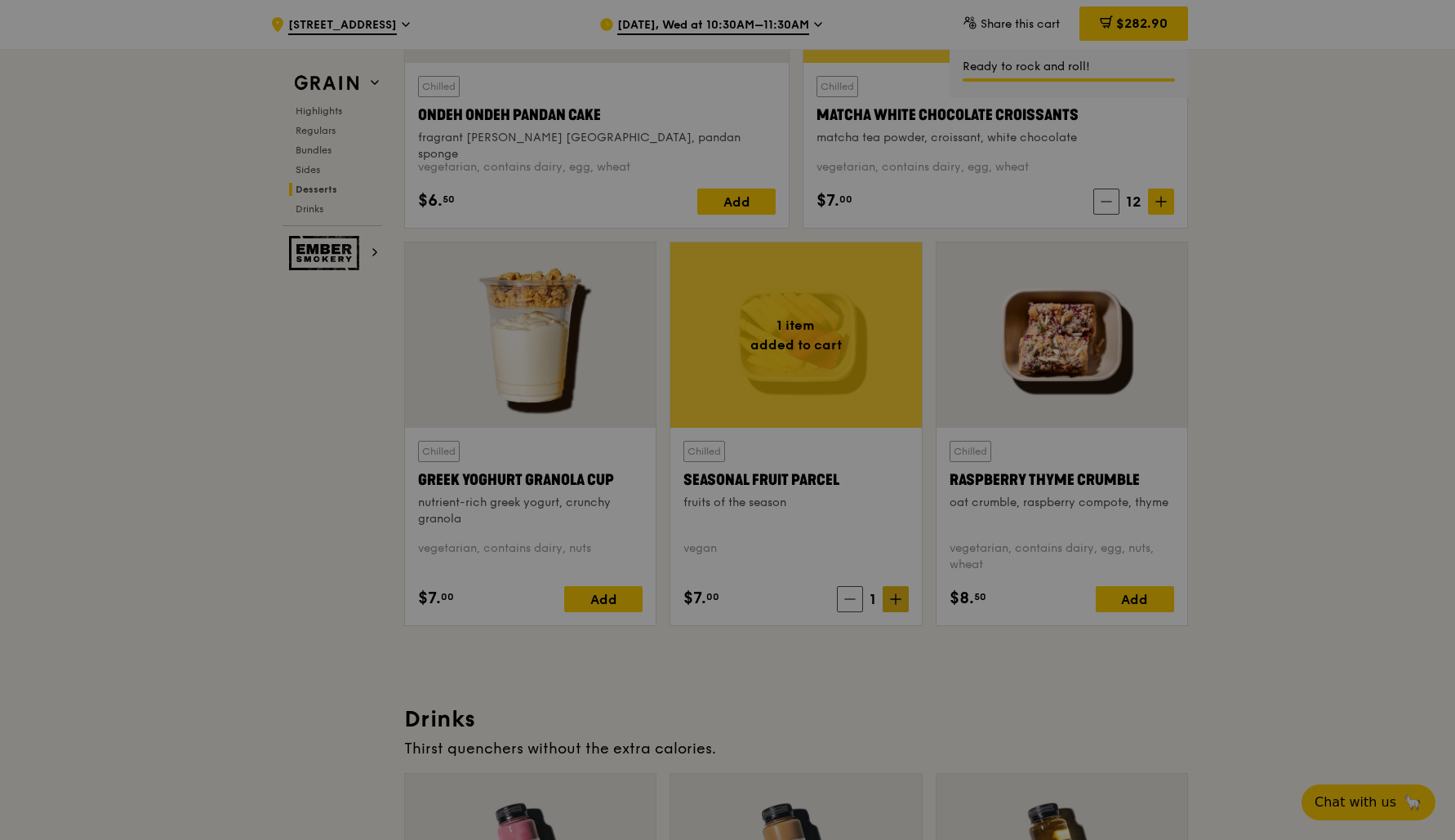
click at [897, 601] on div at bounding box center [728, 420] width 1455 height 840
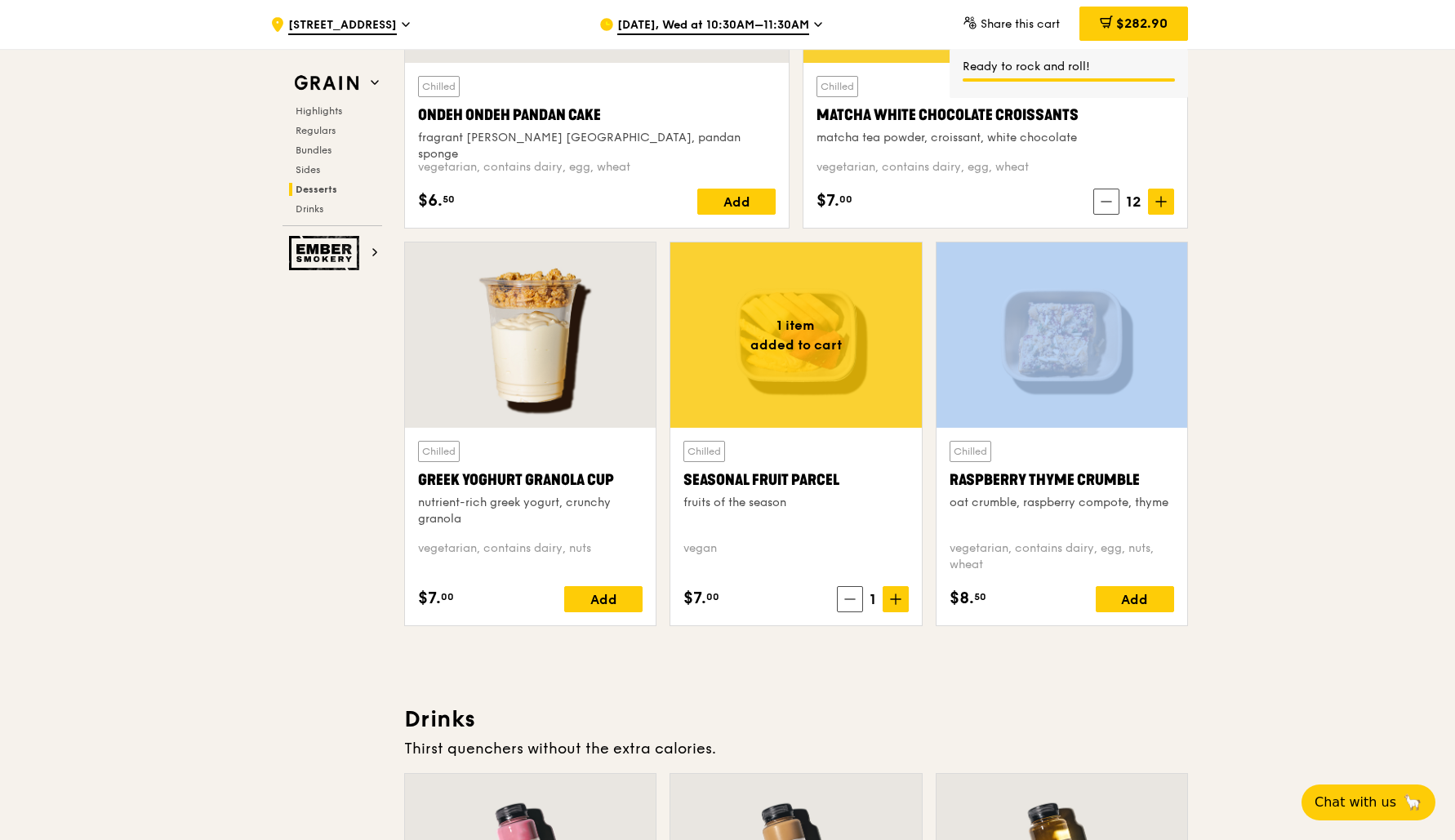
click at [897, 601] on icon at bounding box center [896, 599] width 11 height 11
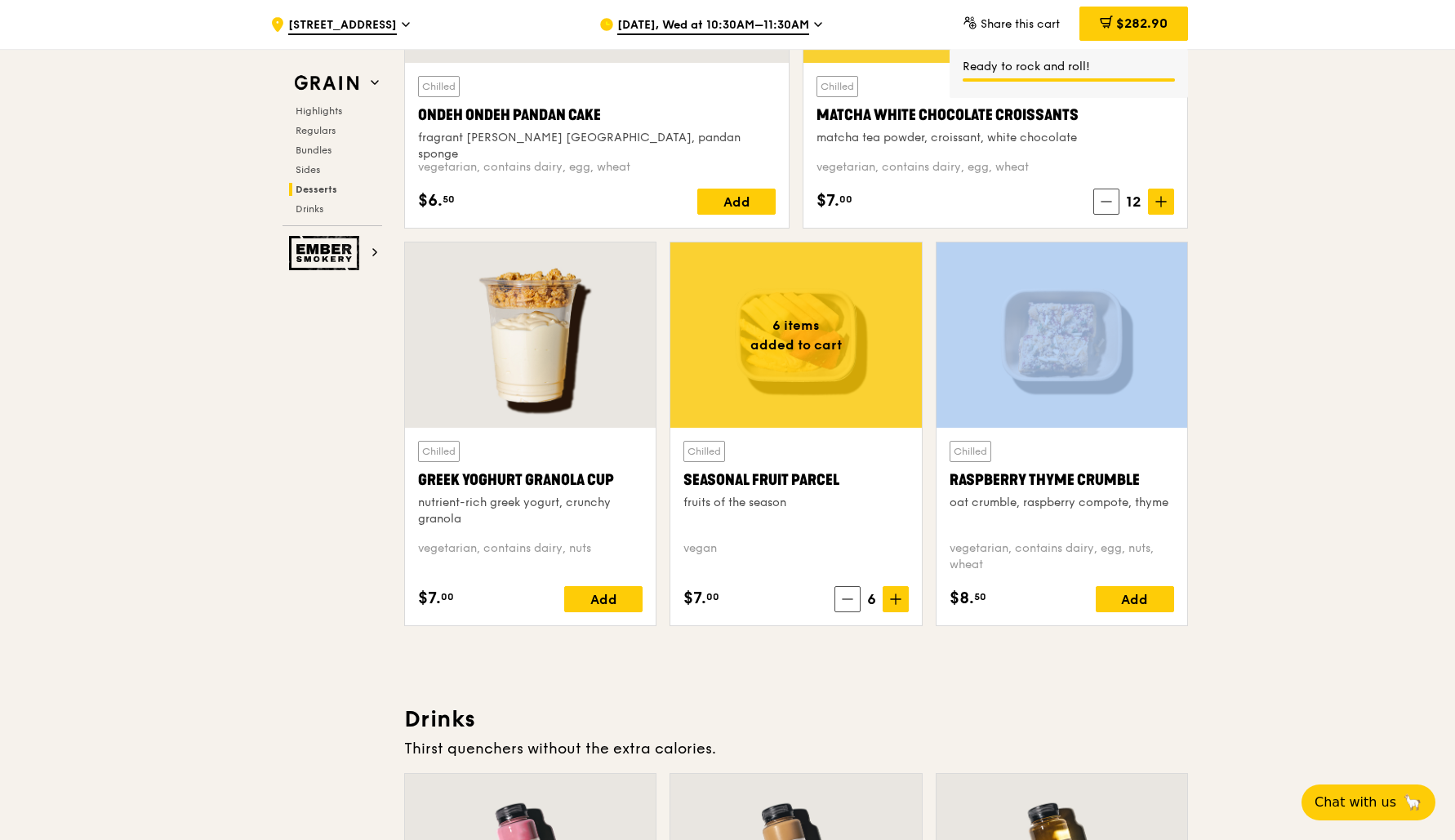
click at [897, 601] on icon at bounding box center [896, 599] width 11 height 11
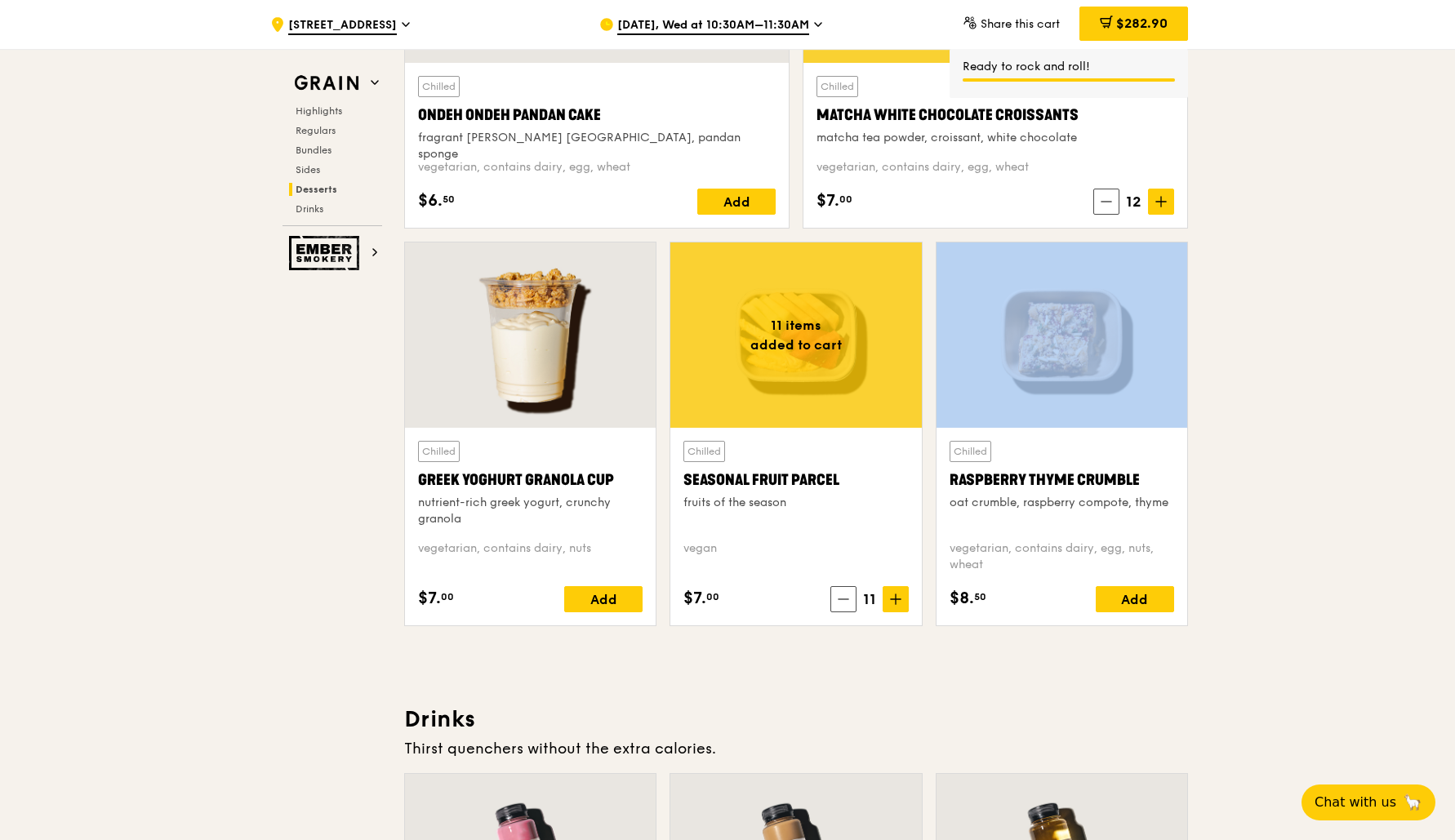
click at [897, 601] on icon at bounding box center [896, 599] width 11 height 11
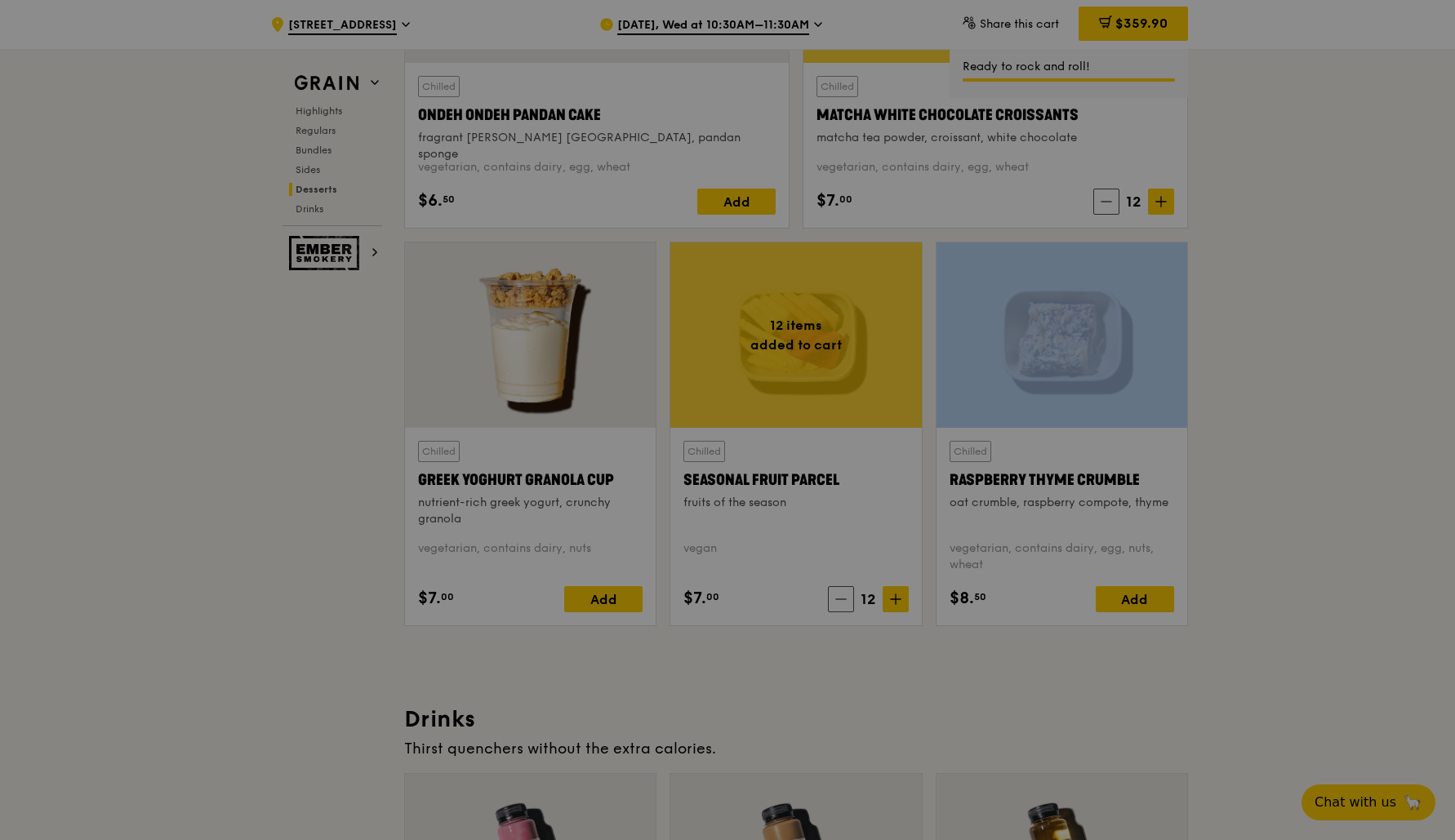
type input "12"
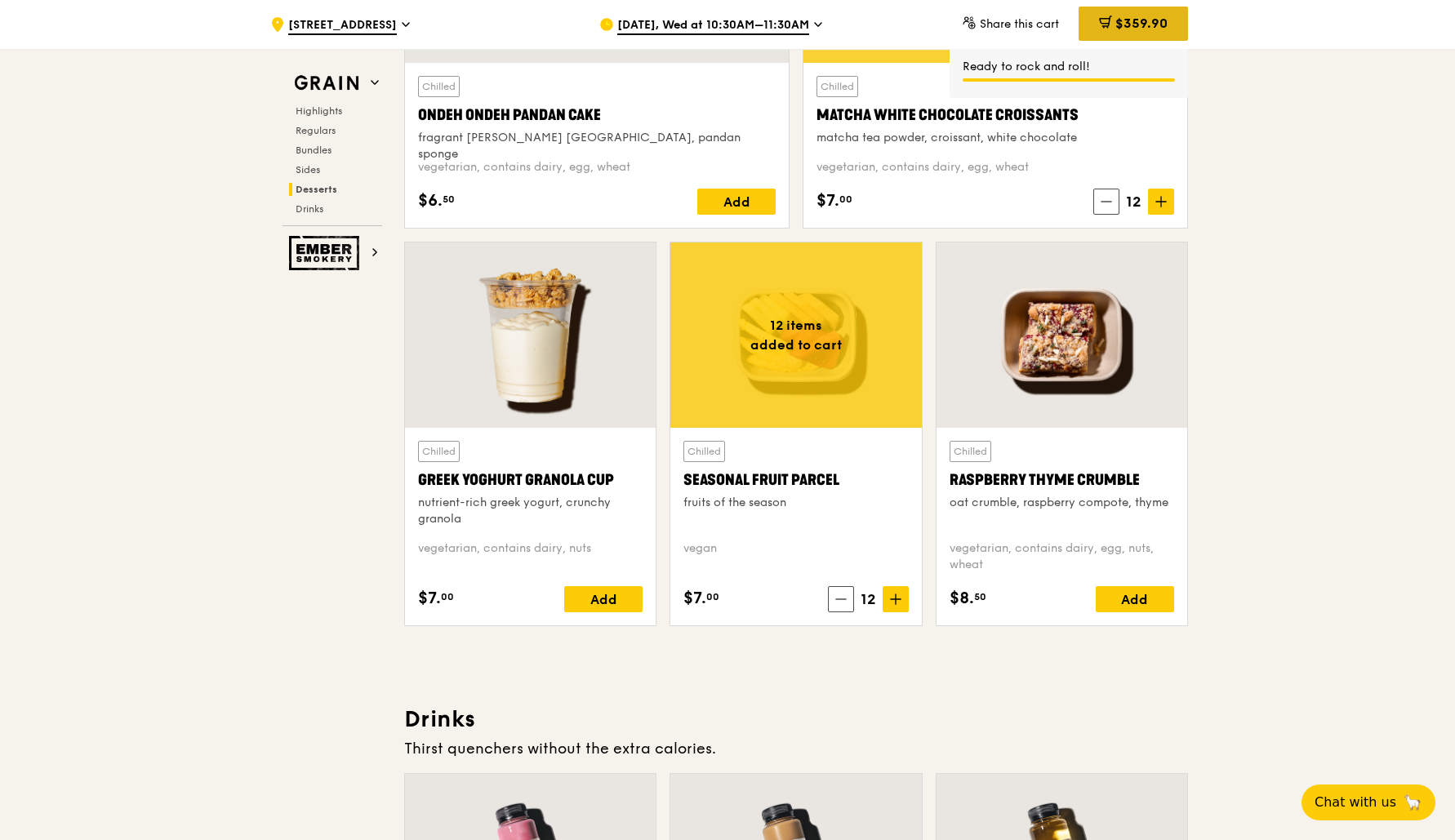
click at [1153, 22] on span "$359.90" at bounding box center [1141, 24] width 52 height 16
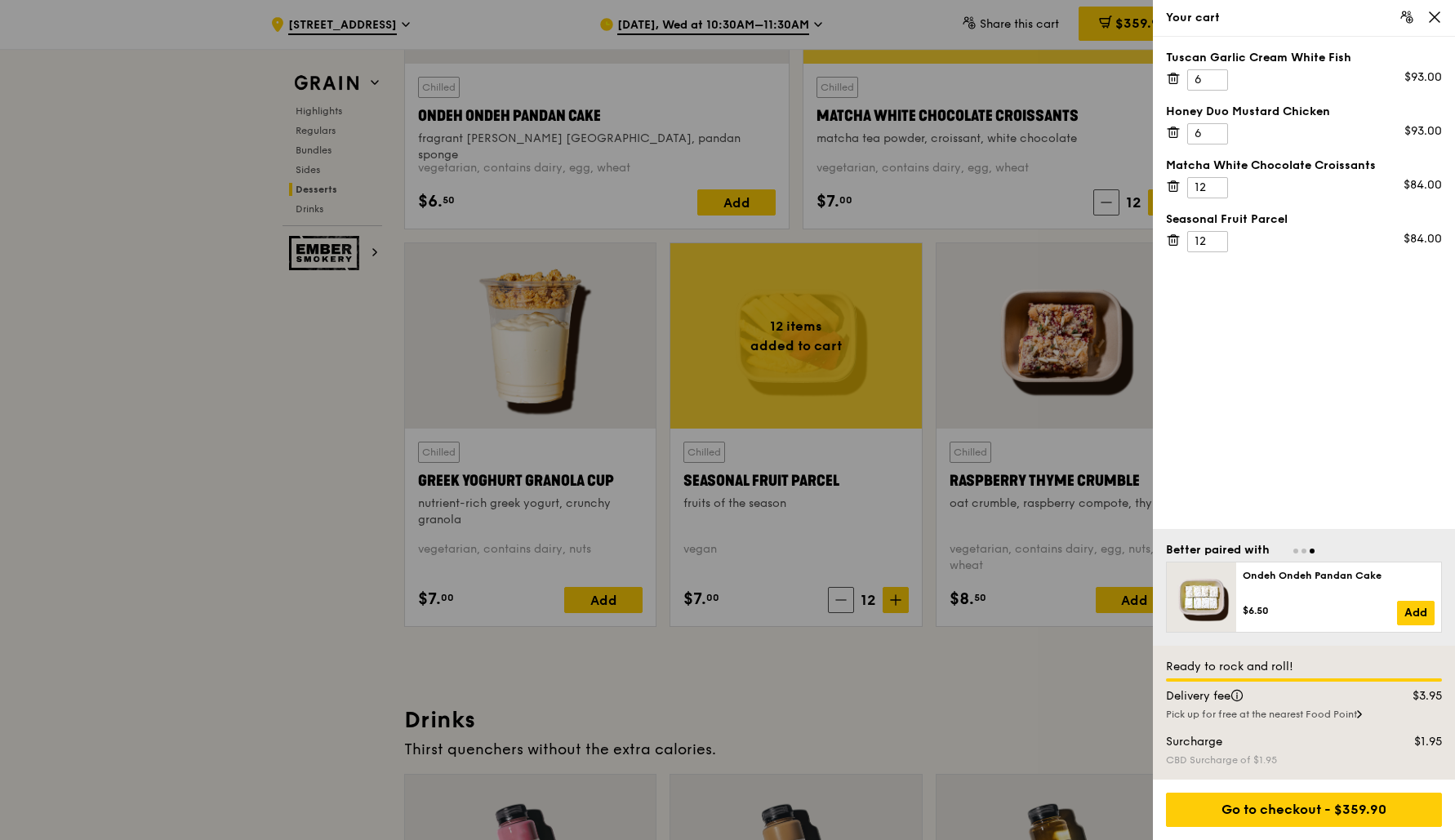
scroll to position [5009, 0]
click at [1439, 18] on icon at bounding box center [1435, 17] width 15 height 15
